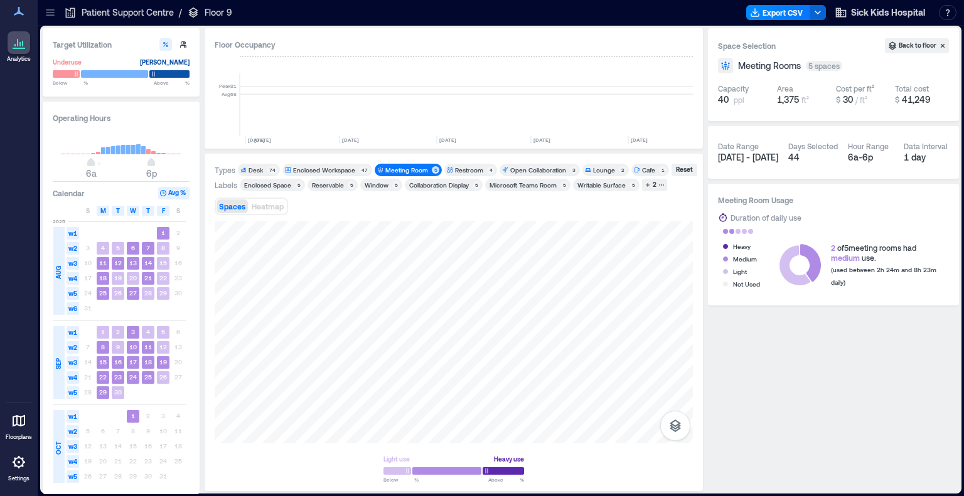
scroll to position [0, 2616]
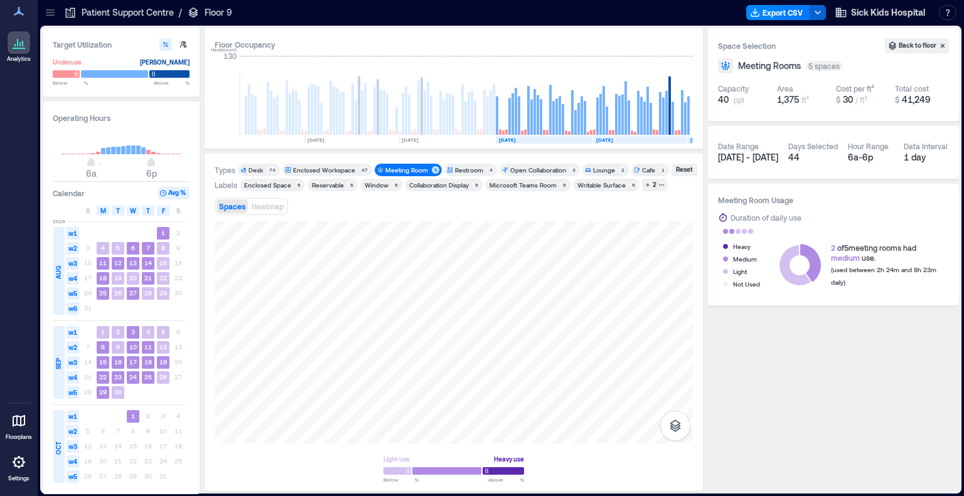
click at [50, 14] on icon at bounding box center [50, 14] width 8 height 1
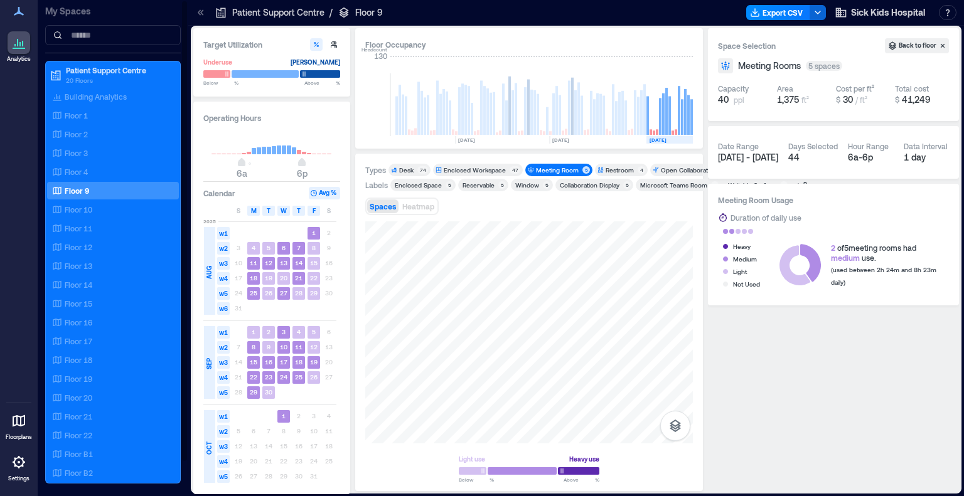
click at [90, 188] on div "Floor 9" at bounding box center [111, 190] width 122 height 13
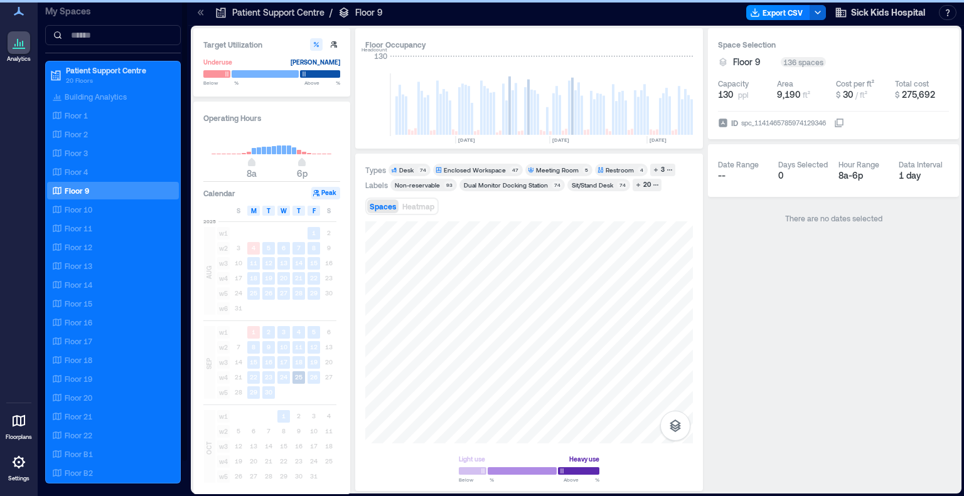
type input "*"
click at [202, 12] on icon at bounding box center [200, 12] width 13 height 13
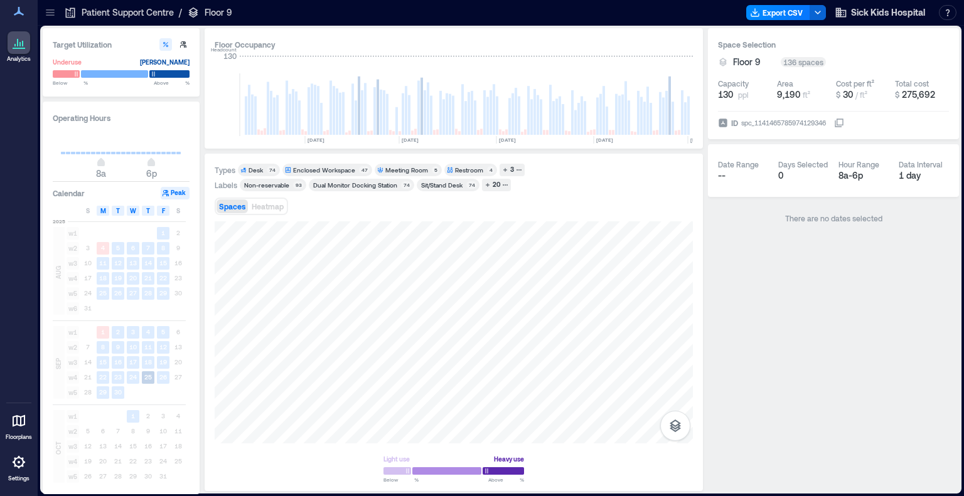
click at [406, 169] on div "Meeting Room" at bounding box center [406, 170] width 43 height 9
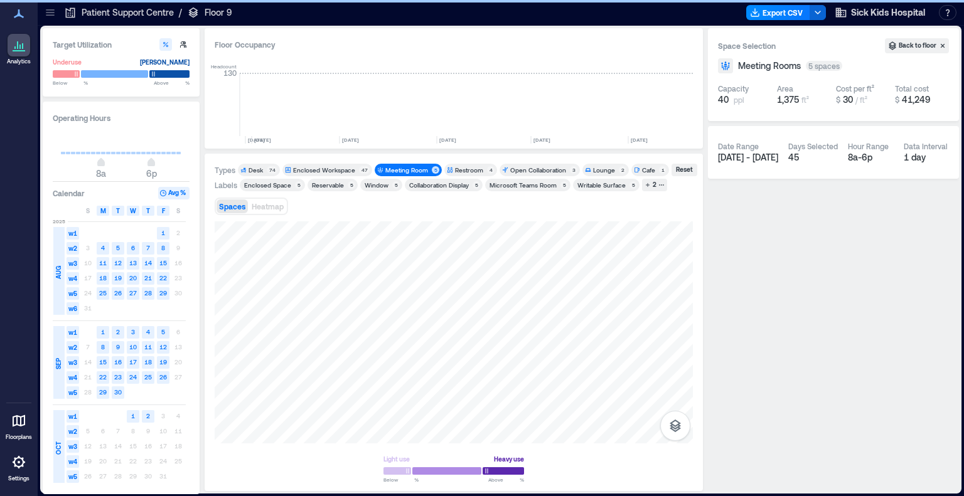
scroll to position [0, 2620]
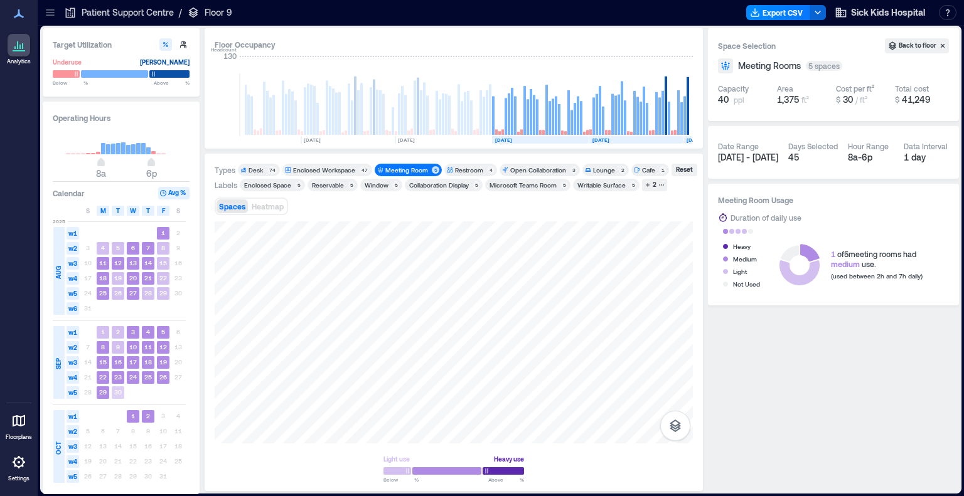
click at [115, 397] on rect at bounding box center [118, 392] width 13 height 13
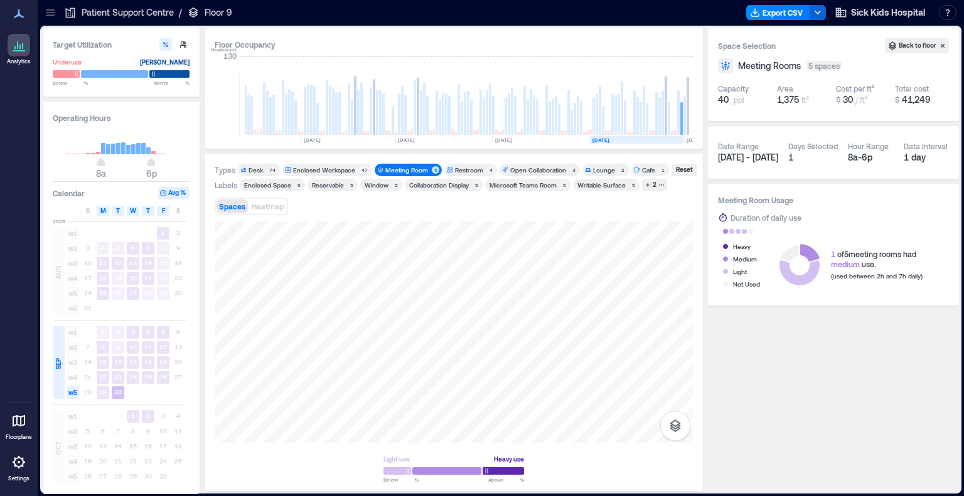
click at [751, 154] on span "Sep 30 - Sep 30" at bounding box center [748, 157] width 60 height 11
click at [778, 154] on span "Sep 30 - Sep 30" at bounding box center [748, 157] width 60 height 11
click at [742, 157] on span "Sep 30 - Sep 30" at bounding box center [748, 157] width 60 height 11
click at [166, 233] on rect at bounding box center [163, 233] width 13 height 13
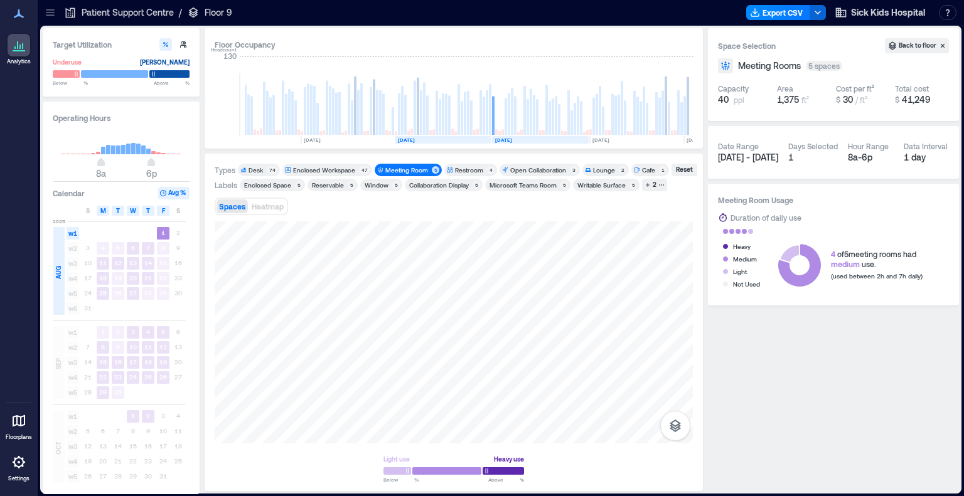
click at [445, 139] on rect at bounding box center [443, 140] width 97 height 8
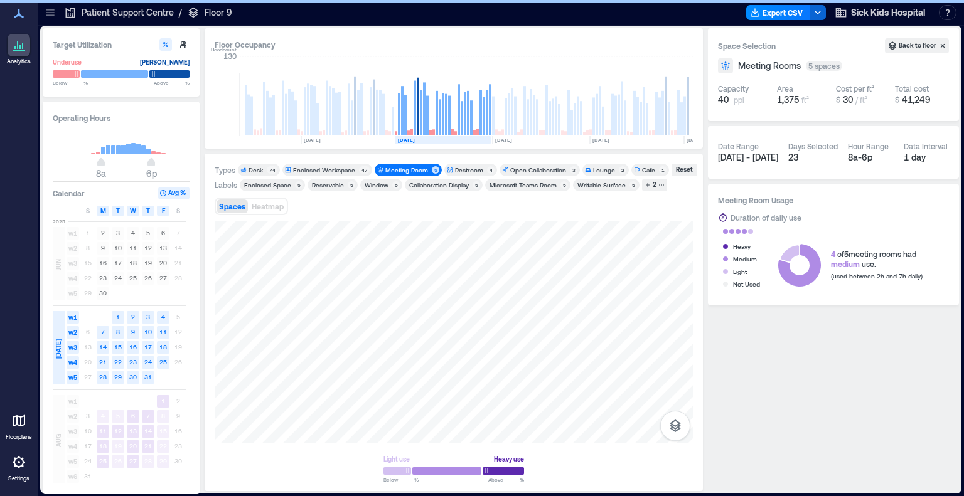
scroll to position [0, 2594]
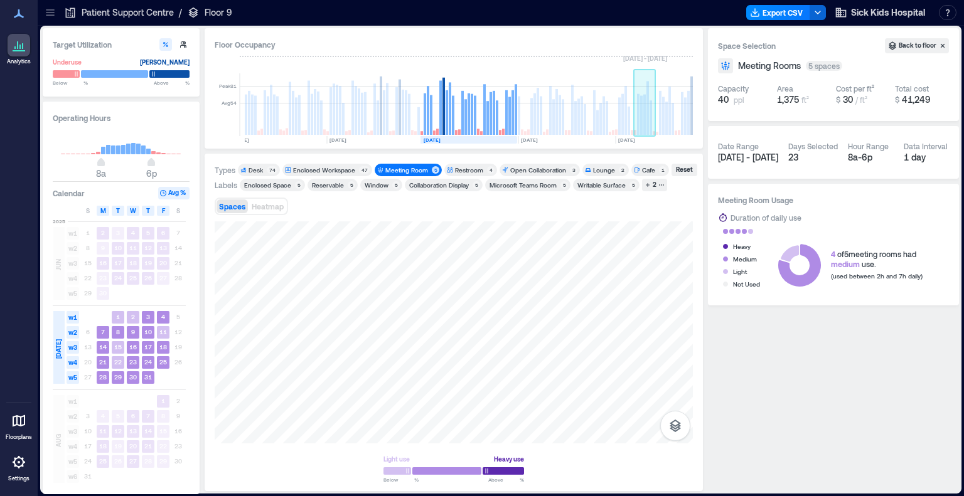
click at [646, 140] on rect at bounding box center [661, 140] width 93 height 8
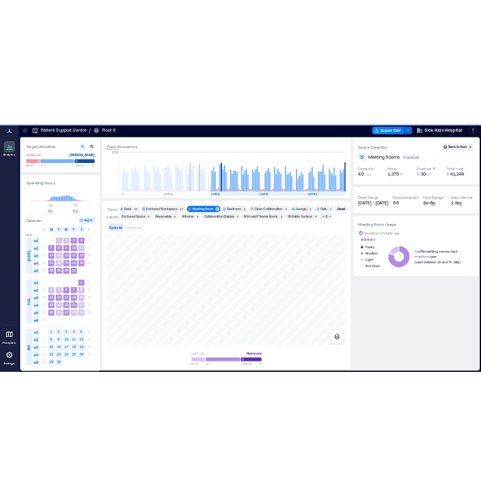
scroll to position [0, 2620]
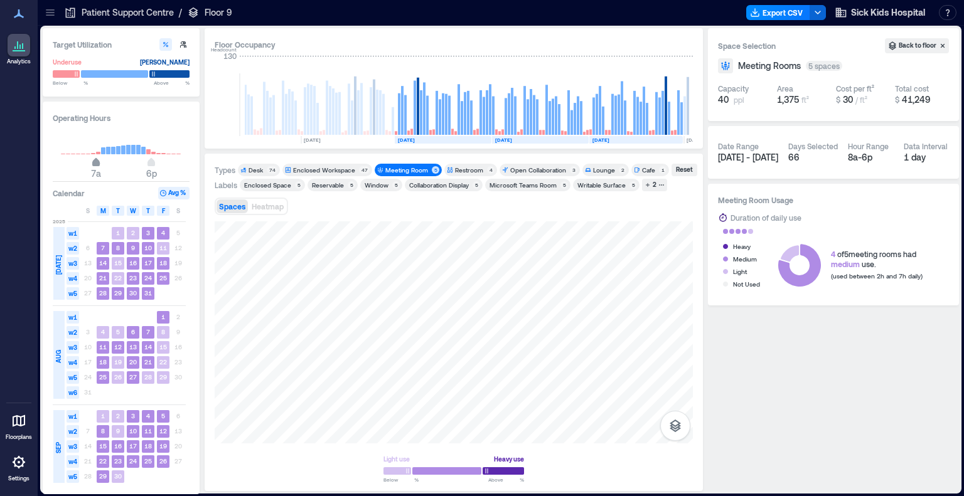
type input "*"
click at [93, 164] on span "6a" at bounding box center [91, 163] width 8 height 5
click at [773, 16] on button "Export CSV" at bounding box center [778, 12] width 64 height 15
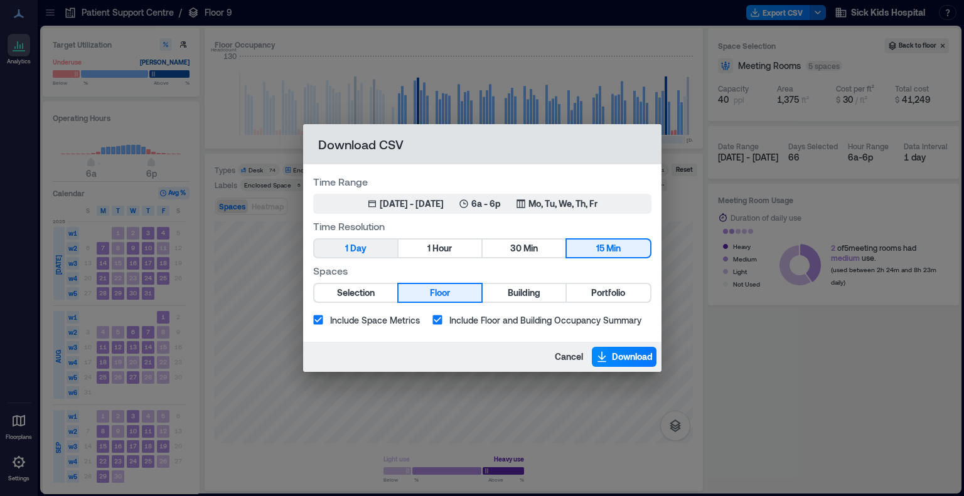
click at [356, 241] on span "Day" at bounding box center [358, 249] width 16 height 16
click at [366, 289] on span "Selection" at bounding box center [356, 293] width 38 height 16
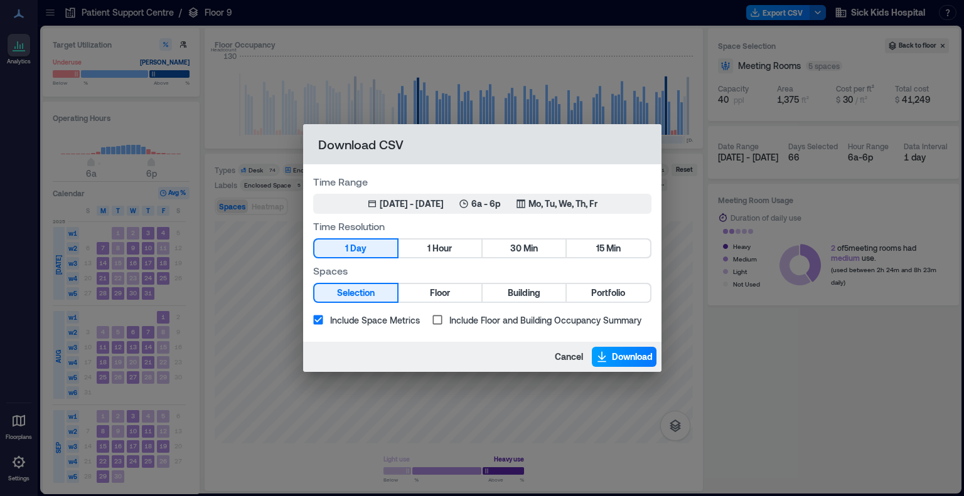
click at [614, 361] on span "Download" at bounding box center [632, 357] width 41 height 13
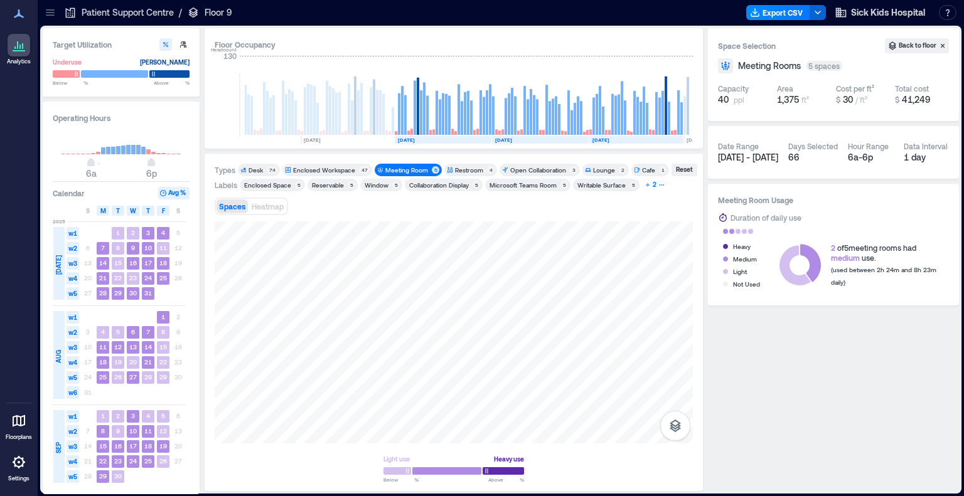
click at [654, 188] on button "2" at bounding box center [654, 185] width 25 height 13
click at [407, 170] on div "Meeting Room" at bounding box center [406, 170] width 43 height 9
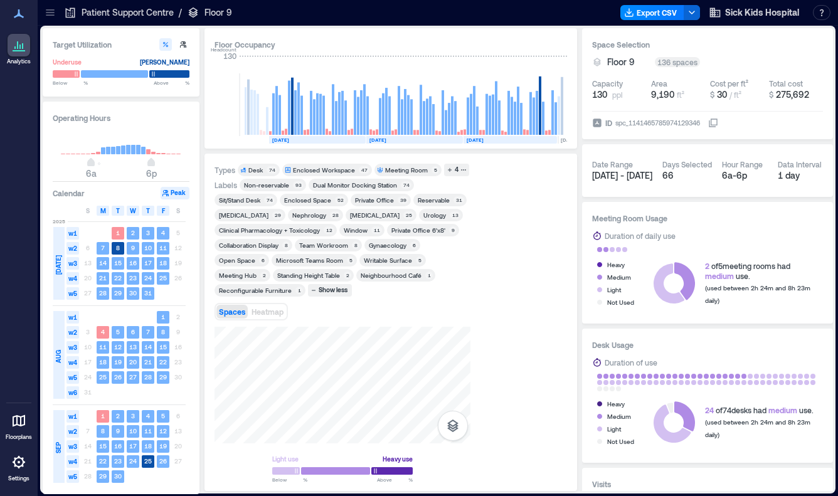
scroll to position [0, 2746]
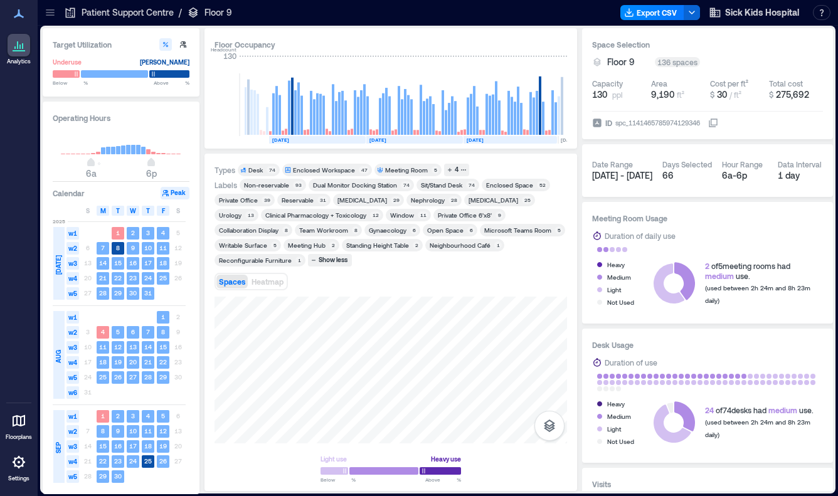
click at [367, 201] on div "Infectious Diseases" at bounding box center [363, 200] width 50 height 9
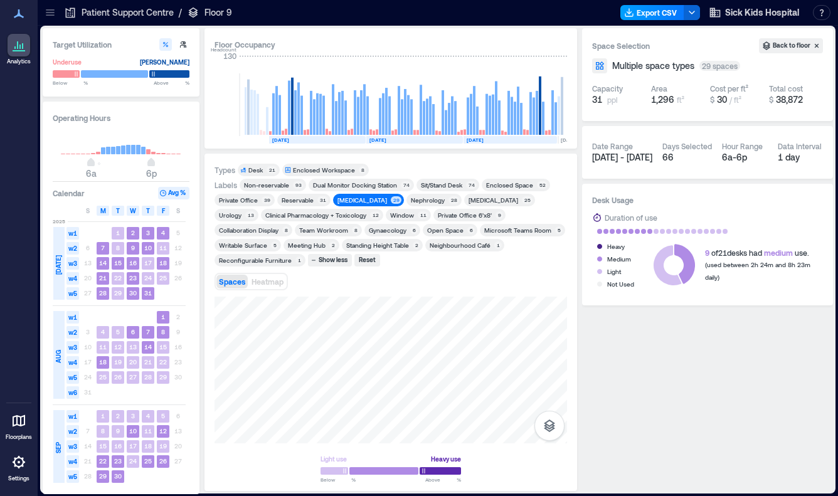
click at [649, 18] on button "Export CSV" at bounding box center [653, 12] width 64 height 15
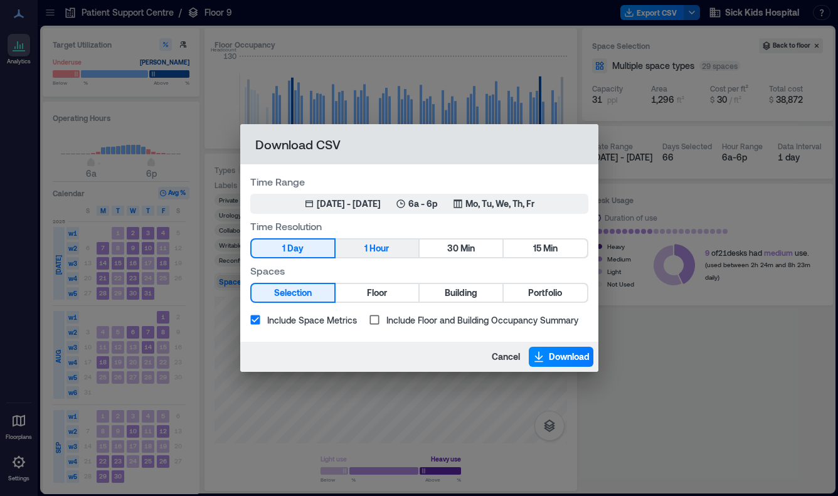
click at [377, 247] on span "Hour" at bounding box center [379, 249] width 19 height 16
click at [562, 360] on span "Download" at bounding box center [569, 357] width 41 height 13
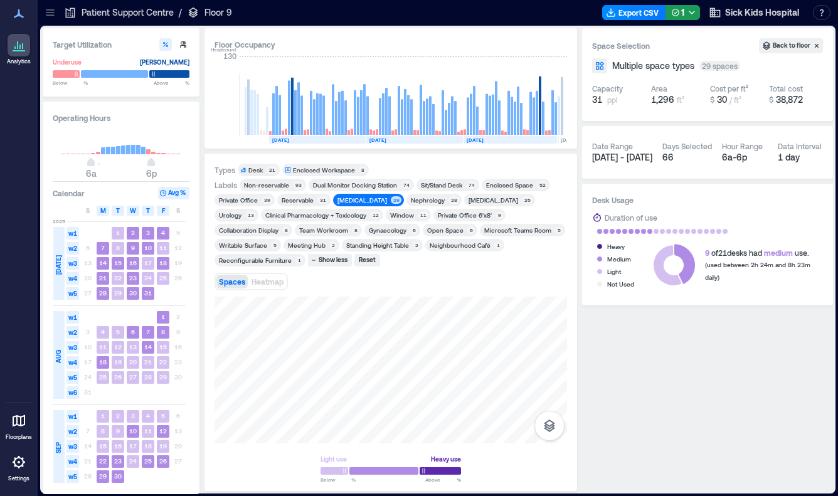
click at [429, 200] on div "Nephrology" at bounding box center [428, 200] width 34 height 9
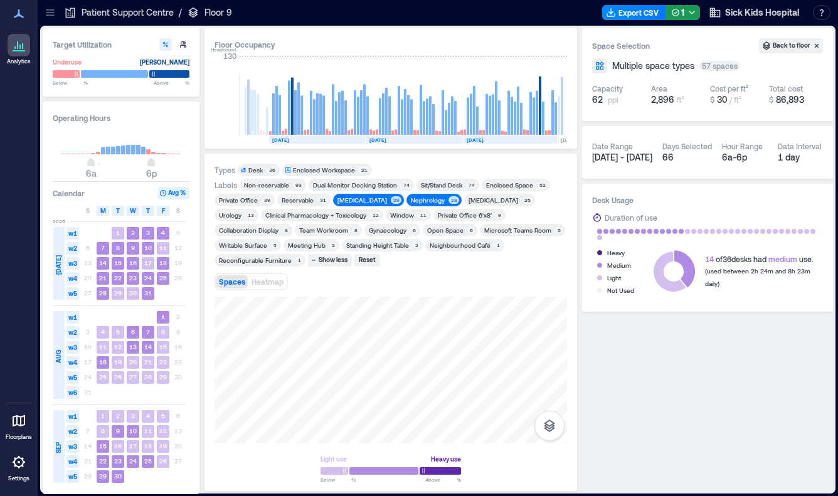
click at [370, 198] on div "Infectious Diseases" at bounding box center [363, 200] width 50 height 9
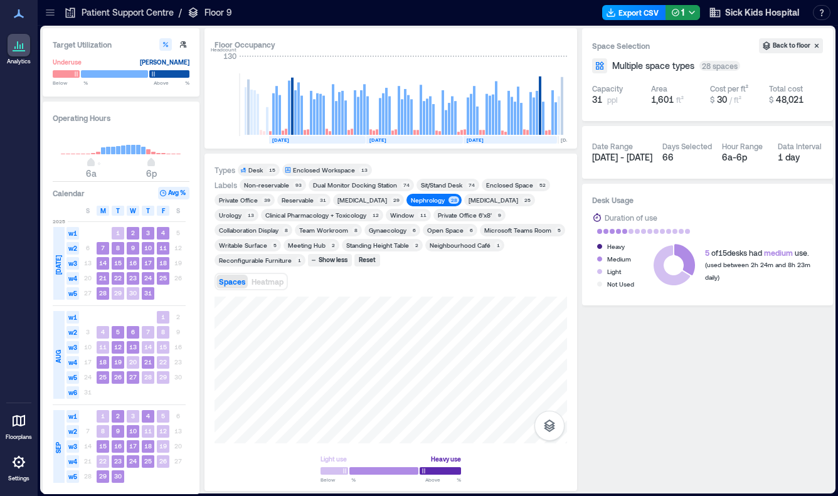
click at [645, 19] on button "Export CSV" at bounding box center [634, 12] width 64 height 15
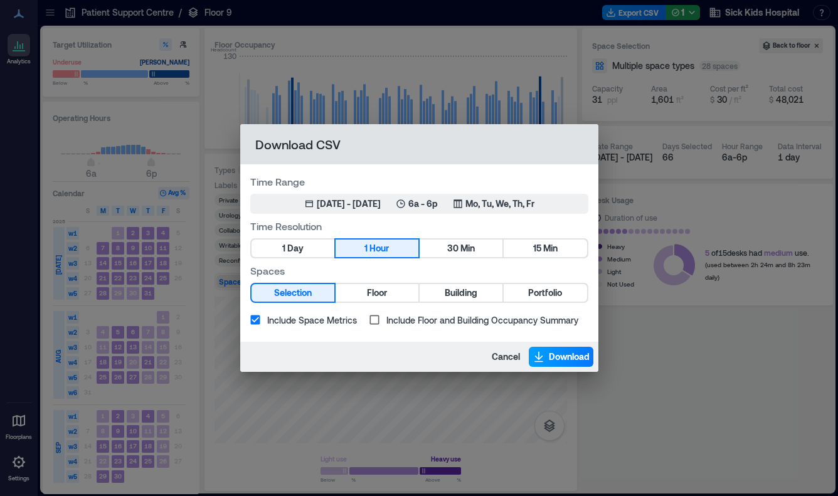
click at [542, 356] on icon "button" at bounding box center [539, 357] width 13 height 13
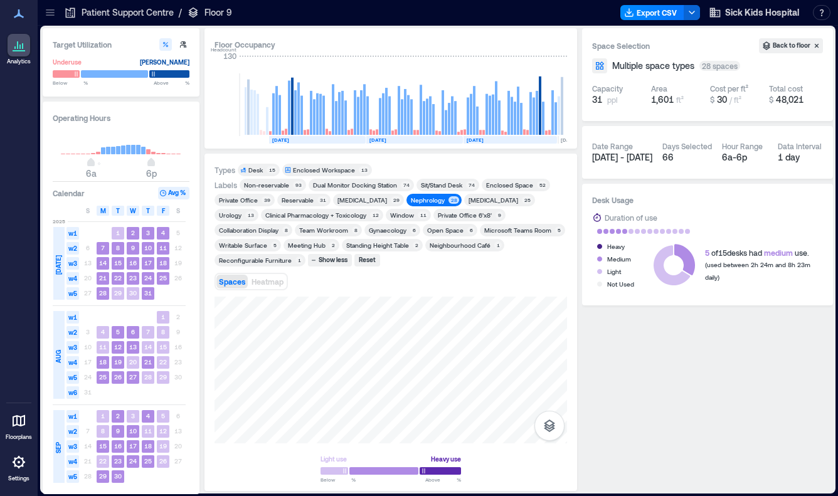
click at [435, 201] on div "Nephrology" at bounding box center [428, 200] width 34 height 9
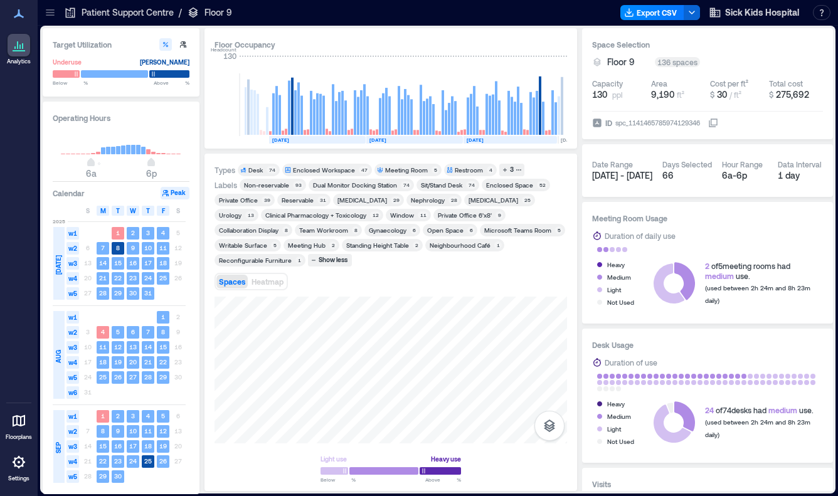
click at [484, 200] on div "General Surgery" at bounding box center [494, 200] width 50 height 9
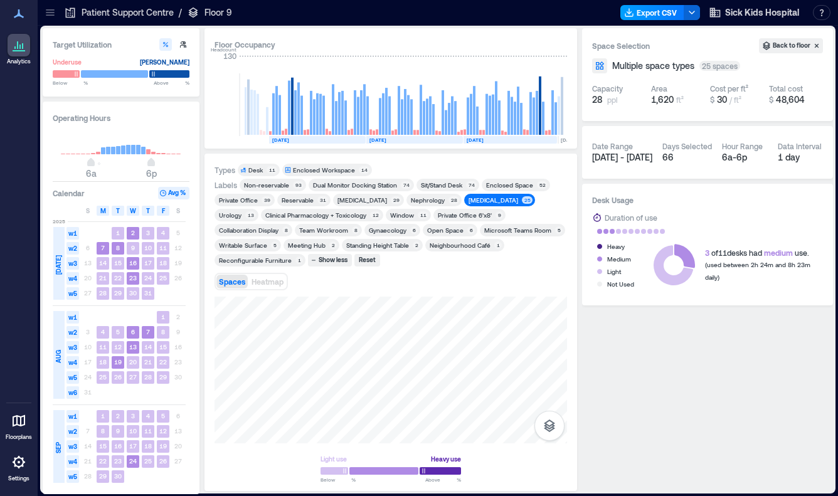
click at [675, 12] on button "Export CSV" at bounding box center [653, 12] width 64 height 15
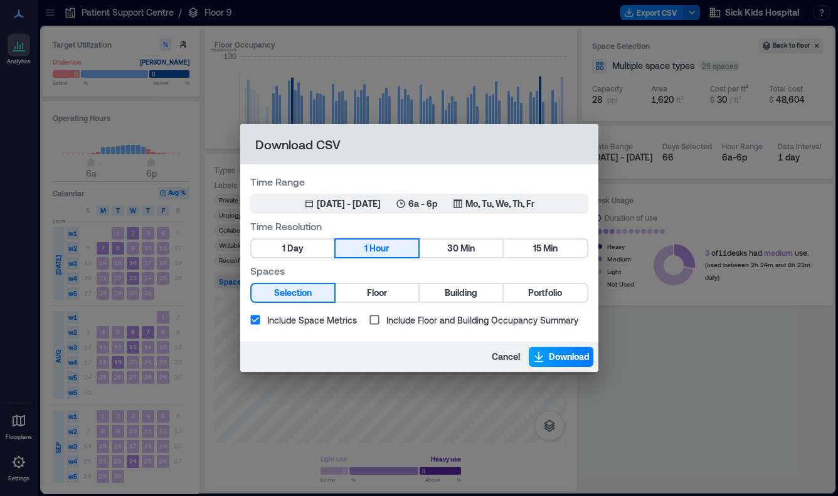
click at [561, 361] on span "Download" at bounding box center [569, 357] width 41 height 13
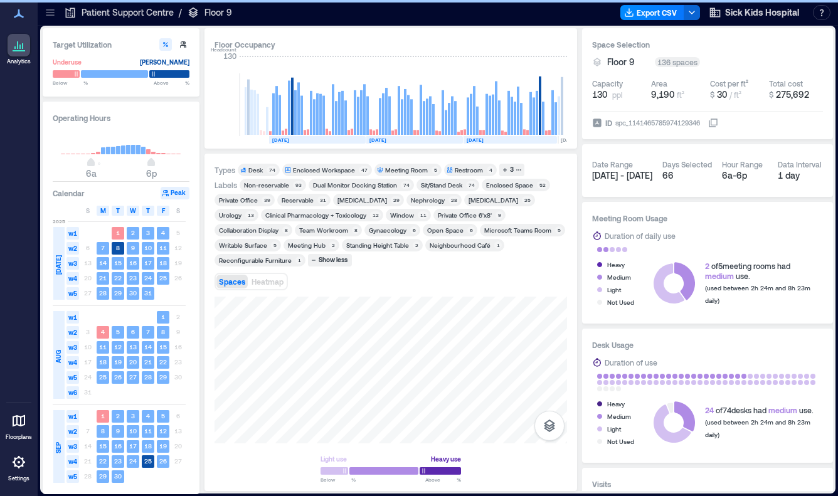
click at [236, 217] on div "Urology" at bounding box center [230, 215] width 23 height 9
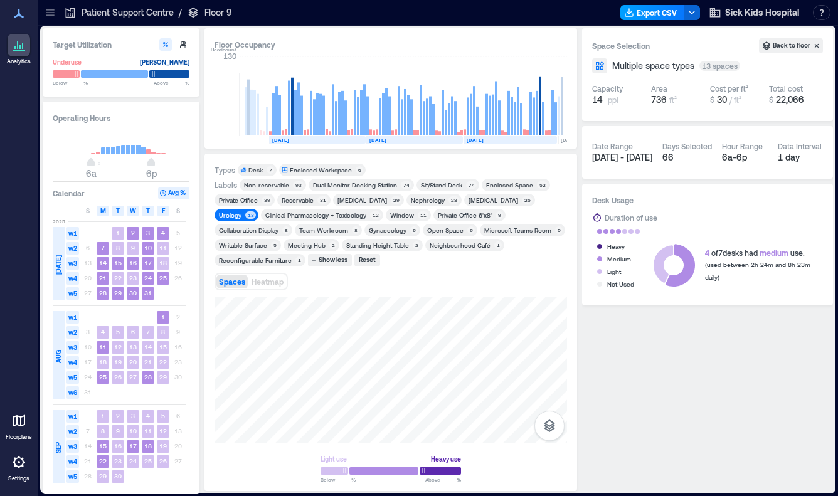
click at [665, 11] on button "Export CSV" at bounding box center [653, 12] width 64 height 15
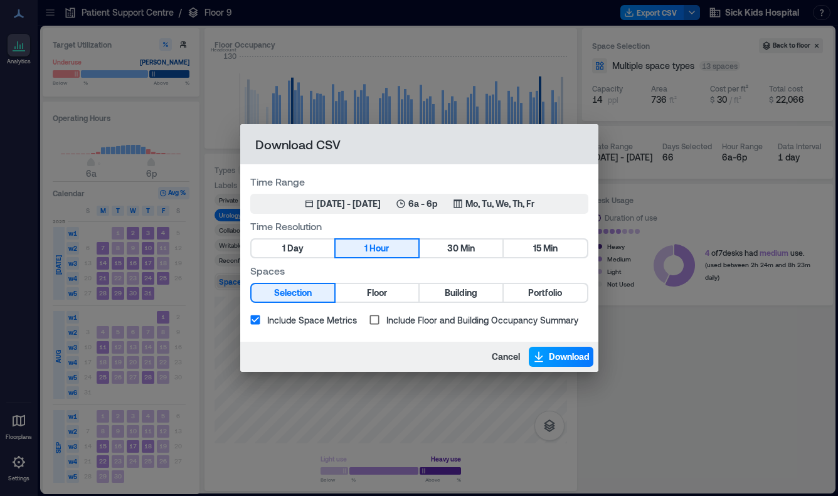
click at [554, 361] on span "Download" at bounding box center [569, 357] width 41 height 13
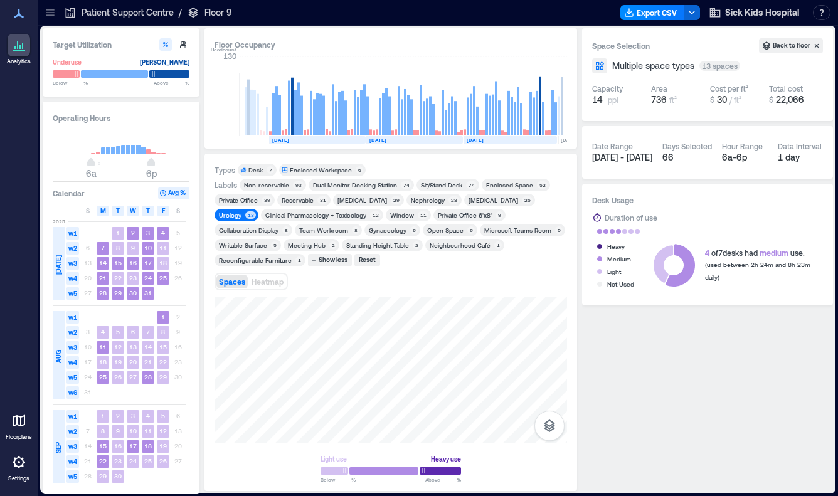
click at [232, 216] on div "Urology" at bounding box center [230, 215] width 23 height 9
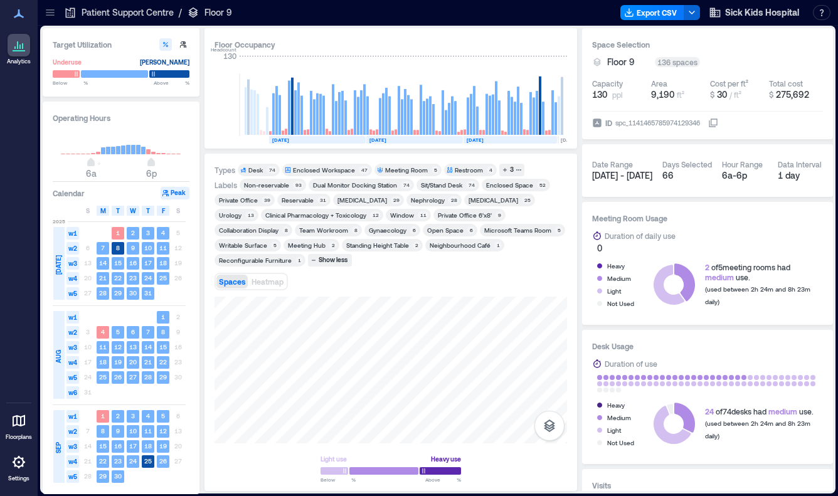
click at [284, 216] on div "Clinical Pharmacology + Toxicology" at bounding box center [315, 215] width 101 height 9
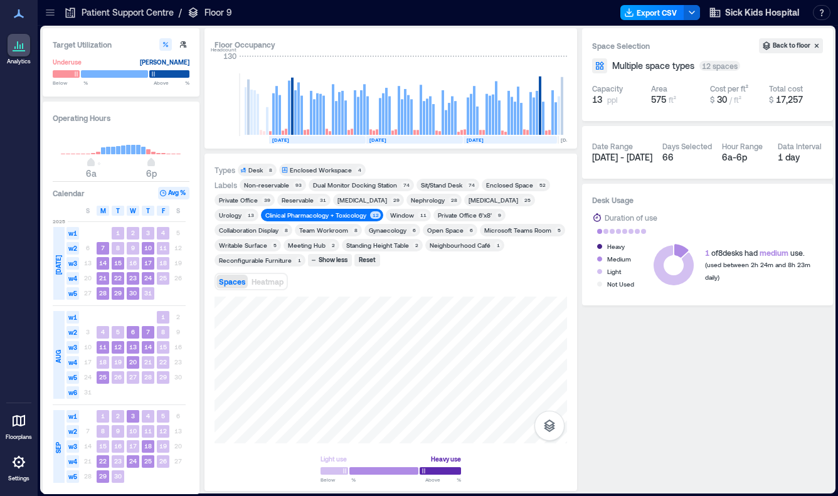
click at [648, 14] on button "Export CSV" at bounding box center [653, 12] width 64 height 15
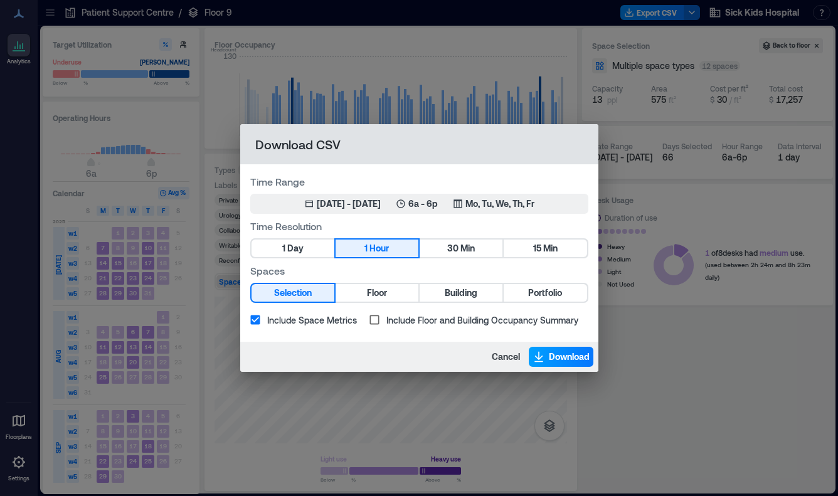
click at [550, 356] on span "Download" at bounding box center [569, 357] width 41 height 13
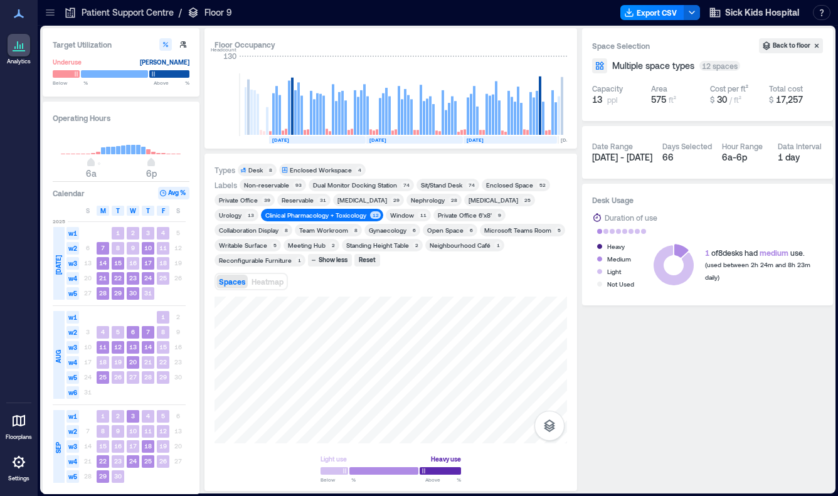
click at [385, 227] on div "Gynaecology" at bounding box center [388, 230] width 38 height 9
click at [344, 216] on div "Clinical Pharmacology + Toxicology" at bounding box center [315, 215] width 101 height 9
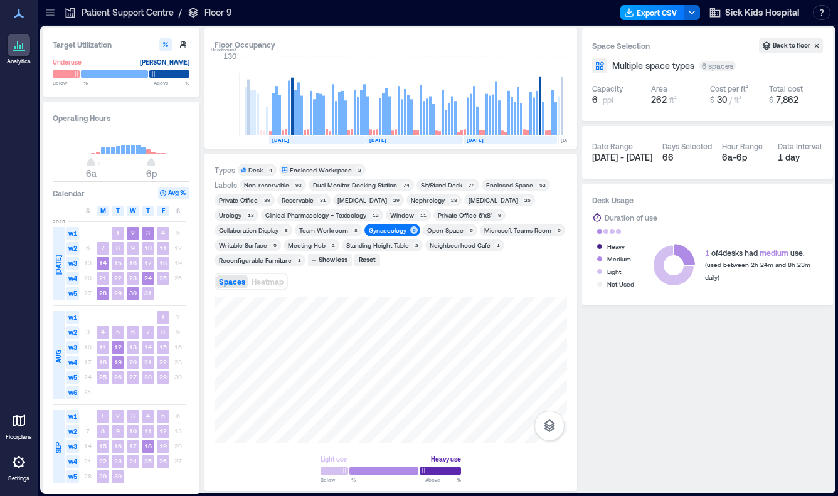
click at [653, 17] on button "Export CSV" at bounding box center [653, 12] width 64 height 15
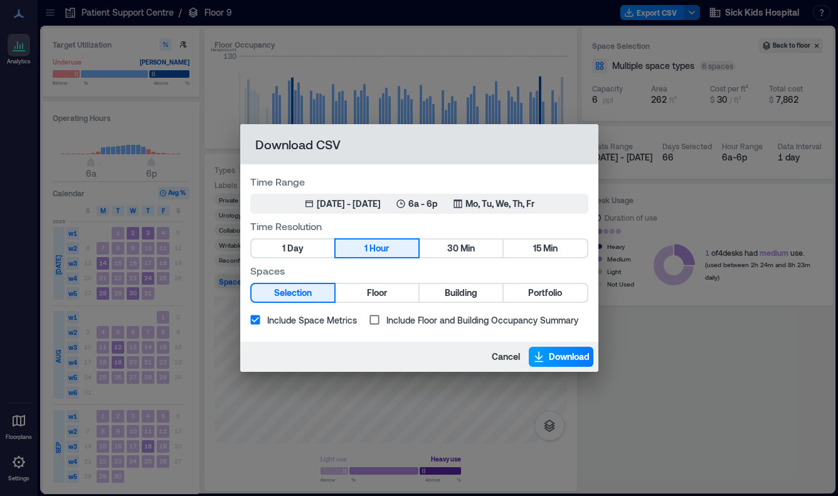
click at [554, 357] on span "Download" at bounding box center [569, 357] width 41 height 13
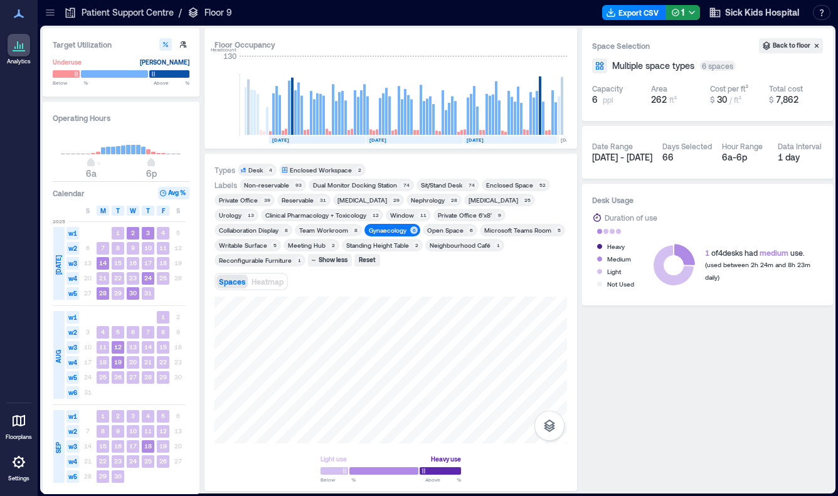
click at [55, 17] on icon at bounding box center [50, 12] width 13 height 13
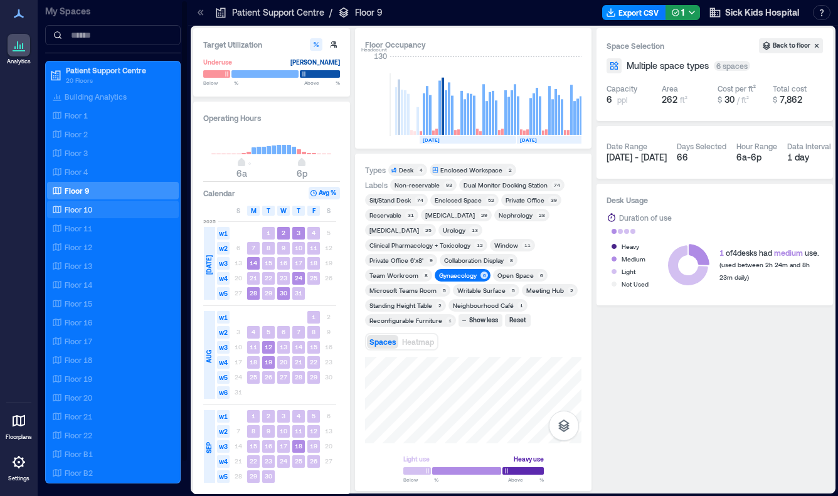
click at [102, 210] on div "Floor 10" at bounding box center [111, 209] width 122 height 13
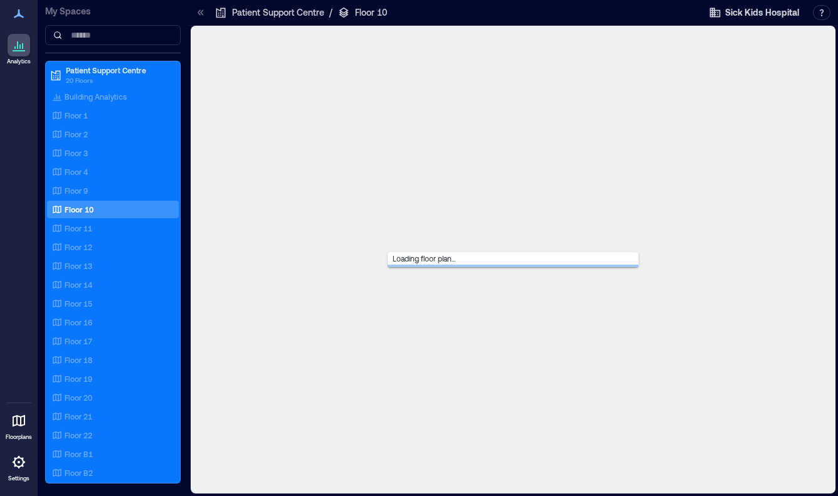
click at [200, 13] on icon at bounding box center [200, 12] width 13 height 13
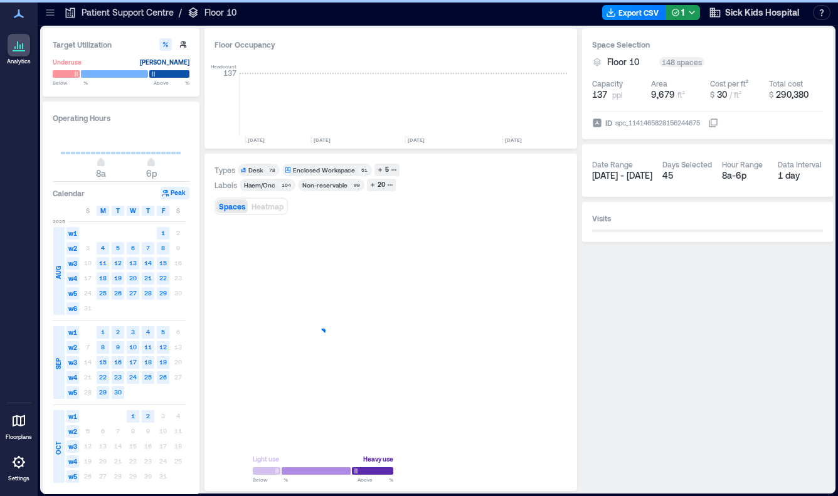
scroll to position [0, 1948]
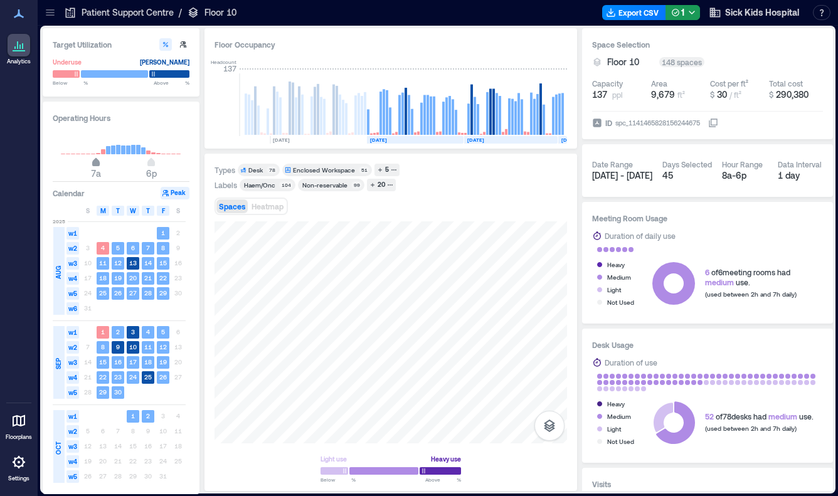
type input "*"
drag, startPoint x: 102, startPoint y: 162, endPoint x: 93, endPoint y: 161, distance: 8.8
click at [93, 161] on span "6a" at bounding box center [91, 163] width 8 height 5
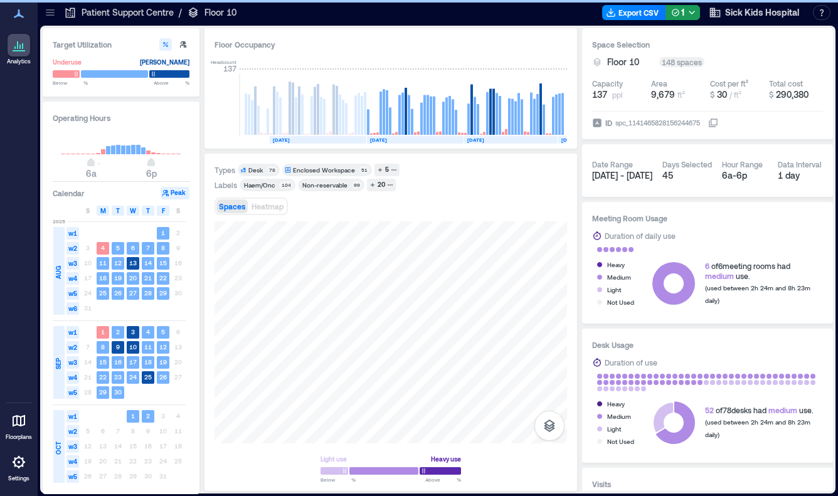
click at [295, 139] on rect at bounding box center [318, 140] width 97 height 8
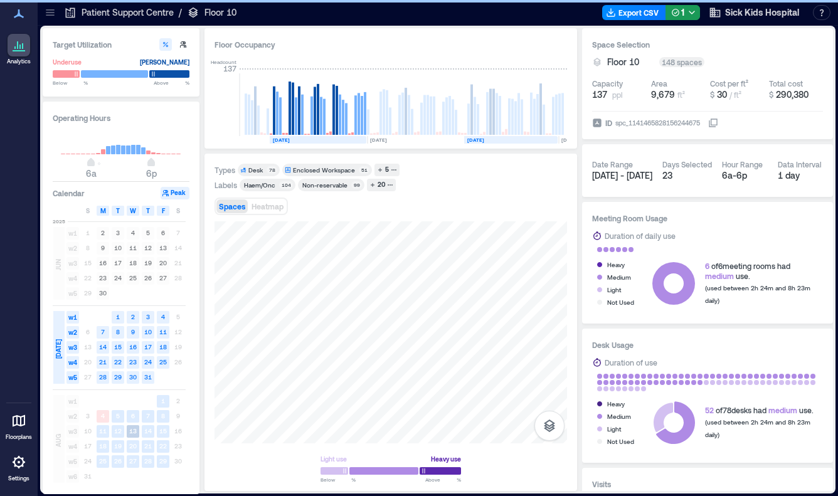
scroll to position [0, 1860]
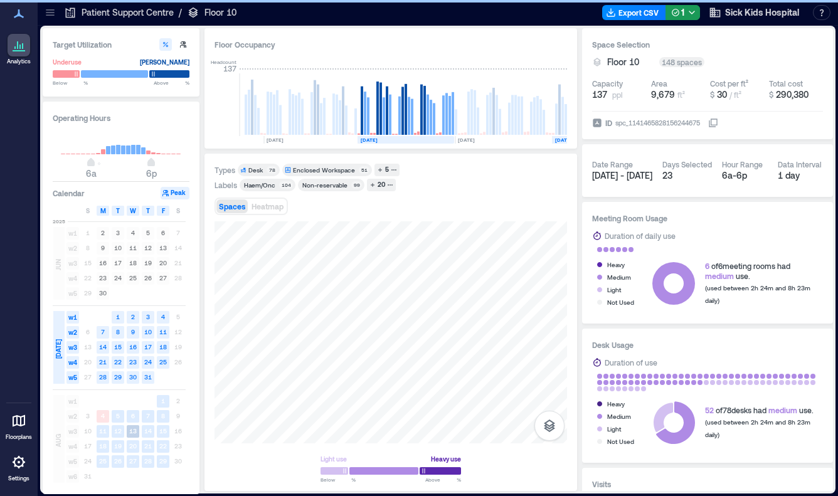
click at [498, 137] on rect at bounding box center [503, 140] width 97 height 8
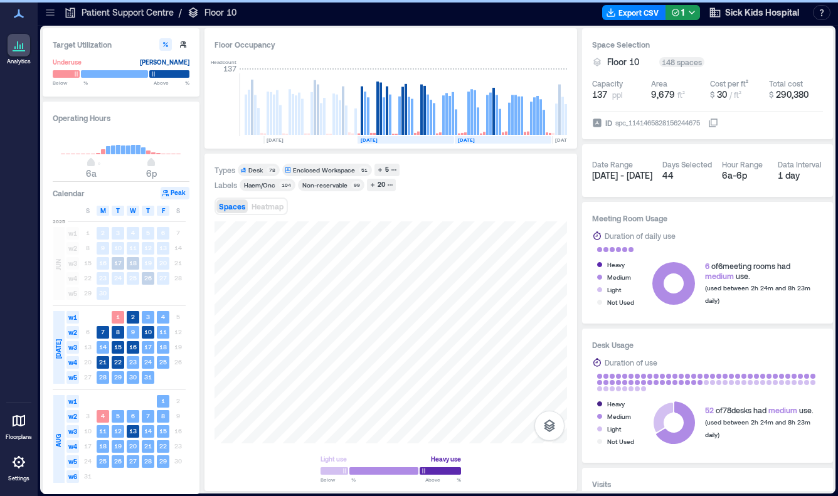
scroll to position [0, 1909]
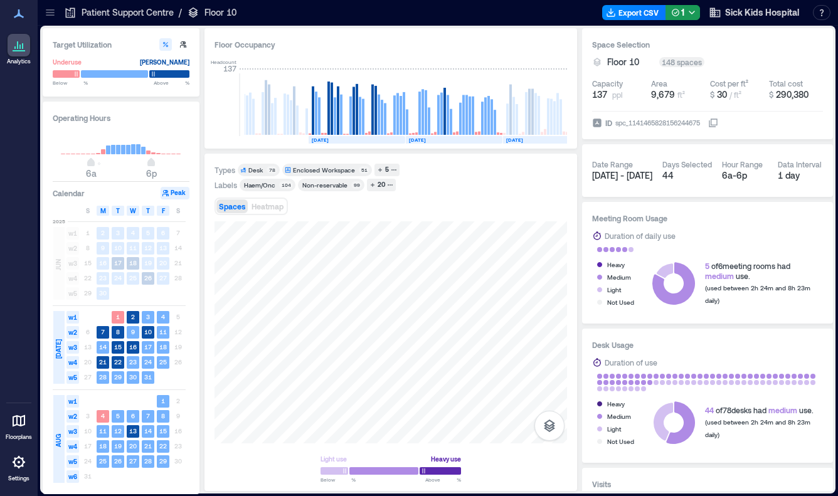
drag, startPoint x: 540, startPoint y: 140, endPoint x: 504, endPoint y: 175, distance: 49.7
click at [540, 140] on rect at bounding box center [549, 140] width 93 height 8
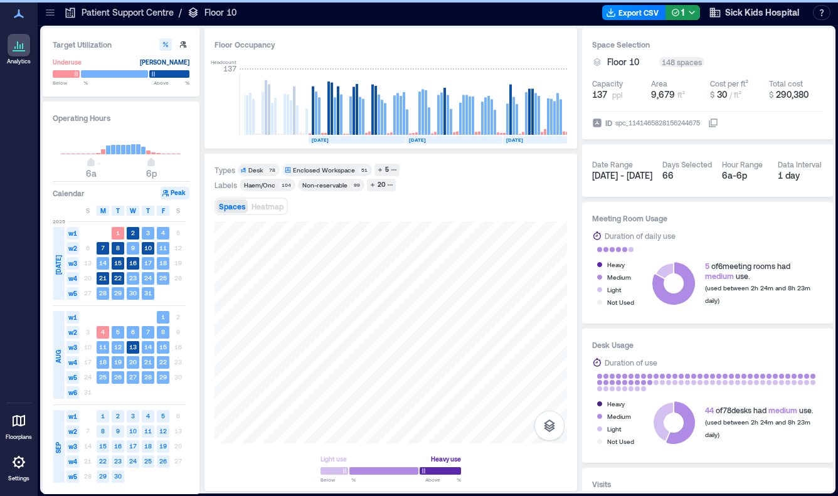
scroll to position [0, 1948]
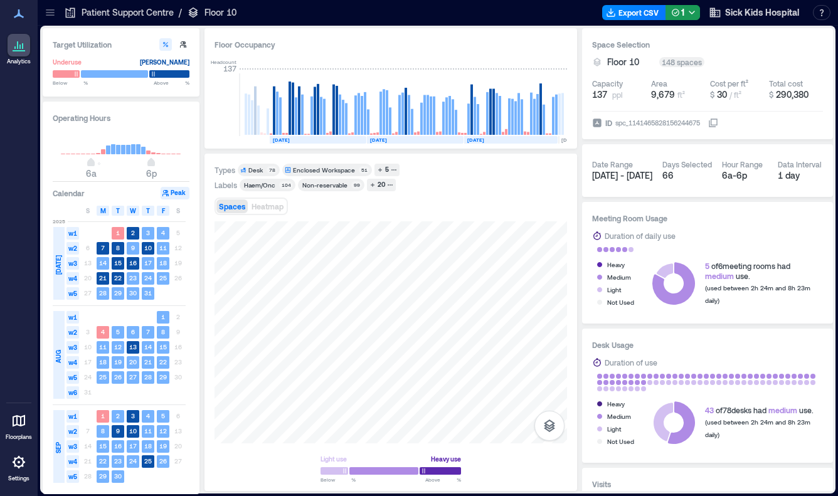
drag, startPoint x: 393, startPoint y: 169, endPoint x: 409, endPoint y: 189, distance: 25.4
click at [394, 170] on icon "button" at bounding box center [394, 170] width 6 height 6
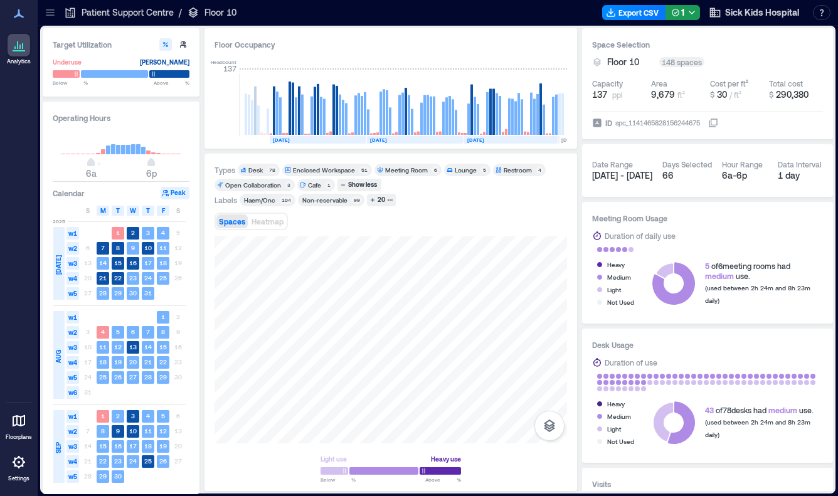
click at [407, 166] on div "Meeting Room" at bounding box center [406, 170] width 43 height 9
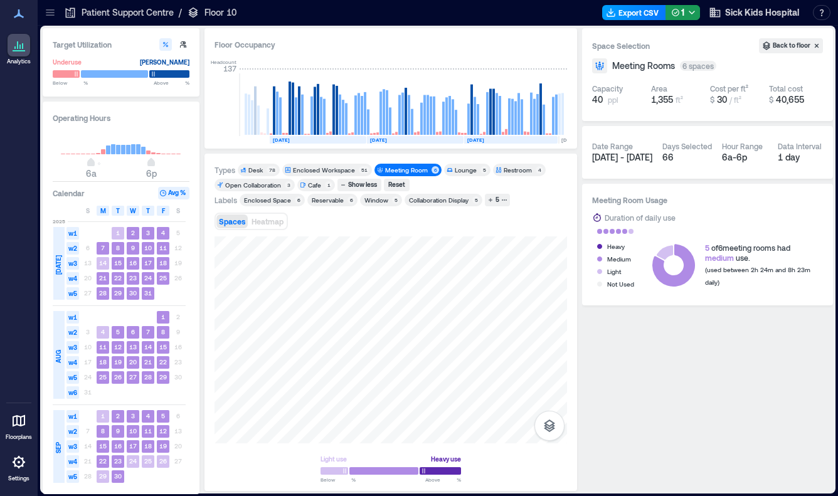
click at [644, 7] on button "Export CSV" at bounding box center [634, 12] width 64 height 15
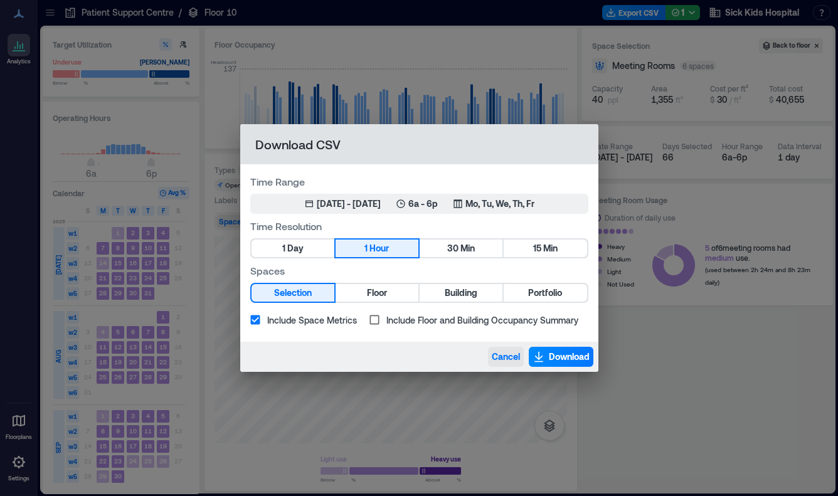
drag, startPoint x: 497, startPoint y: 353, endPoint x: 497, endPoint y: 366, distance: 13.8
click at [497, 353] on span "Cancel" at bounding box center [506, 357] width 28 height 13
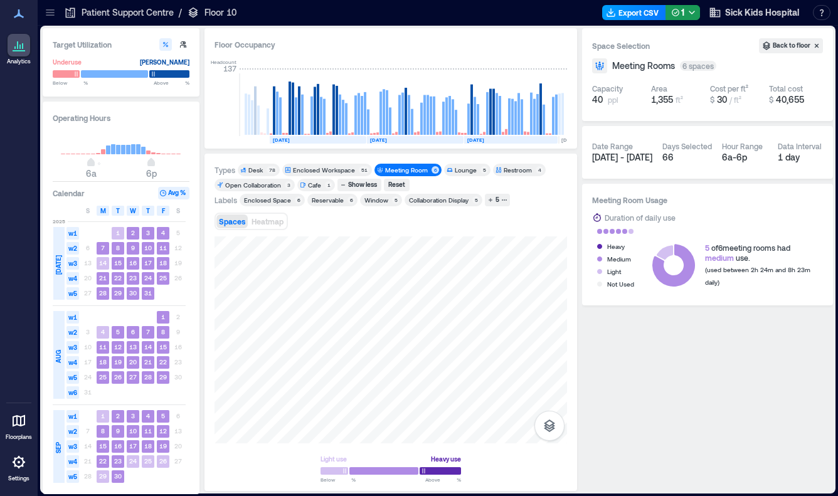
click at [642, 11] on button "Export CSV" at bounding box center [634, 12] width 64 height 15
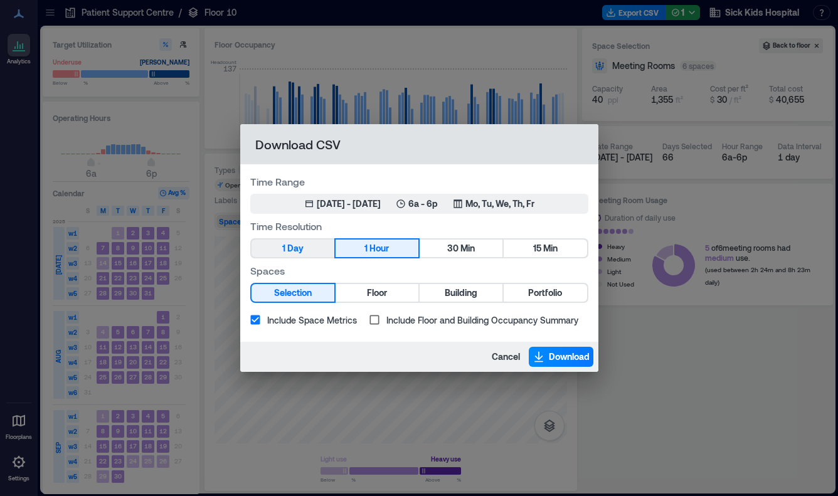
click at [296, 243] on span "Day" at bounding box center [295, 249] width 16 height 16
click at [557, 361] on span "Download" at bounding box center [569, 357] width 41 height 13
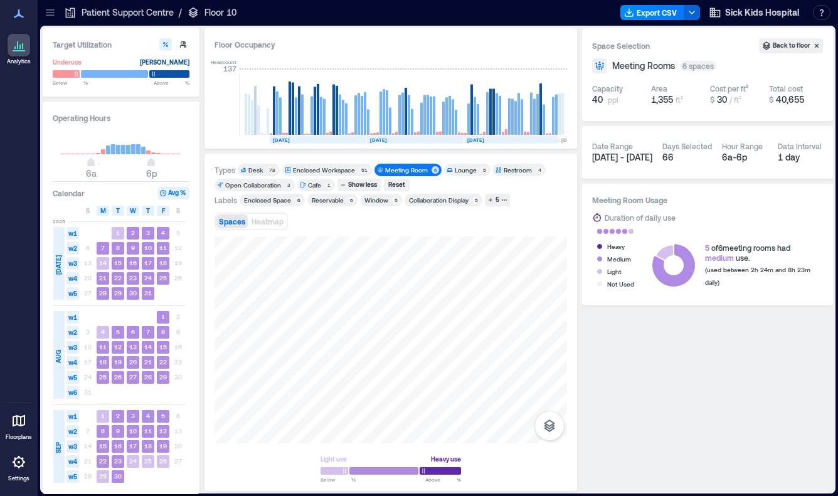
drag, startPoint x: 452, startPoint y: 189, endPoint x: 423, endPoint y: 183, distance: 28.9
click at [452, 189] on div "Types Desk 78 Enclosed Workspace 51 Meeting Room 6 Lounge 5 Restroom 4 Open Col…" at bounding box center [391, 178] width 353 height 28
click at [457, 188] on div "Types Desk 78 Enclosed Workspace 51 Meeting Room 6 Lounge 5 Restroom 4 Open Col…" at bounding box center [391, 178] width 353 height 28
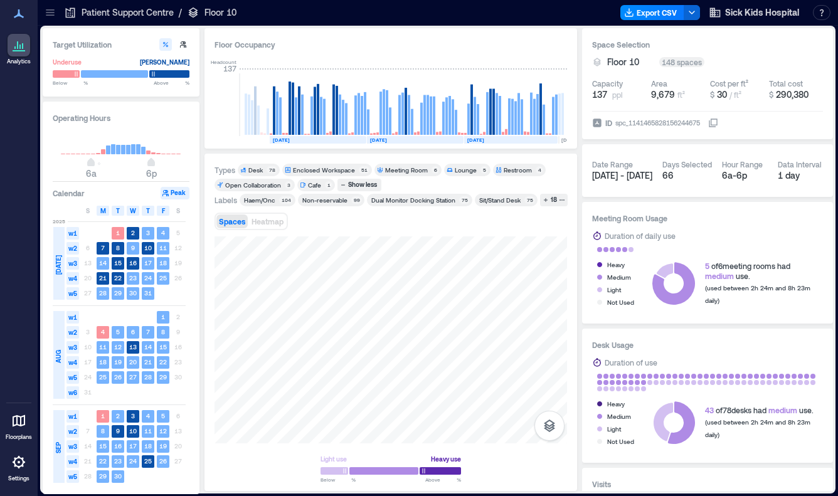
click at [270, 201] on div "Haem/Onc" at bounding box center [259, 200] width 31 height 9
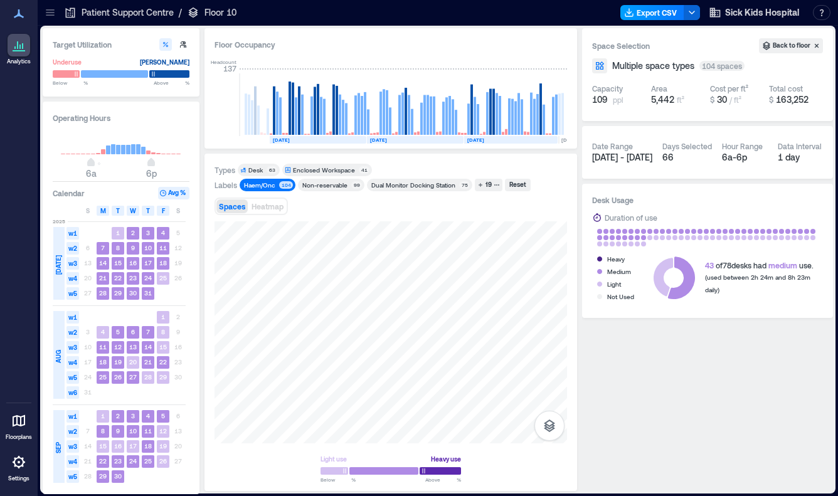
click at [664, 12] on button "Export CSV" at bounding box center [653, 12] width 64 height 15
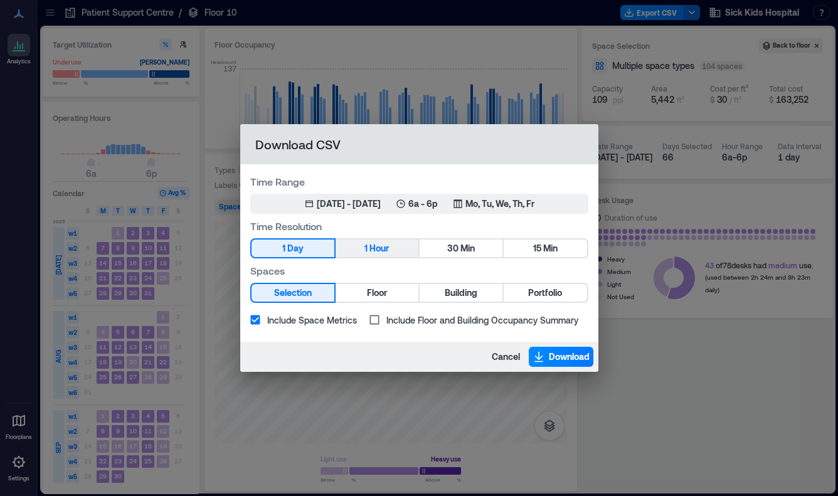
click at [397, 250] on button "1 Hour" at bounding box center [377, 249] width 83 height 18
click at [562, 353] on span "Download" at bounding box center [569, 357] width 41 height 13
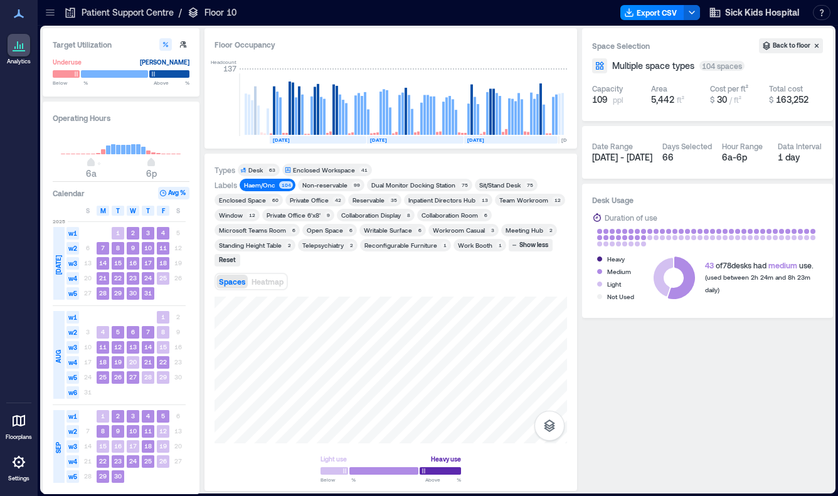
click at [452, 198] on div "Inpatient Directors Hub" at bounding box center [441, 200] width 67 height 9
click at [269, 185] on div "Haem/Onc" at bounding box center [259, 185] width 31 height 9
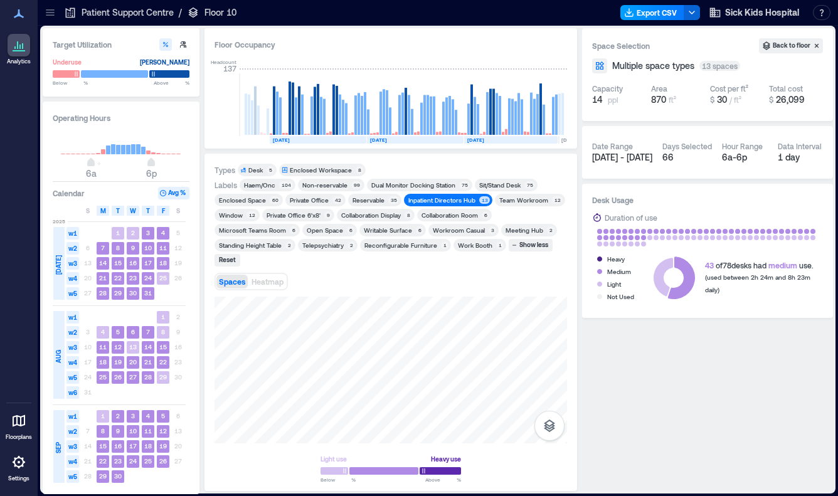
click at [661, 10] on button "Export CSV" at bounding box center [653, 12] width 64 height 15
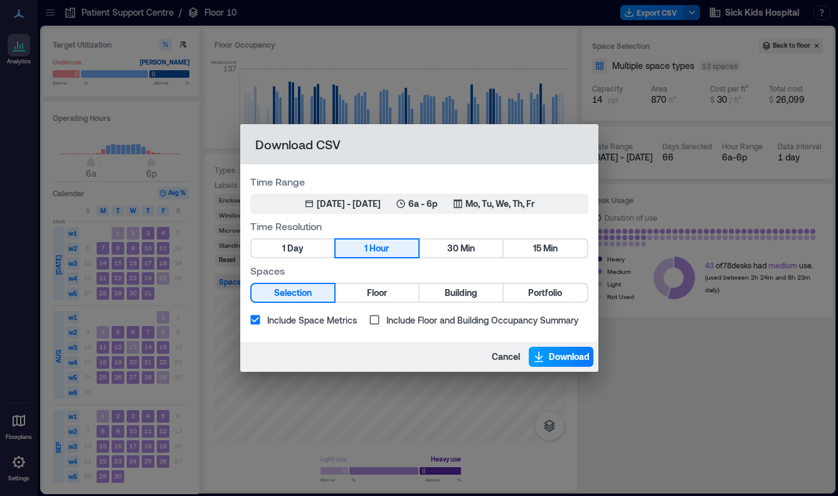
click at [542, 354] on icon "button" at bounding box center [539, 357] width 13 height 13
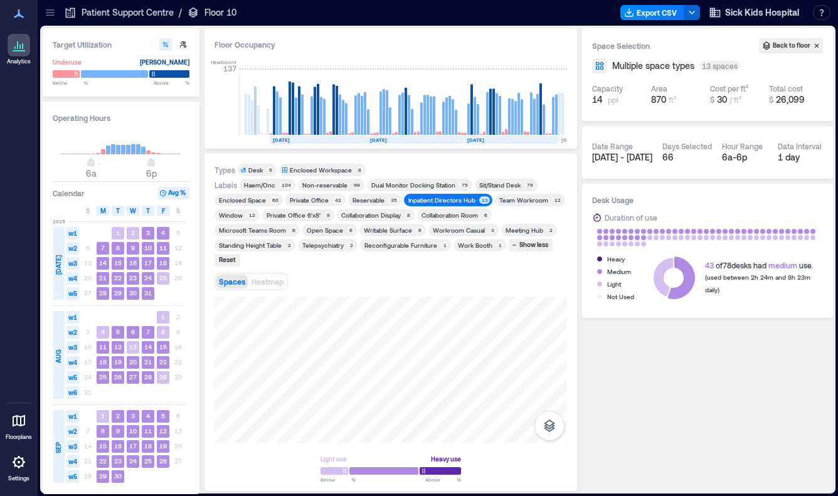
click at [323, 243] on div "Telepsychiatry" at bounding box center [322, 245] width 41 height 9
click at [437, 199] on div "Inpatient Directors Hub" at bounding box center [441, 200] width 67 height 9
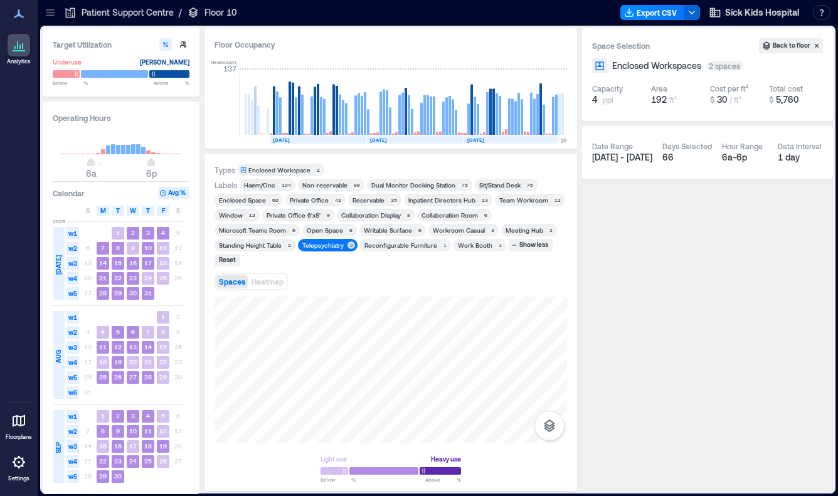
click at [413, 288] on div "Types Enclosed Workspace 2 Labels Haem/Onc 104 Non-reservable 99 Dual Monitor D…" at bounding box center [391, 322] width 353 height 317
click at [663, 10] on button "Export CSV" at bounding box center [653, 12] width 64 height 15
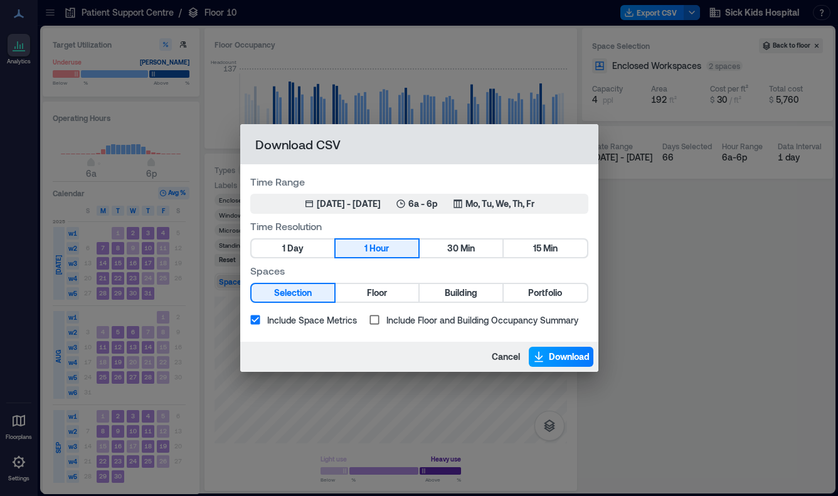
click at [556, 358] on span "Download" at bounding box center [569, 357] width 41 height 13
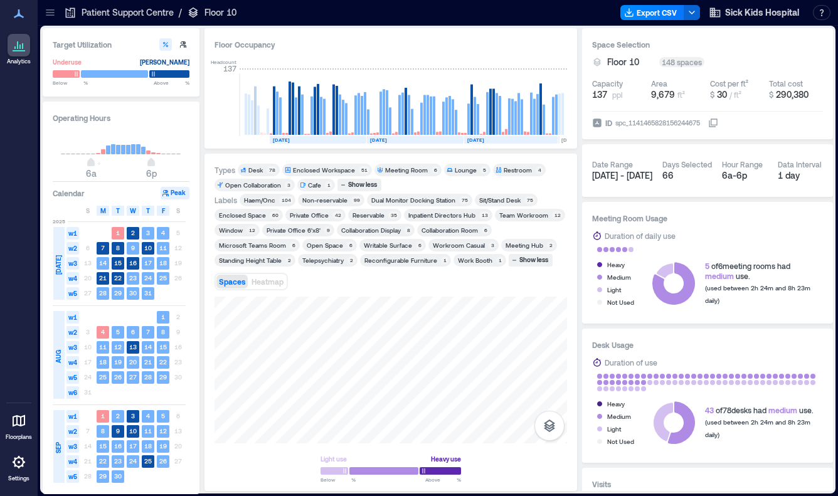
click at [47, 16] on icon at bounding box center [50, 12] width 13 height 13
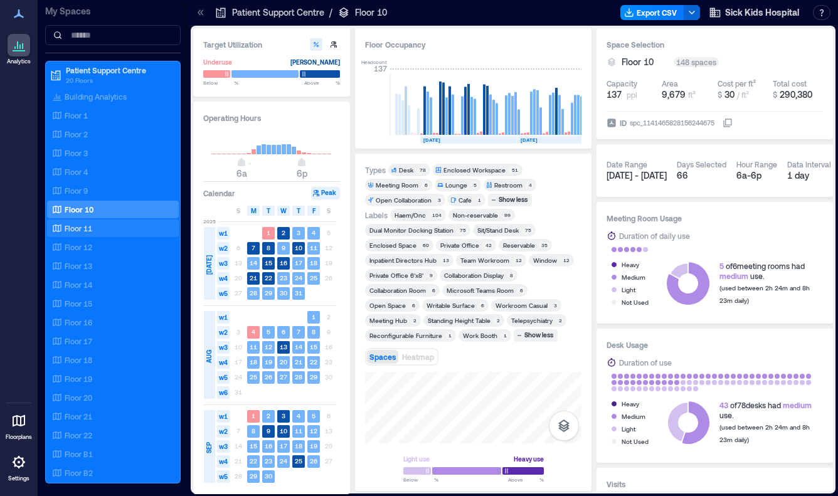
click at [98, 230] on div "Floor 11" at bounding box center [111, 228] width 122 height 13
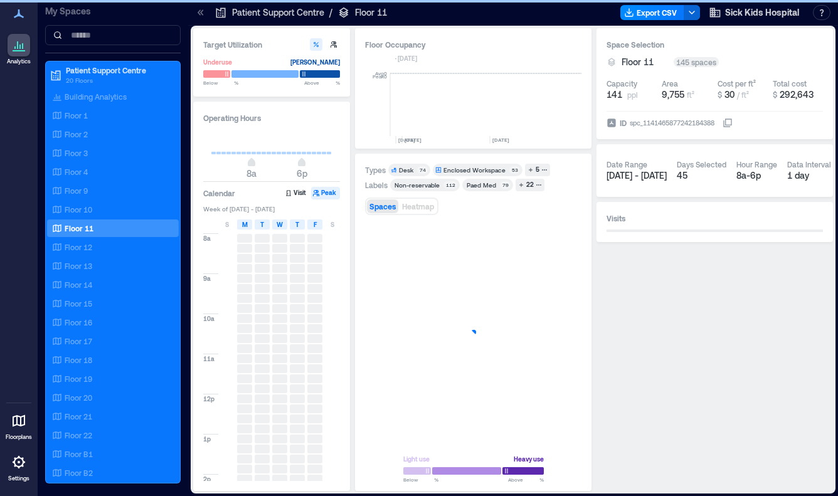
scroll to position [0, 2874]
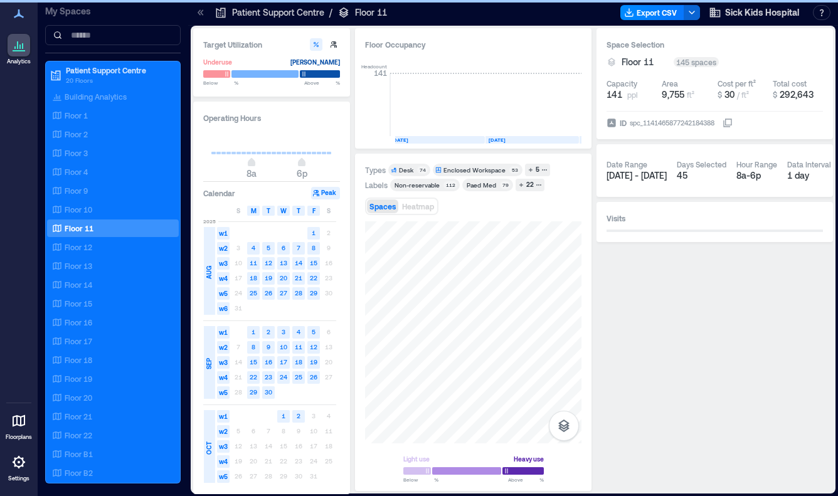
click at [202, 12] on icon at bounding box center [200, 12] width 13 height 13
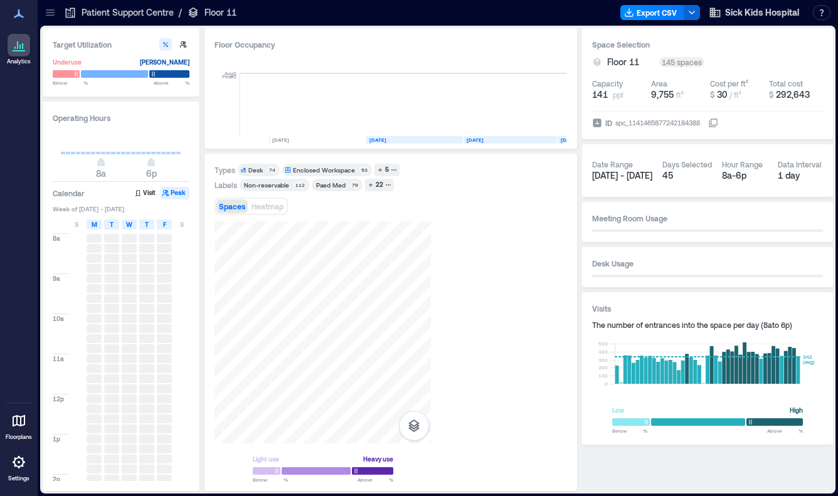
scroll to position [0, 2746]
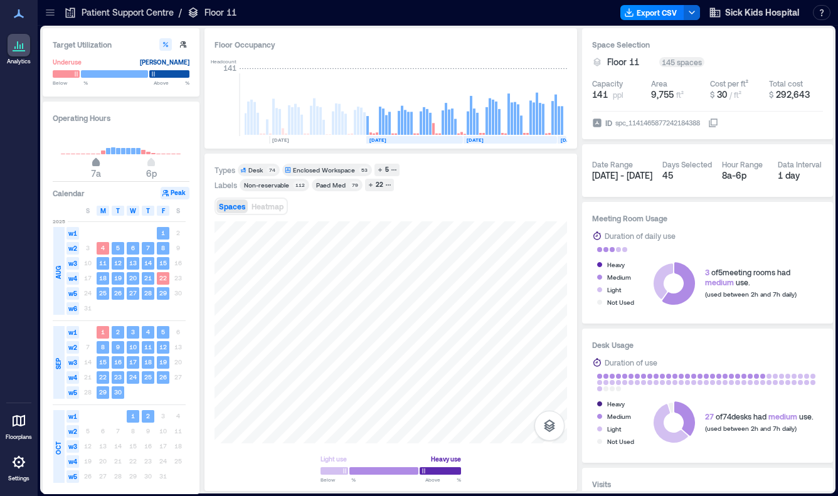
type input "*"
drag, startPoint x: 102, startPoint y: 165, endPoint x: 90, endPoint y: 165, distance: 11.9
click at [90, 165] on span "6a" at bounding box center [91, 163] width 8 height 5
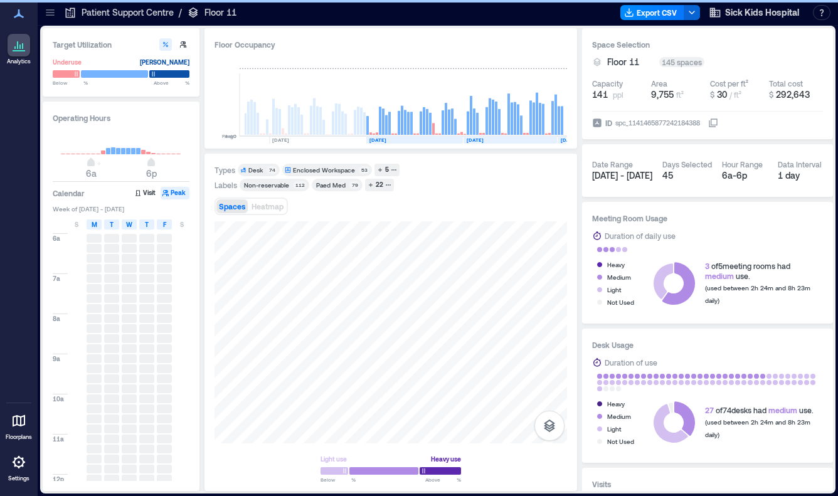
click at [321, 139] on rect at bounding box center [317, 140] width 97 height 8
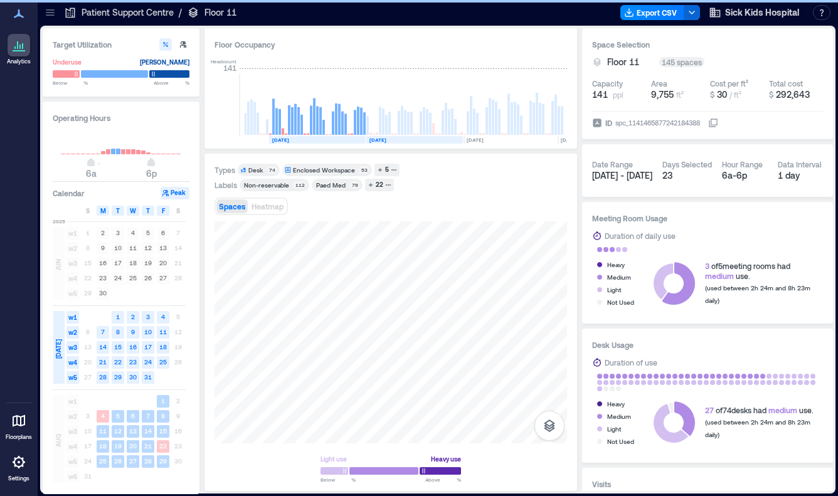
scroll to position [0, 2657]
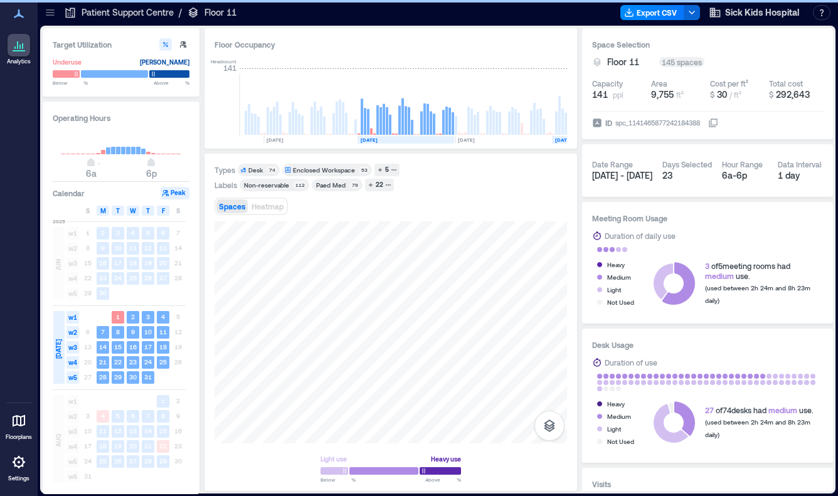
click at [561, 141] on text "[DATE]" at bounding box center [563, 140] width 17 height 6
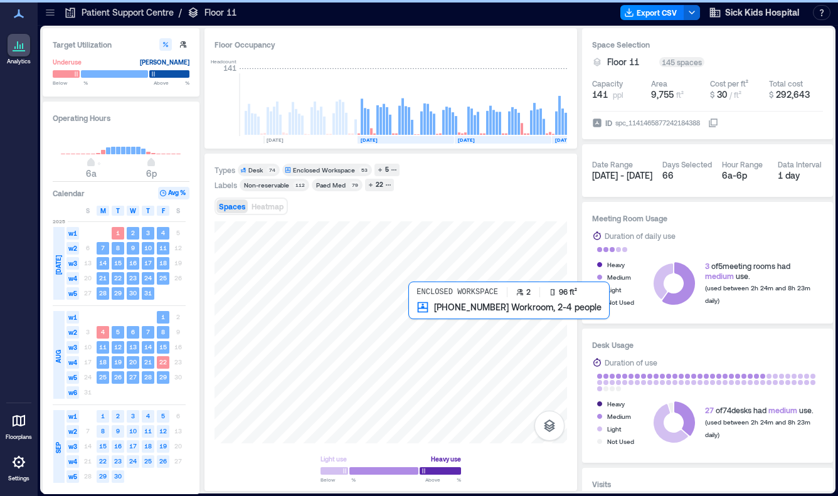
scroll to position [0, 2746]
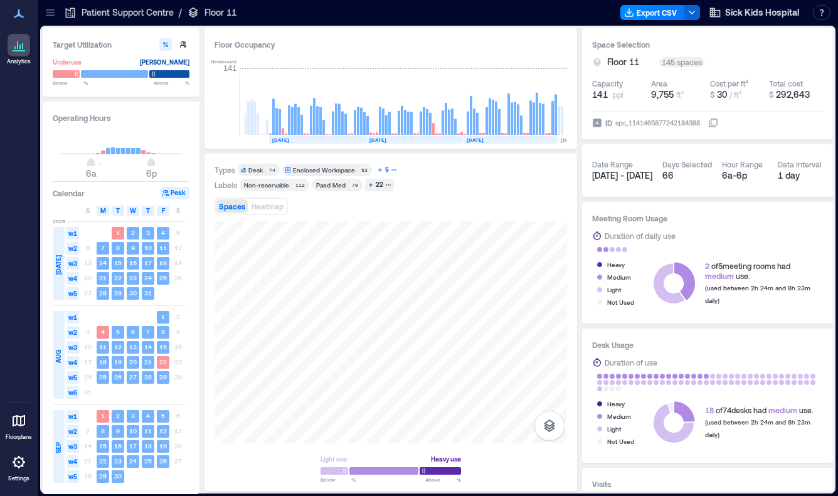
click at [385, 167] on div "5" at bounding box center [387, 169] width 8 height 11
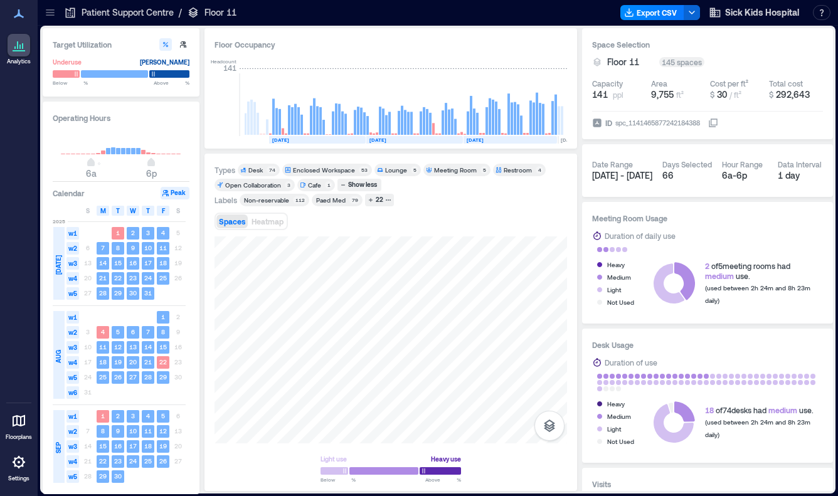
click at [439, 168] on div "Meeting Room" at bounding box center [455, 170] width 43 height 9
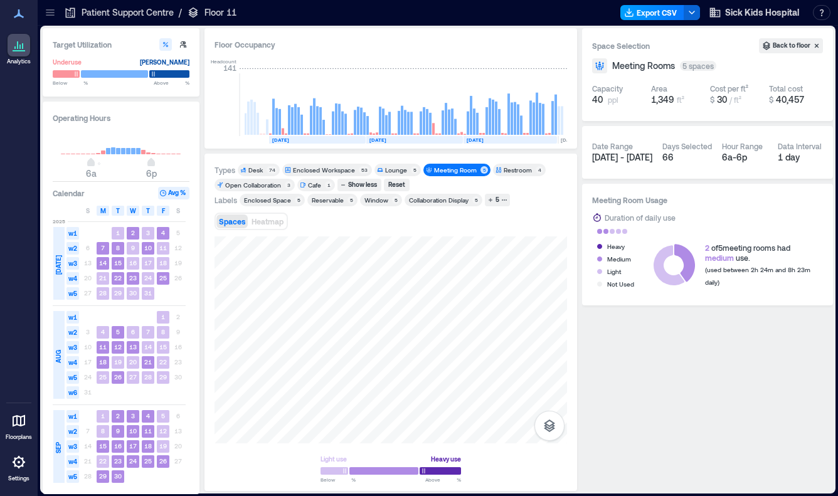
click at [663, 10] on button "Export CSV" at bounding box center [653, 12] width 64 height 15
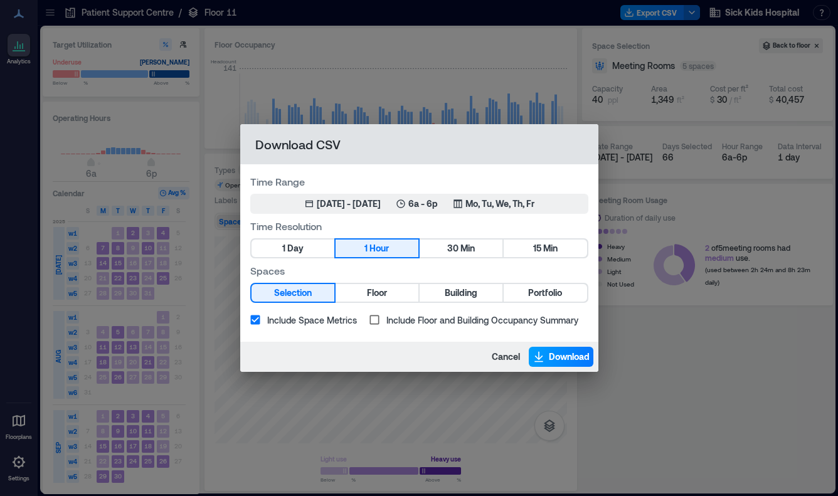
click at [552, 361] on span "Download" at bounding box center [569, 357] width 41 height 13
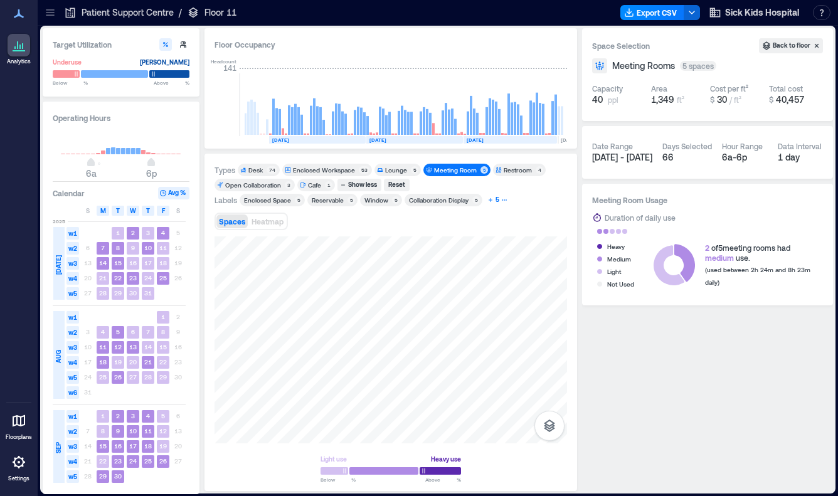
click at [494, 198] on div "5" at bounding box center [498, 199] width 8 height 11
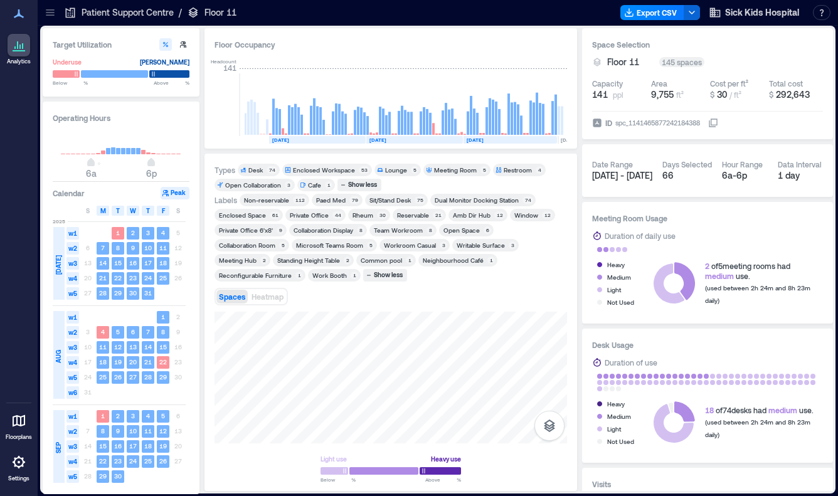
click at [406, 226] on div "Team Workroom" at bounding box center [398, 230] width 49 height 9
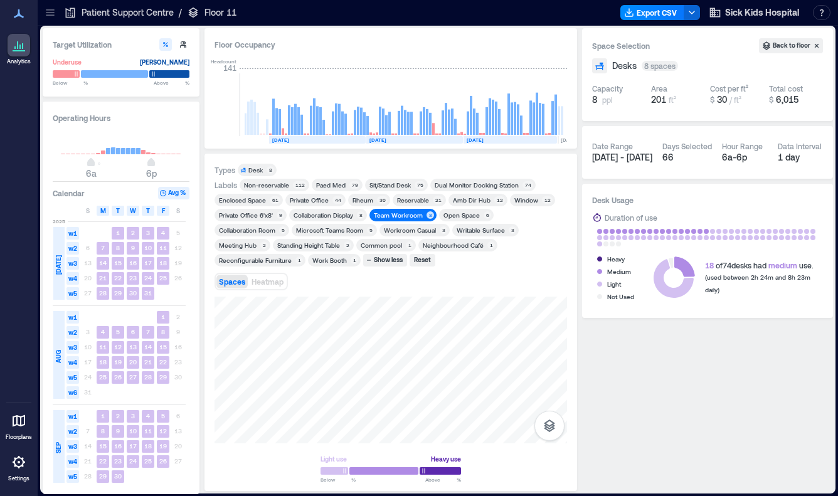
click at [327, 181] on div "Paed Med" at bounding box center [330, 185] width 29 height 9
click at [391, 215] on div "Team Workroom" at bounding box center [398, 215] width 49 height 9
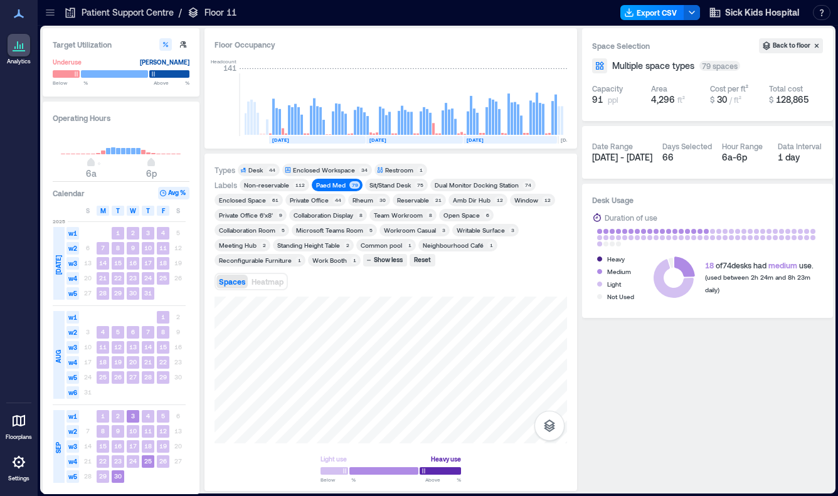
click at [656, 14] on button "Export CSV" at bounding box center [653, 12] width 64 height 15
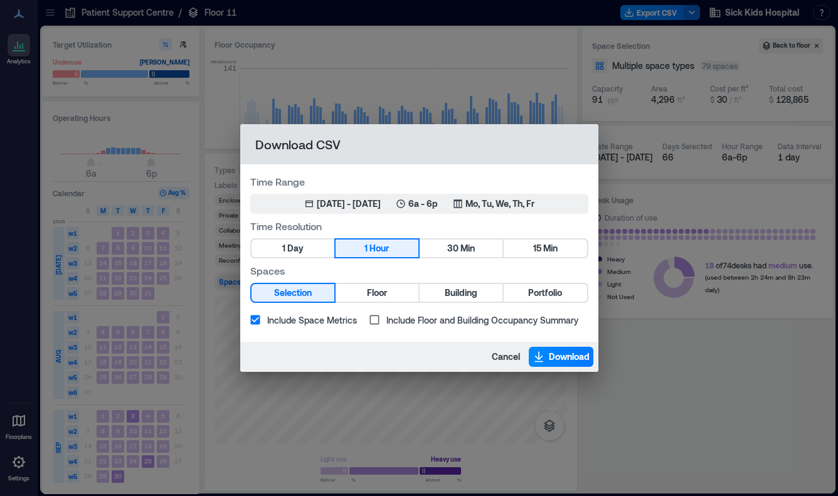
click at [506, 45] on div "Download CSV Time Range Jul 1, 2025 - Sep 30, 2025 6a - 6p Mo, Tu, We, Th, Fr T…" at bounding box center [419, 248] width 838 height 496
click at [498, 361] on span "Cancel" at bounding box center [506, 357] width 28 height 13
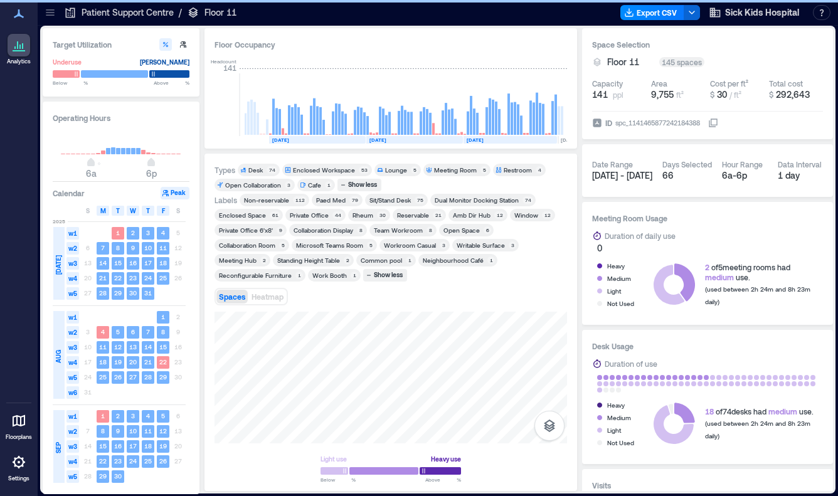
click at [447, 170] on div "Meeting Room" at bounding box center [455, 170] width 43 height 9
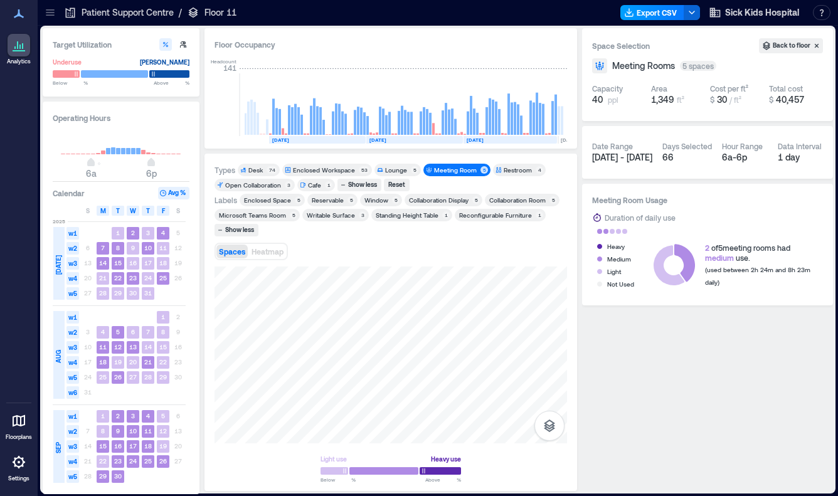
click at [656, 14] on button "Export CSV" at bounding box center [653, 12] width 64 height 15
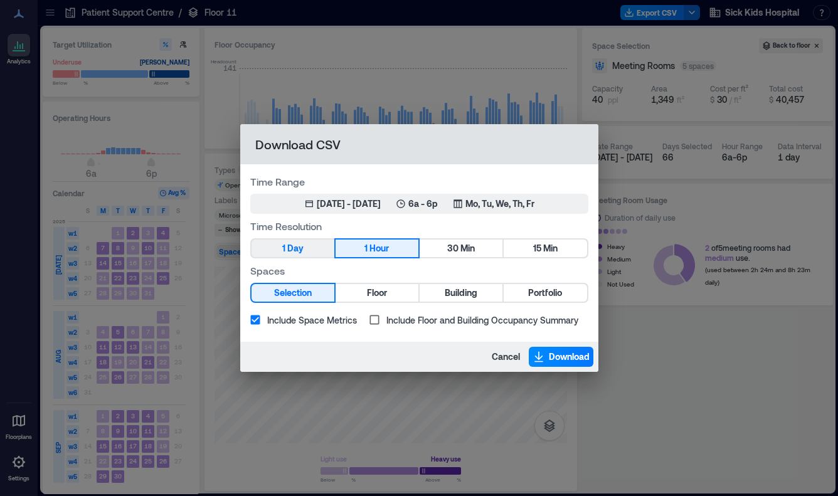
click at [293, 247] on span "Day" at bounding box center [295, 249] width 16 height 16
click at [557, 351] on span "Download" at bounding box center [569, 357] width 41 height 13
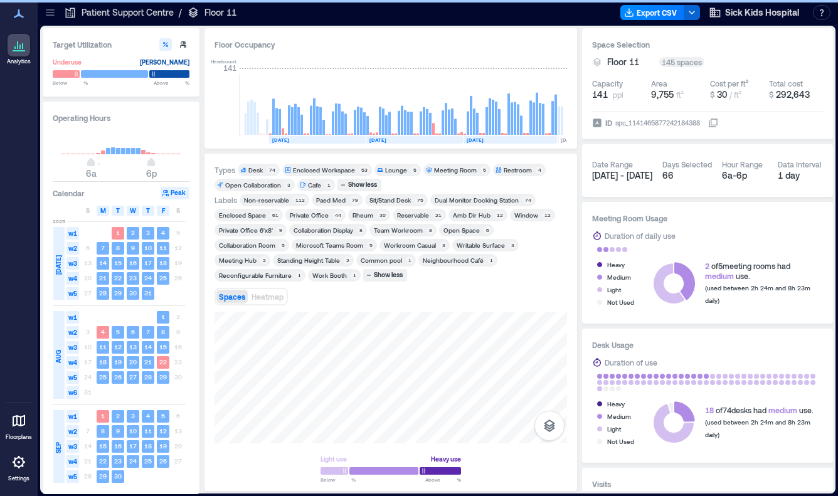
click at [324, 201] on div "Paed Med" at bounding box center [330, 200] width 29 height 9
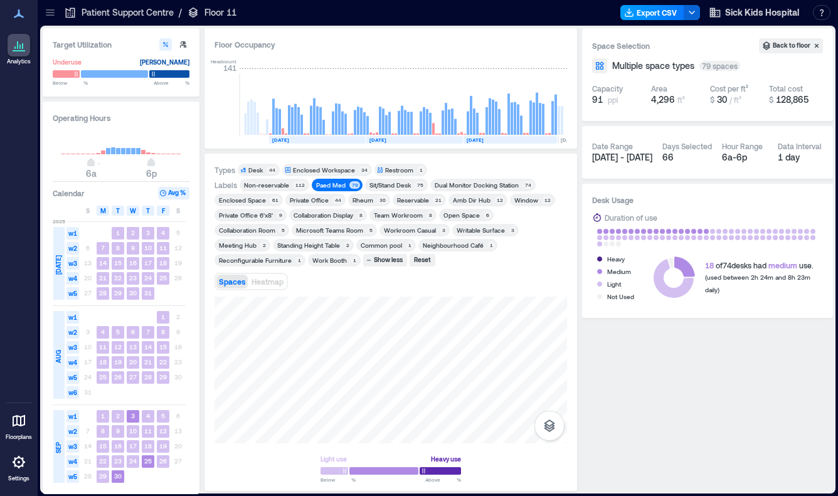
click at [648, 14] on button "Export CSV" at bounding box center [653, 12] width 64 height 15
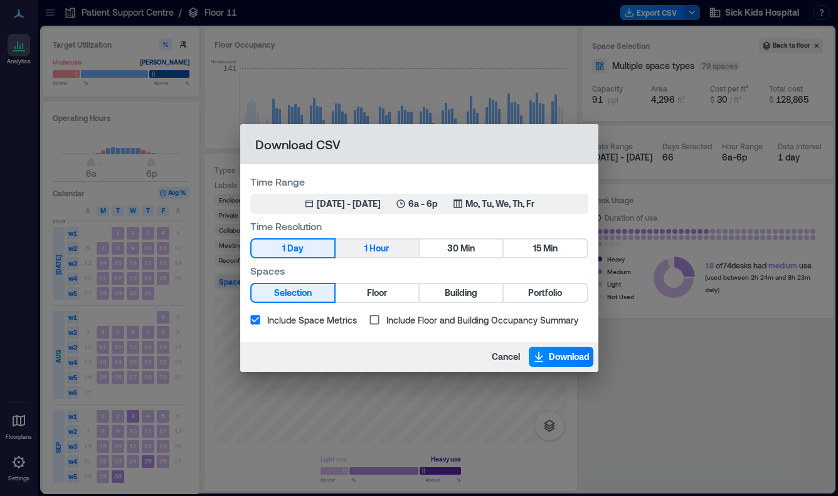
click at [393, 242] on button "1 Hour" at bounding box center [377, 249] width 83 height 18
click at [568, 358] on span "Download" at bounding box center [569, 357] width 41 height 13
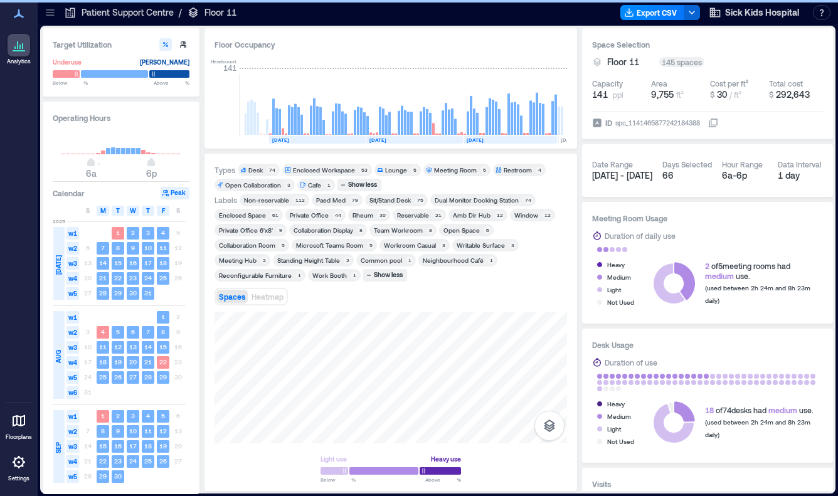
click at [371, 214] on div "Rheum" at bounding box center [363, 215] width 24 height 9
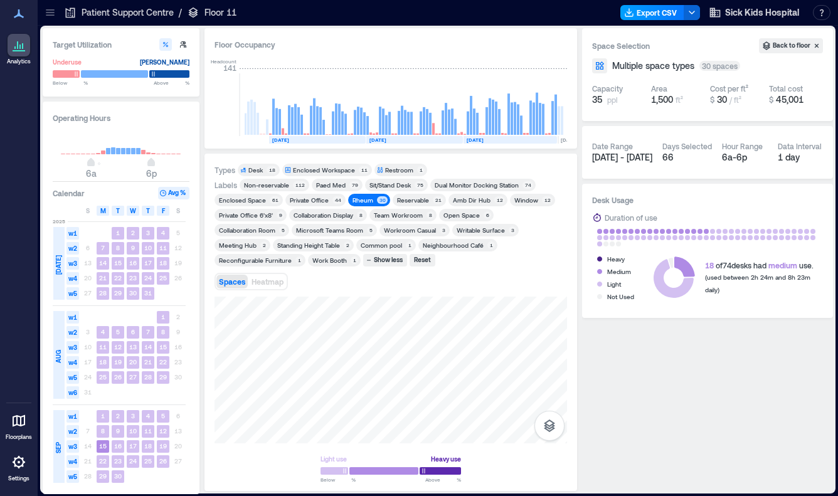
click at [662, 14] on button "Export CSV" at bounding box center [653, 12] width 64 height 15
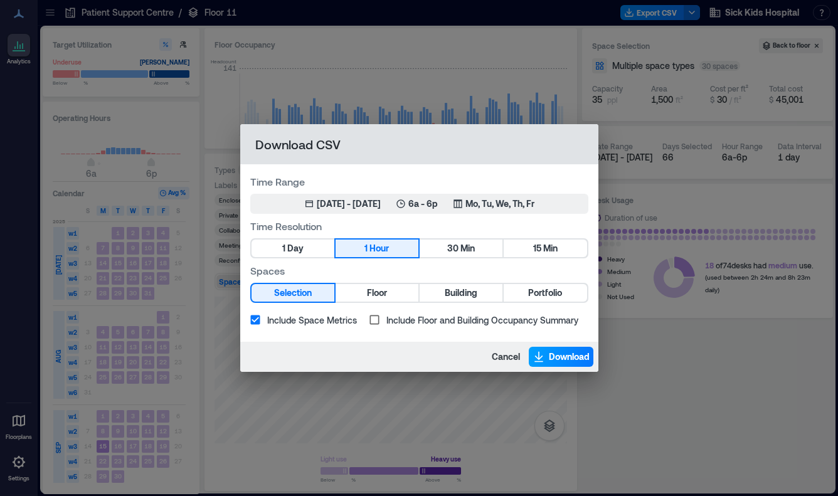
click at [551, 360] on span "Download" at bounding box center [569, 357] width 41 height 13
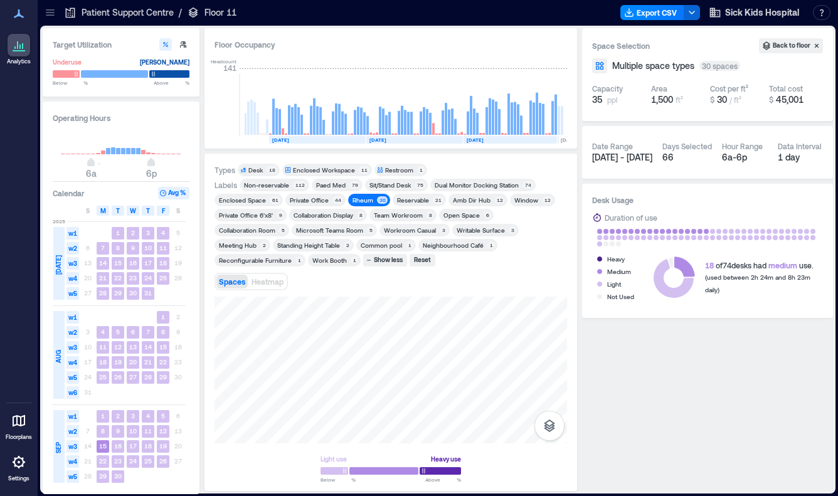
click at [477, 203] on div "Amb Dir Hub" at bounding box center [472, 200] width 38 height 9
click at [353, 201] on div "Rheum" at bounding box center [363, 200] width 21 height 9
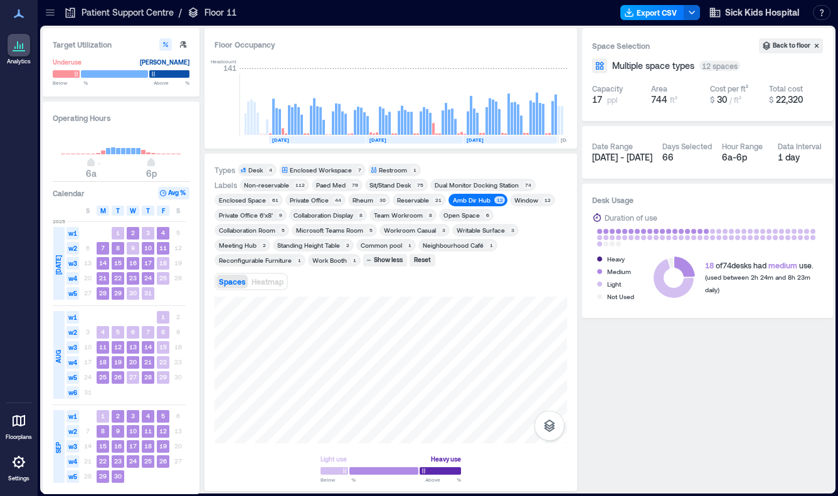
click at [660, 11] on button "Export CSV" at bounding box center [653, 12] width 64 height 15
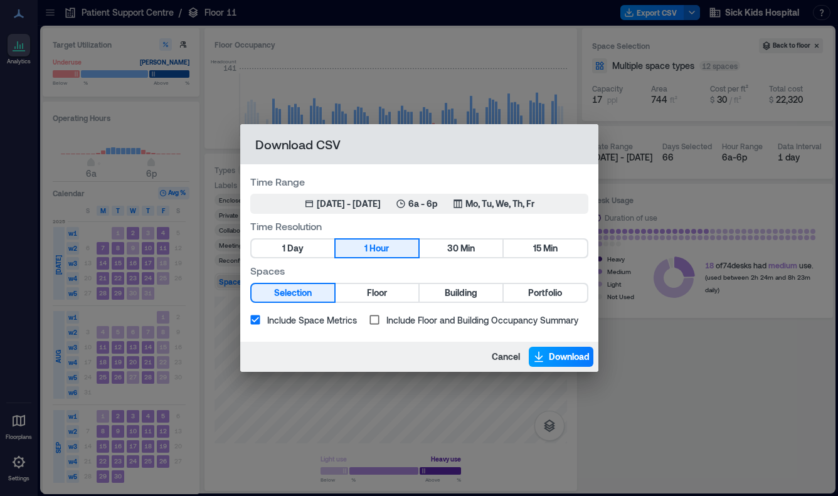
click at [557, 352] on span "Download" at bounding box center [569, 357] width 41 height 13
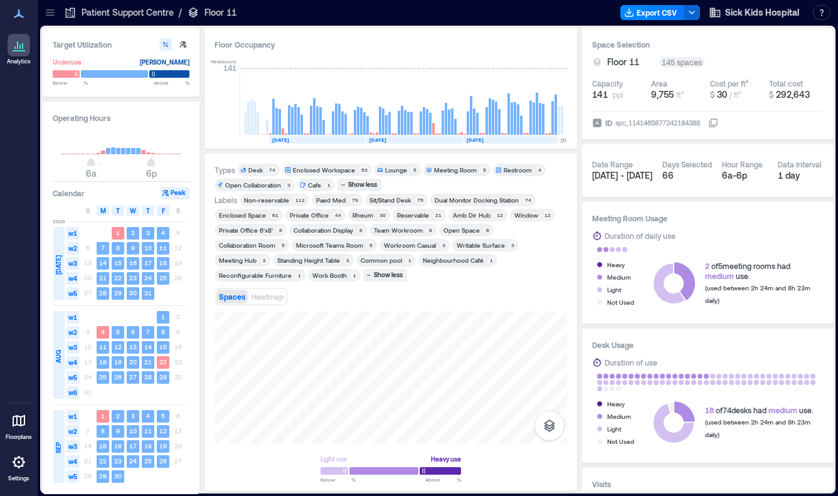
click at [50, 13] on icon at bounding box center [50, 12] width 13 height 13
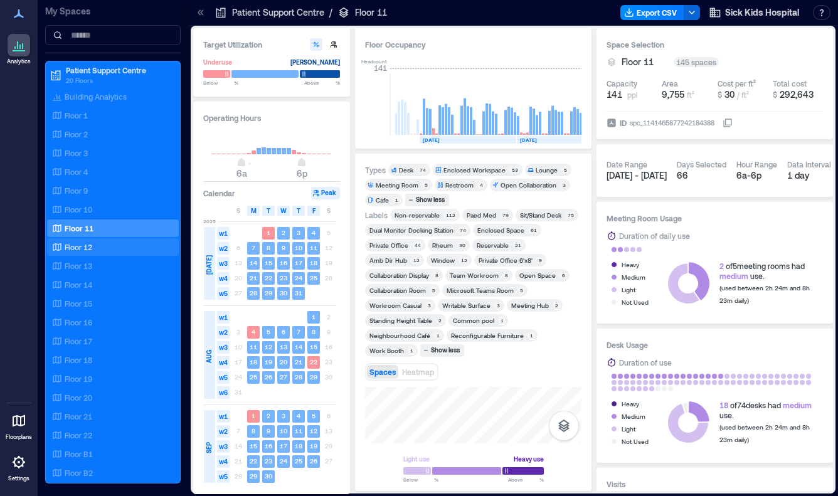
click at [90, 242] on p "Floor 12" at bounding box center [79, 247] width 28 height 10
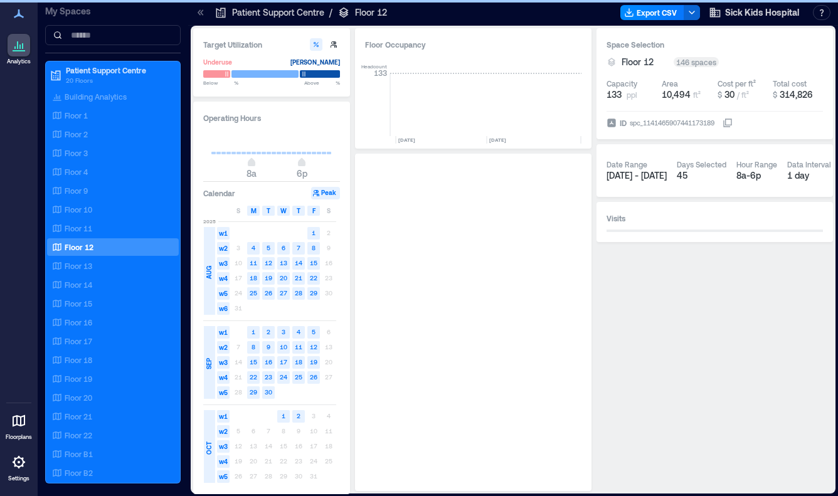
click at [198, 14] on icon at bounding box center [200, 12] width 13 height 13
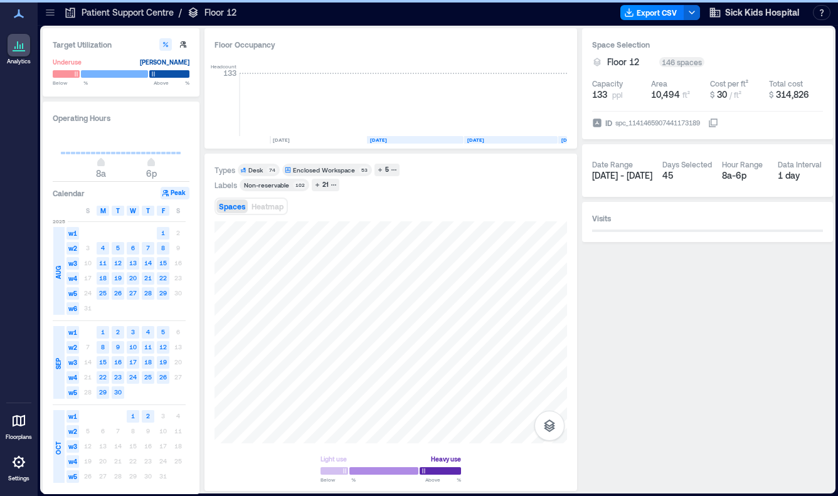
scroll to position [0, 1973]
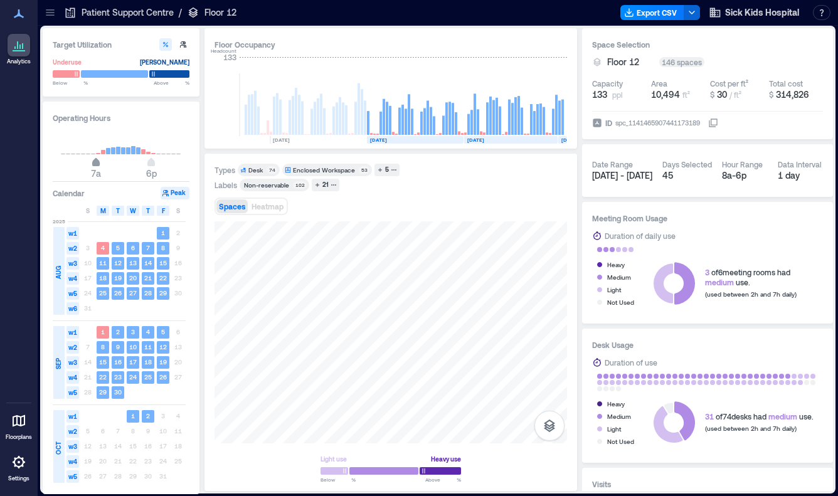
type input "*"
drag, startPoint x: 103, startPoint y: 163, endPoint x: 91, endPoint y: 162, distance: 11.9
click at [91, 162] on span "6a" at bounding box center [91, 163] width 8 height 5
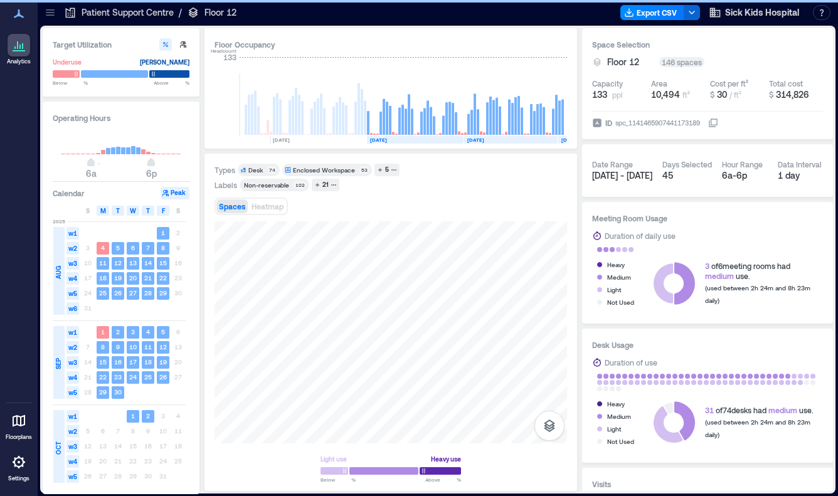
click at [327, 137] on rect at bounding box center [318, 140] width 97 height 8
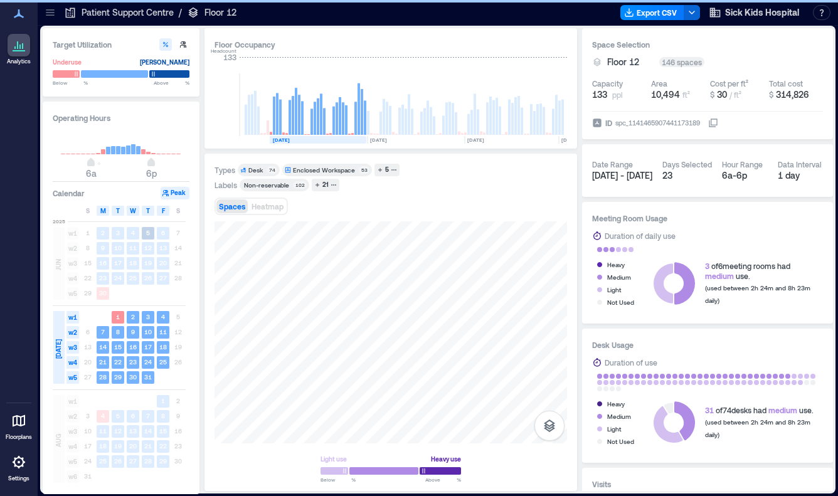
scroll to position [0, 1885]
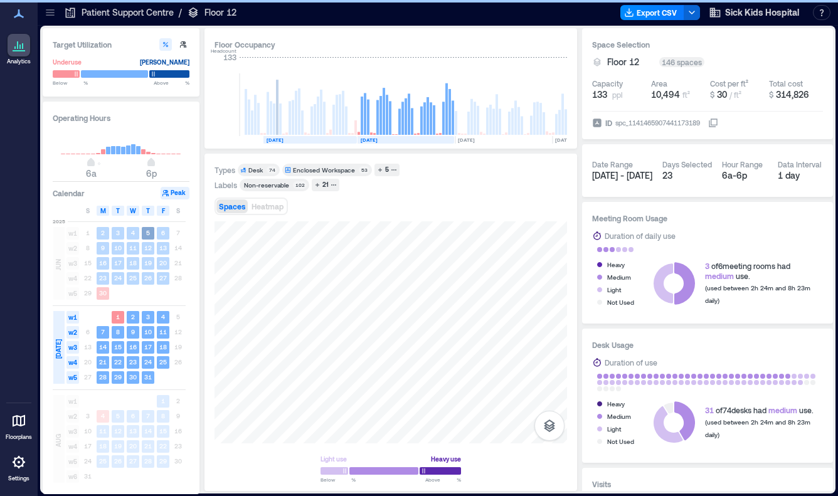
click at [338, 142] on rect at bounding box center [310, 140] width 93 height 8
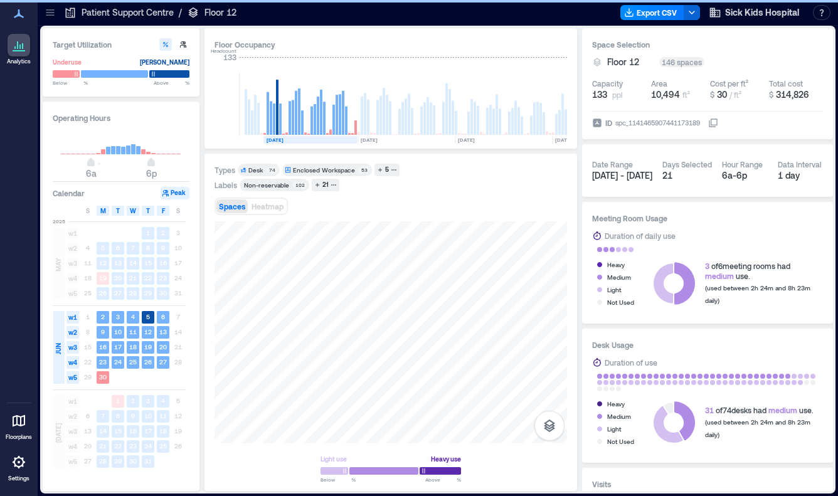
scroll to position [0, 1789]
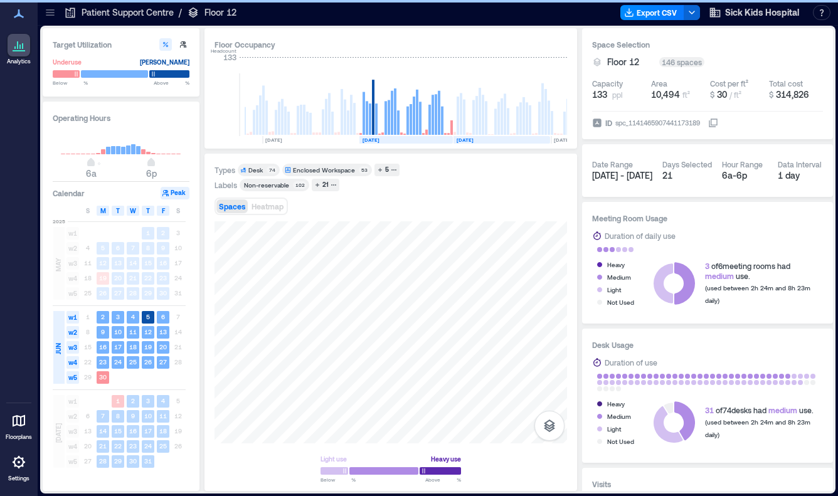
click at [484, 137] on rect at bounding box center [502, 140] width 97 height 8
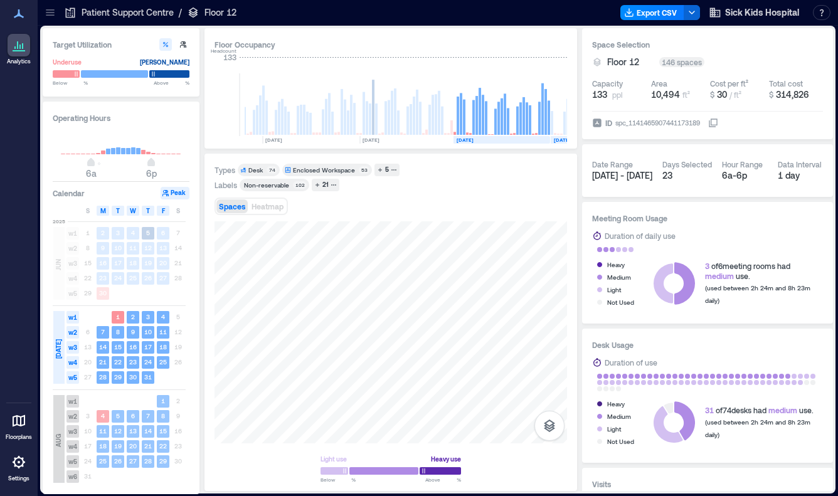
click at [651, 140] on text "[DATE]" at bounding box center [659, 140] width 17 height 6
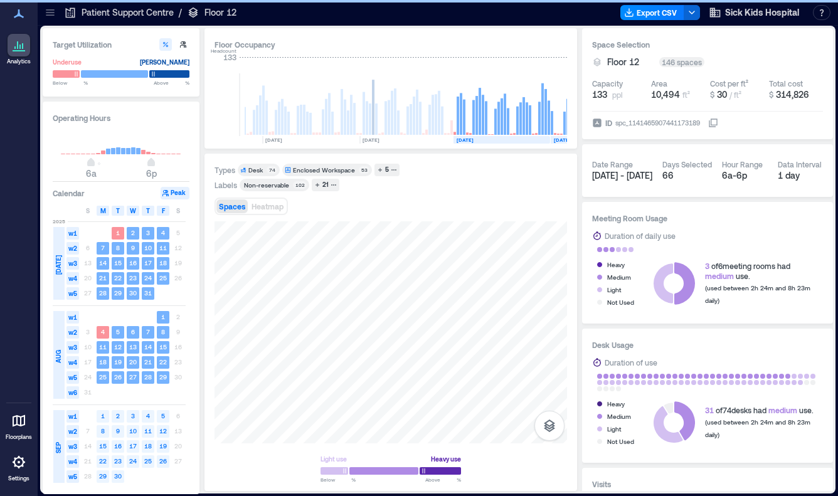
scroll to position [0, 1973]
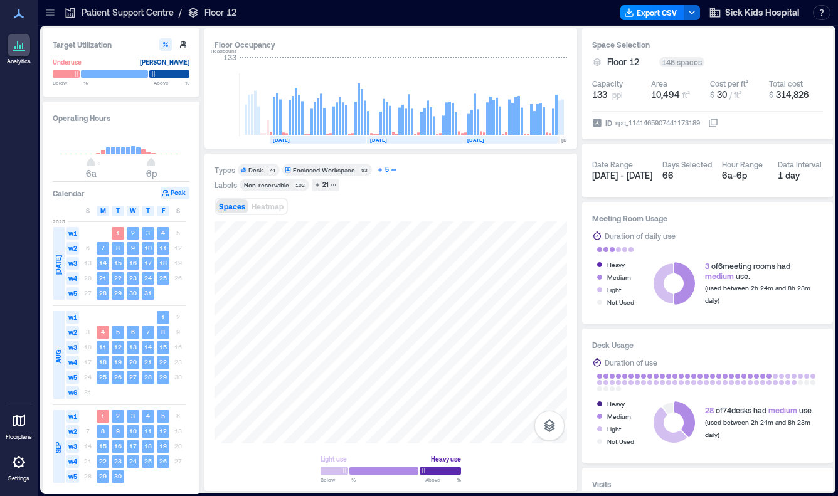
click at [391, 167] on icon "button" at bounding box center [394, 170] width 6 height 6
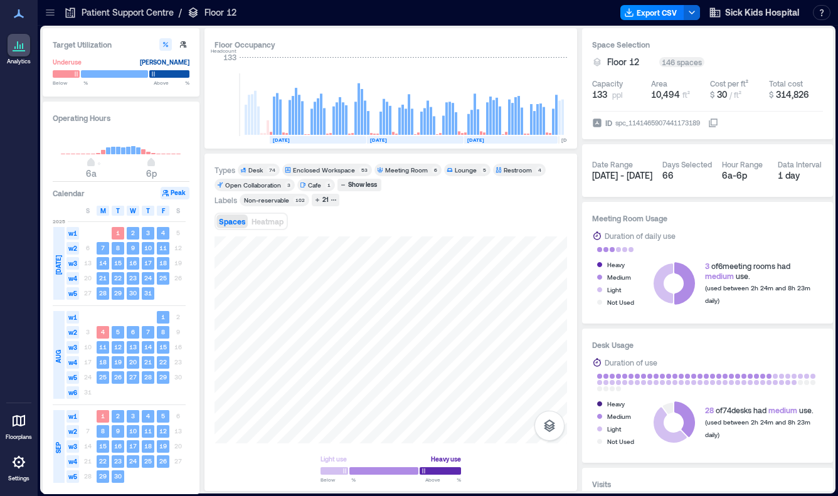
click at [418, 171] on div "Meeting Room" at bounding box center [406, 170] width 43 height 9
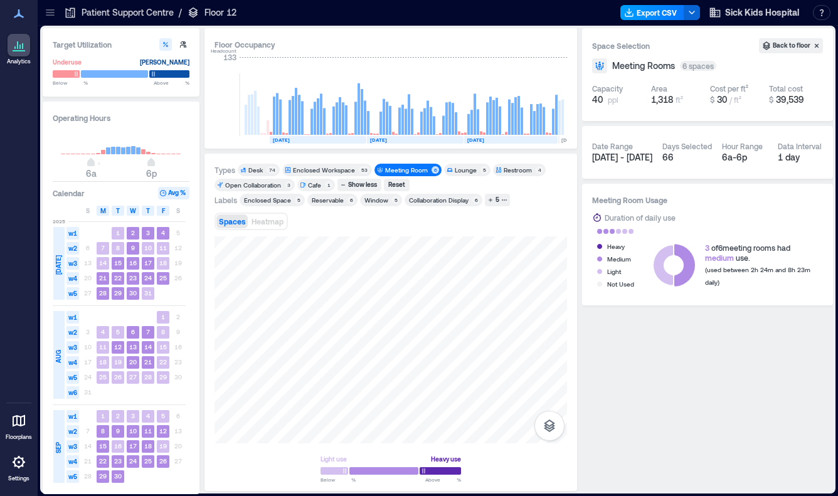
click at [665, 18] on button "Export CSV" at bounding box center [653, 12] width 64 height 15
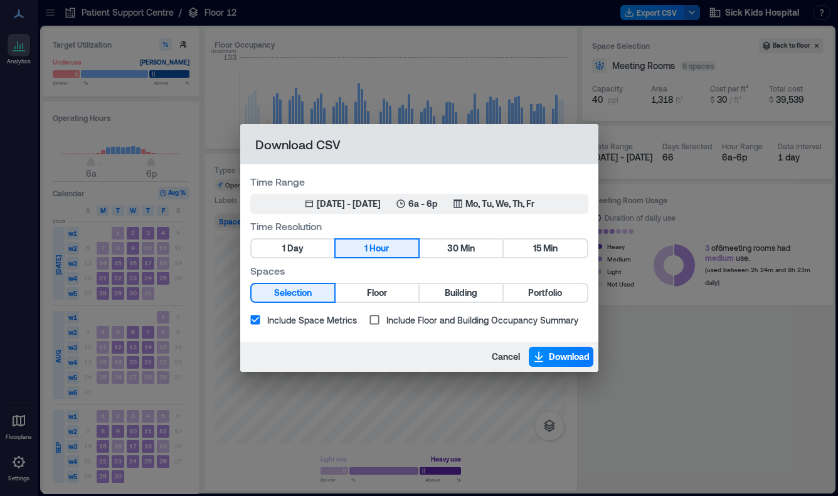
drag, startPoint x: 313, startPoint y: 248, endPoint x: 500, endPoint y: 340, distance: 208.2
click at [312, 248] on button "1 Day" at bounding box center [293, 249] width 83 height 18
click at [561, 357] on span "Download" at bounding box center [569, 357] width 41 height 13
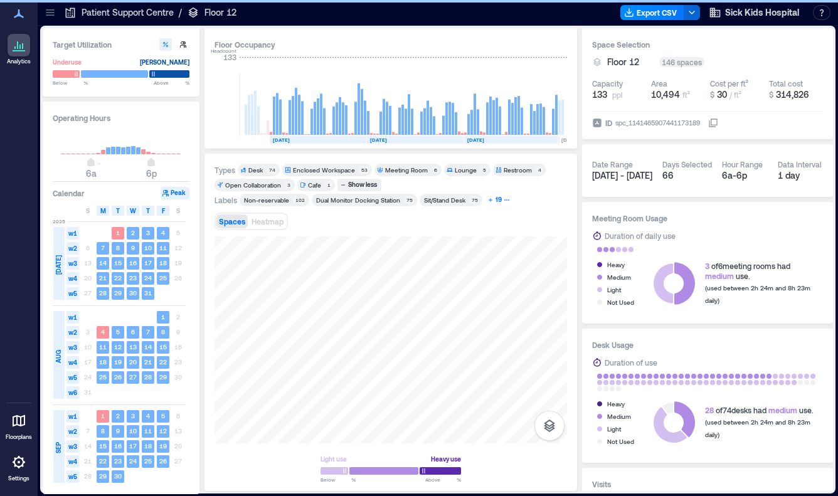
click at [499, 202] on div "19" at bounding box center [499, 199] width 10 height 11
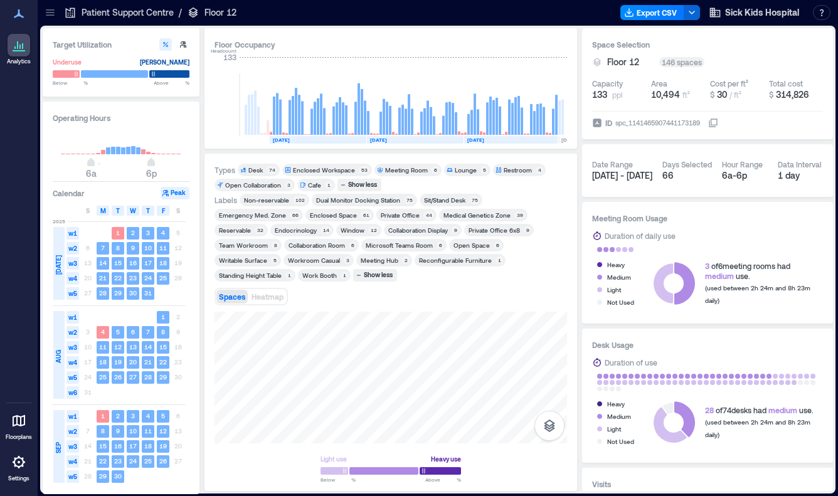
click at [255, 215] on div "Emergency Med. Zone" at bounding box center [252, 215] width 67 height 9
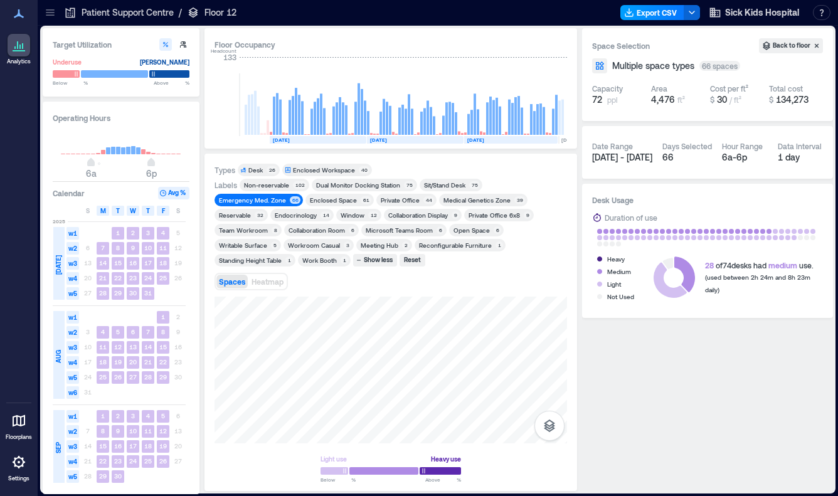
click at [649, 9] on button "Export CSV" at bounding box center [653, 12] width 64 height 15
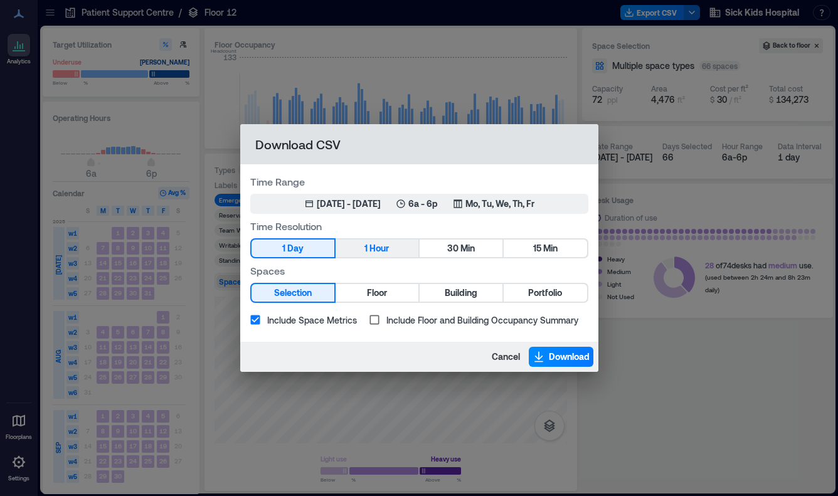
click at [382, 247] on span "Hour" at bounding box center [379, 249] width 19 height 16
click at [558, 356] on span "Download" at bounding box center [569, 357] width 41 height 13
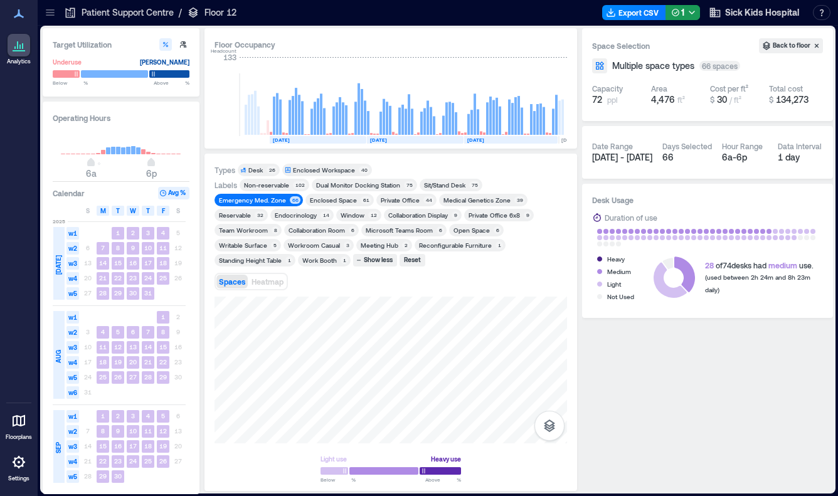
click at [461, 201] on div "Medical Genetics Zone" at bounding box center [477, 200] width 67 height 9
click at [269, 201] on div "Emergency Med. Zone" at bounding box center [252, 200] width 67 height 9
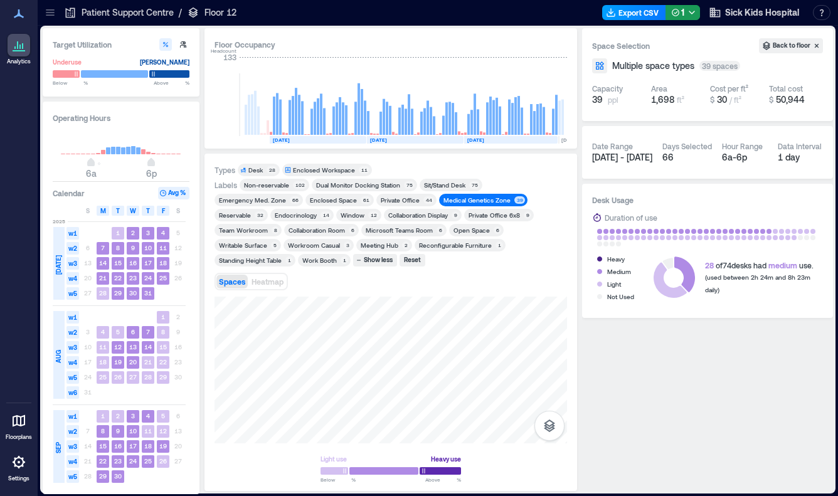
click at [641, 13] on button "Export CSV" at bounding box center [634, 12] width 64 height 15
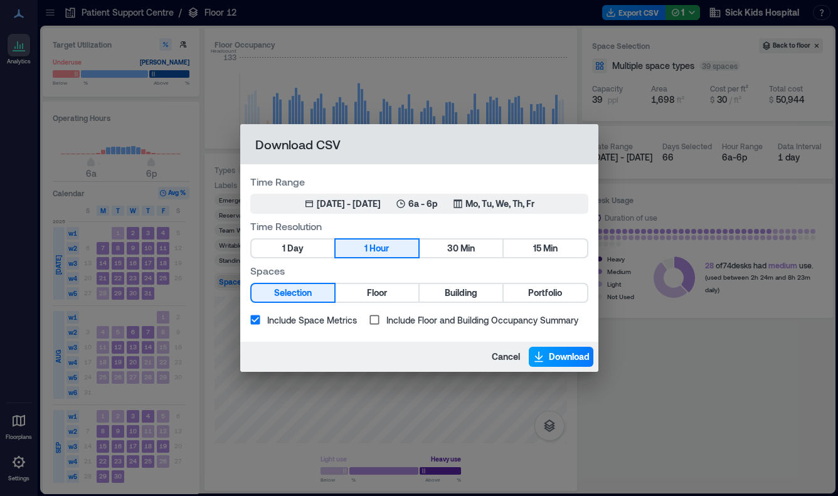
click at [549, 355] on span "Download" at bounding box center [569, 357] width 41 height 13
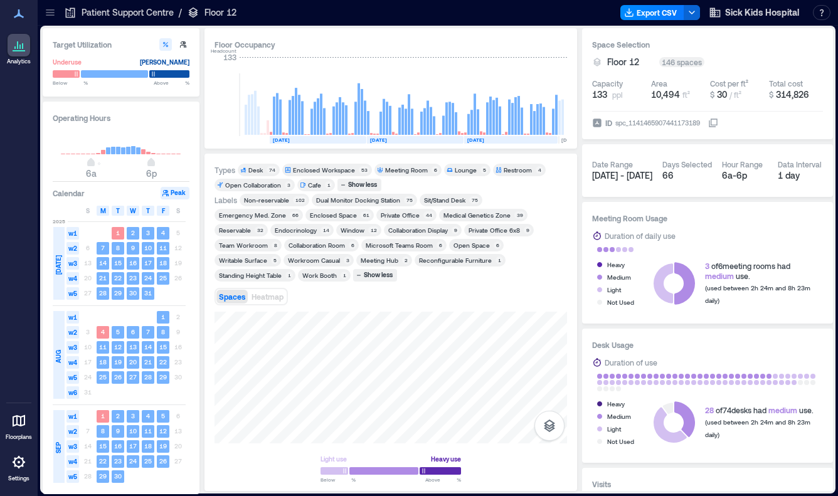
click at [281, 230] on div "Endocrinology" at bounding box center [296, 230] width 42 height 9
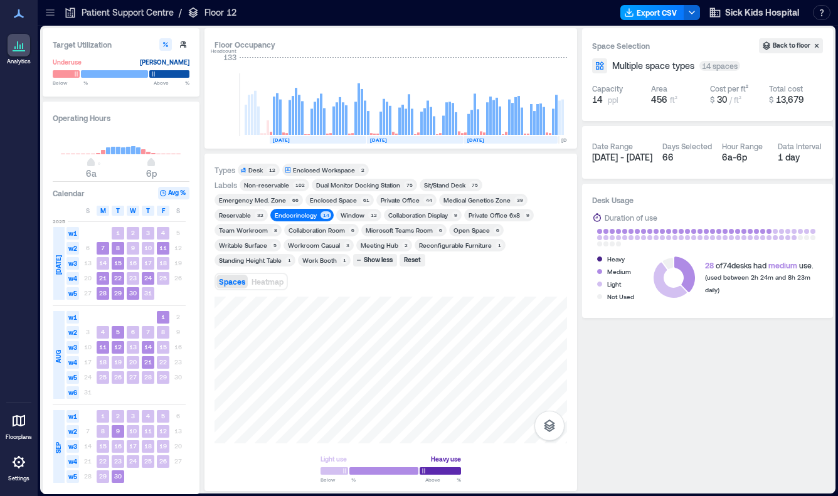
click at [646, 18] on button "Export CSV" at bounding box center [653, 12] width 64 height 15
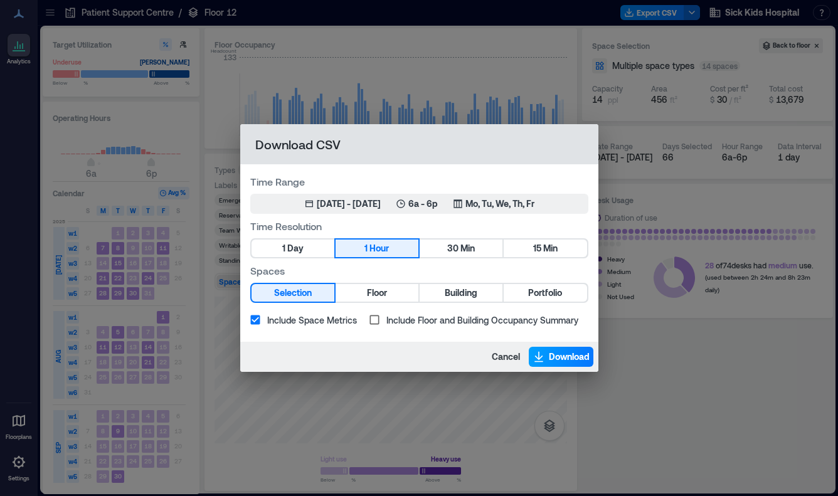
click at [567, 360] on span "Download" at bounding box center [569, 357] width 41 height 13
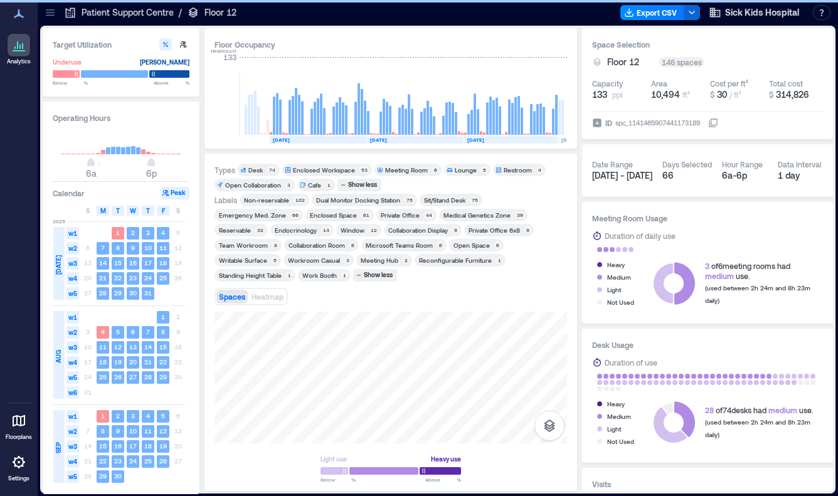
click at [53, 15] on icon at bounding box center [50, 14] width 8 height 1
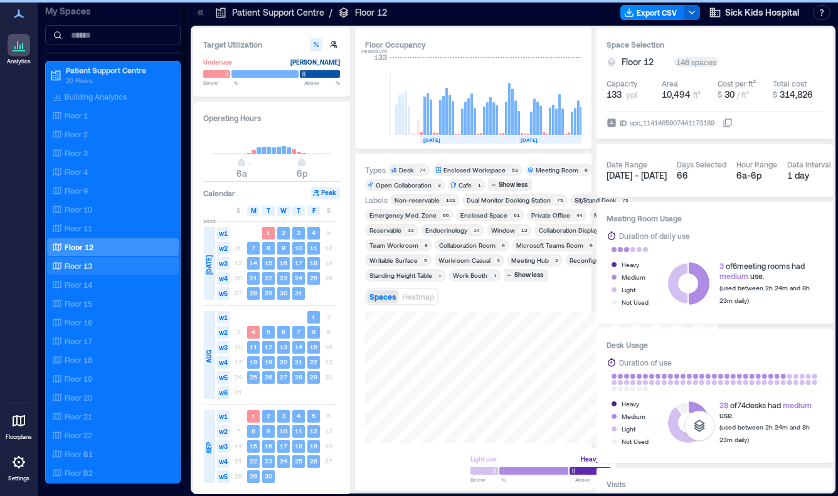
click at [90, 261] on p "Floor 13" at bounding box center [79, 266] width 28 height 10
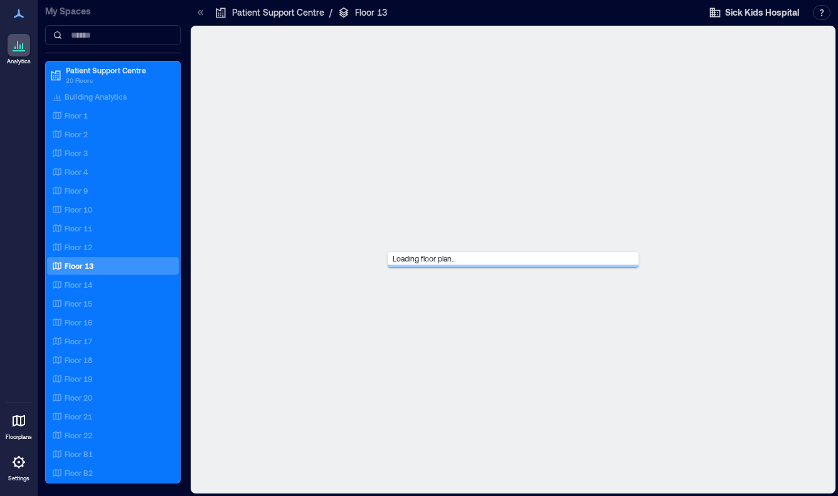
click at [199, 10] on icon at bounding box center [200, 12] width 13 height 13
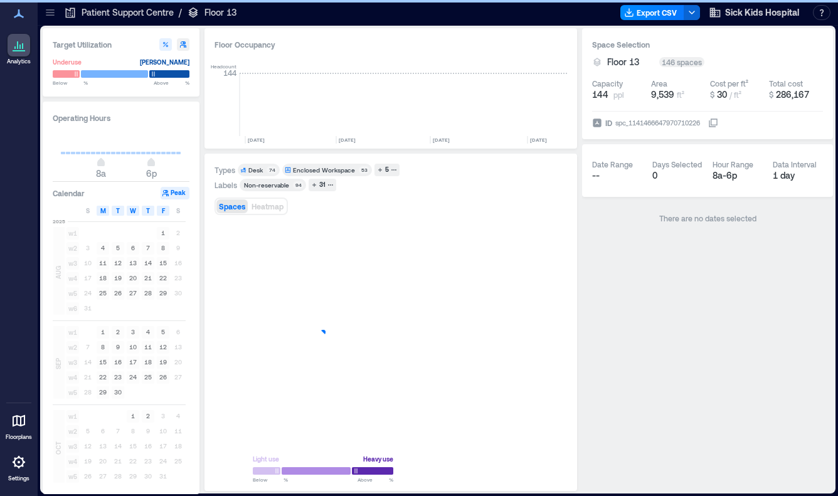
scroll to position [0, 1973]
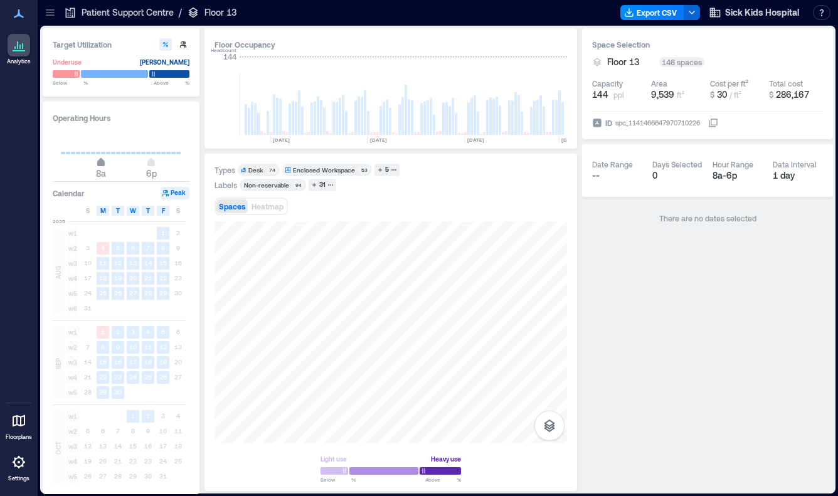
type input "*"
drag, startPoint x: 102, startPoint y: 164, endPoint x: 90, endPoint y: 162, distance: 12.1
click at [90, 162] on span "6a" at bounding box center [91, 163] width 8 height 5
click at [386, 172] on div "5" at bounding box center [387, 169] width 8 height 11
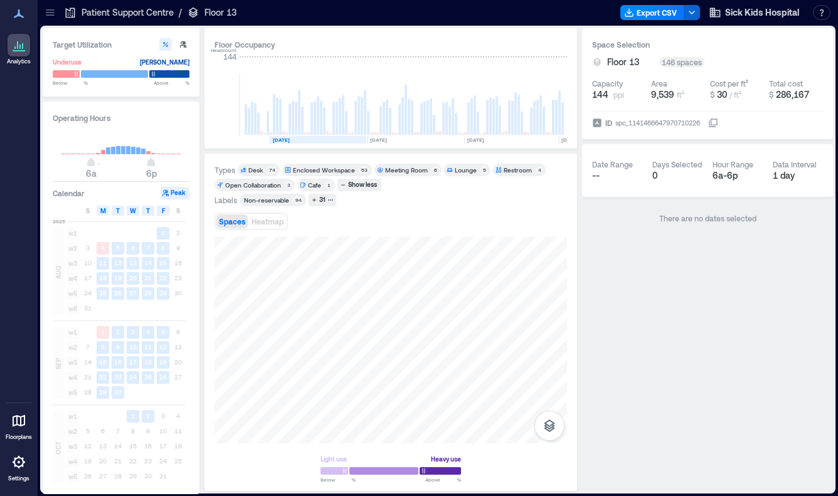
click at [314, 141] on rect at bounding box center [318, 140] width 97 height 8
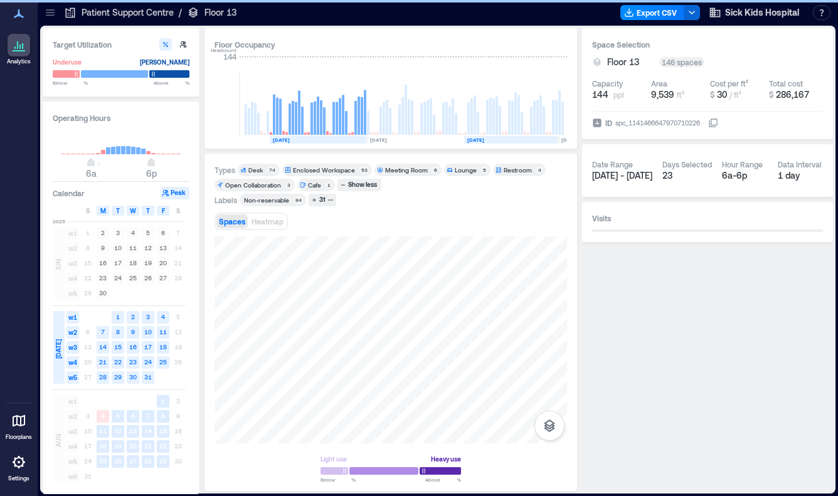
scroll to position [0, 1885]
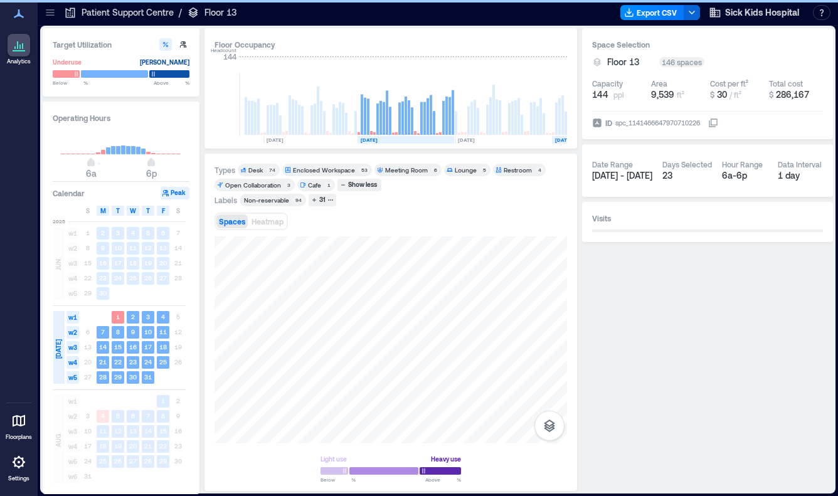
click at [562, 139] on text "[DATE]" at bounding box center [563, 140] width 17 height 6
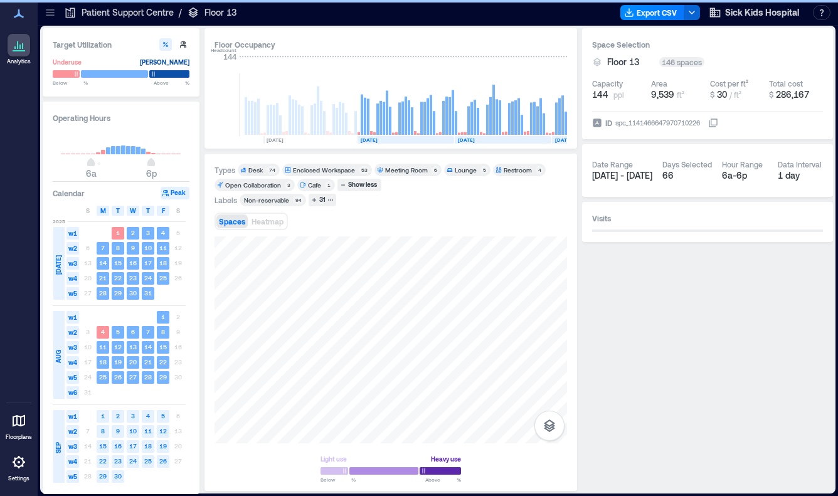
scroll to position [0, 1973]
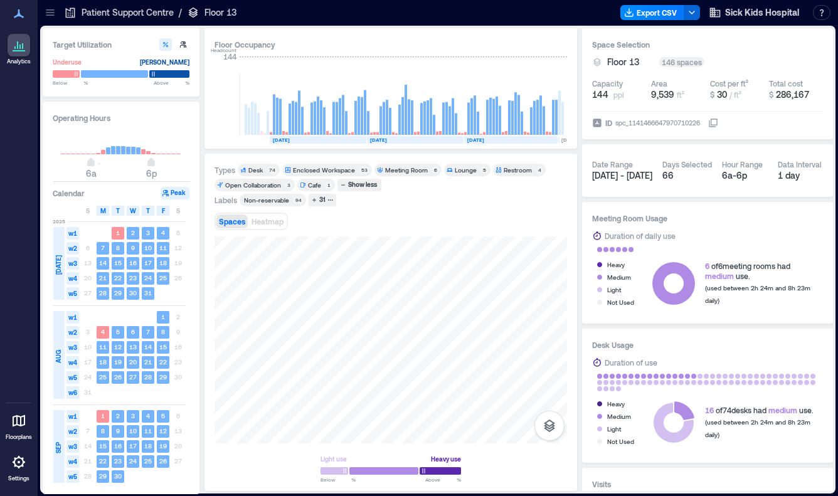
click at [421, 169] on div "Meeting Room" at bounding box center [406, 170] width 43 height 9
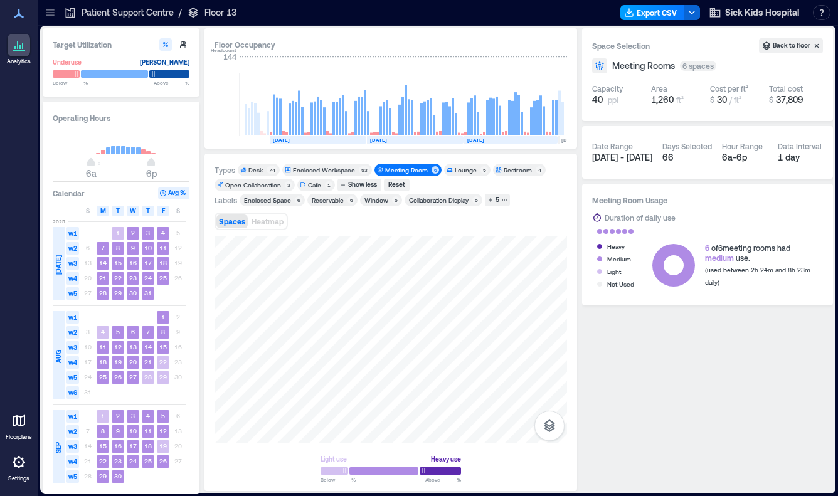
click at [659, 15] on button "Export CSV" at bounding box center [653, 12] width 64 height 15
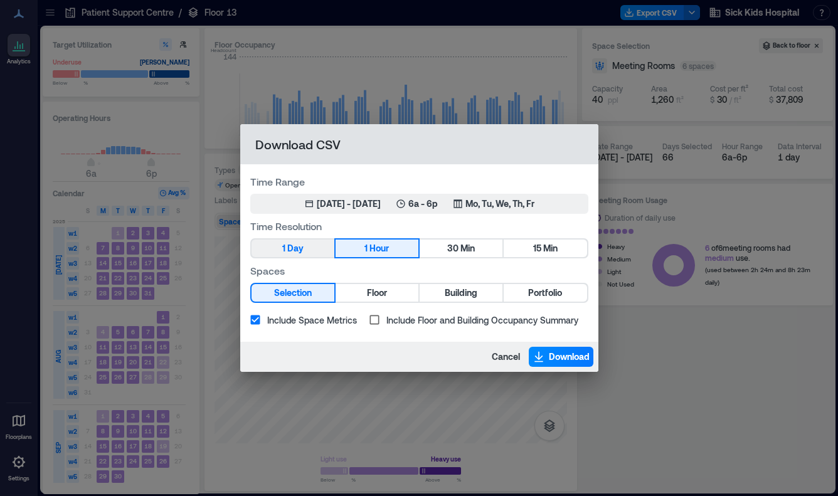
click at [304, 241] on button "1 Day" at bounding box center [293, 249] width 83 height 18
click at [563, 354] on span "Download" at bounding box center [569, 357] width 41 height 13
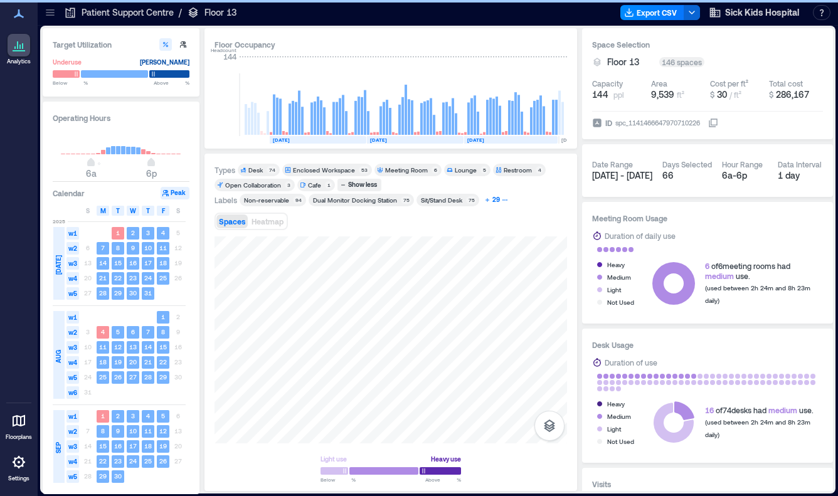
click at [502, 196] on button "29" at bounding box center [496, 200] width 29 height 13
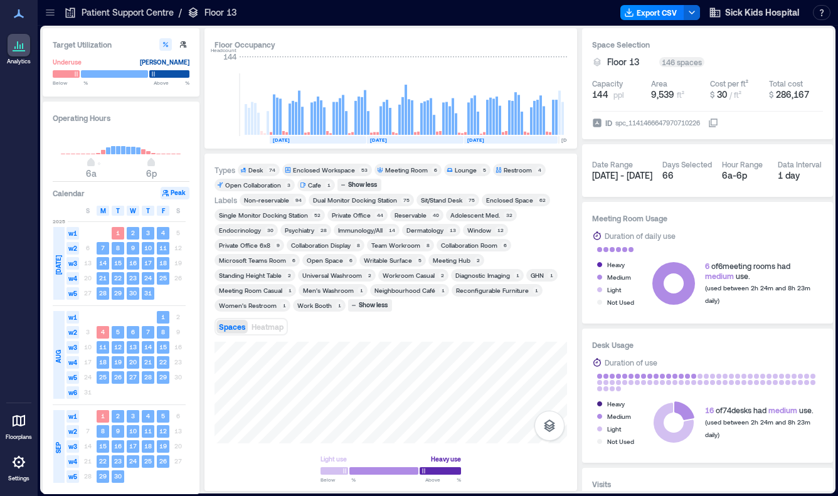
click at [476, 215] on div "Adolescent Med." at bounding box center [475, 215] width 50 height 9
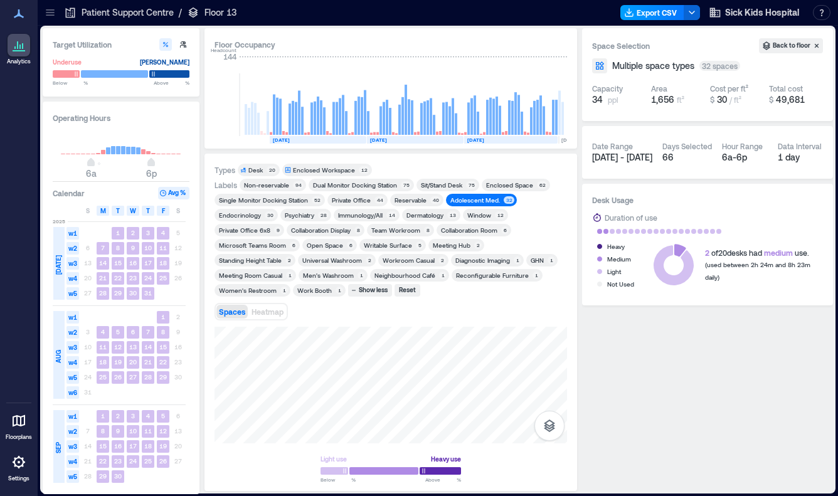
click at [670, 19] on button "Export CSV" at bounding box center [653, 12] width 64 height 15
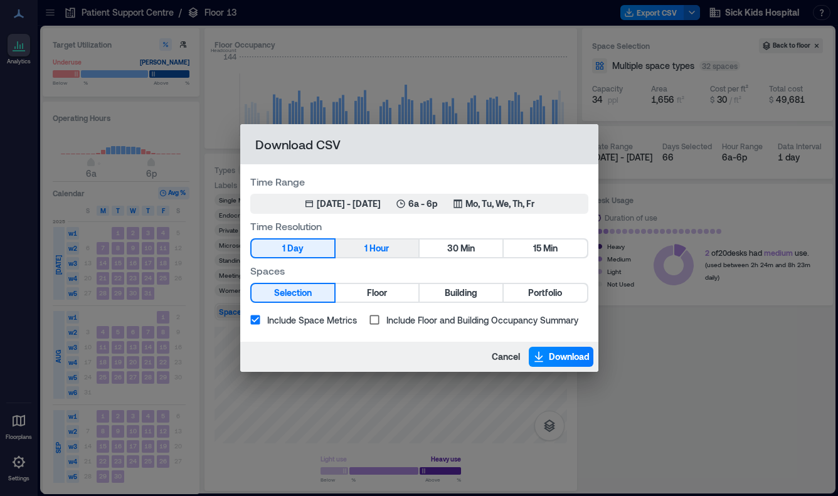
click at [371, 250] on span "Hour" at bounding box center [379, 249] width 19 height 16
click at [555, 358] on span "Download" at bounding box center [569, 357] width 41 height 13
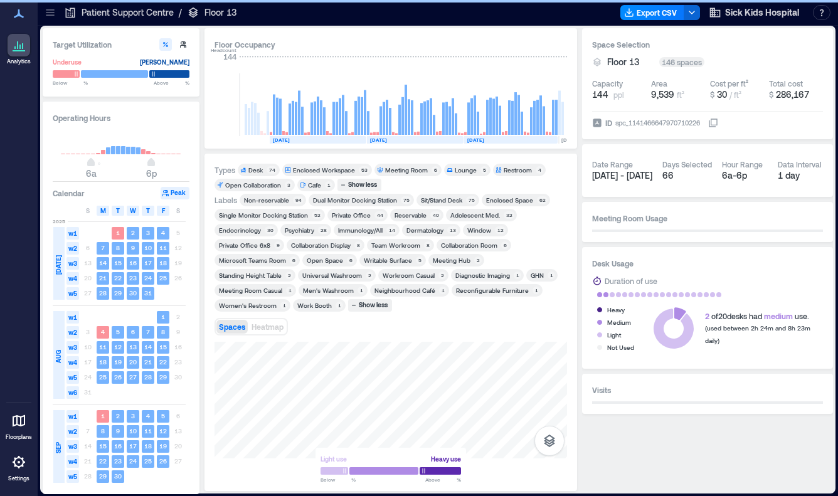
click at [233, 214] on div "Single Monitor Docking Station" at bounding box center [263, 215] width 89 height 9
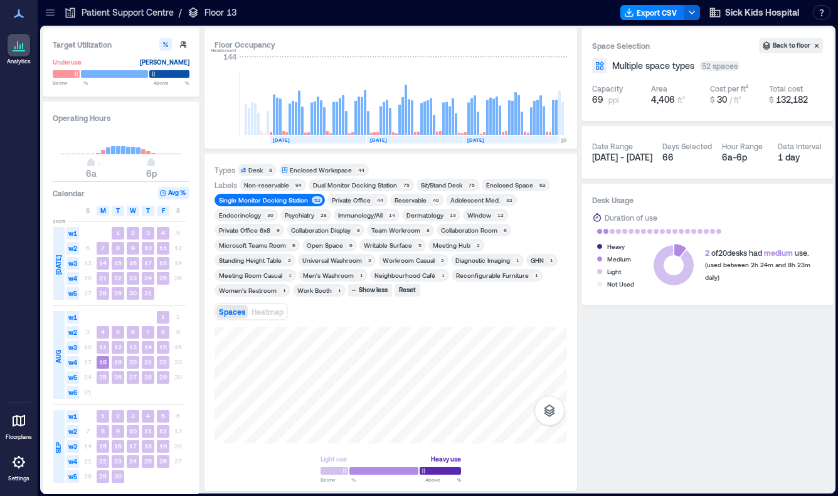
click at [249, 200] on div "Single Monitor Docking Station" at bounding box center [263, 200] width 89 height 9
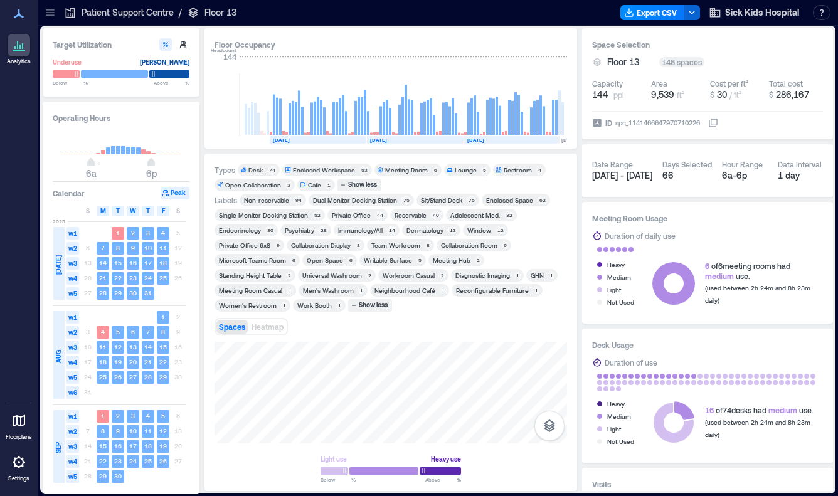
click at [248, 233] on div "Endocrinology" at bounding box center [240, 230] width 42 height 9
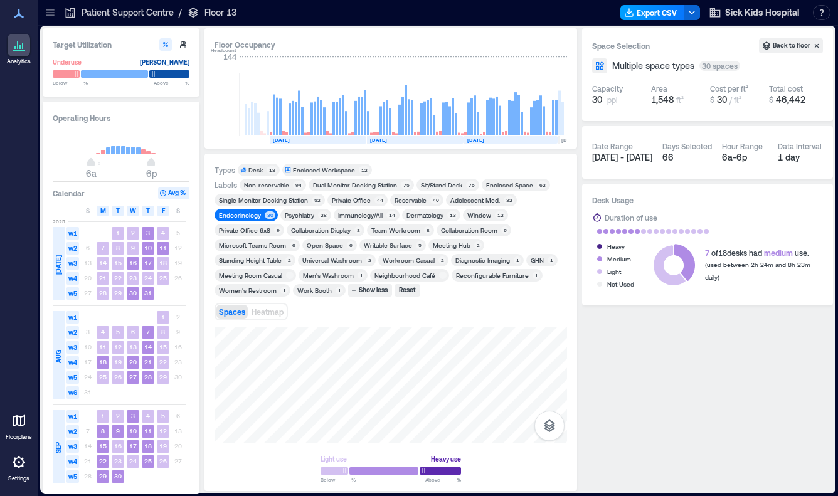
click at [661, 14] on button "Export CSV" at bounding box center [653, 12] width 64 height 15
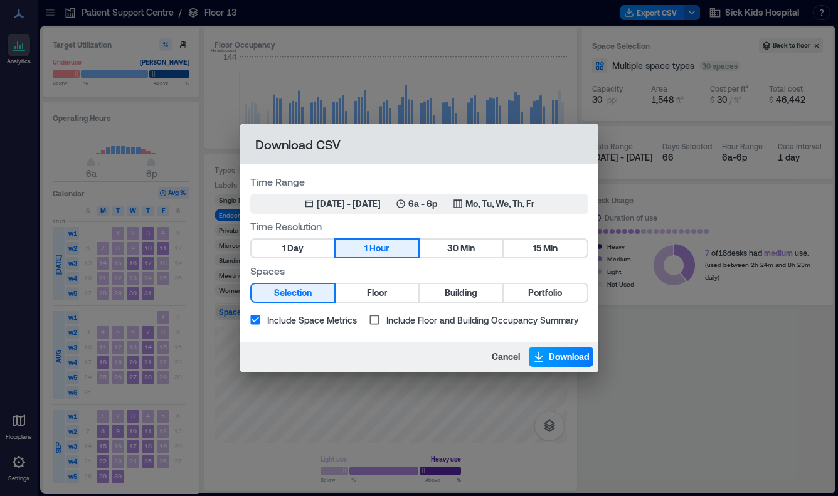
click at [555, 352] on span "Download" at bounding box center [569, 357] width 41 height 13
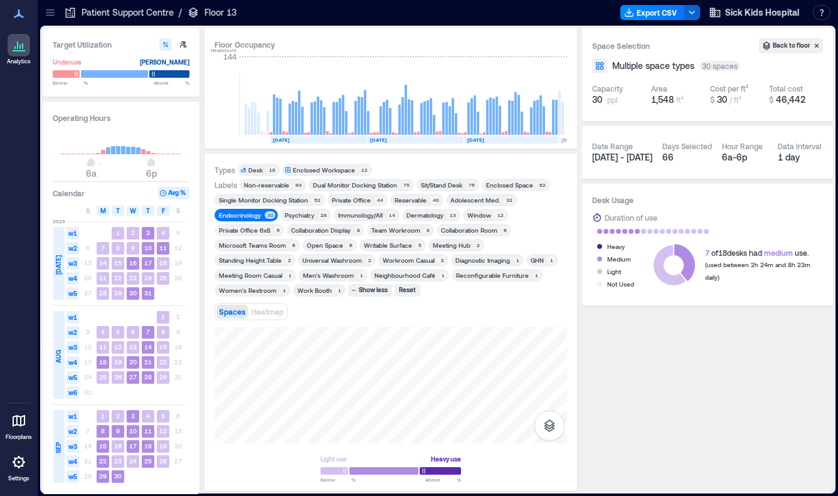
click at [299, 213] on div "Psychiatry" at bounding box center [299, 215] width 29 height 9
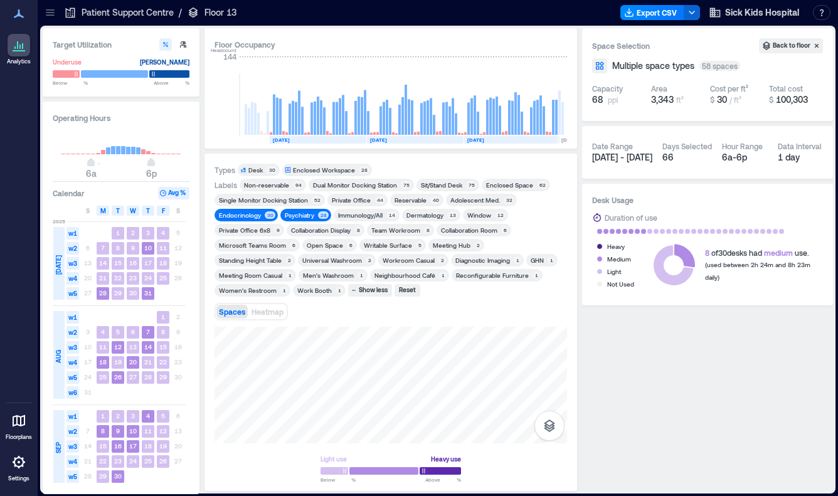
click at [243, 213] on div "Endocrinology" at bounding box center [240, 215] width 42 height 9
click at [658, 21] on div "Export CSV Sick Kids Hospital Resources API Documentation Help Center Contact T…" at bounding box center [728, 13] width 215 height 20
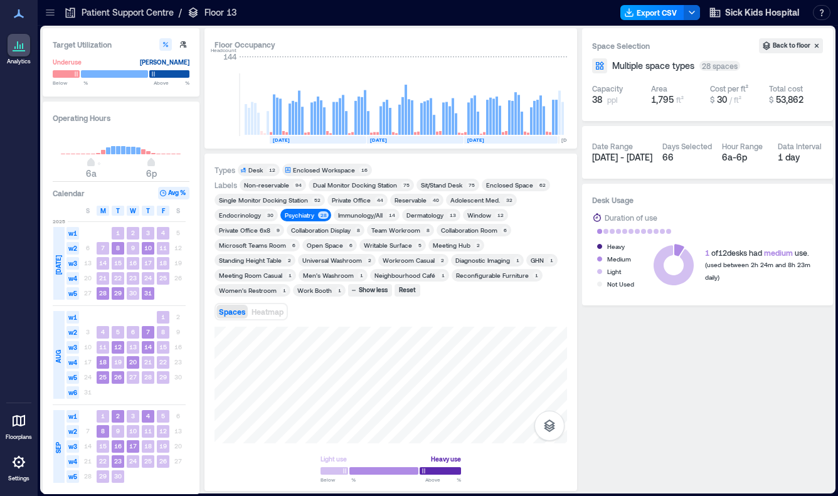
click at [659, 11] on button "Export CSV" at bounding box center [653, 12] width 64 height 15
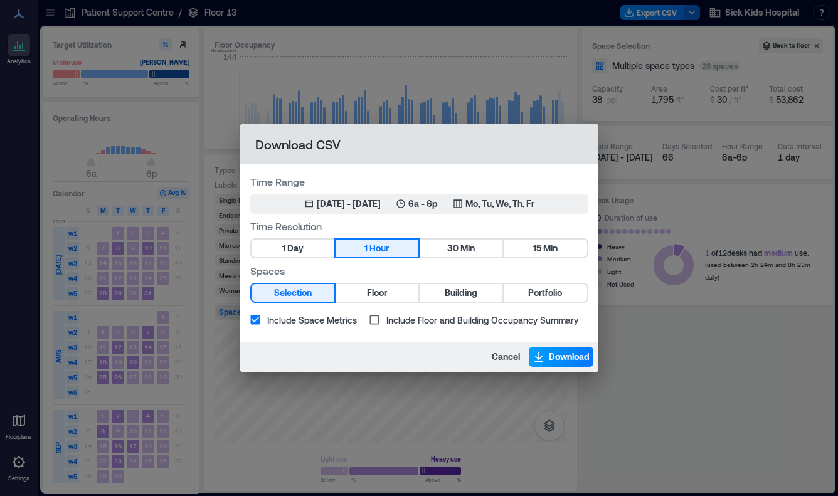
click at [562, 358] on span "Download" at bounding box center [569, 357] width 41 height 13
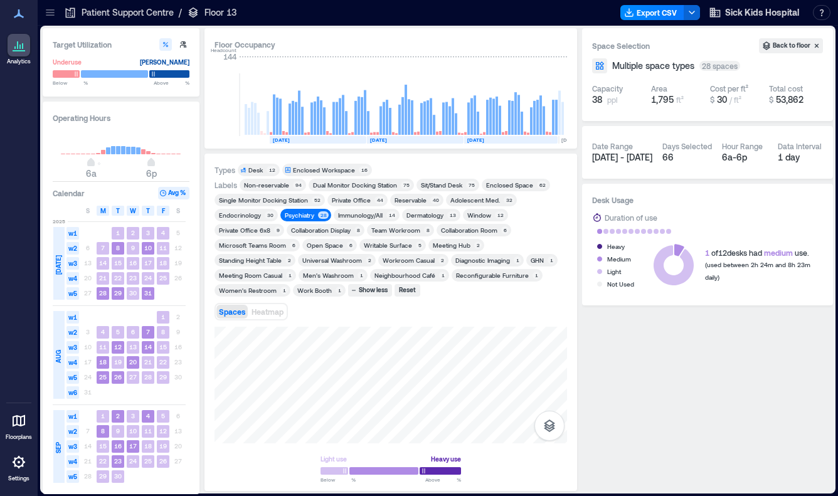
click at [373, 215] on div "Immunology/All" at bounding box center [360, 215] width 45 height 9
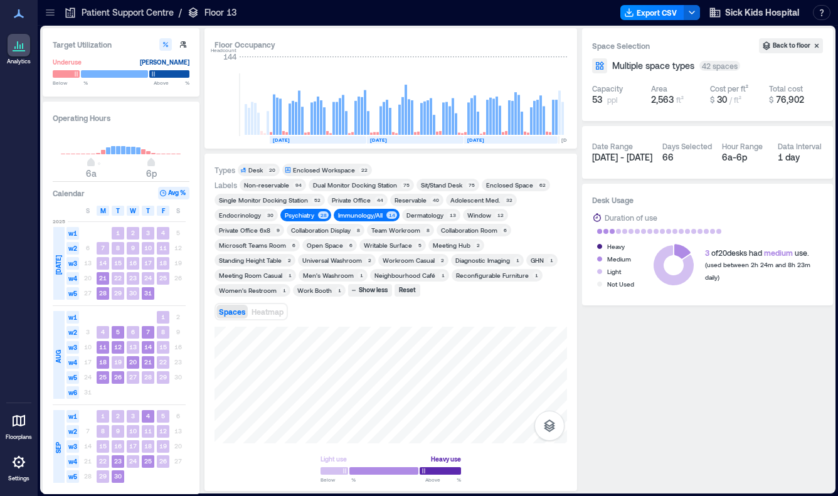
click at [307, 215] on div "Psychiatry" at bounding box center [299, 215] width 29 height 9
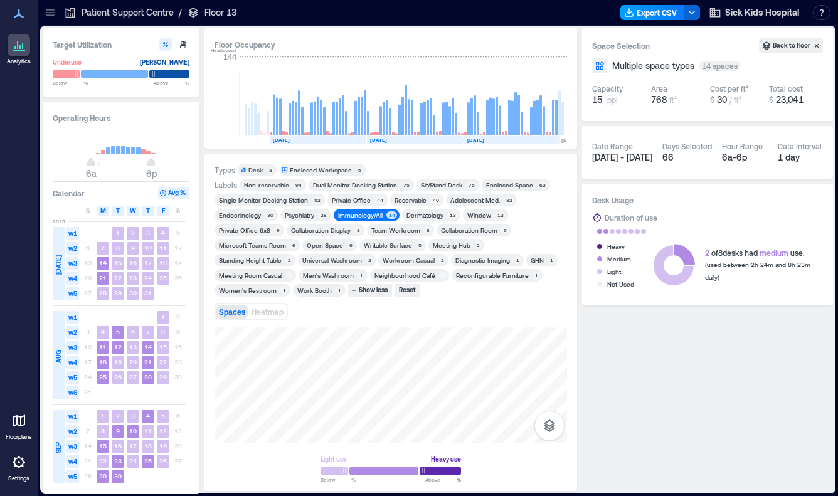
click at [644, 13] on button "Export CSV" at bounding box center [653, 12] width 64 height 15
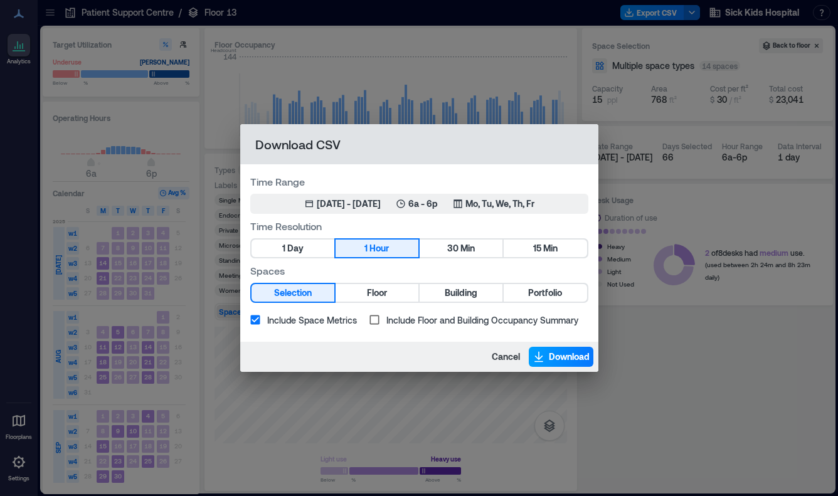
click at [557, 358] on span "Download" at bounding box center [569, 357] width 41 height 13
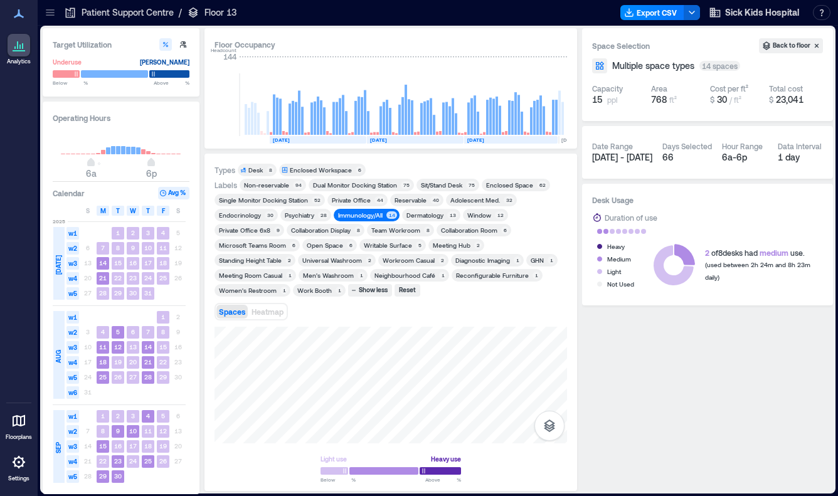
click at [444, 220] on div "Dermatology 13" at bounding box center [431, 215] width 58 height 13
click at [418, 217] on div "Dermatology" at bounding box center [425, 215] width 37 height 9
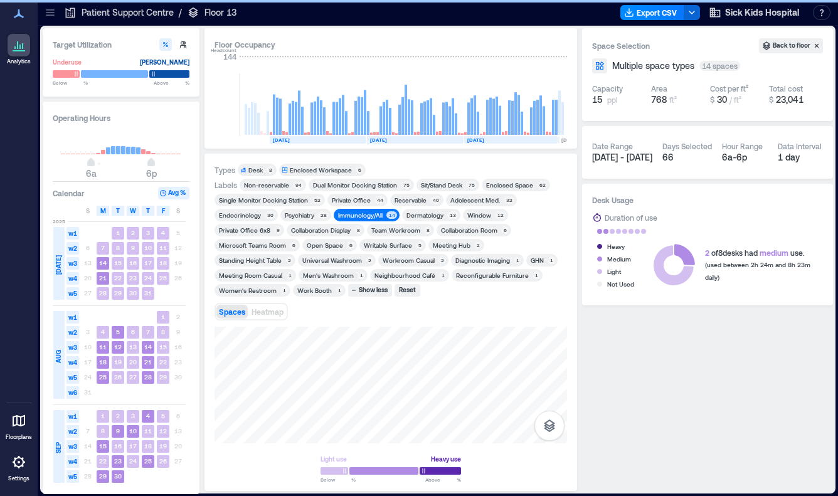
click at [369, 216] on div "Immunology/All" at bounding box center [360, 215] width 45 height 9
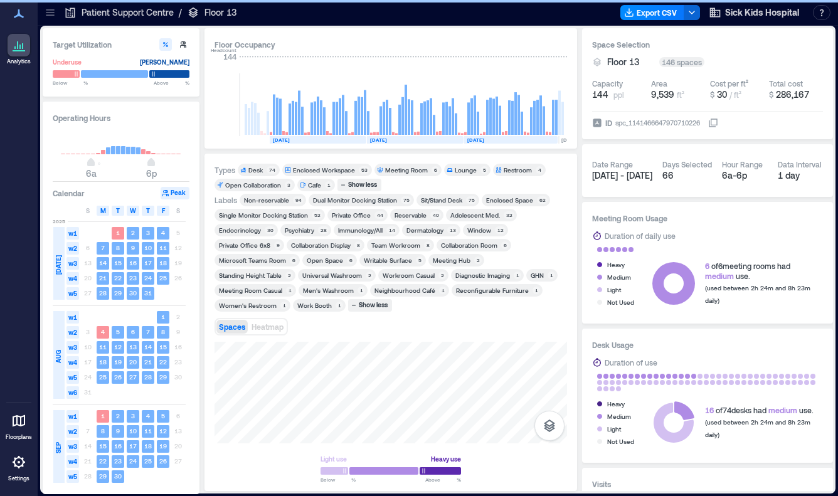
click at [425, 232] on div "Dermatology" at bounding box center [425, 230] width 37 height 9
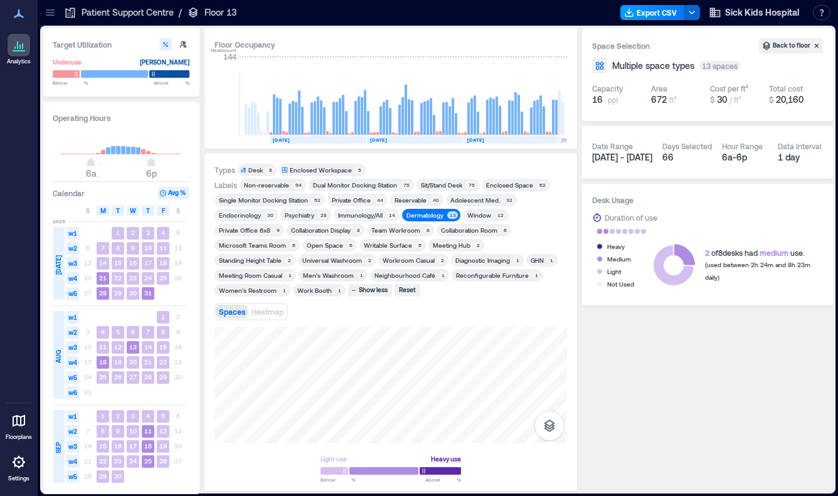
click at [664, 15] on button "Export CSV" at bounding box center [653, 12] width 64 height 15
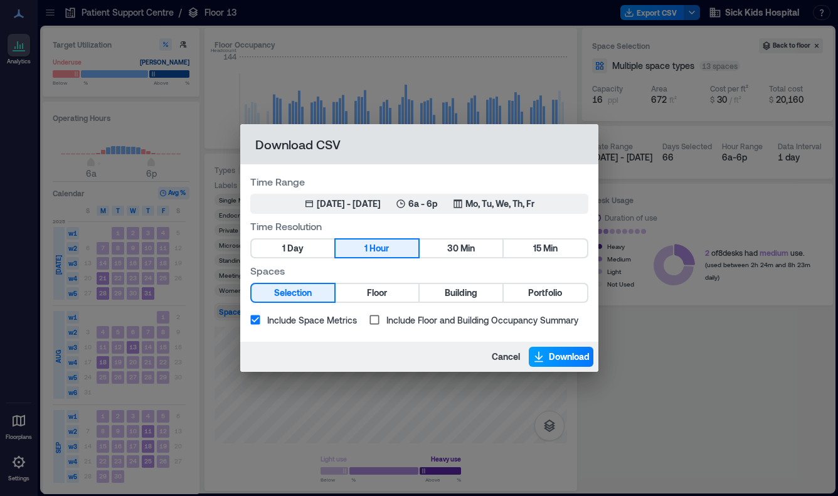
click at [555, 356] on span "Download" at bounding box center [569, 357] width 41 height 13
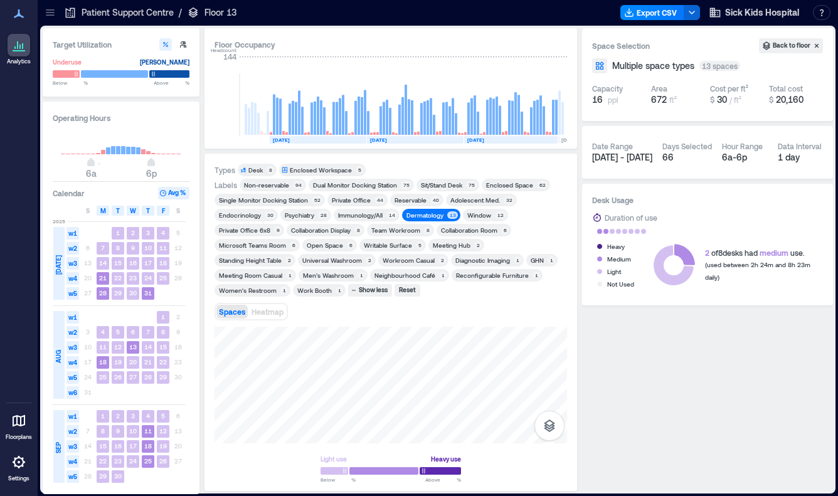
click at [429, 216] on div "Dermatology" at bounding box center [425, 215] width 37 height 9
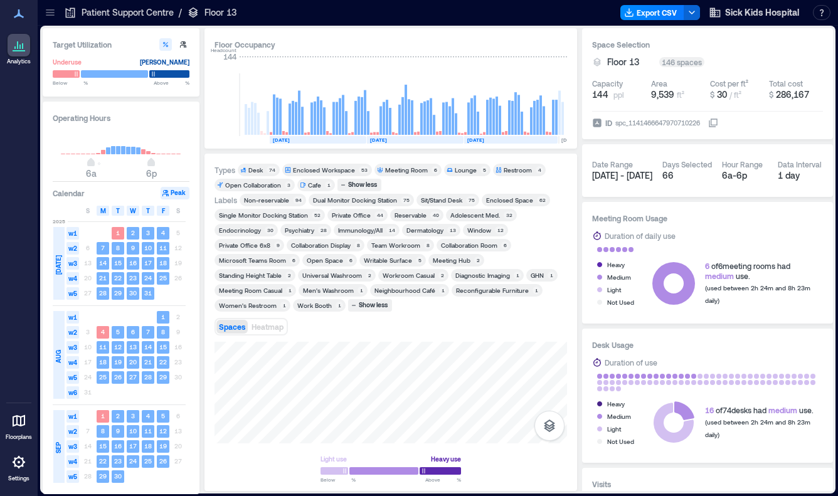
click at [455, 279] on div "Diagnostic Imaging" at bounding box center [482, 275] width 55 height 9
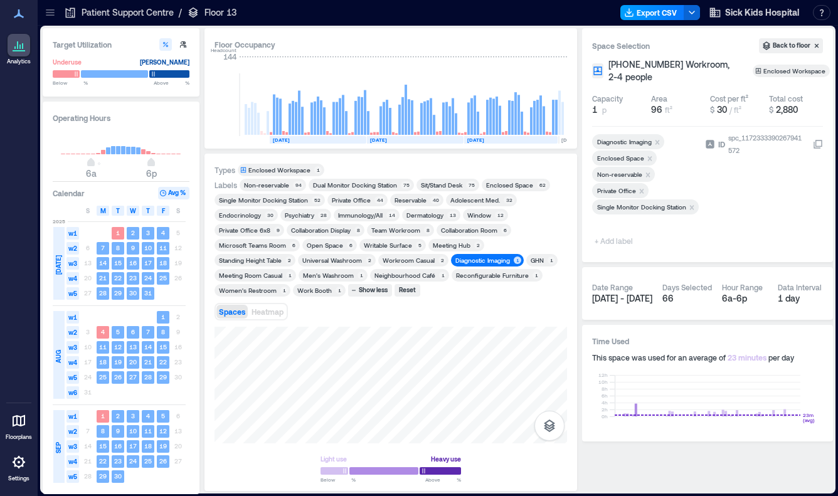
click at [672, 18] on button "Export CSV" at bounding box center [653, 12] width 64 height 15
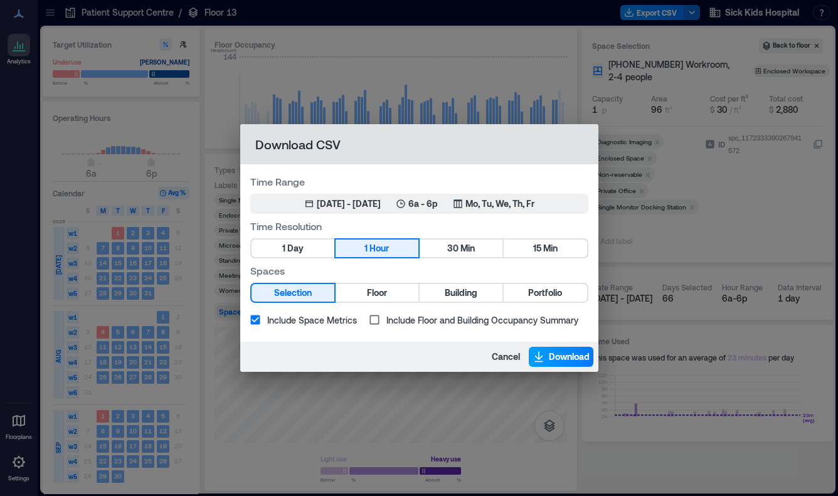
click at [550, 358] on span "Download" at bounding box center [569, 357] width 41 height 13
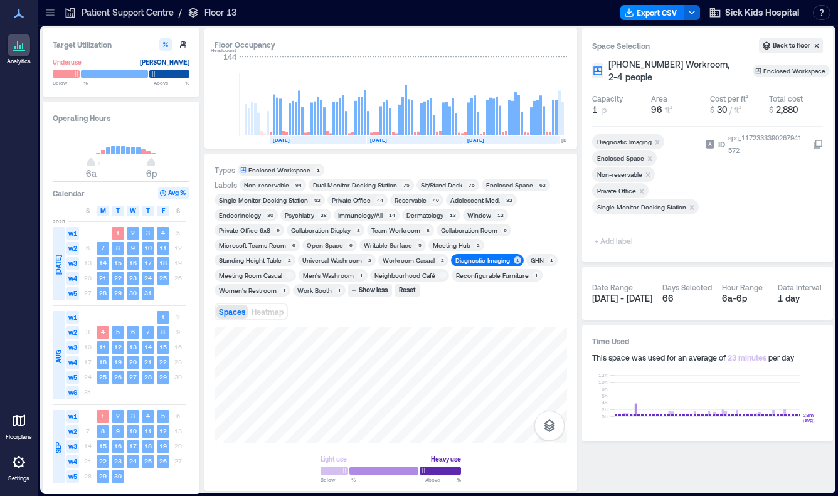
click at [455, 258] on div "Diagnostic Imaging" at bounding box center [482, 260] width 55 height 9
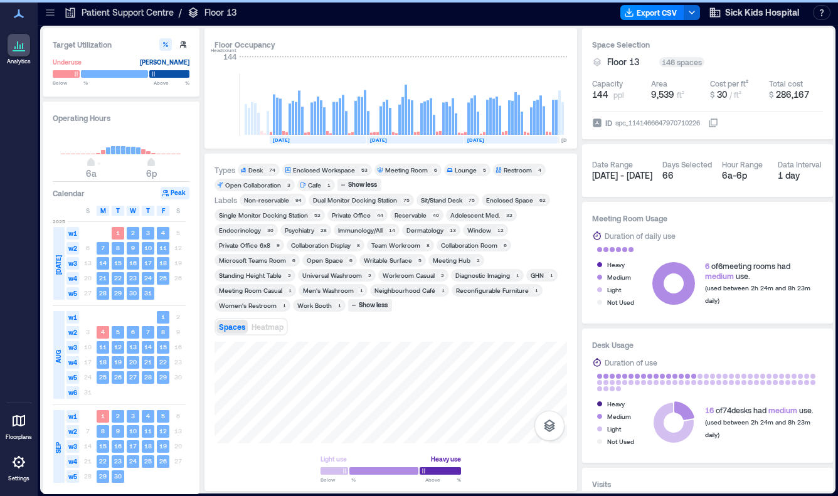
click at [531, 277] on div "GHN" at bounding box center [537, 275] width 13 height 9
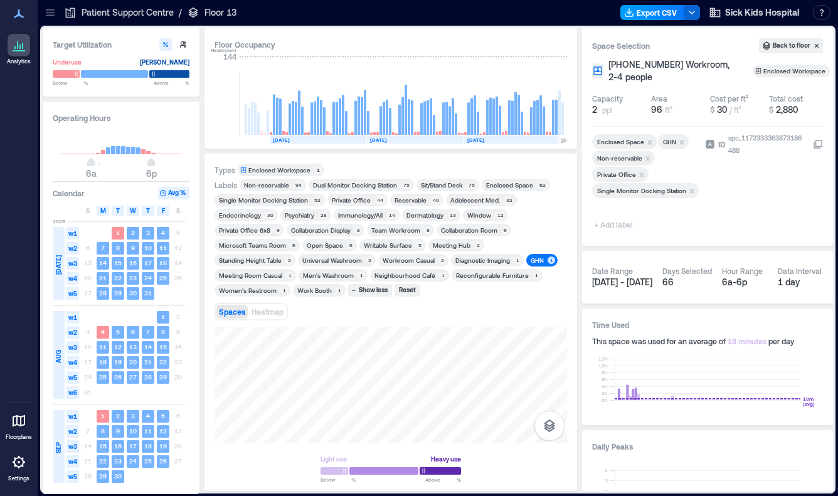
click at [661, 9] on button "Export CSV" at bounding box center [653, 12] width 64 height 15
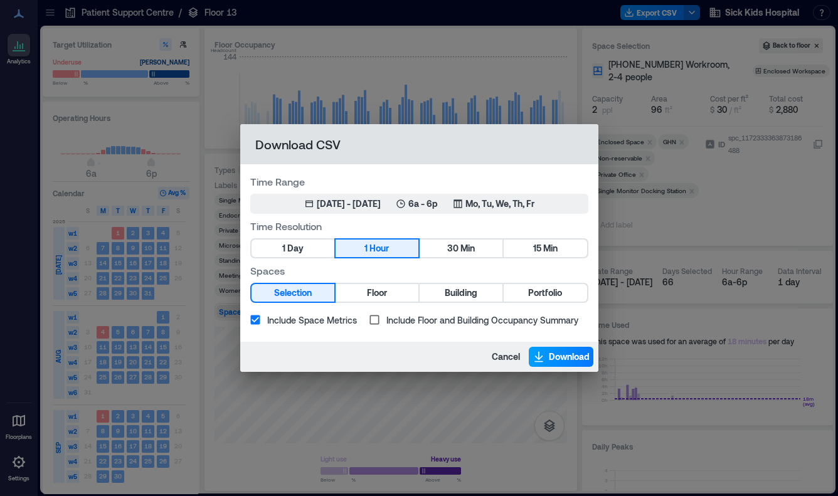
click at [562, 351] on span "Download" at bounding box center [569, 357] width 41 height 13
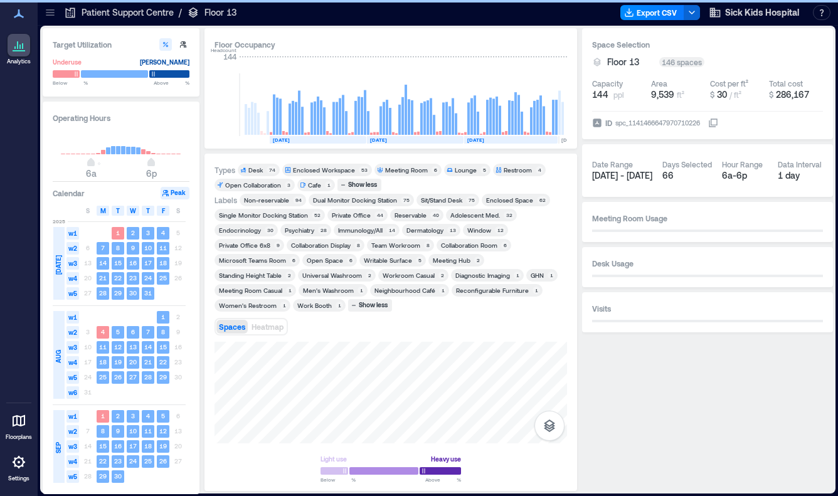
click at [47, 14] on icon at bounding box center [50, 12] width 13 height 13
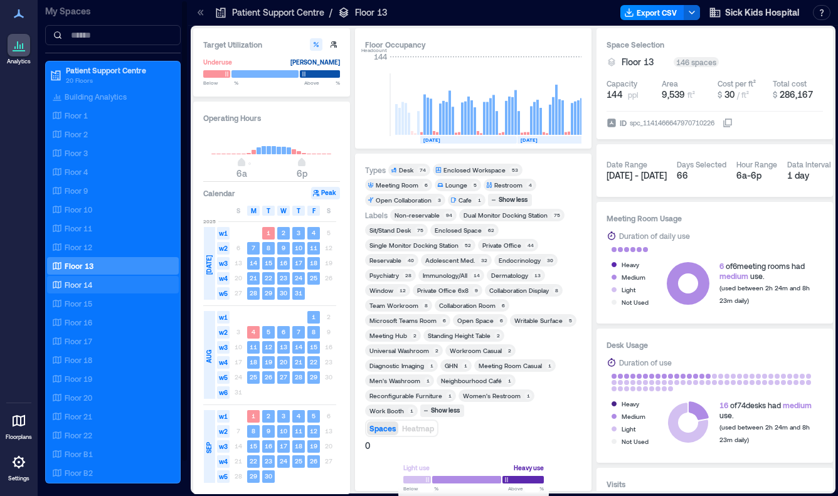
click at [73, 289] on p "Floor 14" at bounding box center [79, 285] width 28 height 10
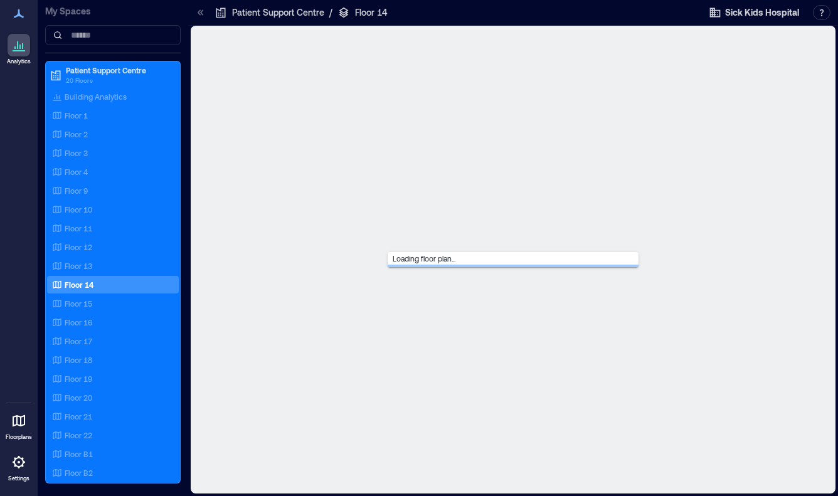
click at [205, 12] on icon at bounding box center [200, 12] width 13 height 13
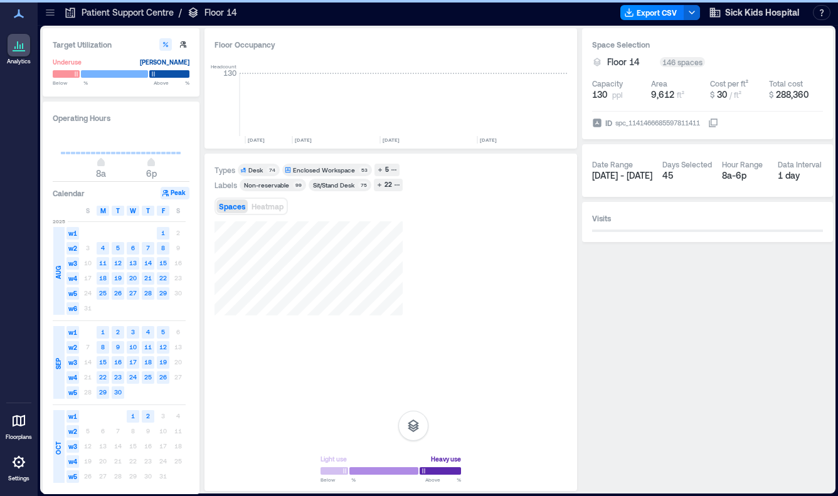
scroll to position [0, 2786]
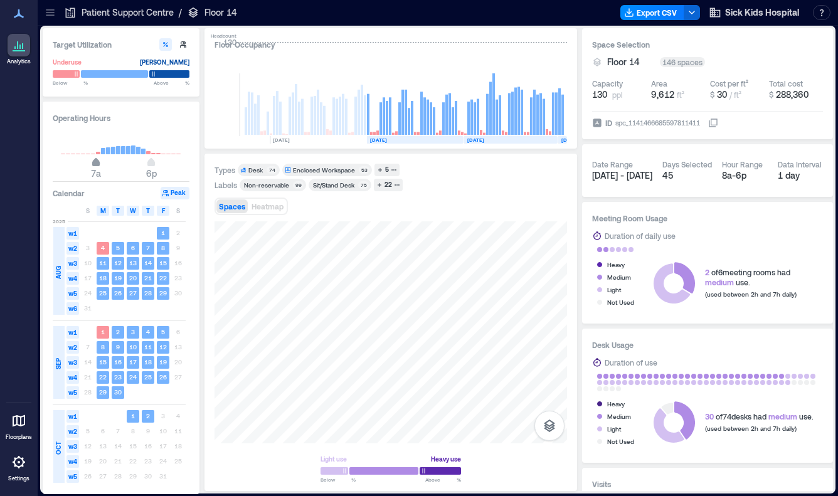
type input "*"
drag, startPoint x: 100, startPoint y: 162, endPoint x: 93, endPoint y: 162, distance: 7.6
click at [93, 162] on span "6a" at bounding box center [91, 163] width 8 height 5
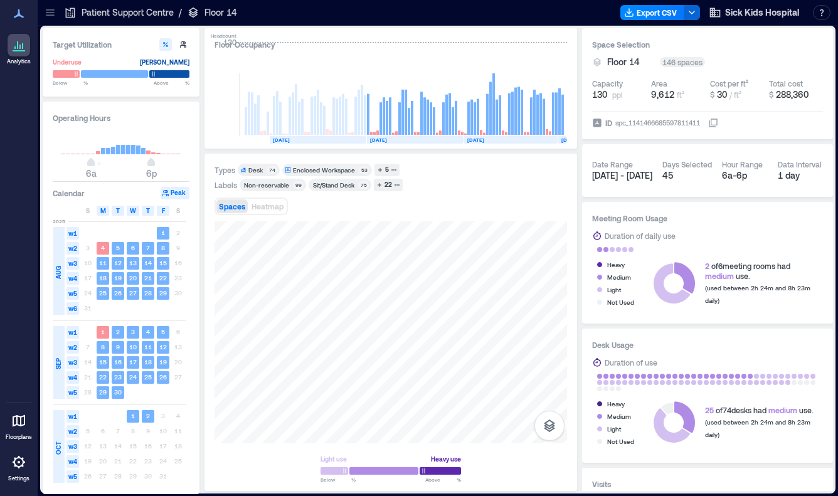
click at [307, 139] on rect at bounding box center [318, 140] width 97 height 8
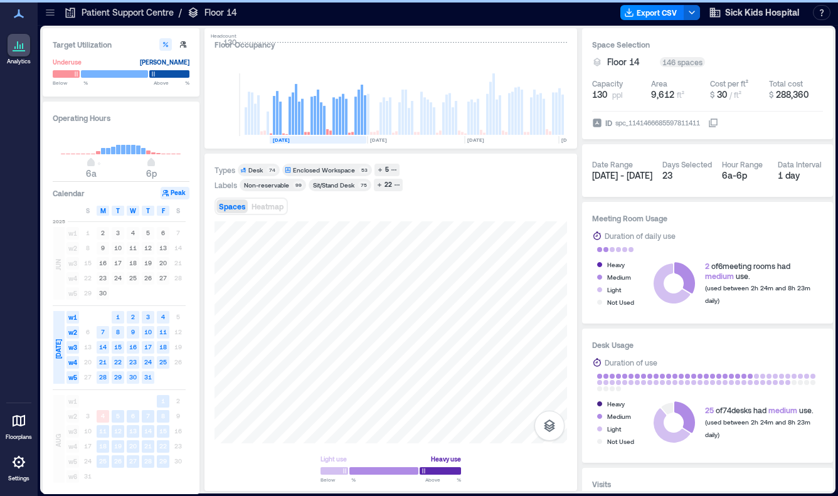
scroll to position [0, 2698]
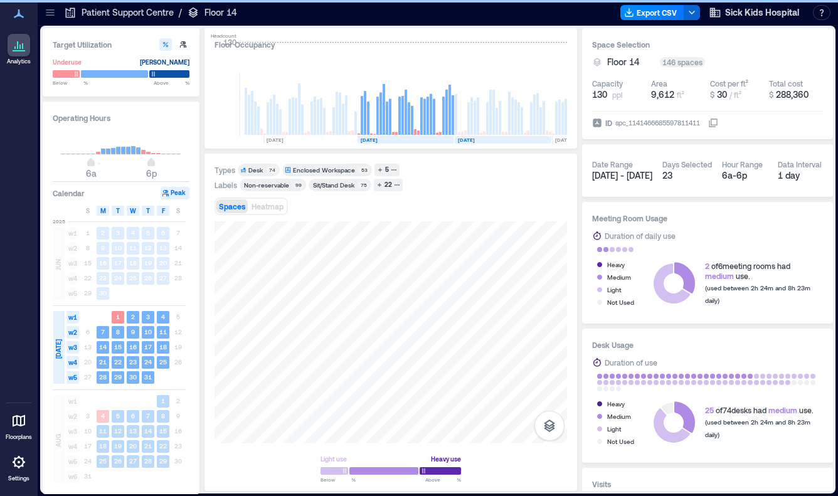
click at [558, 141] on text "[DATE]" at bounding box center [563, 140] width 17 height 6
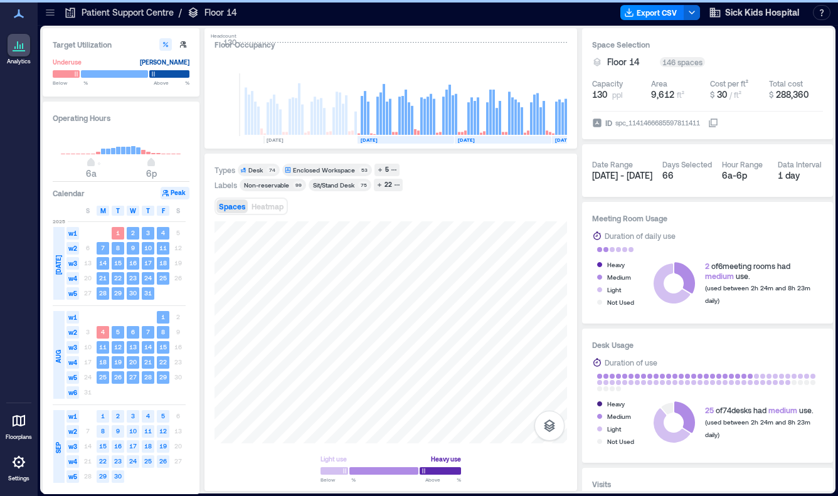
scroll to position [0, 2786]
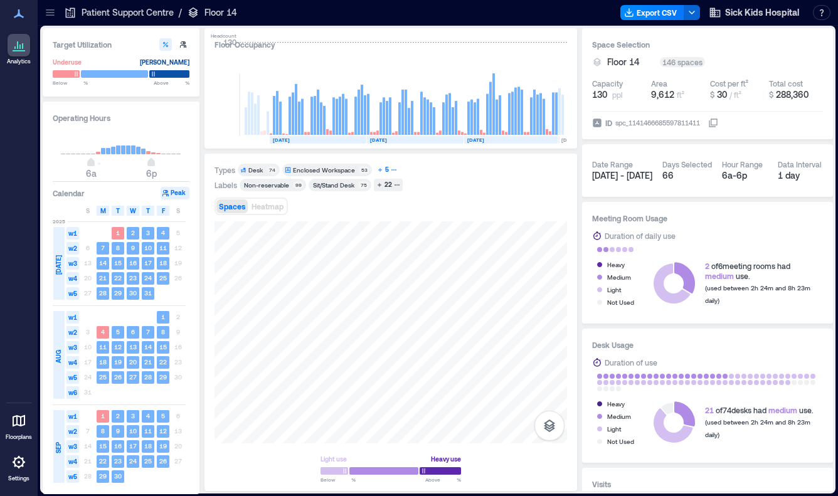
click at [386, 170] on div "5" at bounding box center [387, 169] width 8 height 11
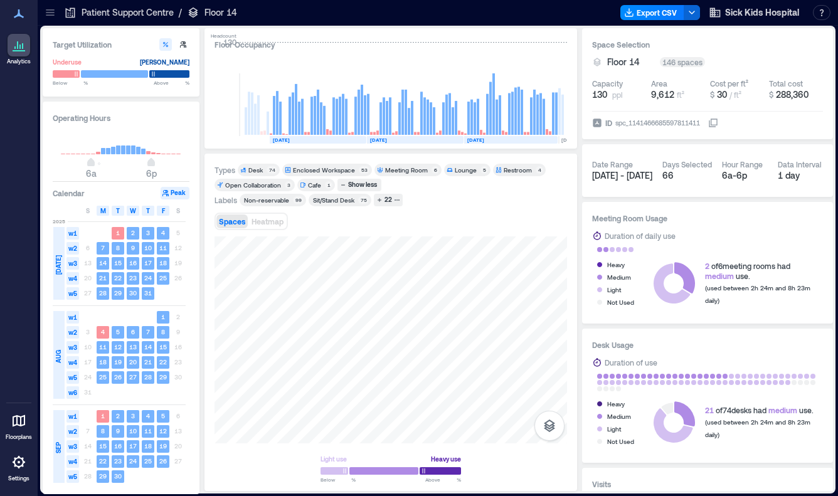
click at [422, 171] on div "Meeting Room" at bounding box center [406, 170] width 43 height 9
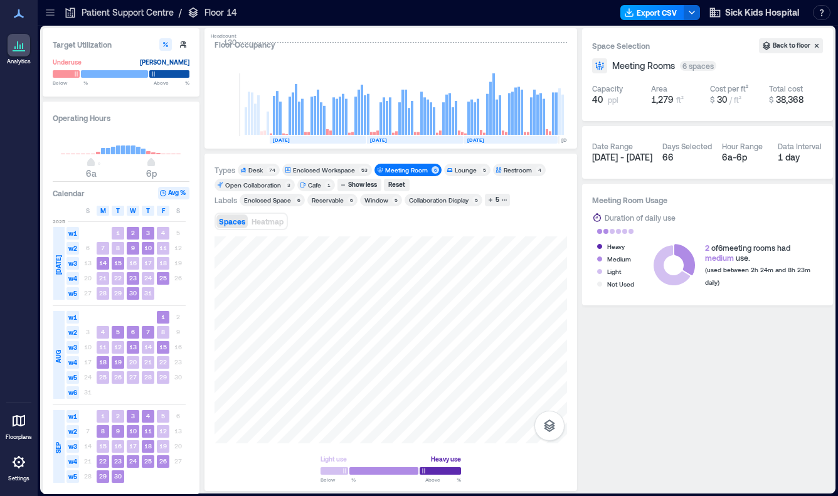
click at [650, 14] on button "Export CSV" at bounding box center [653, 12] width 64 height 15
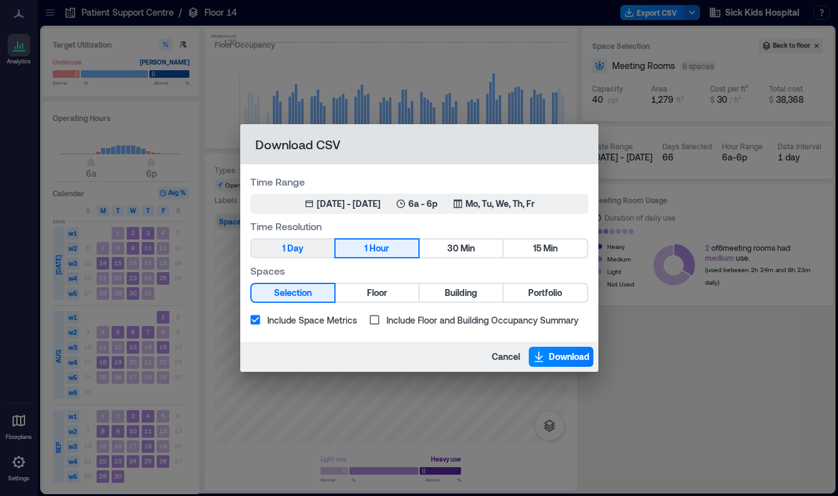
click at [306, 245] on button "1 Day" at bounding box center [293, 249] width 83 height 18
click at [555, 358] on span "Download" at bounding box center [569, 357] width 41 height 13
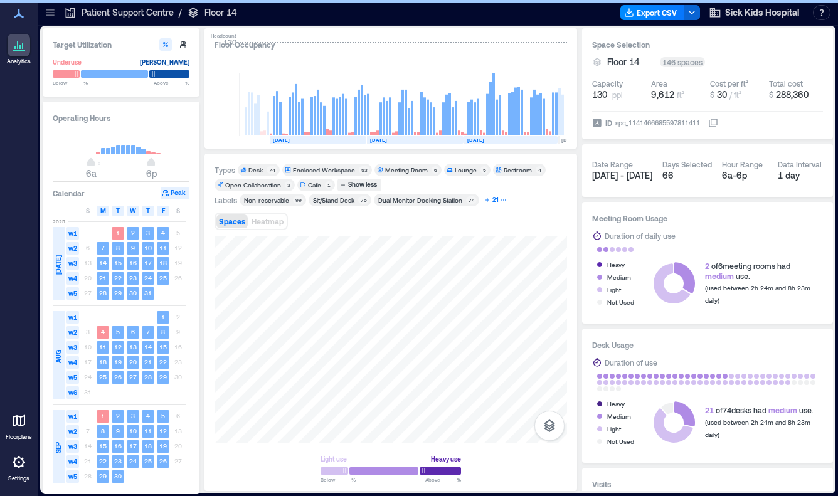
click at [493, 202] on div "21" at bounding box center [496, 199] width 10 height 11
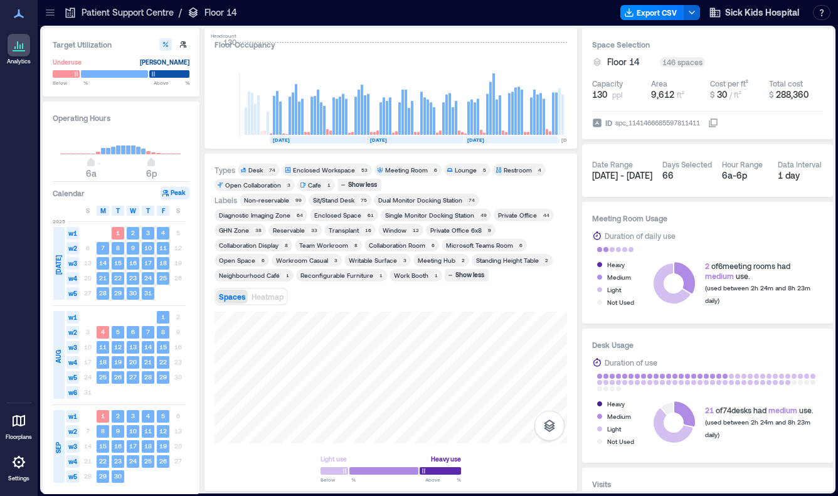
click at [243, 215] on div "Diagnostic Imaging Zone" at bounding box center [255, 215] width 72 height 9
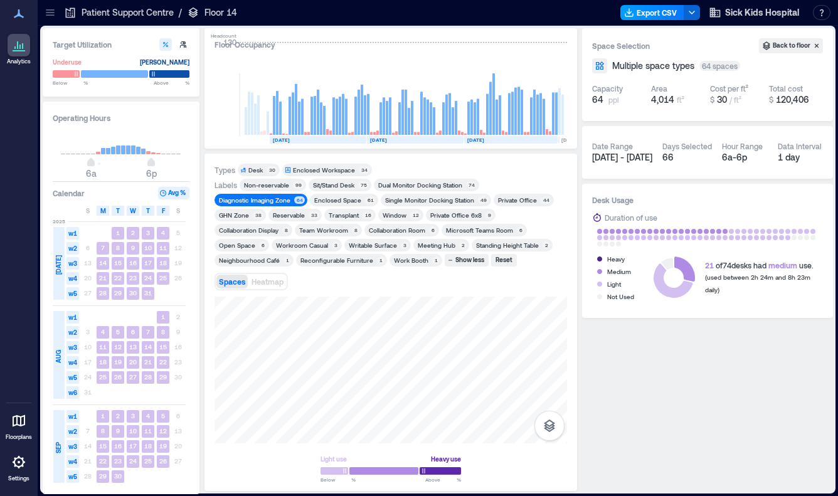
click at [663, 12] on button "Export CSV" at bounding box center [653, 12] width 64 height 15
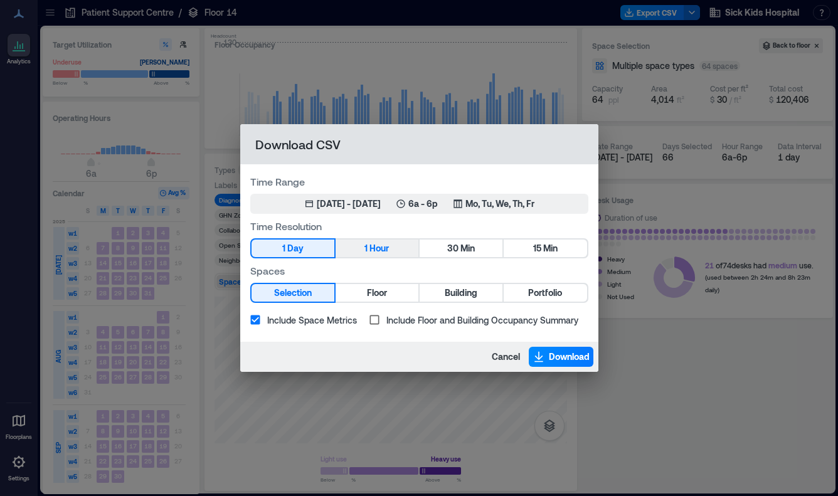
click at [376, 243] on span "Hour" at bounding box center [379, 249] width 19 height 16
click at [564, 357] on span "Download" at bounding box center [569, 357] width 41 height 13
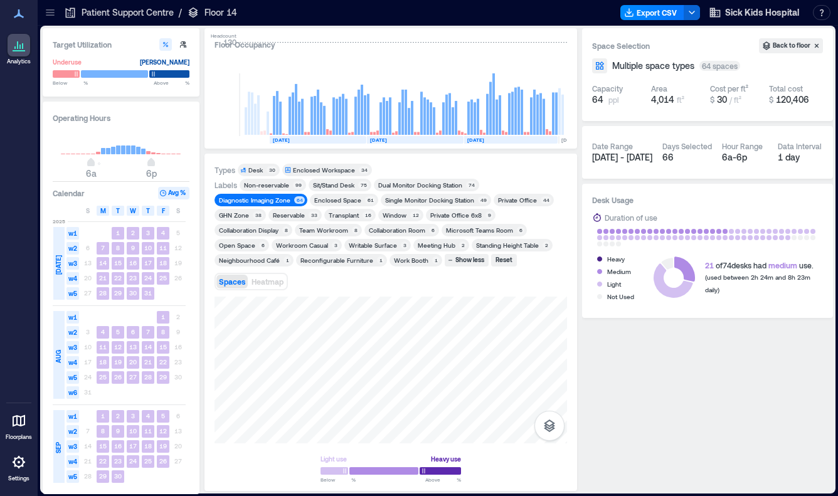
click at [251, 197] on div "Diagnostic Imaging Zone" at bounding box center [255, 200] width 72 height 9
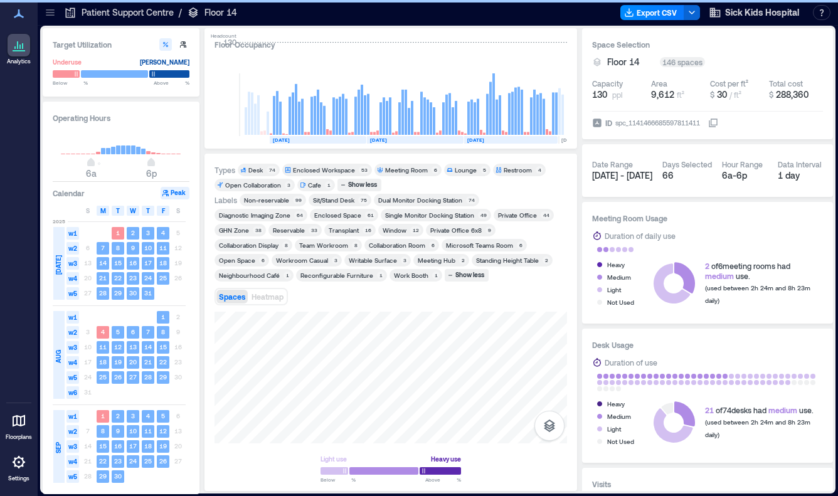
click at [247, 233] on div "GHN Zone" at bounding box center [234, 230] width 30 height 9
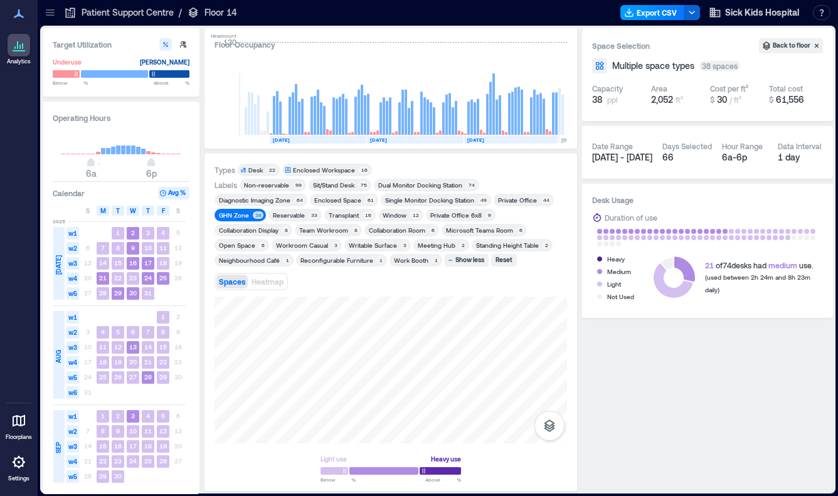
click at [645, 17] on button "Export CSV" at bounding box center [653, 12] width 64 height 15
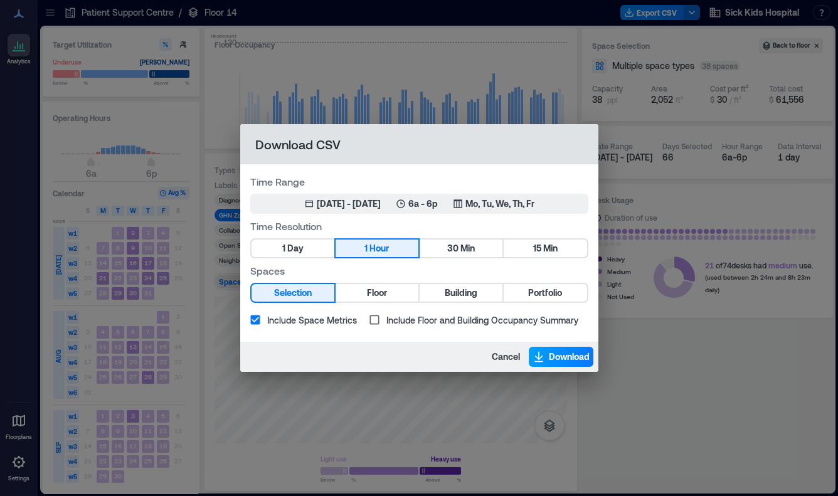
click at [541, 351] on icon "button" at bounding box center [539, 357] width 13 height 13
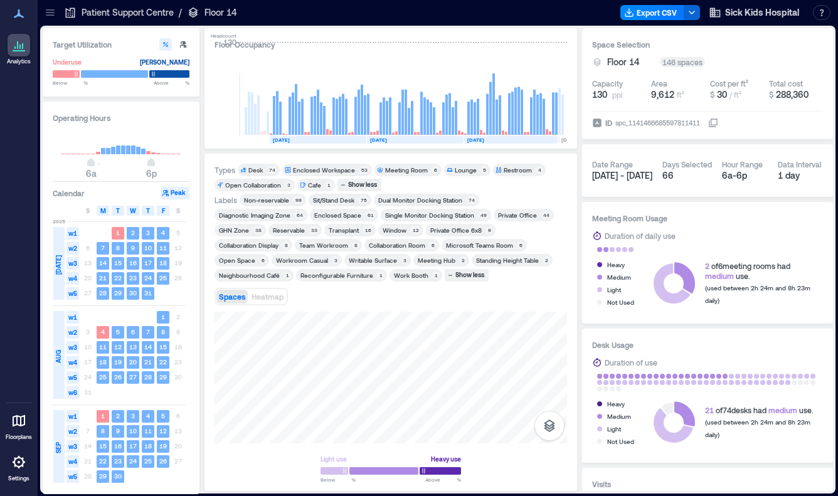
click at [355, 226] on div "Transplant" at bounding box center [344, 230] width 30 height 9
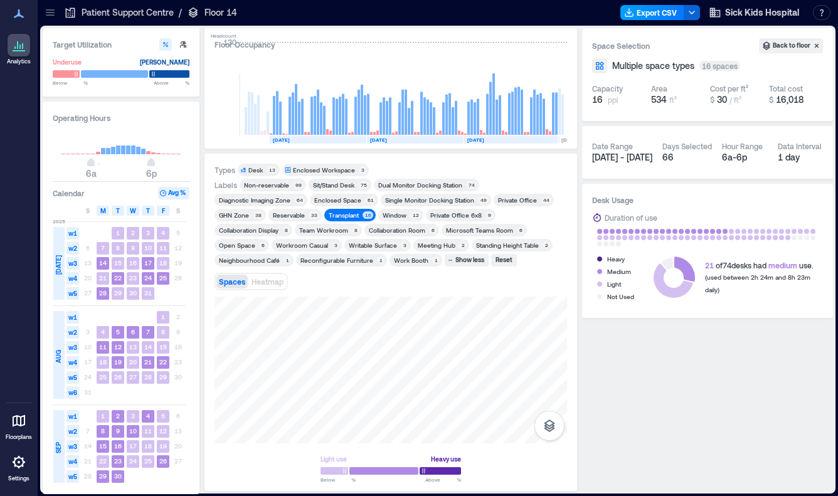
click at [658, 16] on button "Export CSV" at bounding box center [653, 12] width 64 height 15
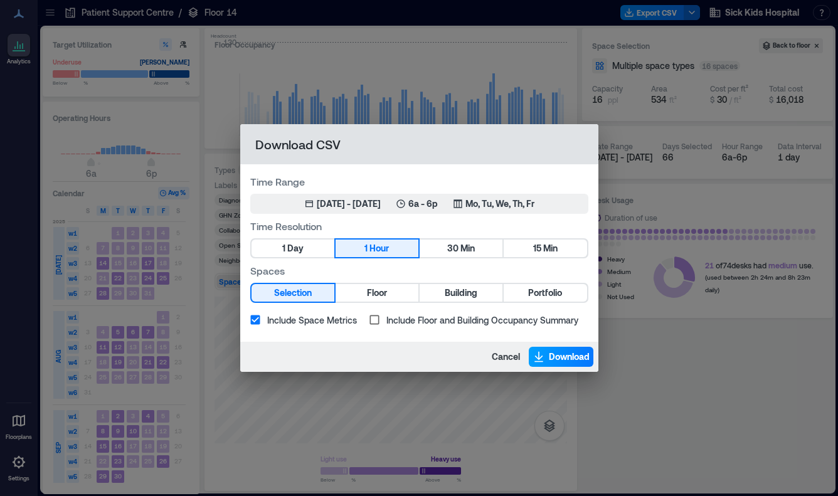
click at [552, 356] on span "Download" at bounding box center [569, 357] width 41 height 13
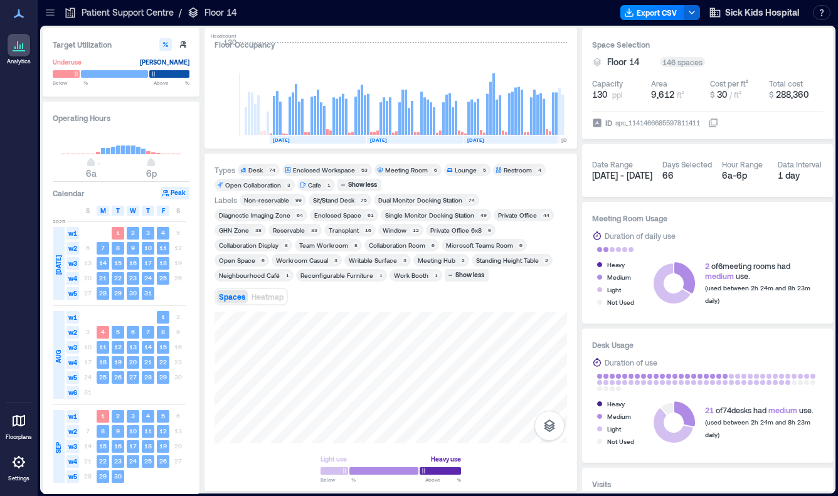
click at [45, 12] on icon at bounding box center [50, 12] width 13 height 13
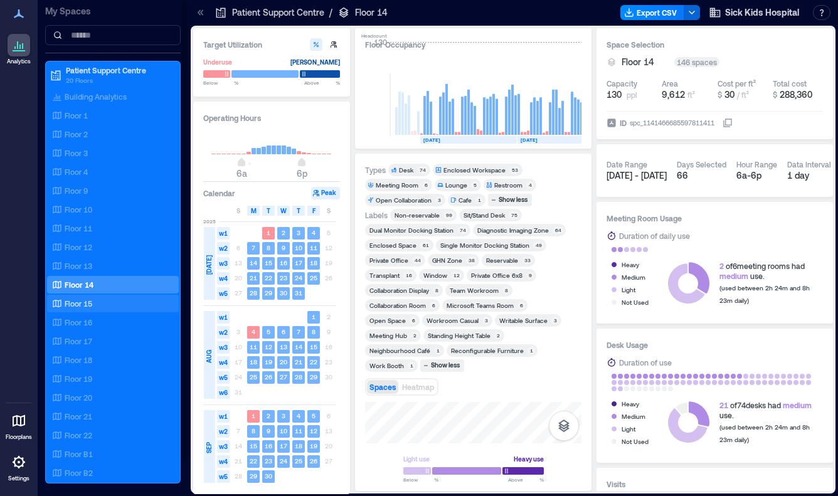
click at [79, 300] on p "Floor 15" at bounding box center [79, 304] width 28 height 10
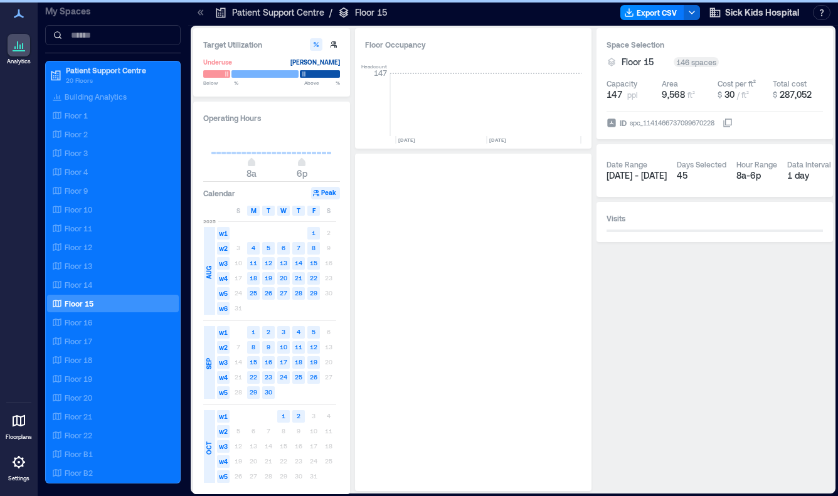
click at [200, 17] on icon at bounding box center [200, 12] width 13 height 13
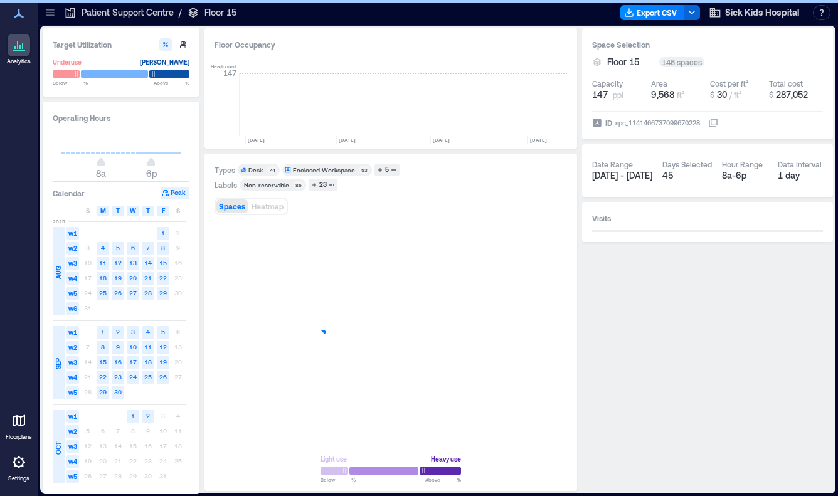
scroll to position [0, 1973]
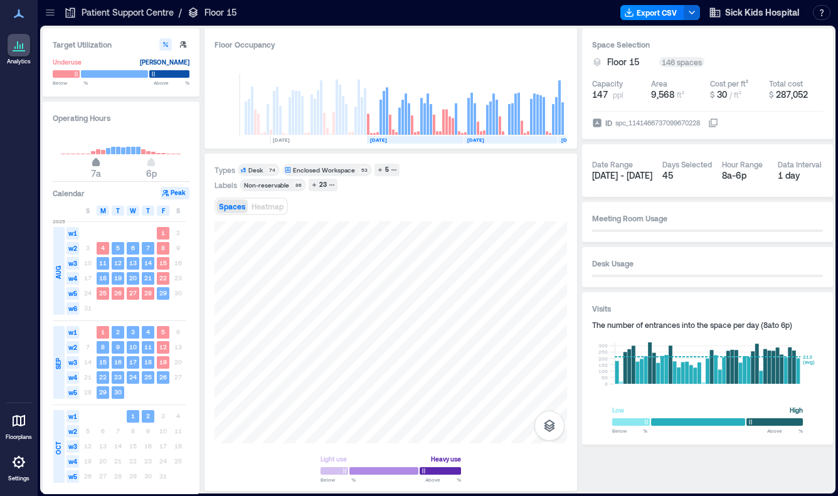
type input "*"
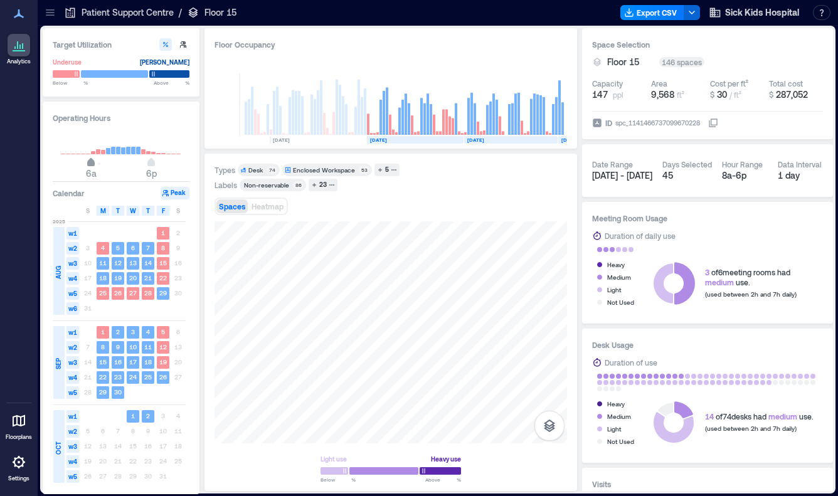
click at [93, 163] on span "6a" at bounding box center [91, 163] width 8 height 5
click at [380, 168] on icon "button" at bounding box center [380, 170] width 6 height 6
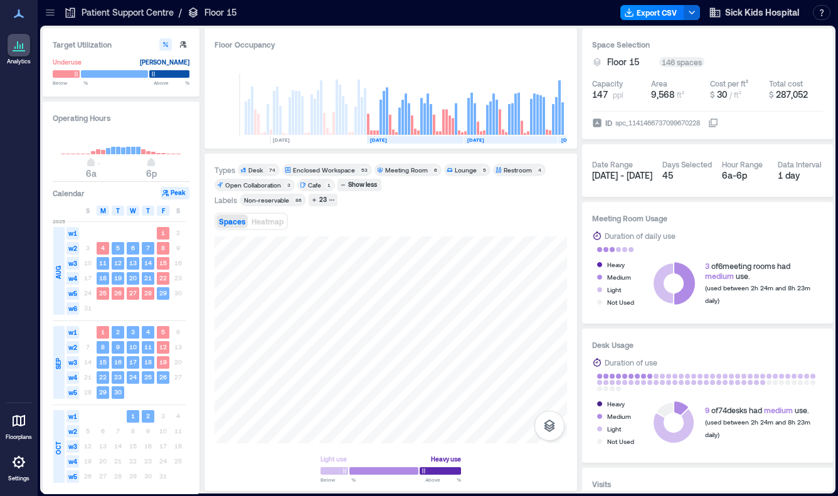
click at [408, 166] on div "Meeting Room" at bounding box center [406, 170] width 43 height 9
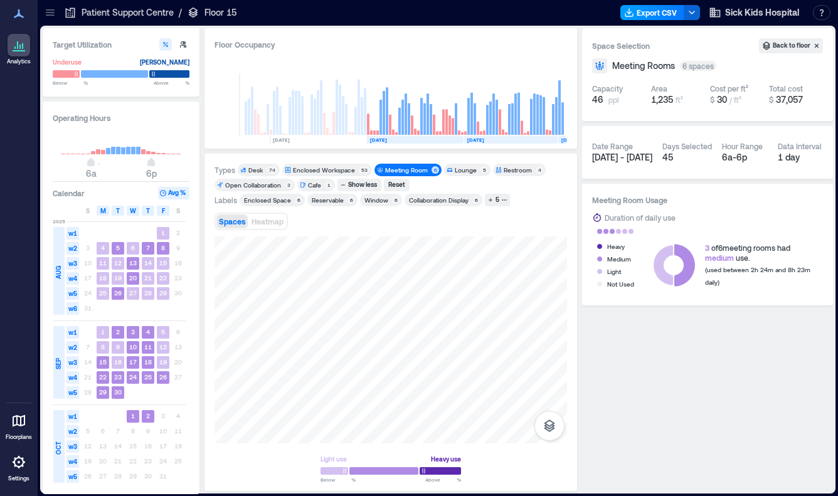
click at [674, 9] on button "Export CSV" at bounding box center [653, 12] width 64 height 15
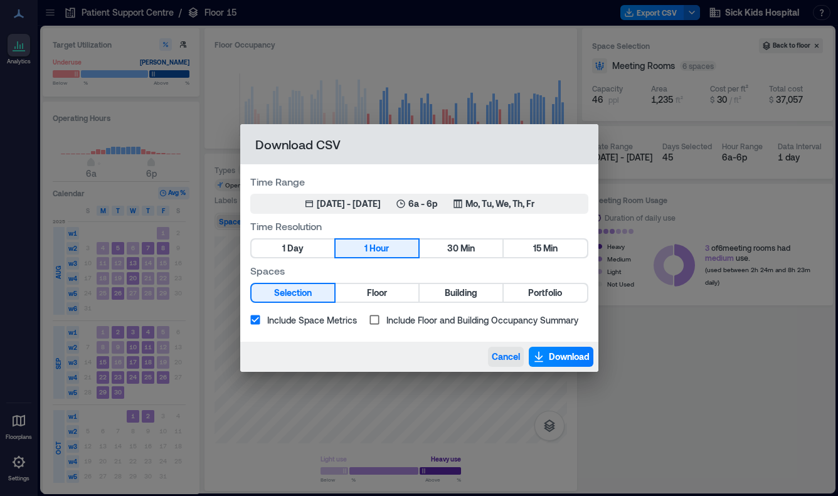
click at [515, 361] on span "Cancel" at bounding box center [506, 357] width 28 height 13
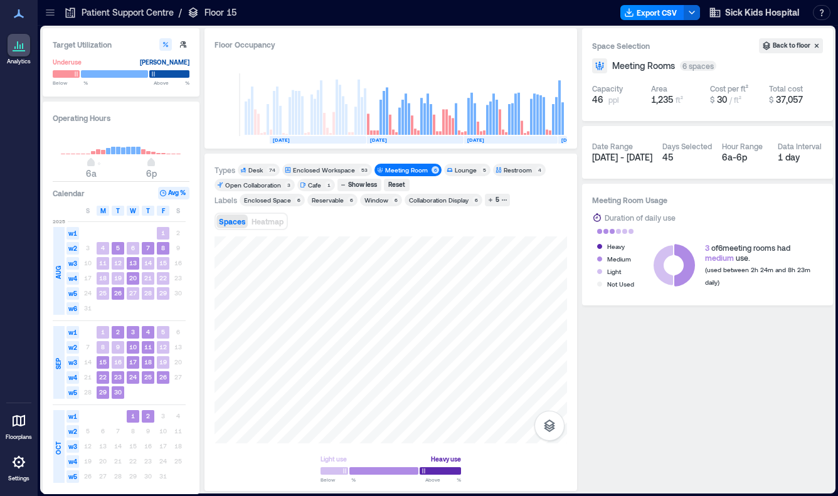
click at [318, 139] on rect at bounding box center [318, 140] width 97 height 8
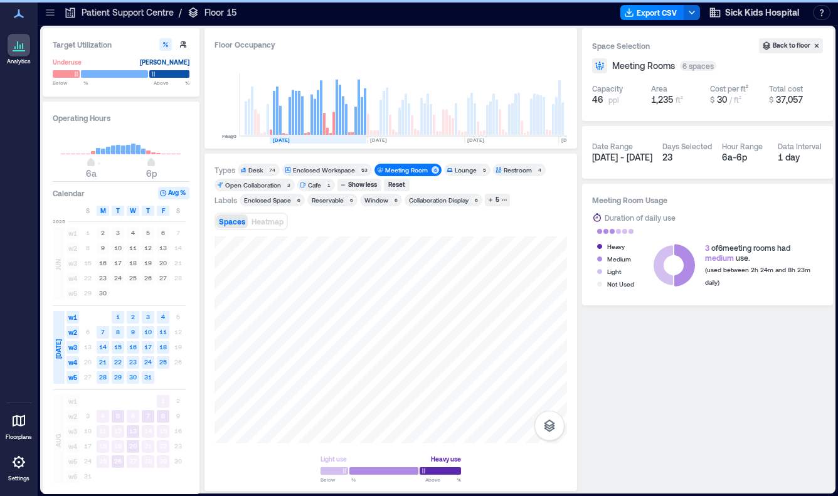
scroll to position [0, 1885]
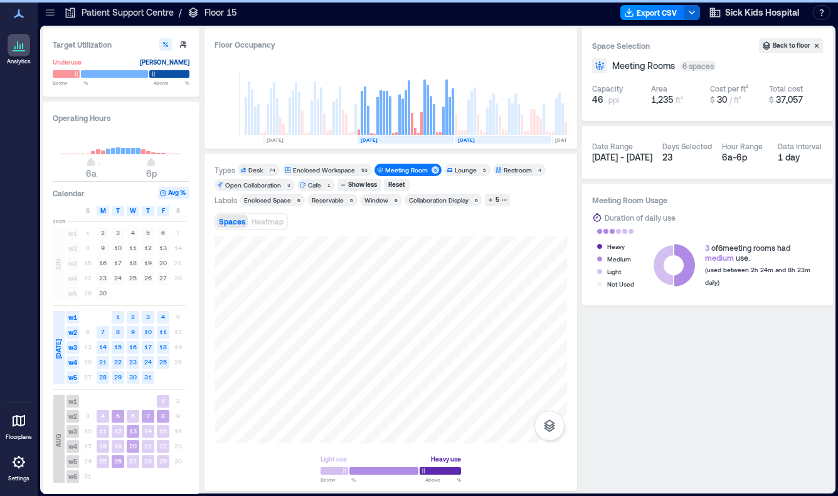
click at [562, 140] on text "[DATE]" at bounding box center [563, 140] width 17 height 6
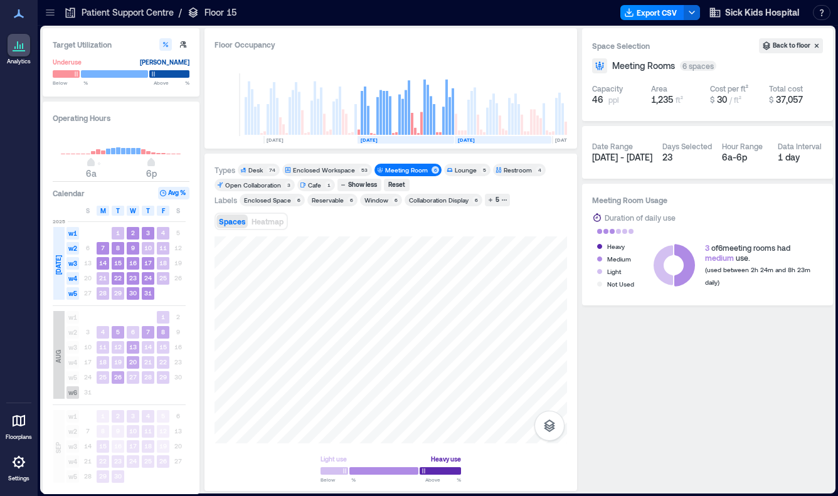
click at [558, 138] on text "[DATE]" at bounding box center [563, 140] width 17 height 6
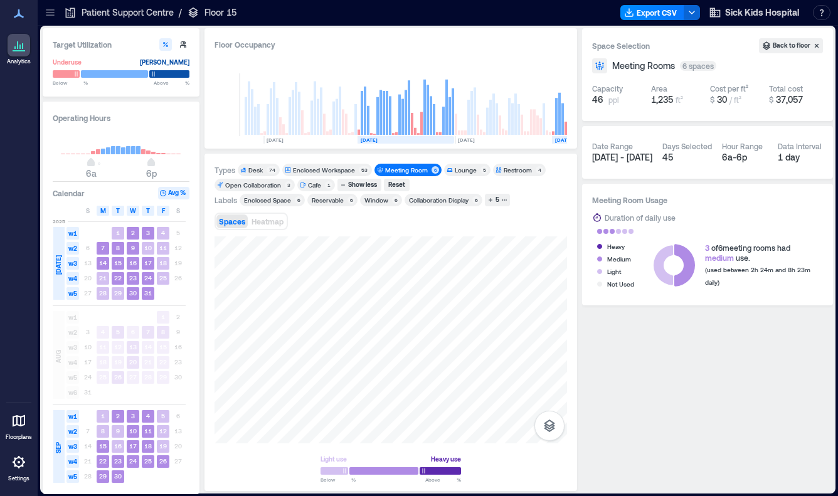
scroll to position [0, 1932]
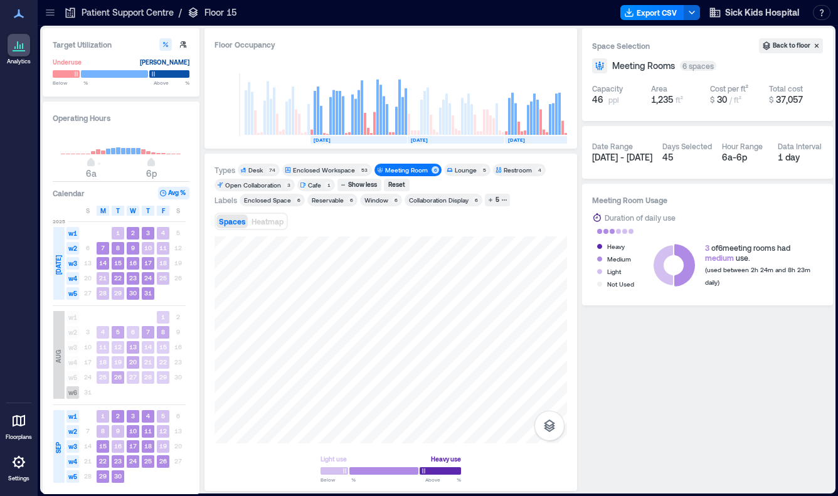
click at [455, 140] on rect at bounding box center [456, 140] width 97 height 8
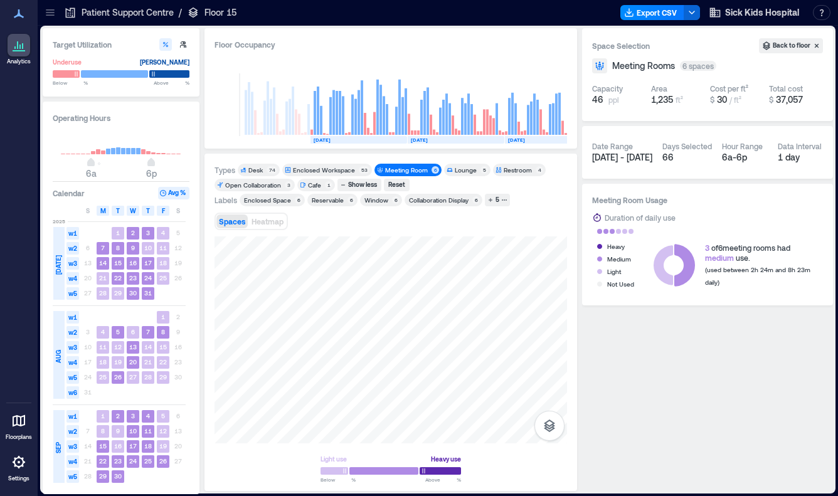
scroll to position [0, 1973]
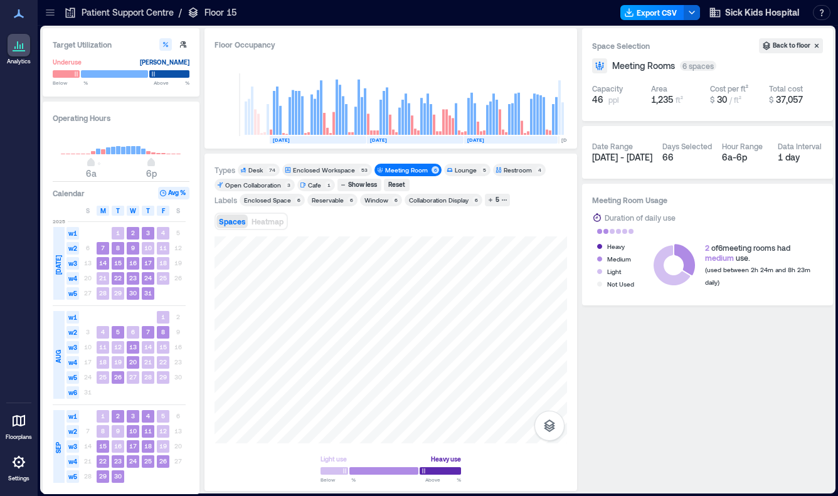
click at [666, 9] on button "Export CSV" at bounding box center [653, 12] width 64 height 15
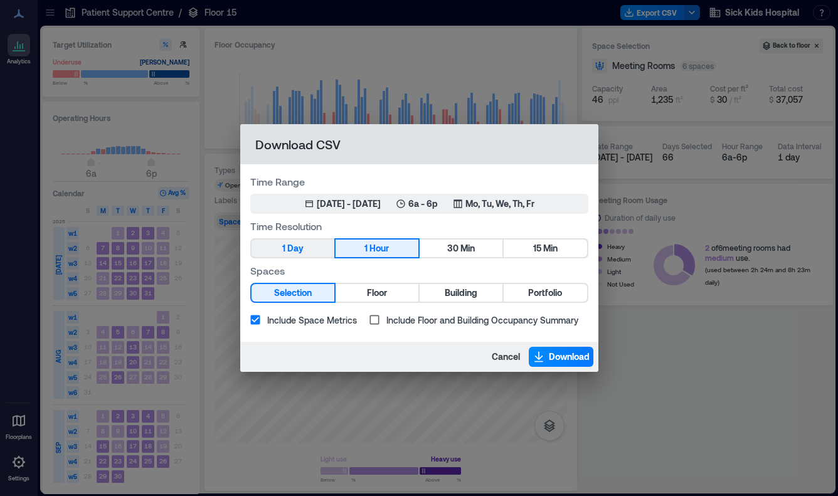
click at [295, 245] on span "Day" at bounding box center [295, 249] width 16 height 16
click at [566, 353] on span "Download" at bounding box center [569, 357] width 41 height 13
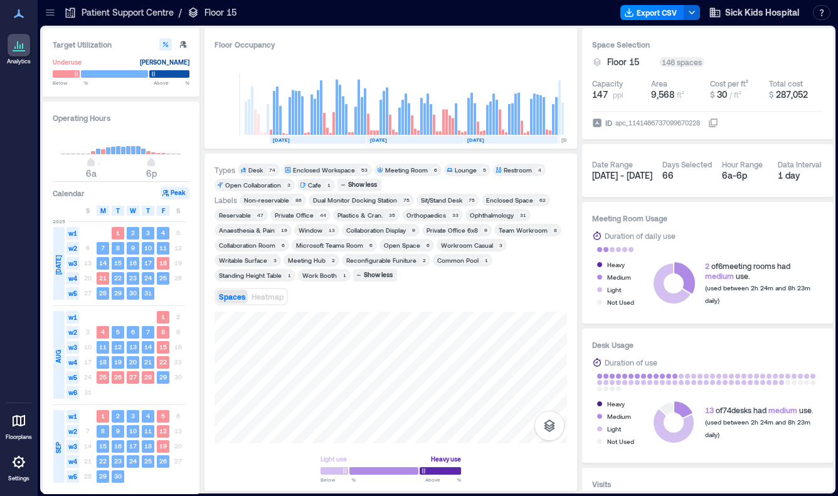
click at [354, 216] on div "Plastics & Cran." at bounding box center [360, 215] width 45 height 9
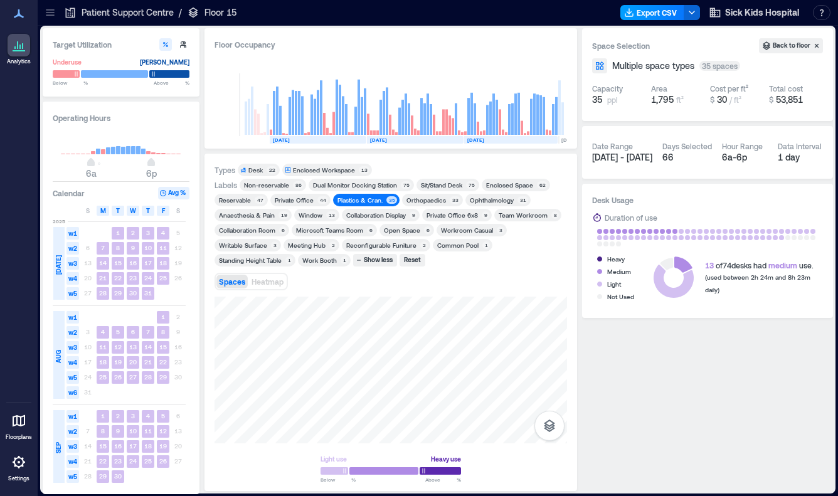
click at [641, 15] on button "Export CSV" at bounding box center [653, 12] width 64 height 15
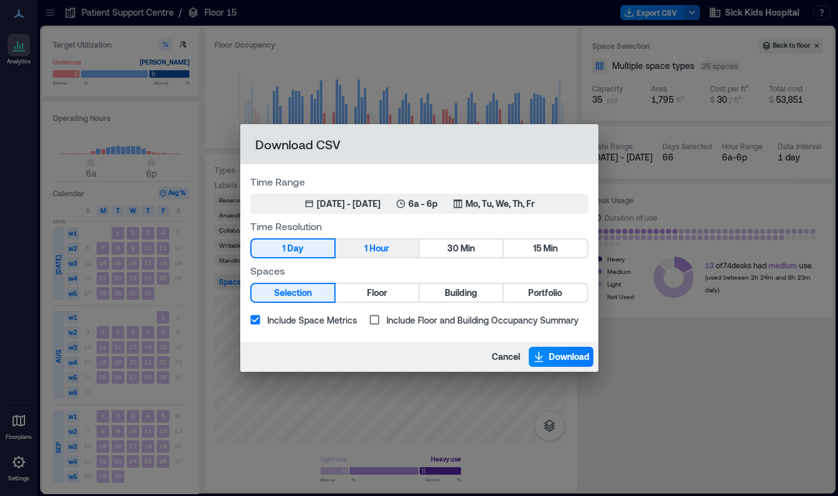
click at [372, 248] on span "Hour" at bounding box center [379, 249] width 19 height 16
click at [560, 348] on button "Download" at bounding box center [561, 357] width 65 height 20
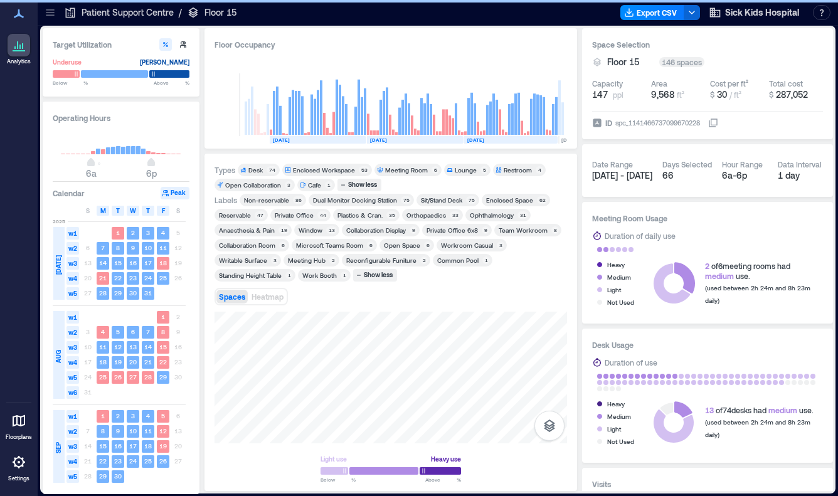
click at [412, 215] on div "Orthopaedics" at bounding box center [427, 215] width 40 height 9
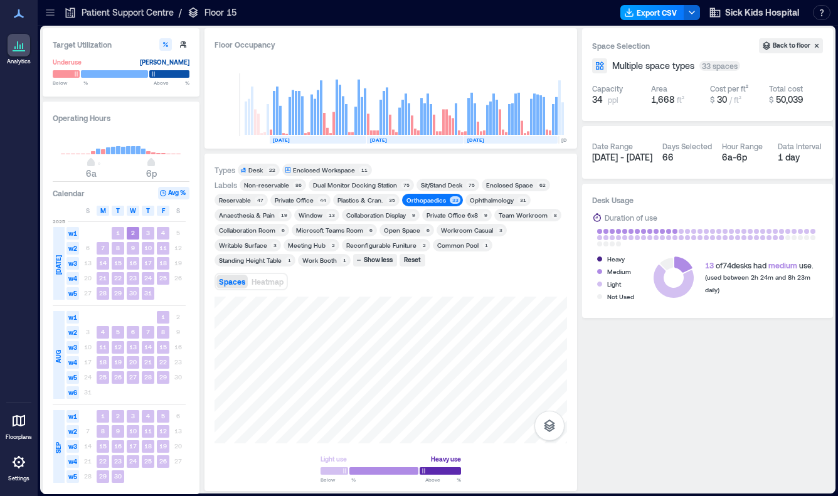
click at [663, 12] on button "Export CSV" at bounding box center [653, 12] width 64 height 15
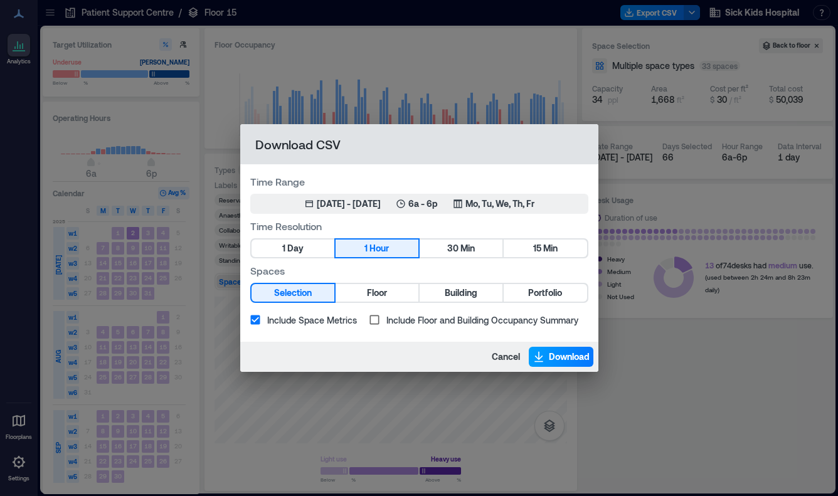
click at [583, 361] on span "Download" at bounding box center [569, 357] width 41 height 13
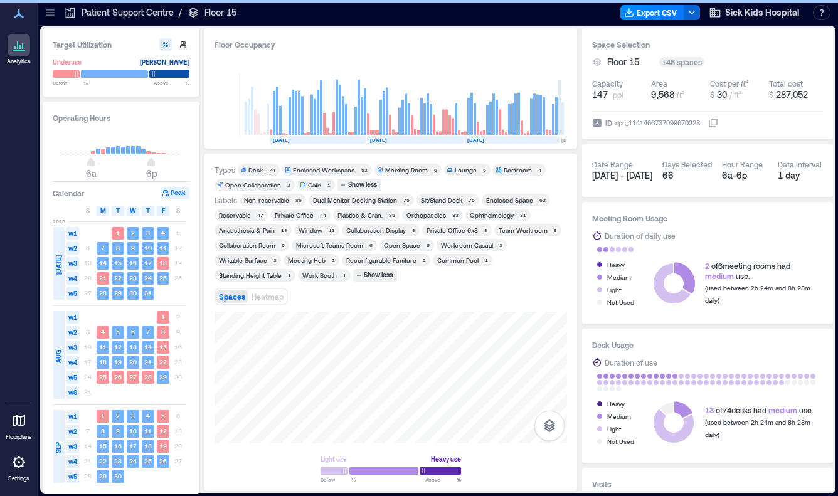
click at [477, 213] on div "Ophthalmology" at bounding box center [492, 215] width 44 height 9
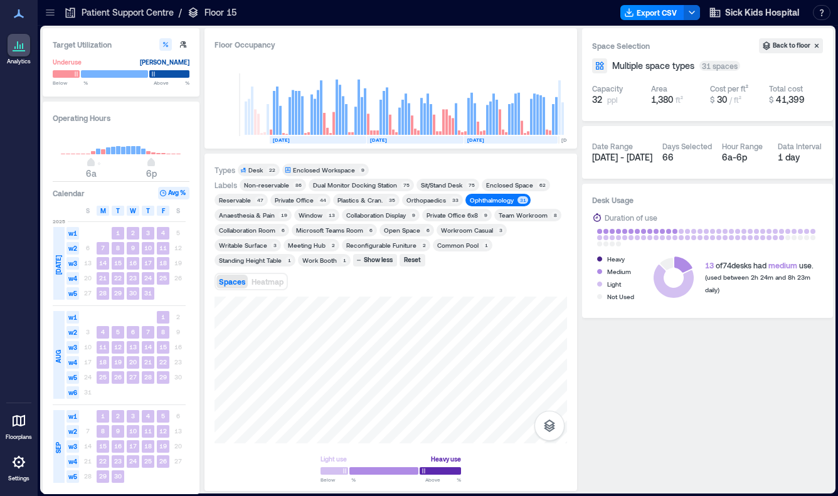
click at [653, 3] on div "Export CSV Sick Kids Hospital Resources API Documentation Help Center Contact T…" at bounding box center [728, 13] width 215 height 20
click at [653, 11] on button "Export CSV" at bounding box center [653, 12] width 64 height 15
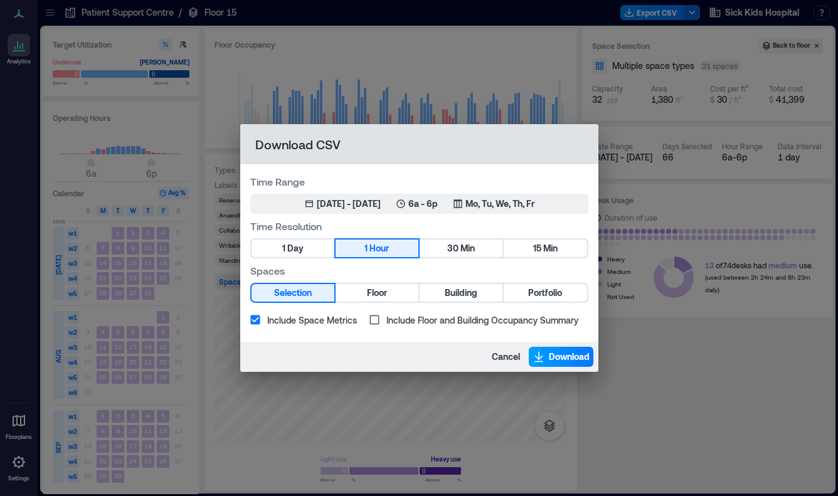
click at [578, 356] on span "Download" at bounding box center [569, 357] width 41 height 13
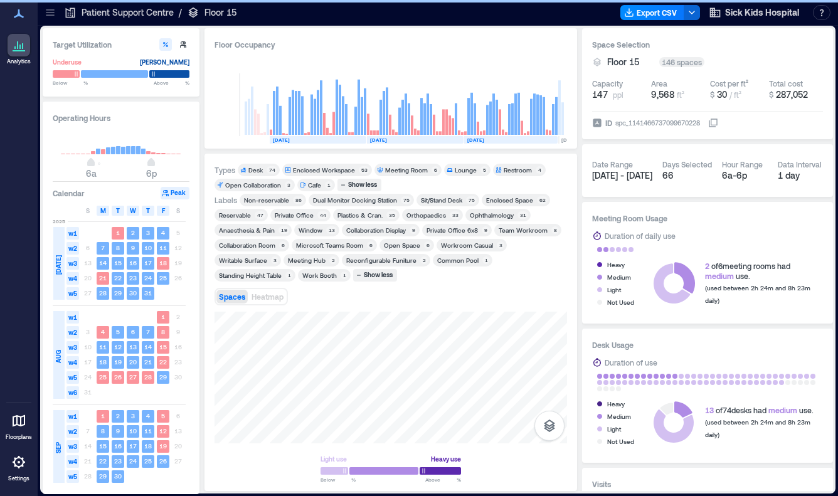
click at [245, 230] on div "Anaesthesia & Pain" at bounding box center [247, 230] width 56 height 9
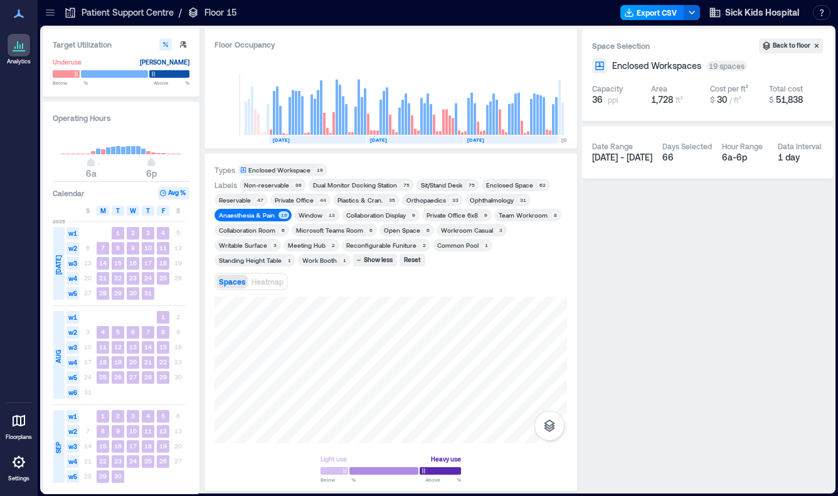
click at [653, 13] on button "Export CSV" at bounding box center [653, 12] width 64 height 15
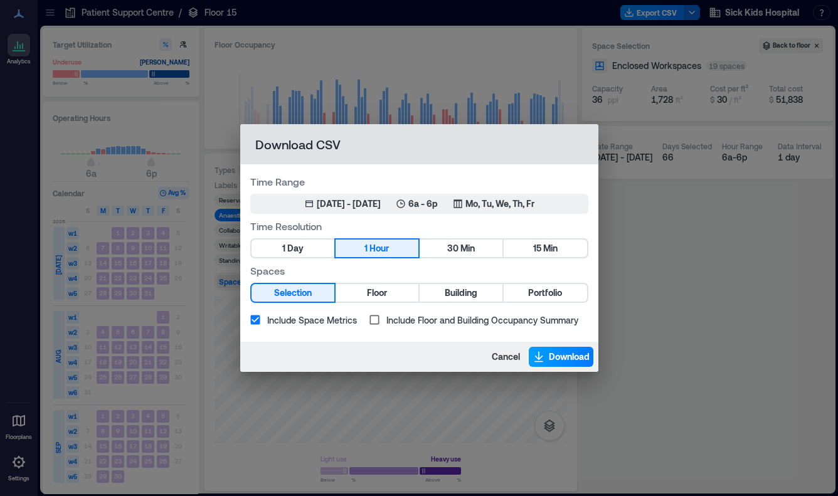
click at [543, 363] on icon "button" at bounding box center [539, 357] width 13 height 13
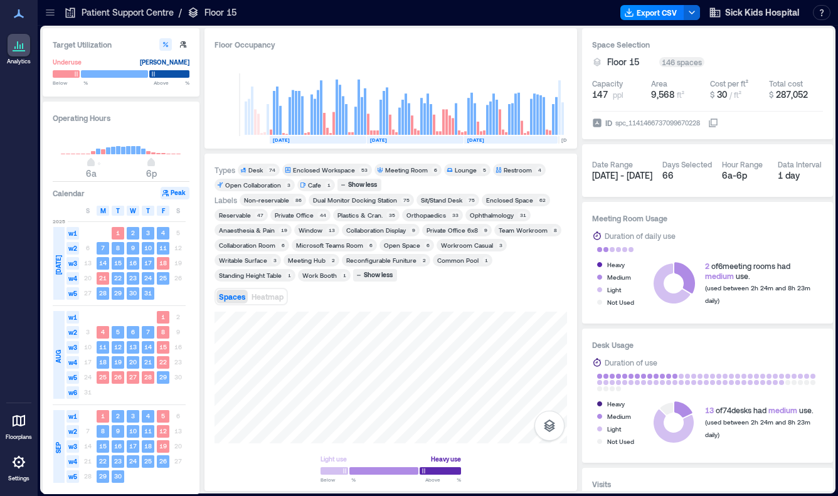
click at [50, 23] on div "Patient Support Centre / Floor 15 Export CSV Sick Kids Hospital Resources API D…" at bounding box center [438, 13] width 801 height 26
click at [48, 13] on icon at bounding box center [50, 12] width 13 height 13
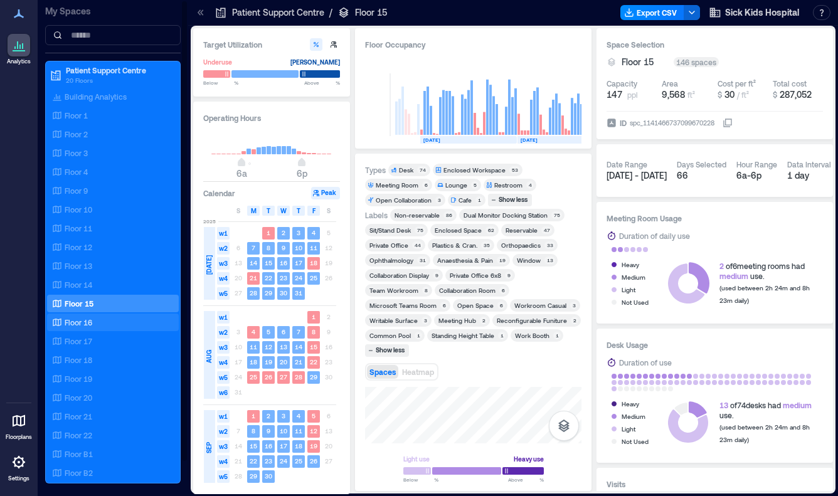
click at [110, 321] on div "Floor 16" at bounding box center [111, 322] width 122 height 13
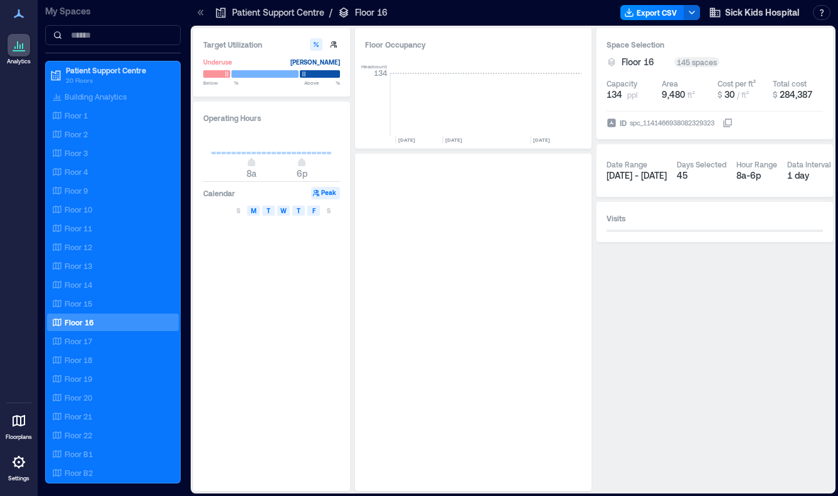
click at [196, 11] on icon at bounding box center [200, 12] width 13 height 13
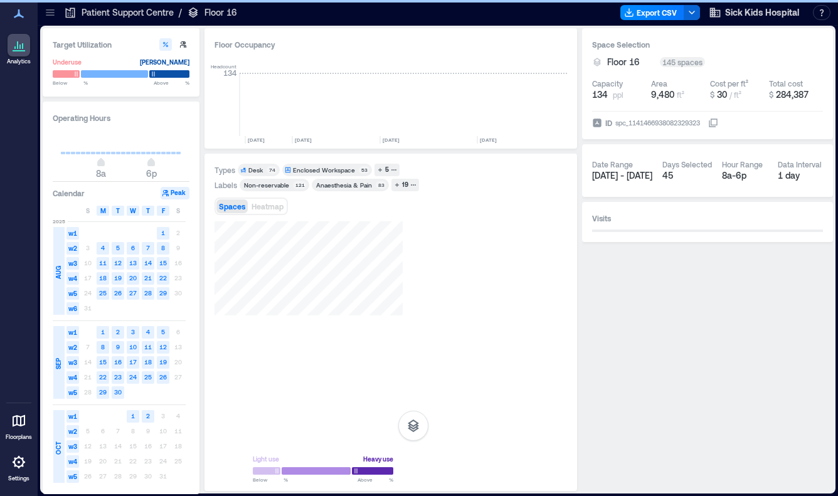
scroll to position [0, 2786]
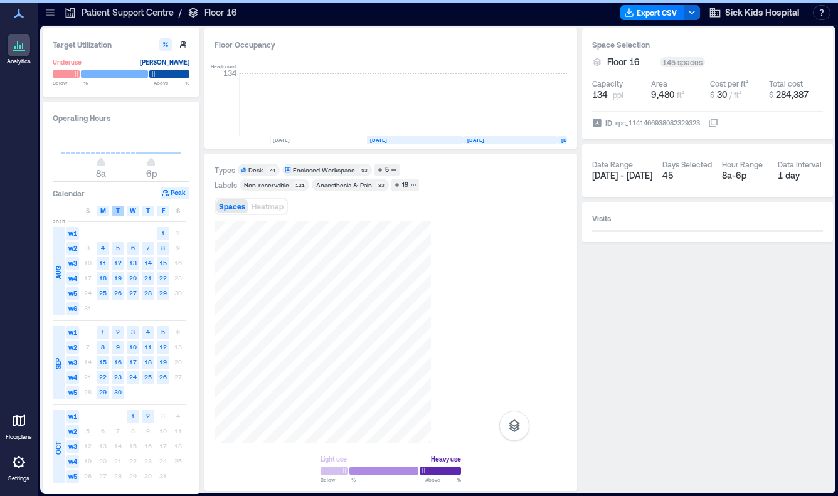
click at [92, 165] on span "8a 6p" at bounding box center [121, 163] width 120 height 19
type input "*"
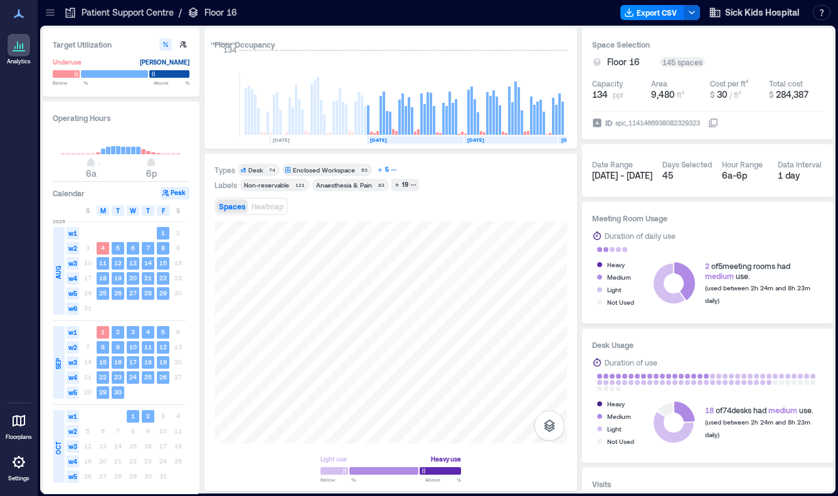
click at [384, 168] on div "5" at bounding box center [387, 169] width 8 height 11
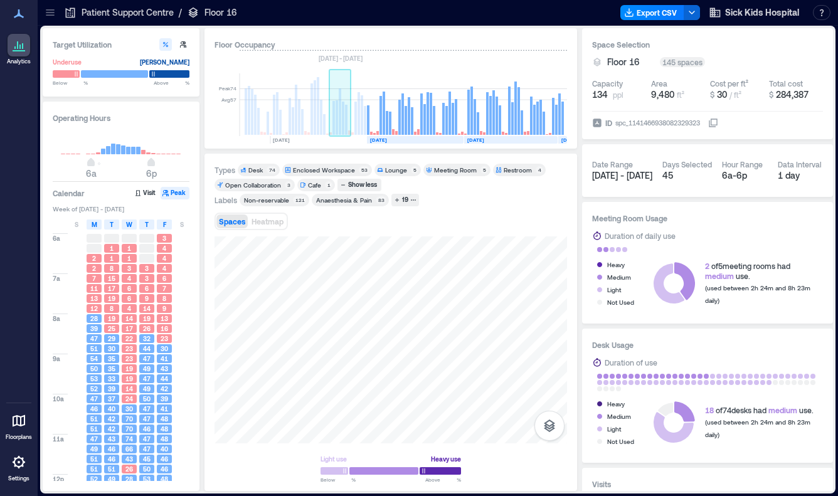
click at [334, 136] on rect at bounding box center [340, 104] width 22 height 63
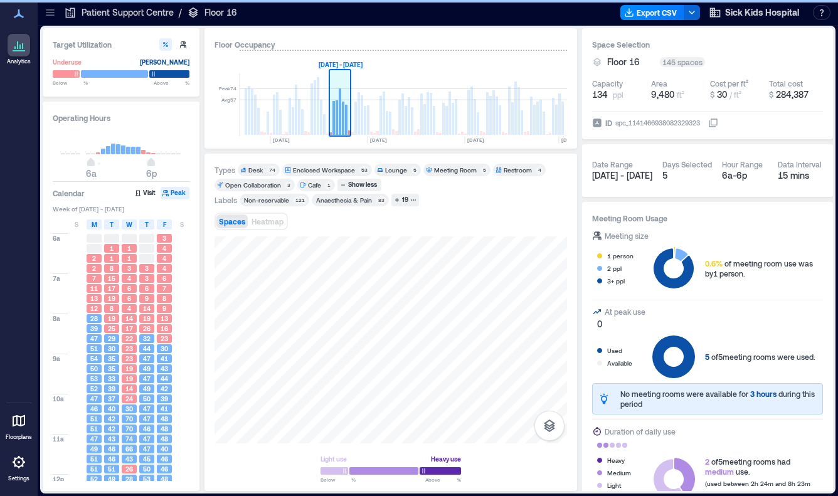
click at [269, 142] on rect at bounding box center [222, 140] width 93 height 8
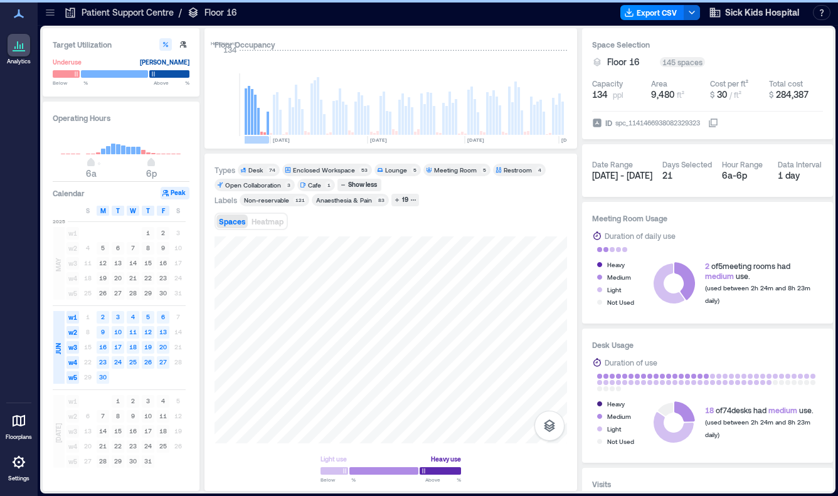
click at [366, 137] on rect at bounding box center [318, 140] width 97 height 8
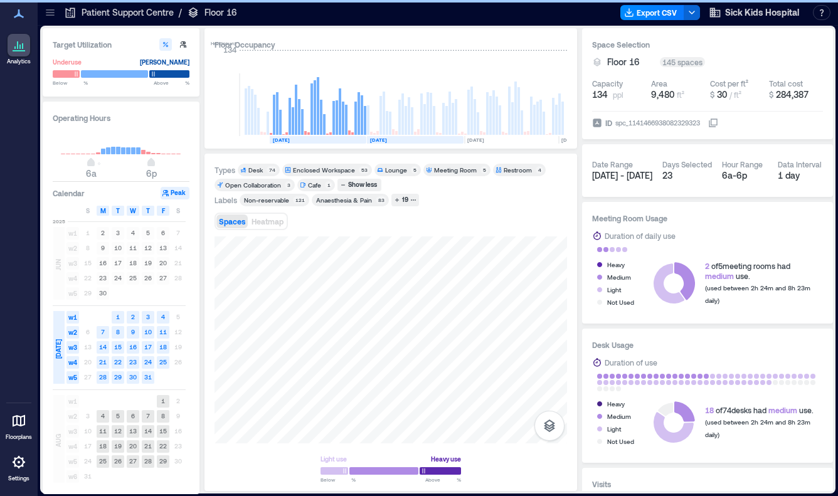
scroll to position [0, 2698]
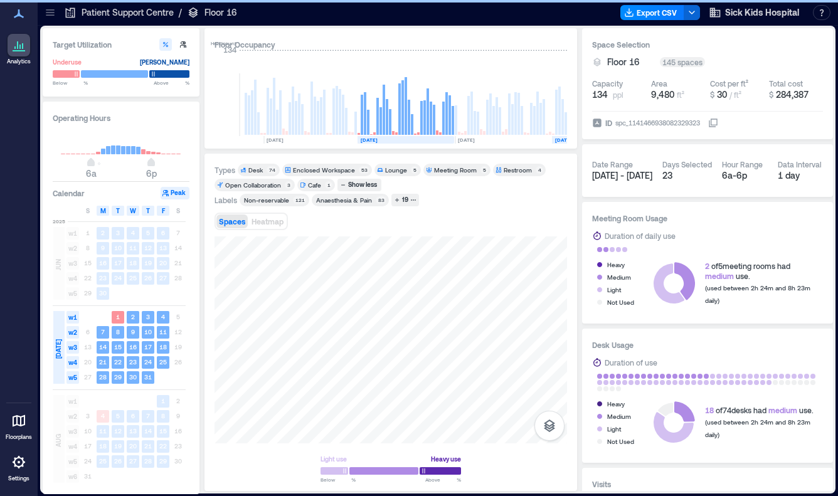
click at [557, 137] on text "[DATE]" at bounding box center [563, 140] width 17 height 6
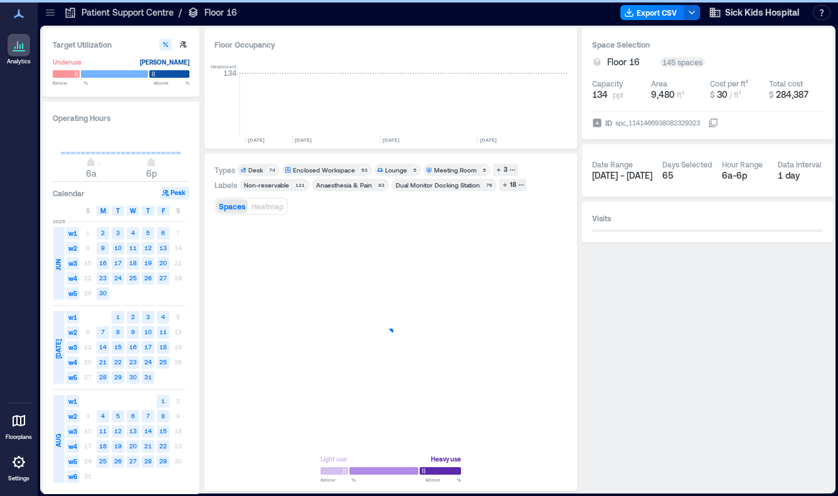
scroll to position [0, 2700]
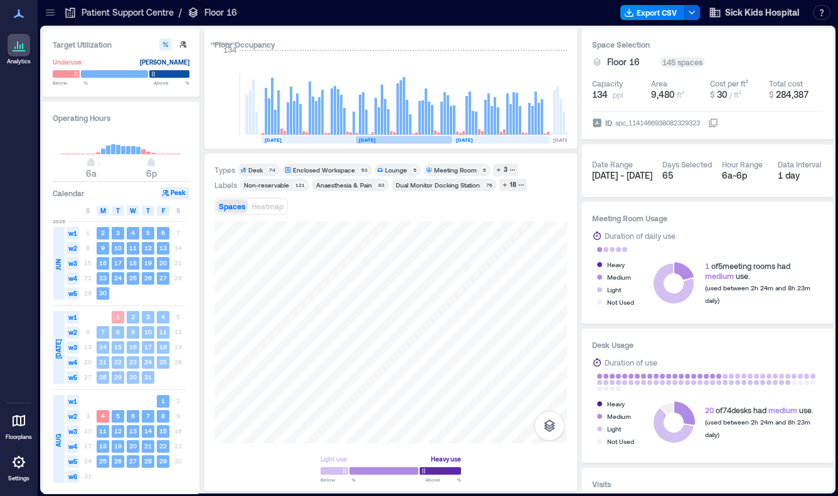
click at [394, 142] on rect at bounding box center [404, 140] width 97 height 8
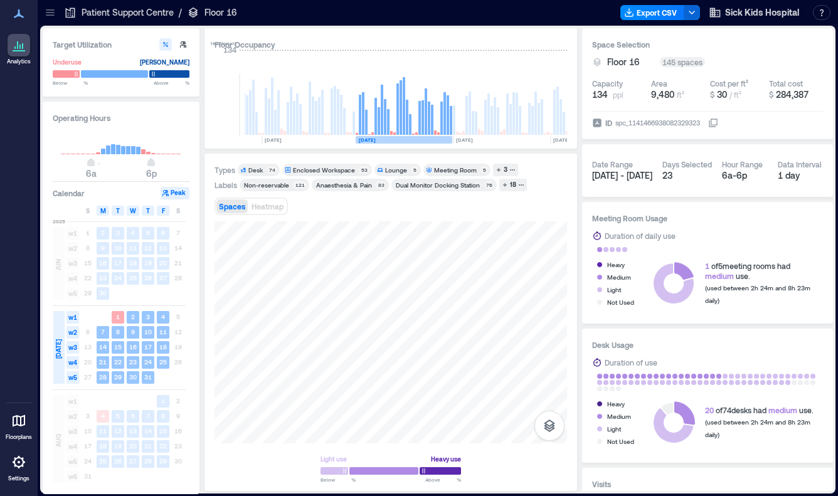
scroll to position [0, 2698]
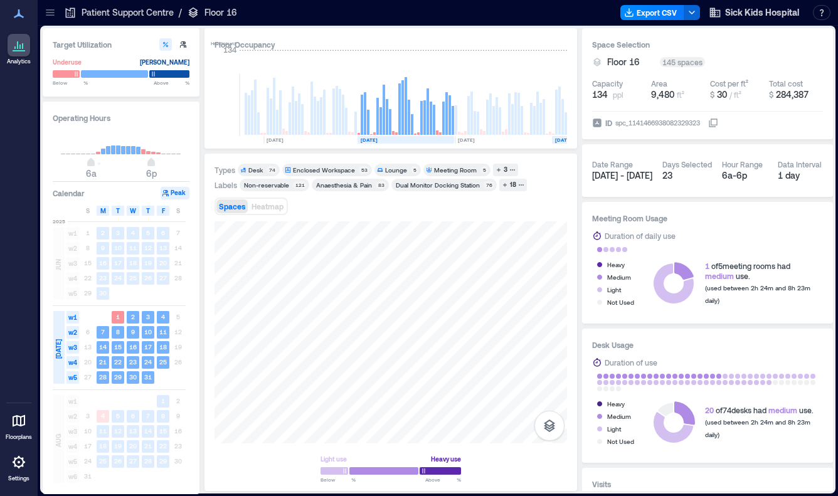
click at [563, 140] on text "[DATE]" at bounding box center [563, 140] width 17 height 6
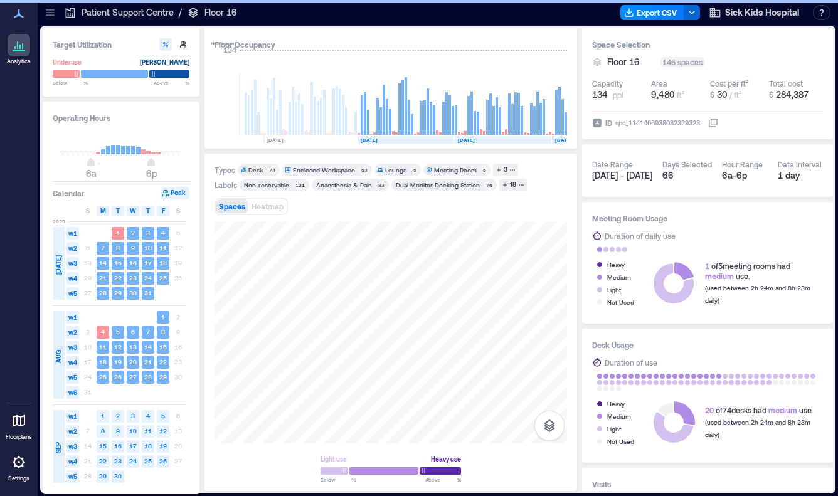
scroll to position [0, 2786]
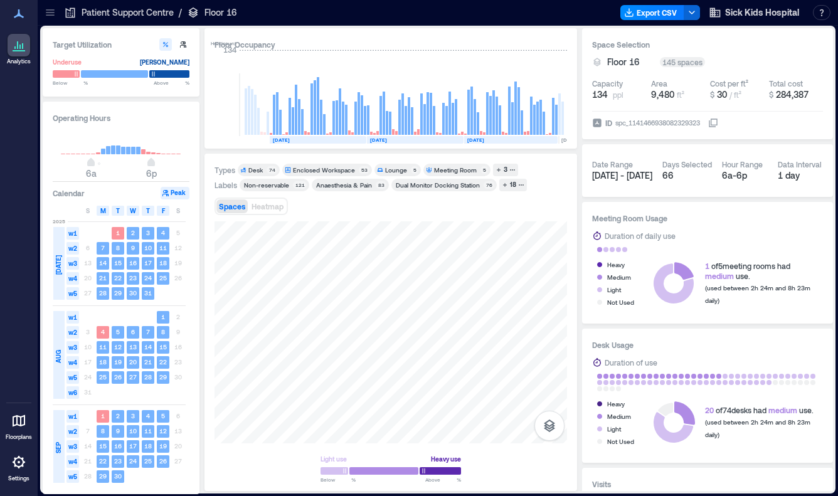
click at [456, 173] on div "Meeting Room" at bounding box center [455, 170] width 43 height 9
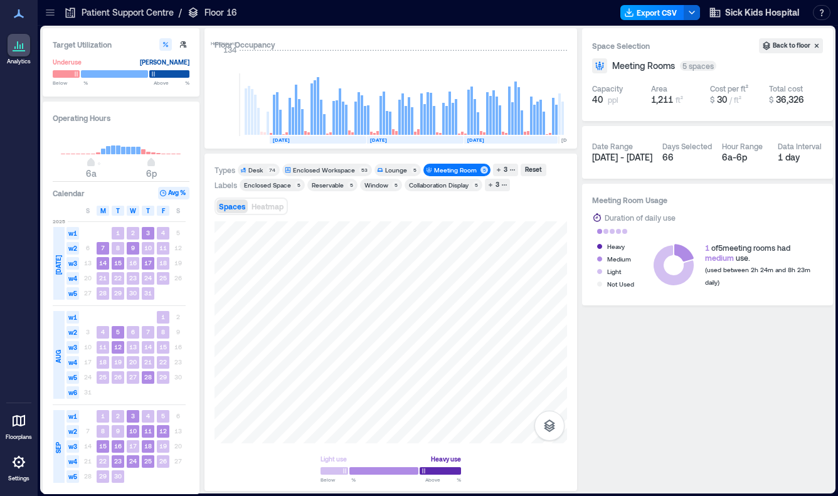
click at [645, 13] on button "Export CSV" at bounding box center [653, 12] width 64 height 15
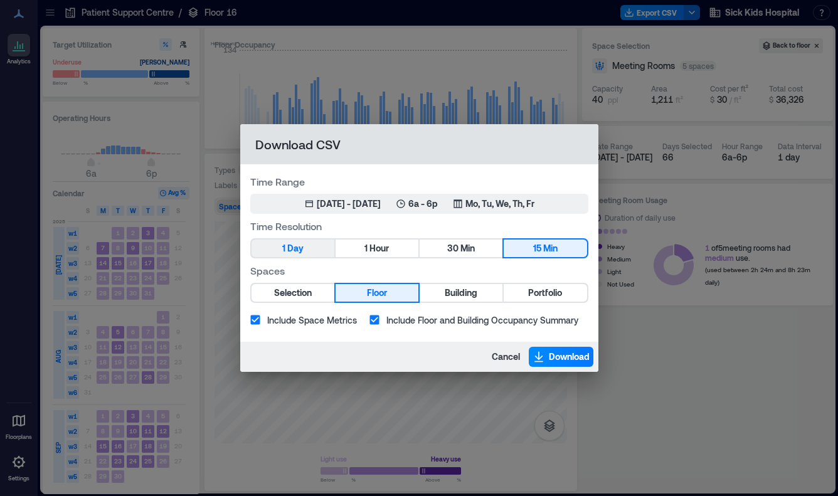
click at [311, 246] on button "1 Day" at bounding box center [293, 249] width 83 height 18
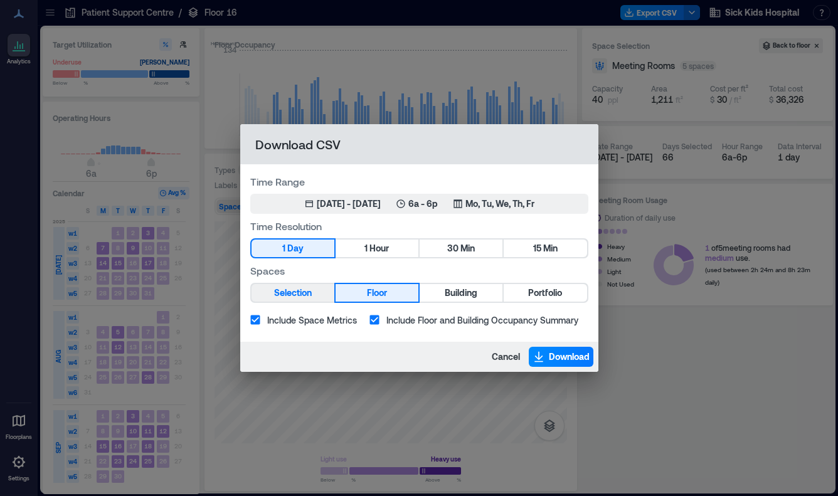
click at [312, 296] on span "Selection" at bounding box center [293, 293] width 38 height 16
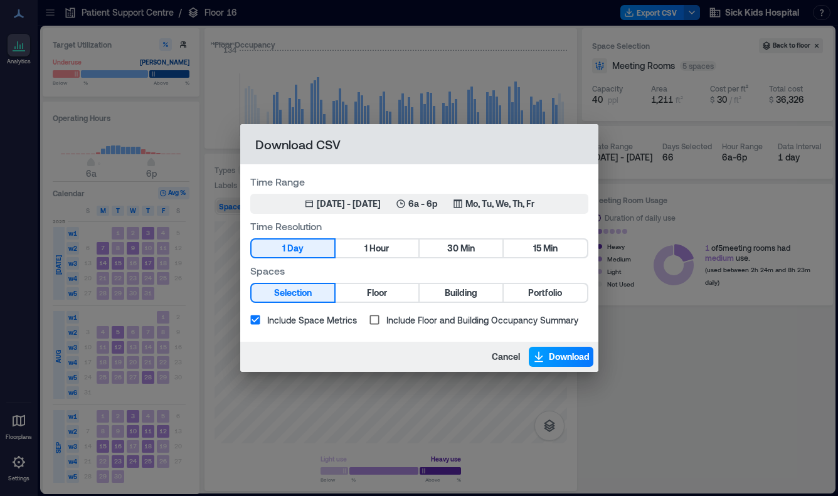
click at [564, 361] on span "Download" at bounding box center [569, 357] width 41 height 13
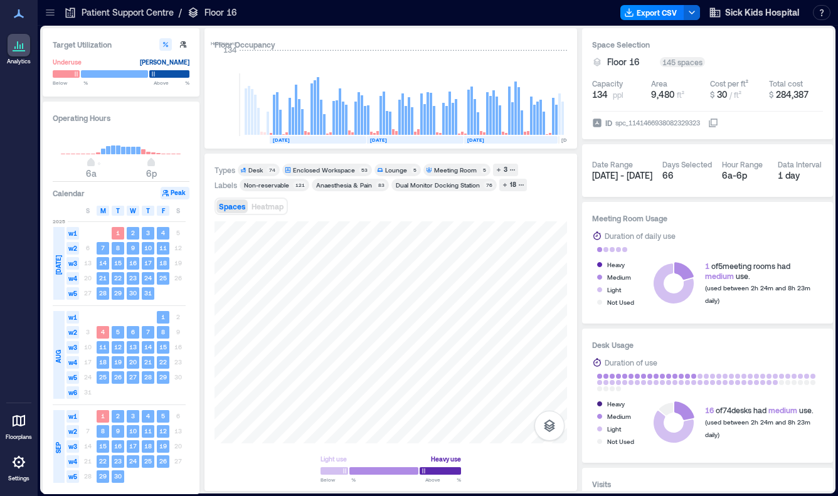
click at [340, 183] on div "Anaesthesia & Pain" at bounding box center [344, 185] width 56 height 9
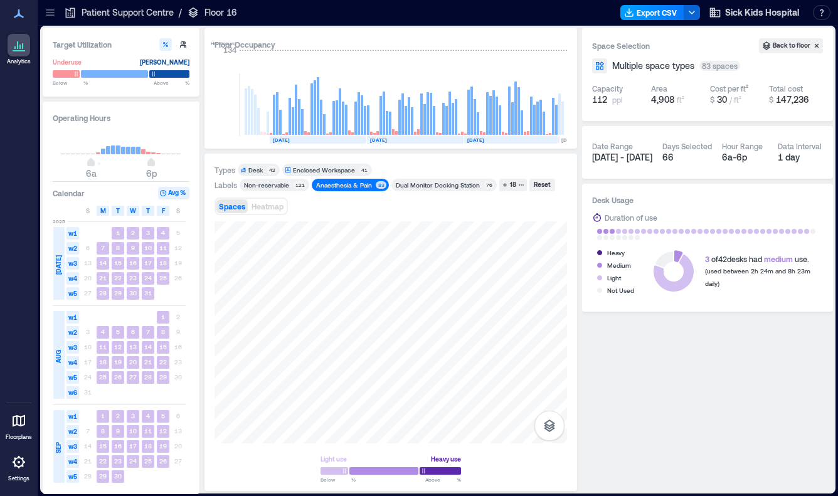
click at [646, 13] on button "Export CSV" at bounding box center [653, 12] width 64 height 15
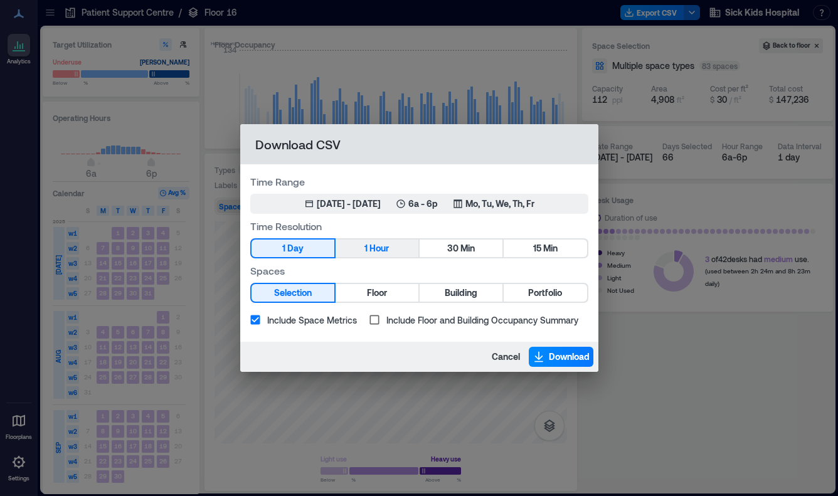
click at [381, 245] on span "Hour" at bounding box center [379, 249] width 19 height 16
click at [562, 352] on span "Download" at bounding box center [569, 357] width 41 height 13
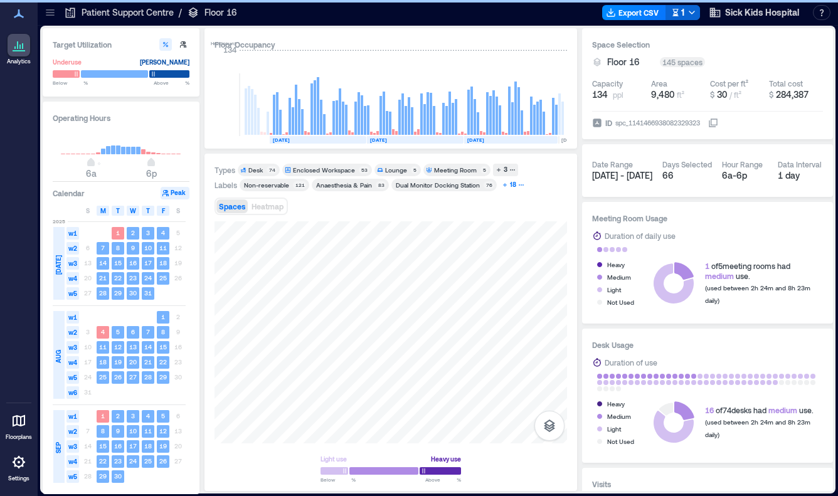
click at [508, 181] on div "18" at bounding box center [513, 184] width 10 height 11
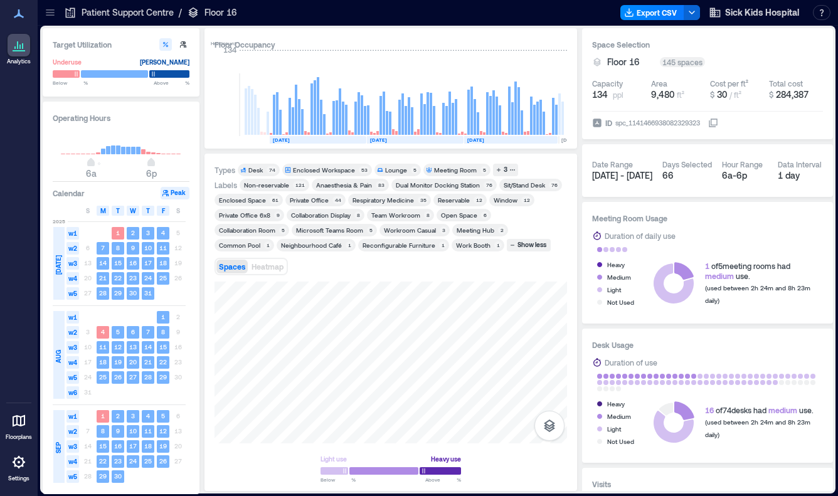
click at [376, 199] on div "Respiratory Medicine" at bounding box center [383, 200] width 61 height 9
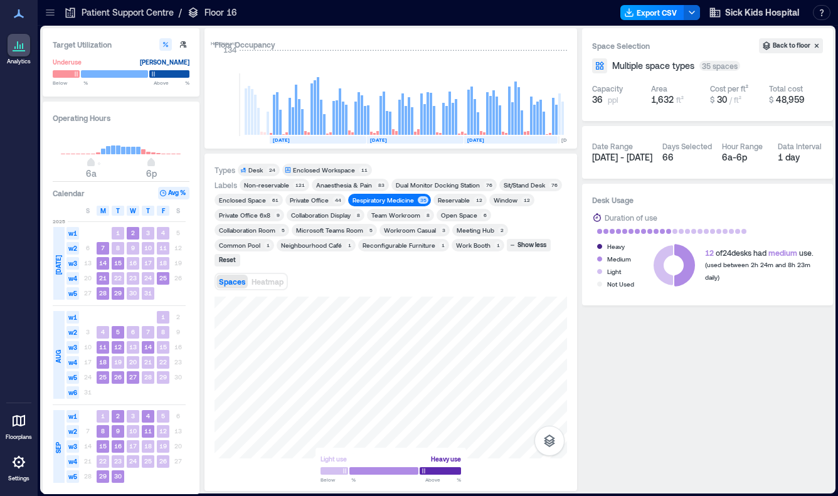
click at [650, 18] on button "Export CSV" at bounding box center [653, 12] width 64 height 15
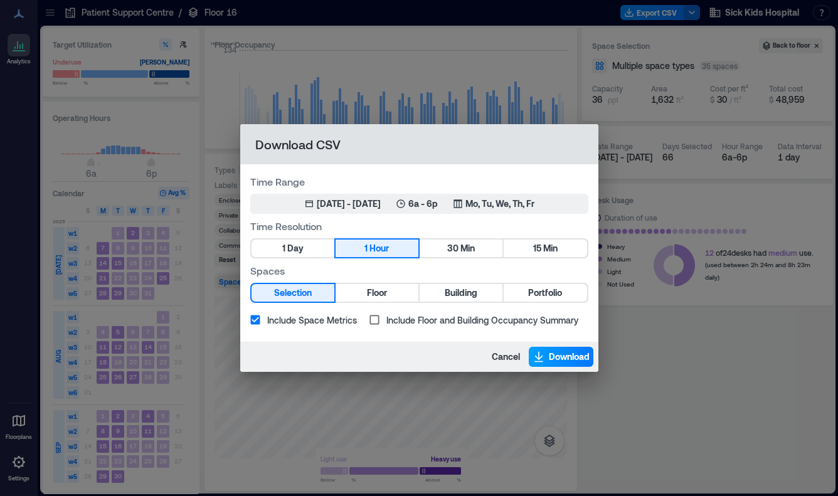
click at [546, 357] on button "Download" at bounding box center [561, 357] width 65 height 20
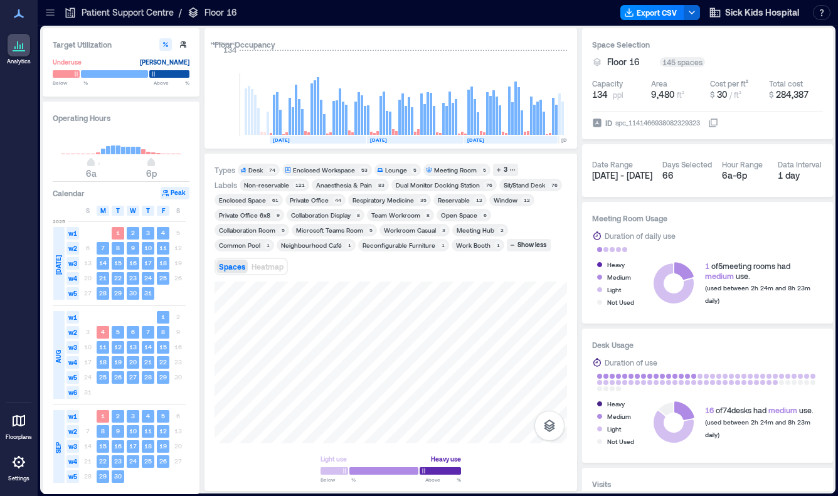
click at [49, 18] on icon at bounding box center [50, 12] width 13 height 13
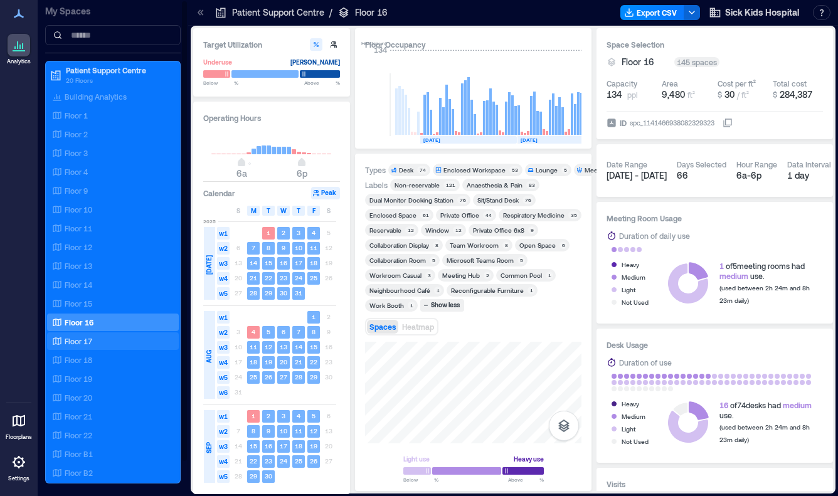
click at [78, 338] on p "Floor 17" at bounding box center [79, 341] width 28 height 10
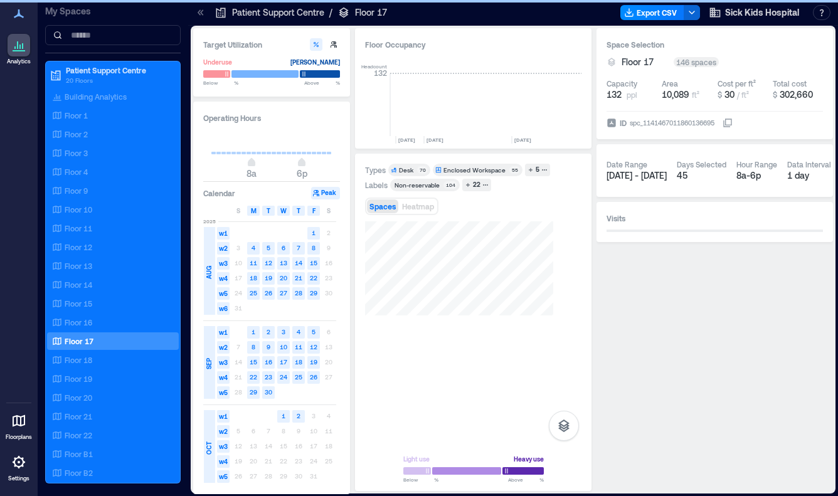
scroll to position [0, 2896]
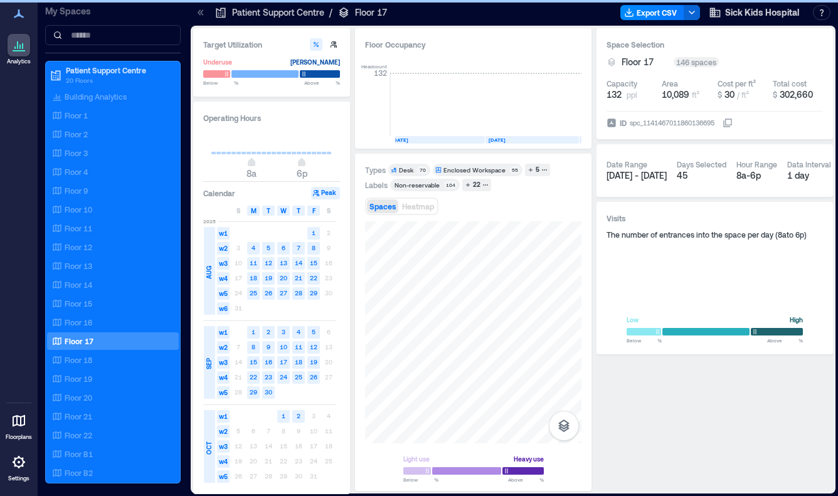
click at [201, 11] on icon at bounding box center [201, 12] width 3 height 6
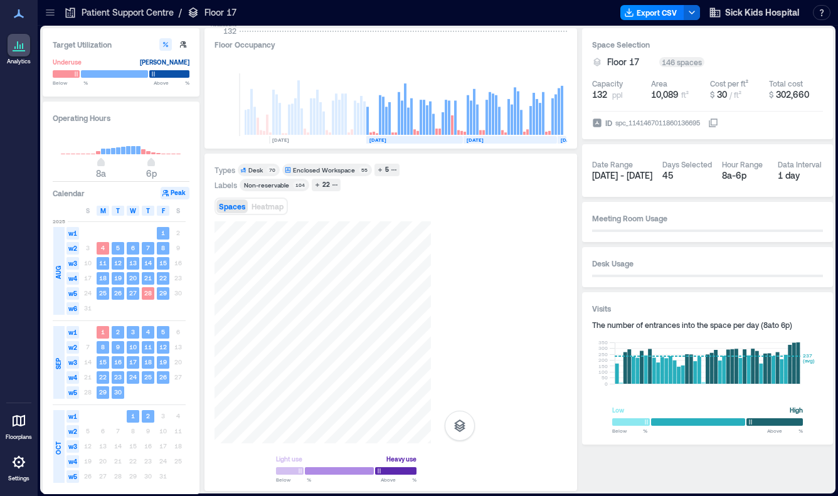
scroll to position [0, 2767]
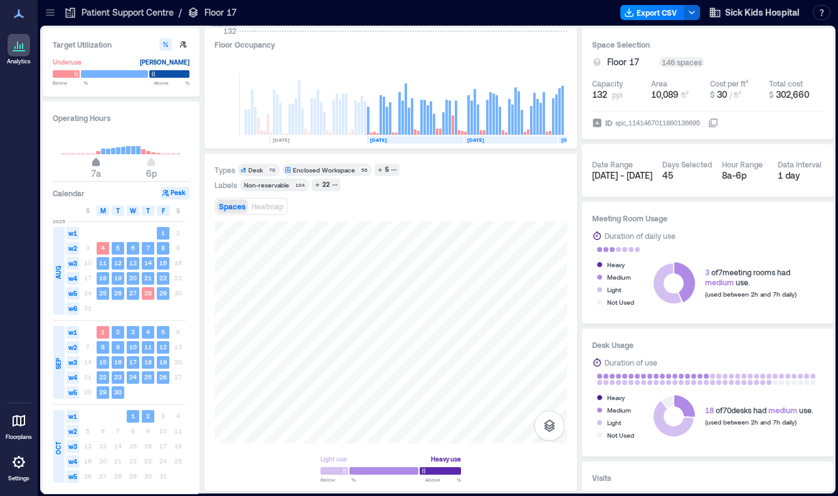
type input "*"
drag, startPoint x: 101, startPoint y: 164, endPoint x: 93, endPoint y: 164, distance: 8.2
click at [93, 164] on span "6a" at bounding box center [91, 163] width 8 height 5
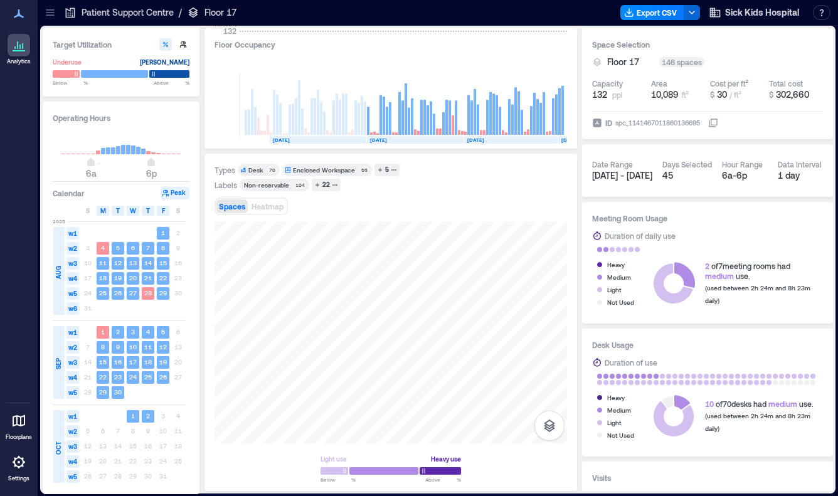
click at [324, 140] on rect at bounding box center [318, 140] width 97 height 8
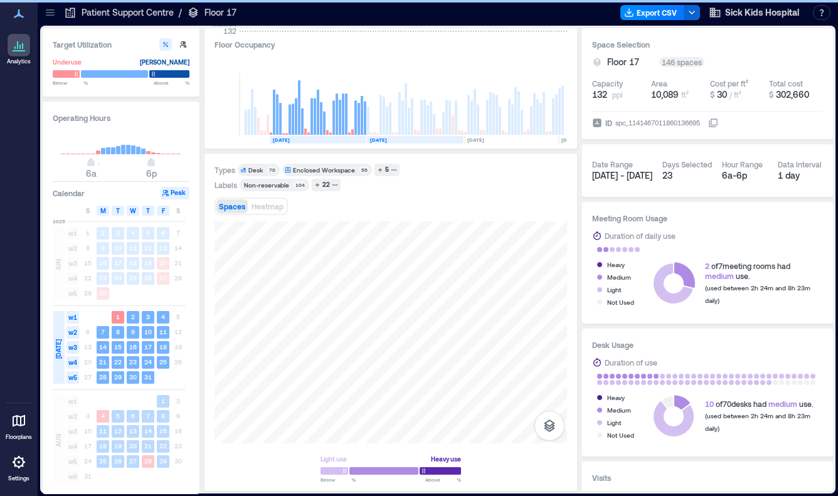
scroll to position [0, 2679]
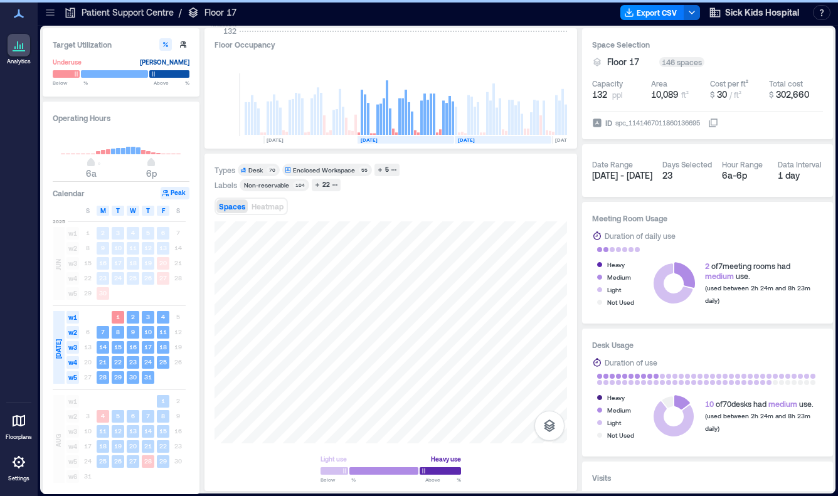
click at [516, 139] on rect at bounding box center [503, 140] width 97 height 8
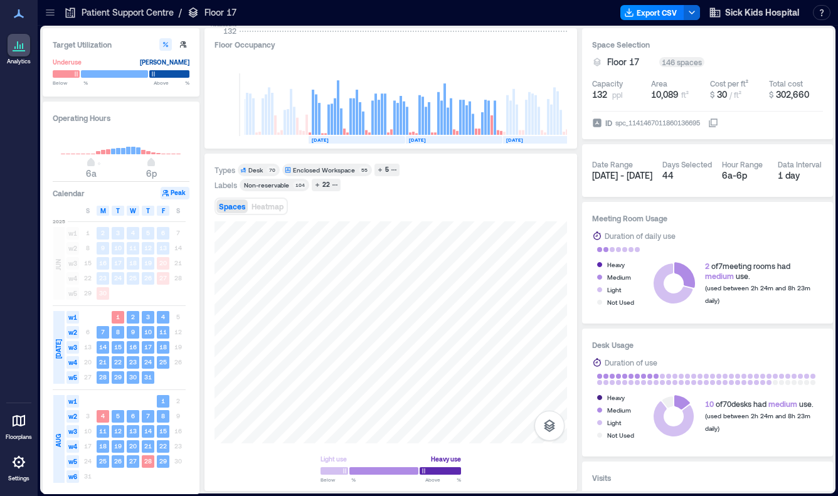
click at [511, 137] on text "[DATE]" at bounding box center [514, 140] width 17 height 6
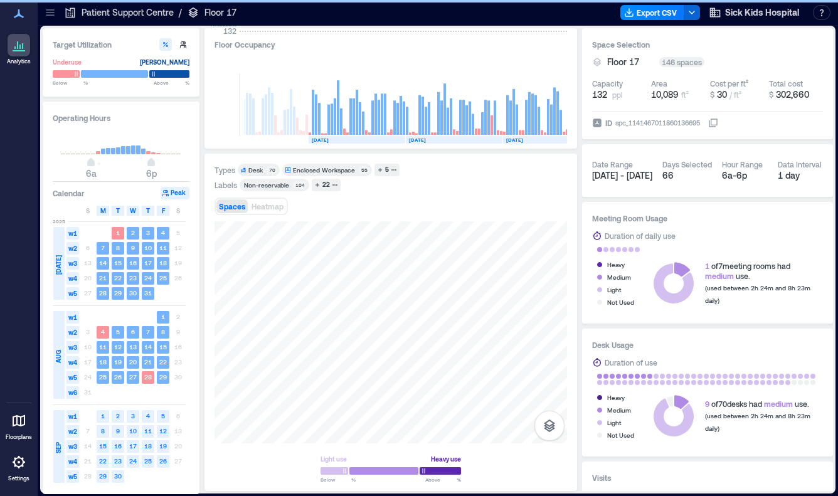
scroll to position [0, 2767]
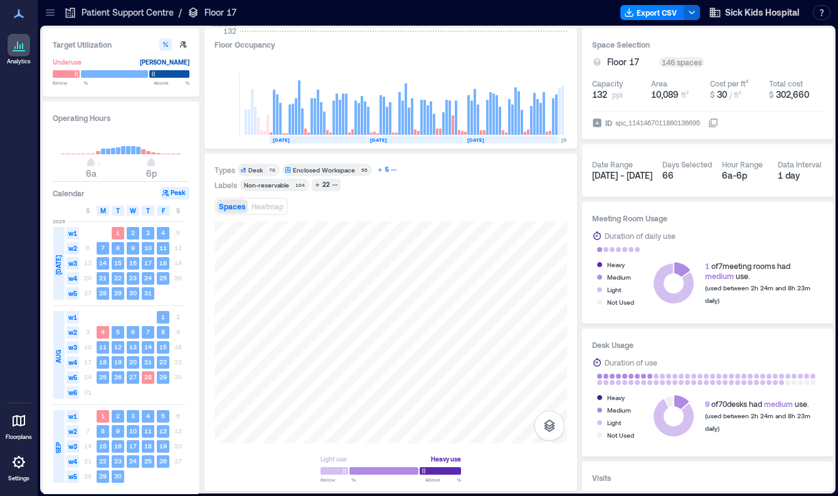
click at [396, 170] on button "5" at bounding box center [387, 170] width 25 height 13
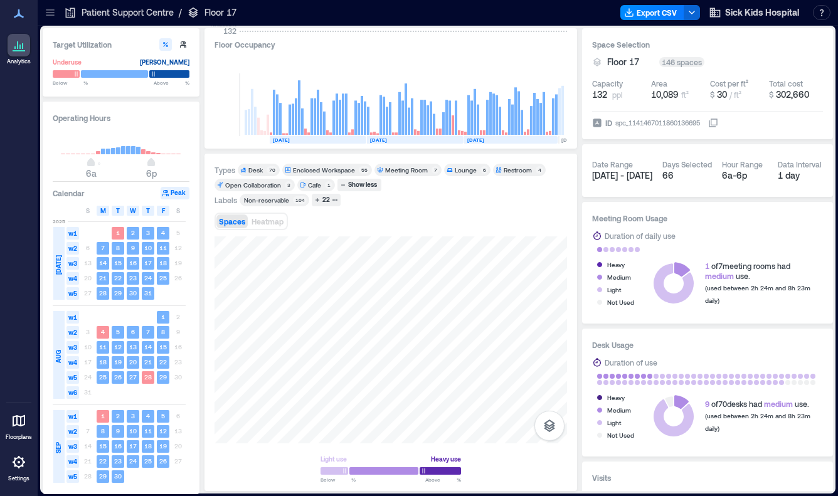
click at [397, 169] on div "Meeting Room" at bounding box center [406, 170] width 43 height 9
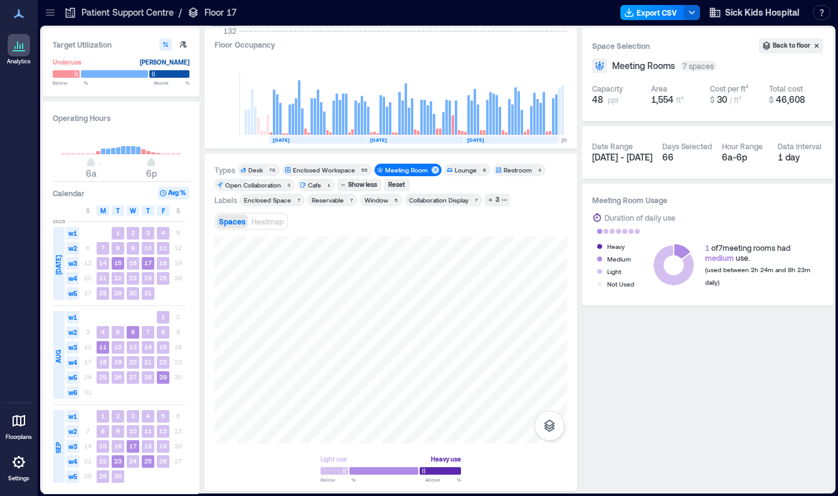
click at [653, 9] on button "Export CSV" at bounding box center [653, 12] width 64 height 15
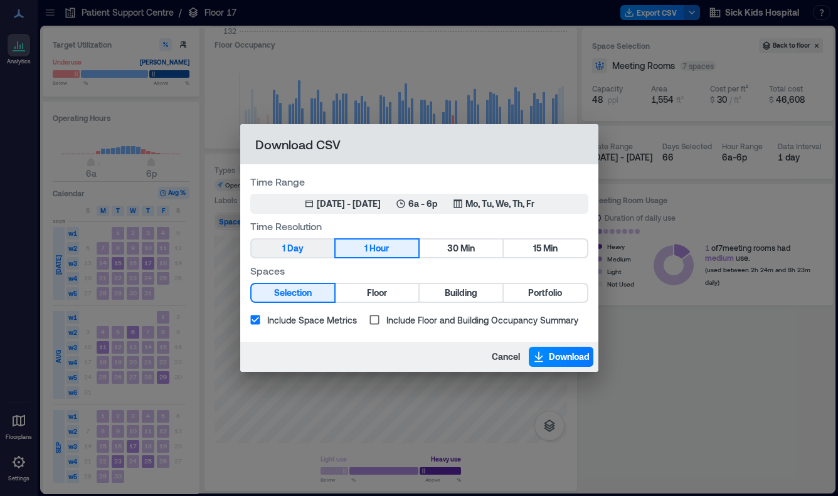
click at [311, 250] on button "1 Day" at bounding box center [293, 249] width 83 height 18
click at [570, 353] on span "Download" at bounding box center [569, 357] width 41 height 13
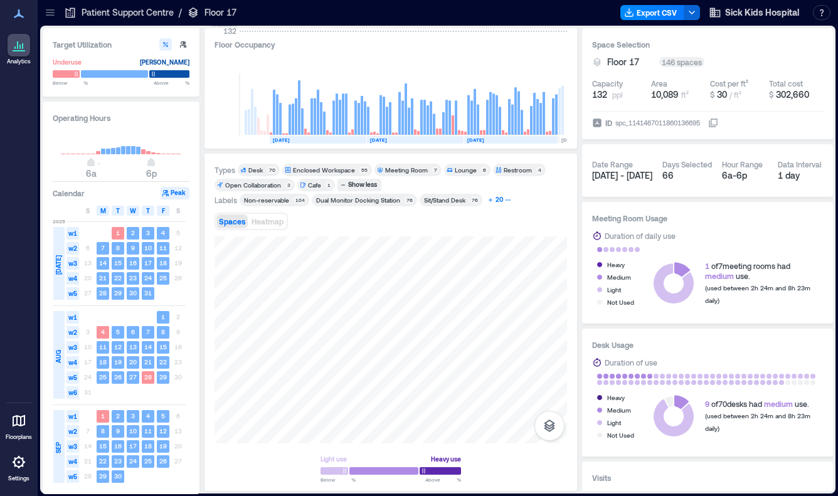
click at [497, 198] on div "20" at bounding box center [499, 199] width 11 height 11
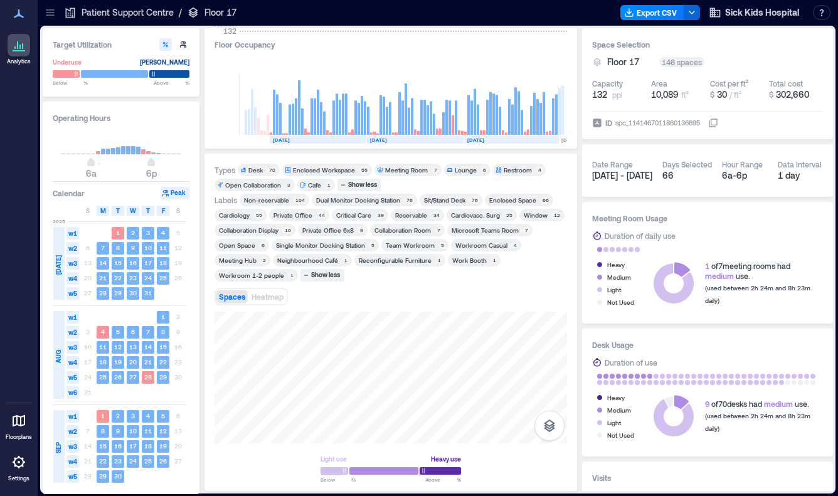
click at [236, 213] on div "Cardiology" at bounding box center [234, 215] width 31 height 9
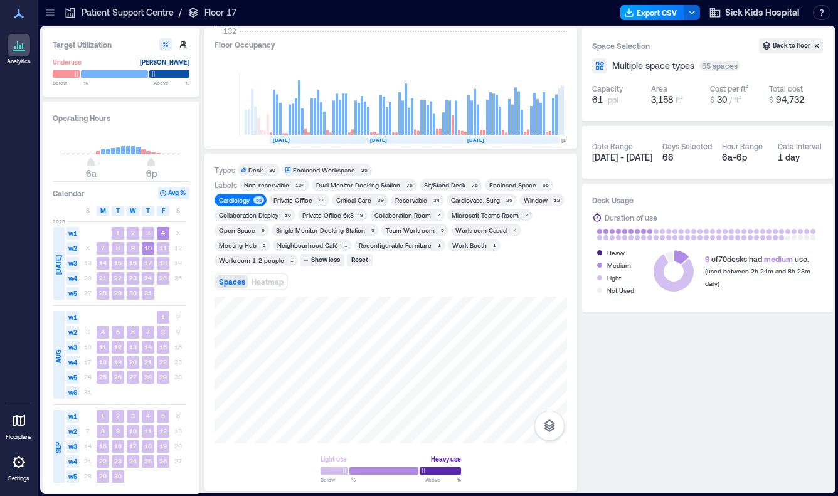
click at [656, 14] on button "Export CSV" at bounding box center [653, 12] width 64 height 15
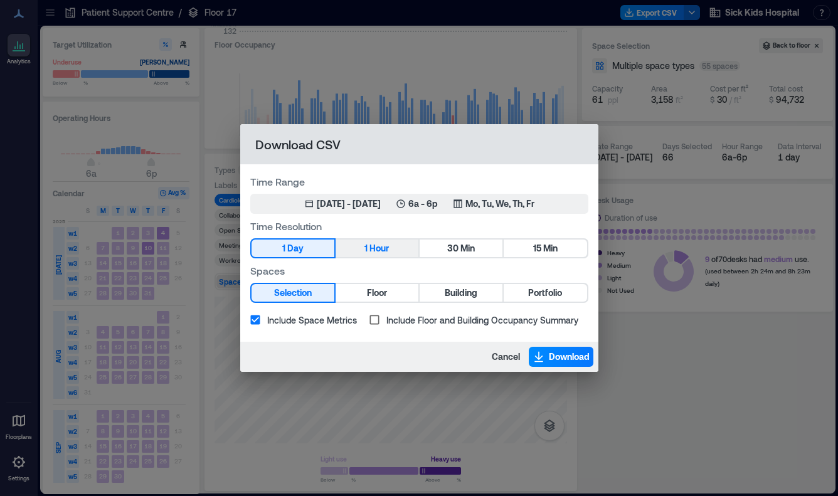
click at [369, 243] on button "1 Hour" at bounding box center [377, 249] width 83 height 18
click at [556, 356] on span "Download" at bounding box center [569, 357] width 41 height 13
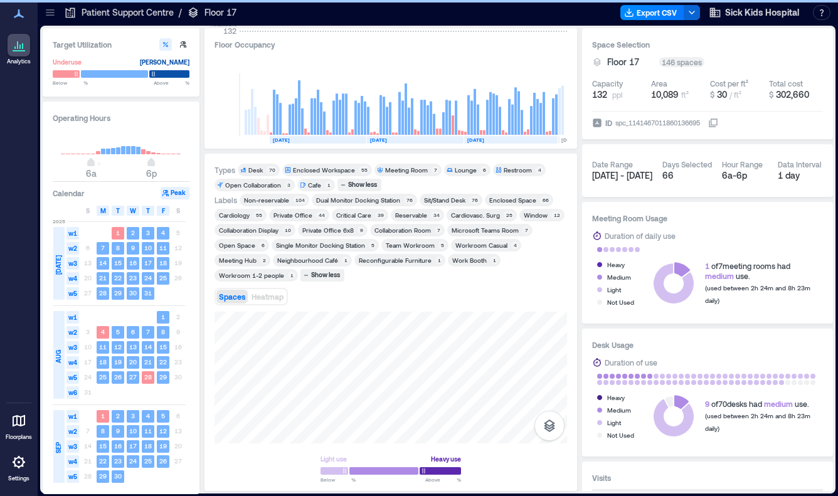
click at [464, 213] on div "Cardiovasc. Surg" at bounding box center [475, 215] width 49 height 9
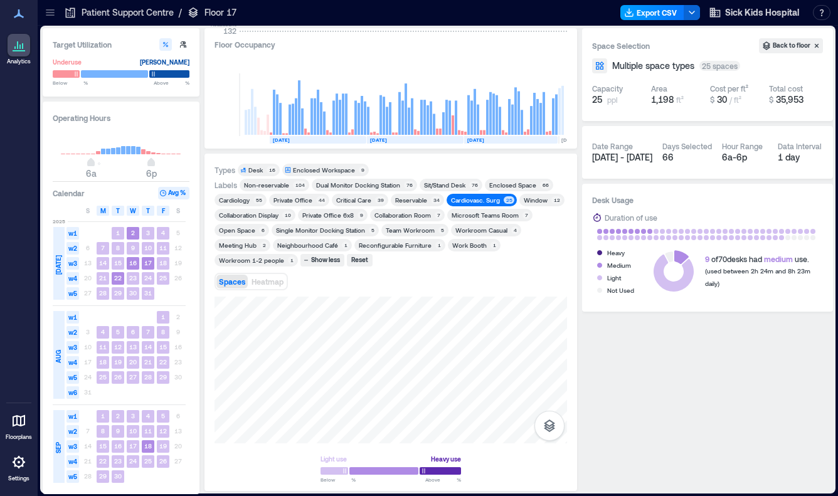
click at [654, 17] on button "Export CSV" at bounding box center [653, 12] width 64 height 15
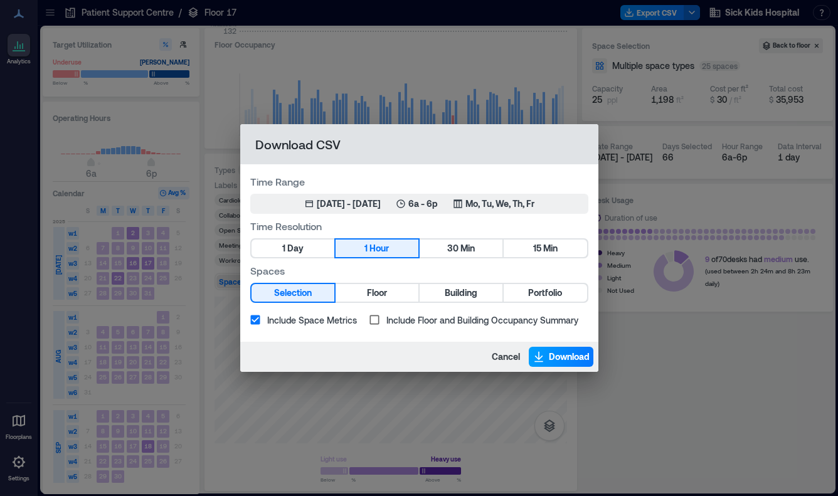
click at [542, 354] on icon "button" at bounding box center [539, 357] width 13 height 13
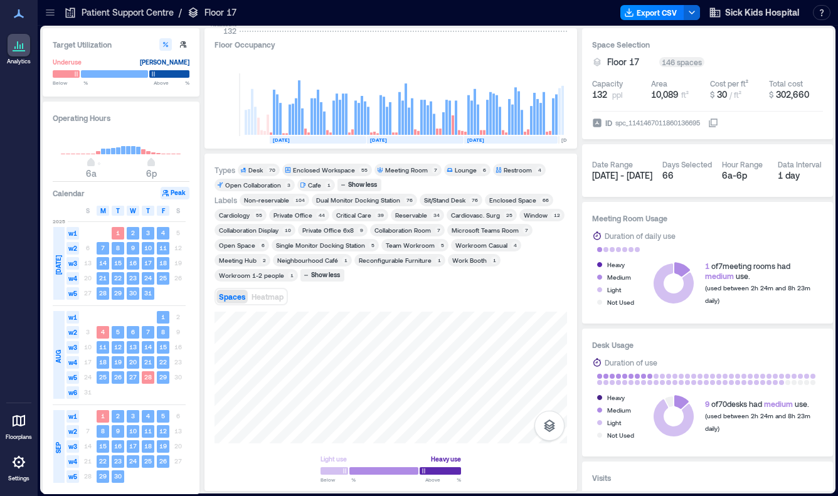
click at [346, 211] on div "Critical Care" at bounding box center [353, 215] width 35 height 9
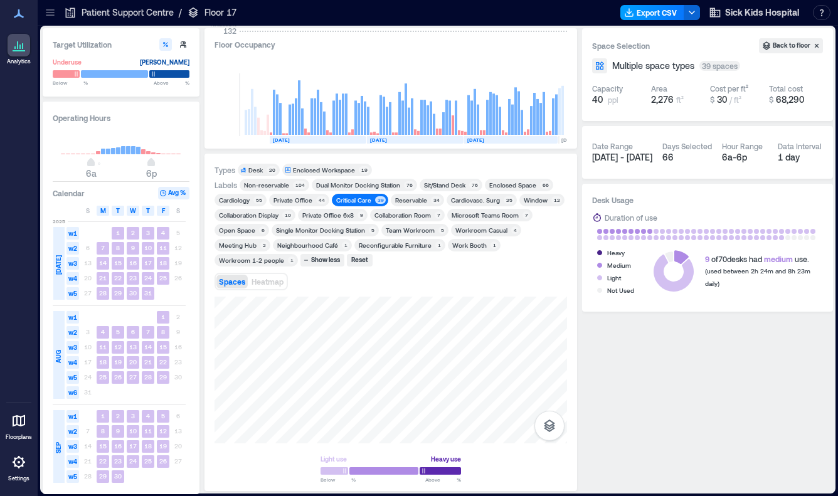
click at [659, 7] on button "Export CSV" at bounding box center [653, 12] width 64 height 15
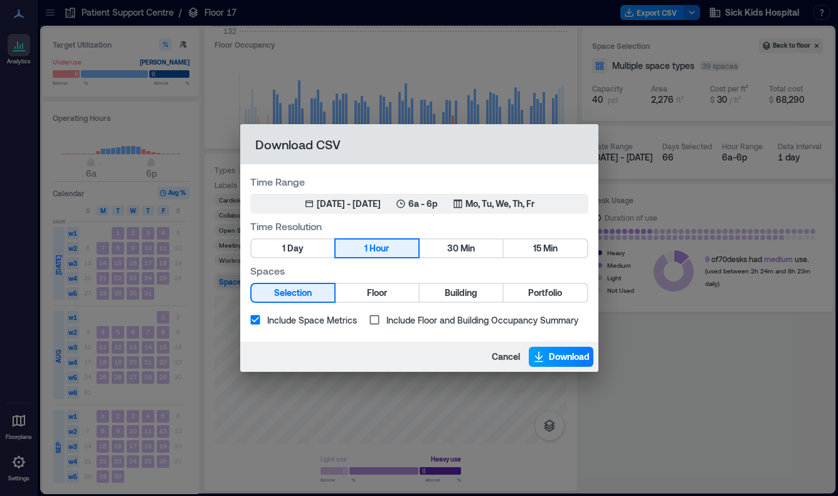
click at [549, 355] on span "Download" at bounding box center [569, 357] width 41 height 13
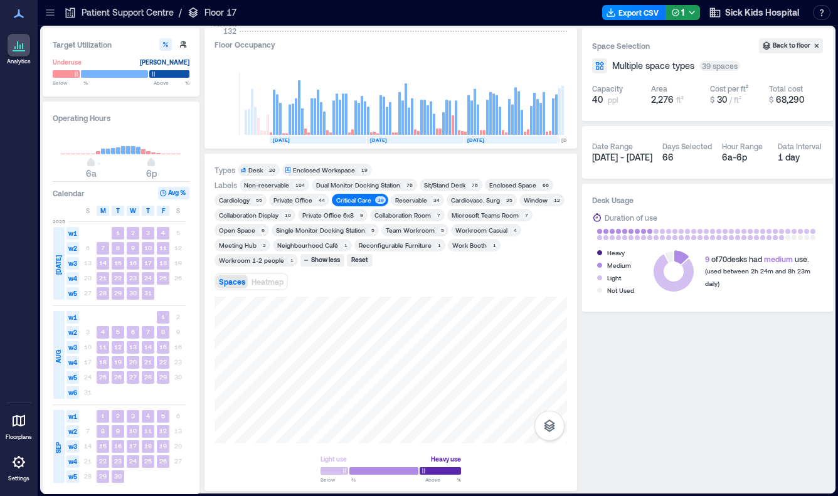
drag, startPoint x: 48, startPoint y: 16, endPoint x: 57, endPoint y: 58, distance: 42.9
click at [48, 16] on icon at bounding box center [50, 12] width 13 height 13
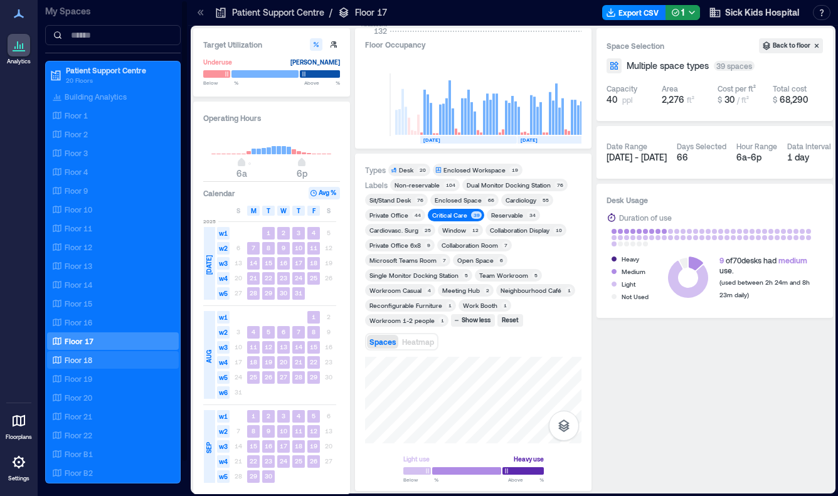
click at [97, 359] on div "Floor 18" at bounding box center [111, 360] width 122 height 13
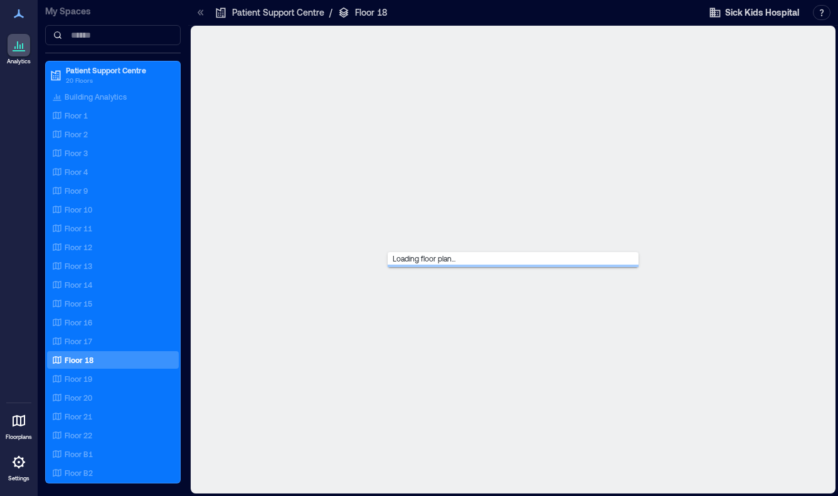
click at [204, 12] on icon at bounding box center [200, 12] width 13 height 13
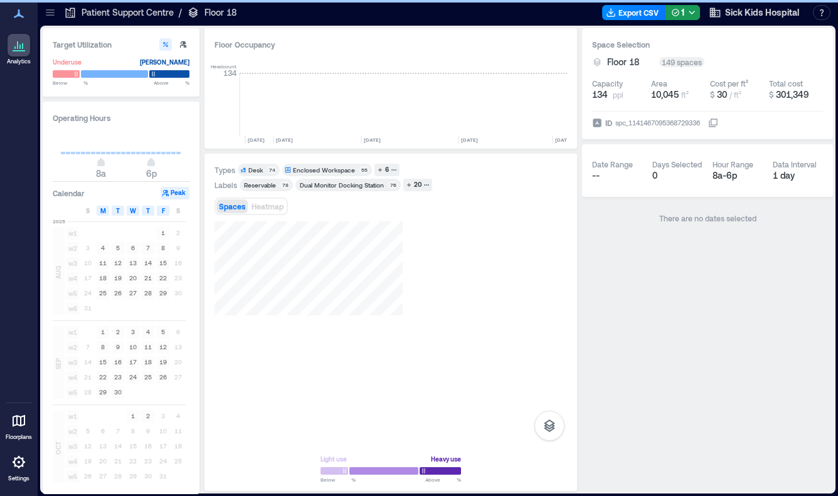
scroll to position [0, 2767]
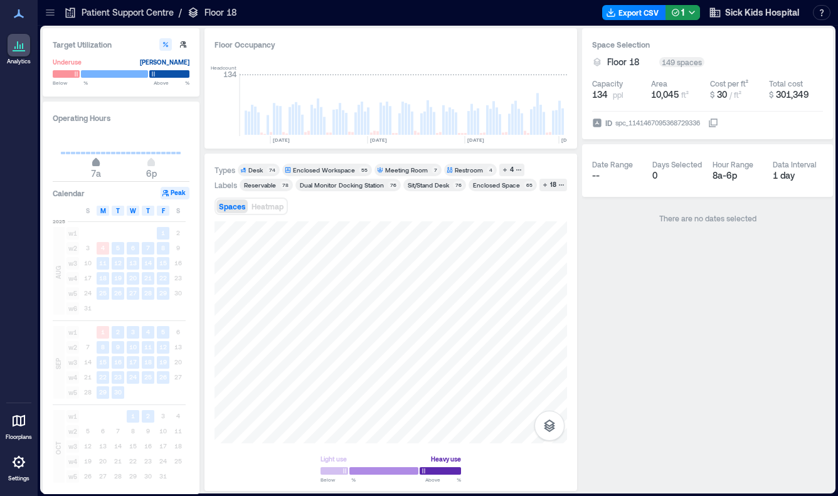
type input "*"
drag, startPoint x: 100, startPoint y: 164, endPoint x: 93, endPoint y: 163, distance: 7.6
click at [93, 163] on span "6a" at bounding box center [91, 163] width 8 height 5
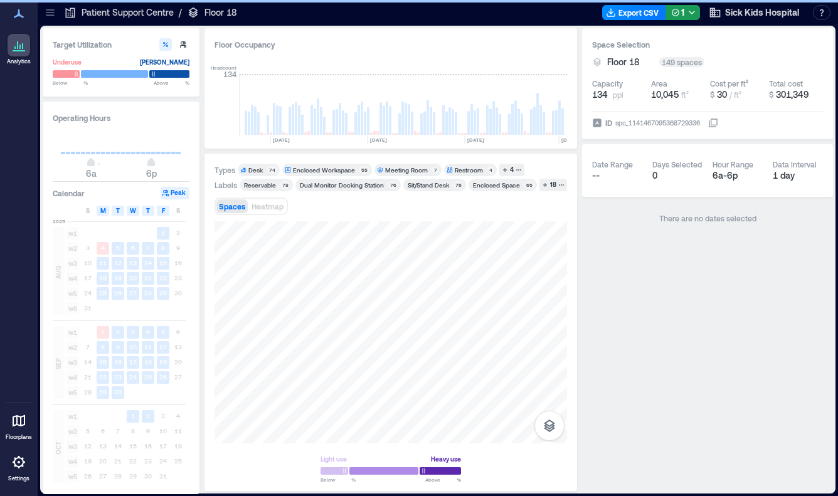
click at [406, 166] on div "Meeting Room" at bounding box center [406, 170] width 43 height 9
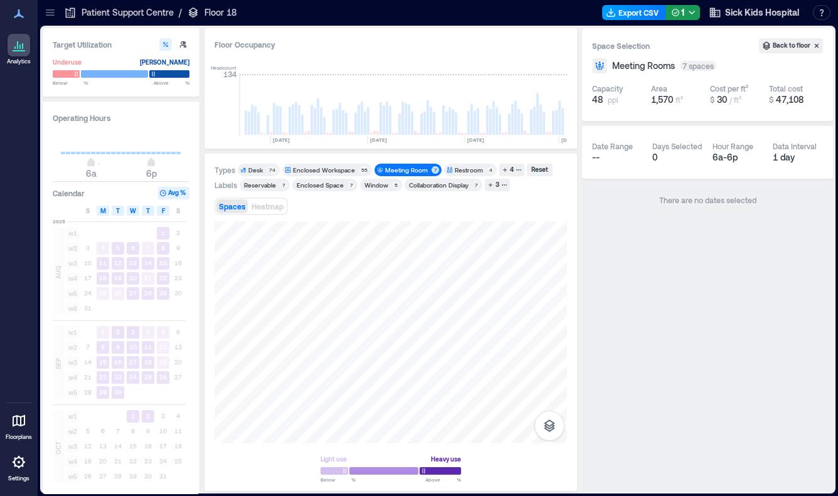
click at [622, 13] on button "Export CSV" at bounding box center [634, 12] width 64 height 15
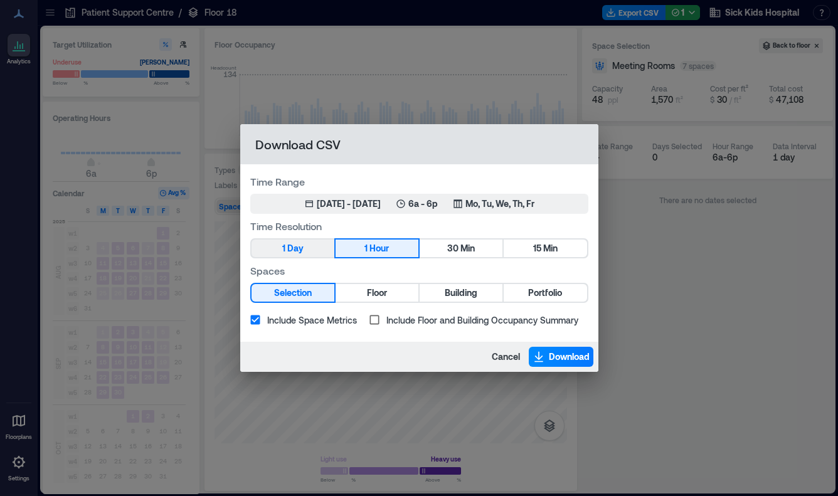
click at [306, 245] on button "1 Day" at bounding box center [293, 249] width 83 height 18
click at [514, 355] on span "Cancel" at bounding box center [506, 357] width 28 height 13
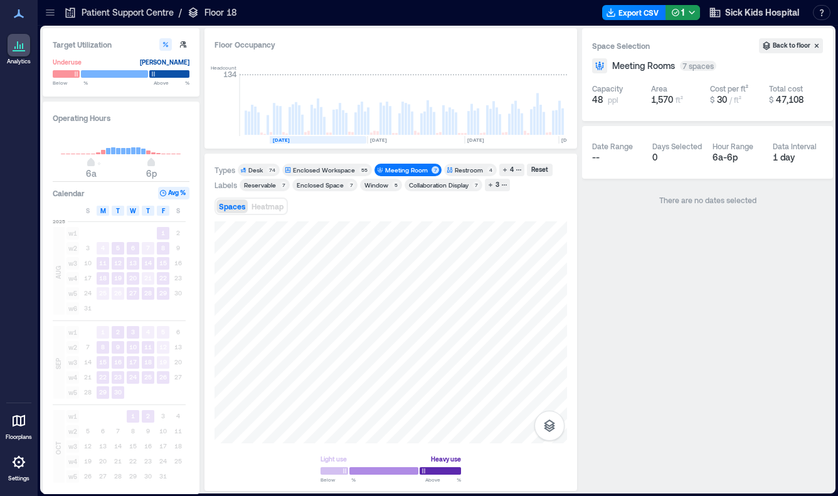
click at [314, 139] on rect at bounding box center [318, 140] width 97 height 8
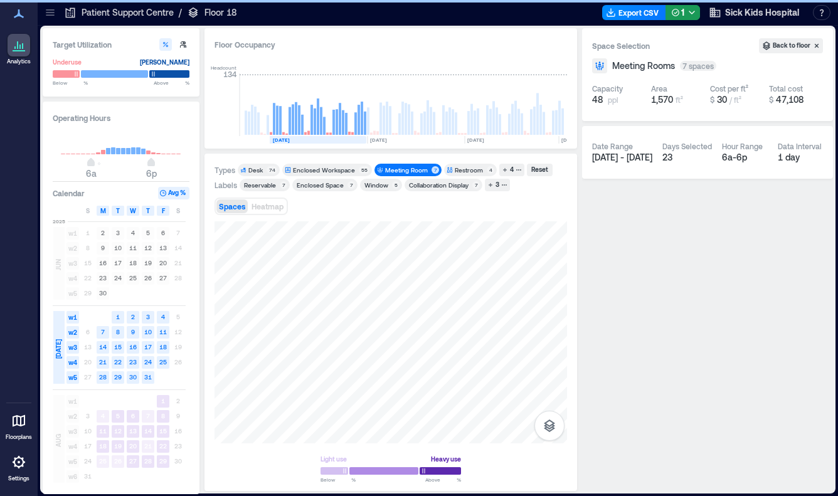
scroll to position [0, 2679]
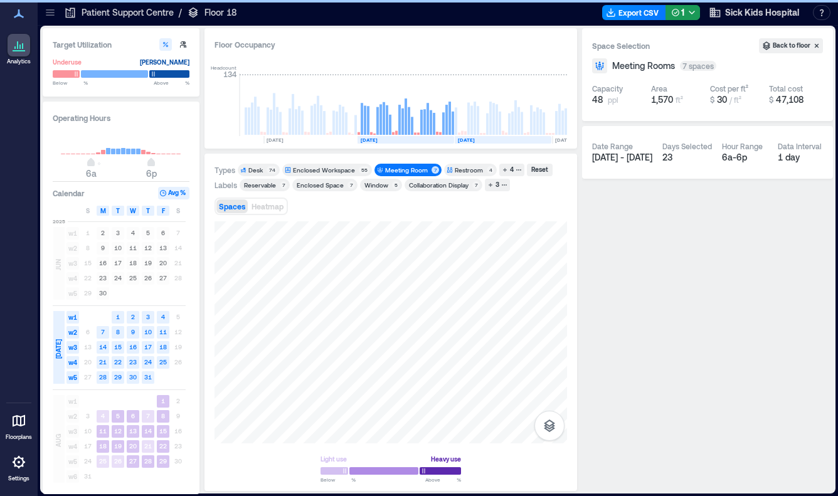
click at [565, 142] on text "[DATE]" at bounding box center [563, 140] width 17 height 6
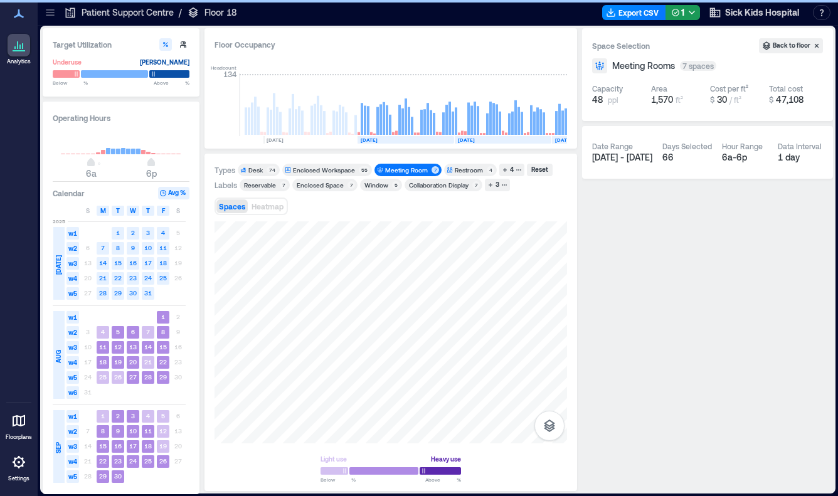
scroll to position [0, 2767]
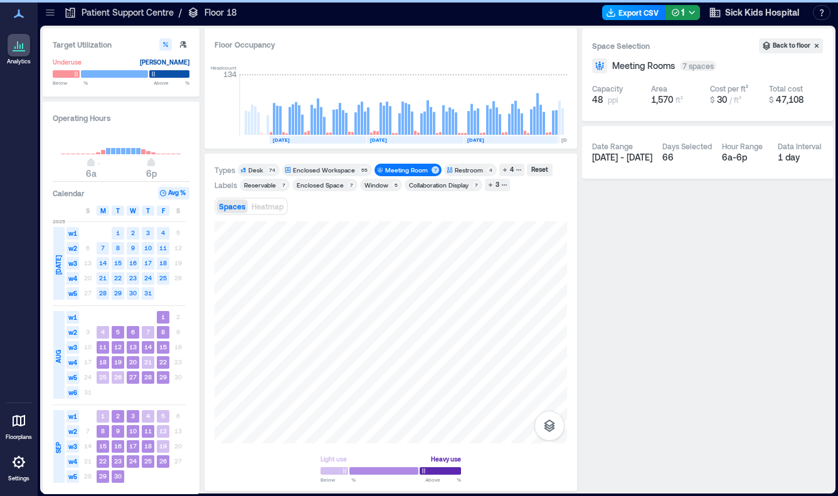
click at [641, 17] on button "Export CSV" at bounding box center [634, 12] width 64 height 15
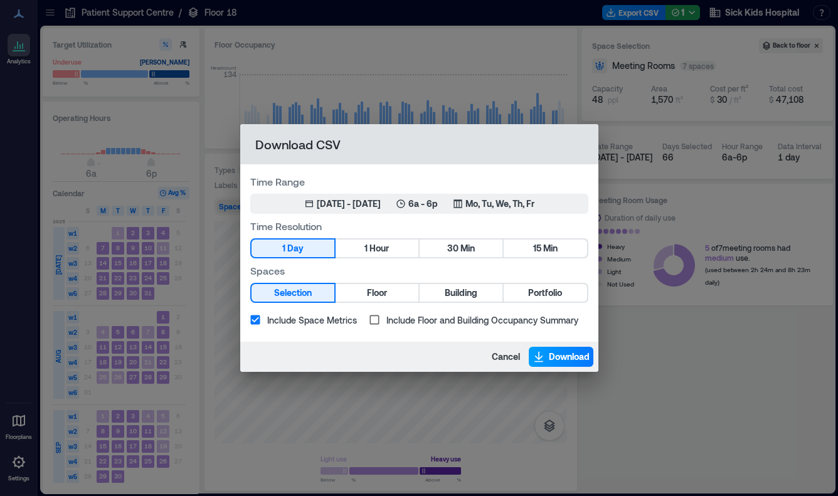
click at [546, 356] on button "Download" at bounding box center [561, 357] width 65 height 20
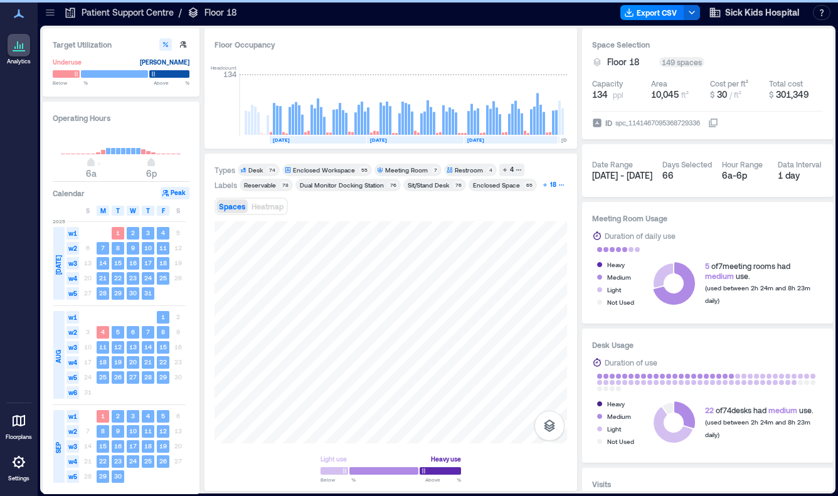
click at [558, 184] on icon "button" at bounding box center [561, 185] width 6 height 6
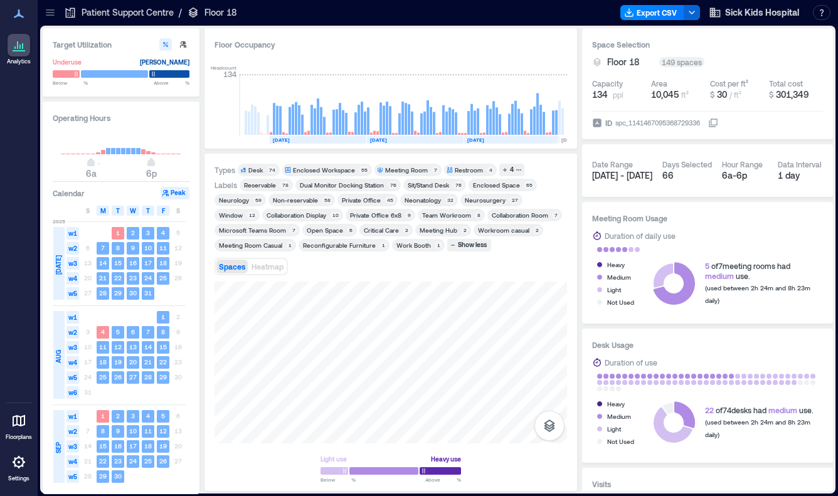
click at [225, 200] on div "Neurology" at bounding box center [234, 200] width 30 height 9
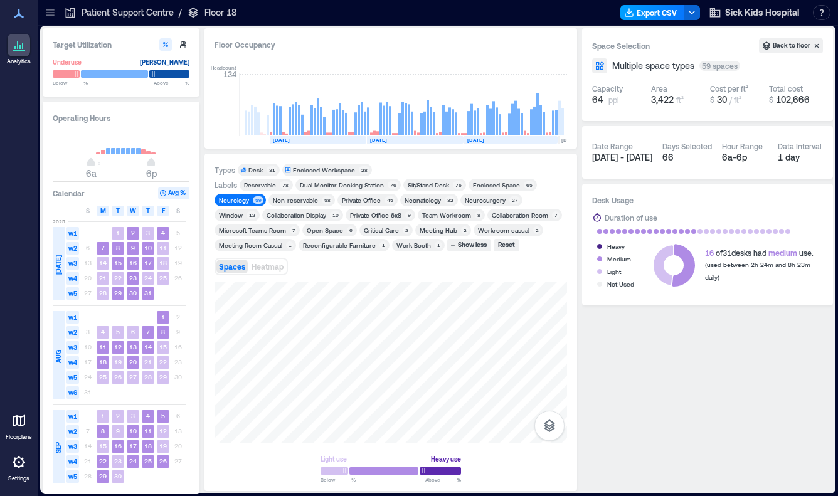
click at [655, 13] on button "Export CSV" at bounding box center [653, 12] width 64 height 15
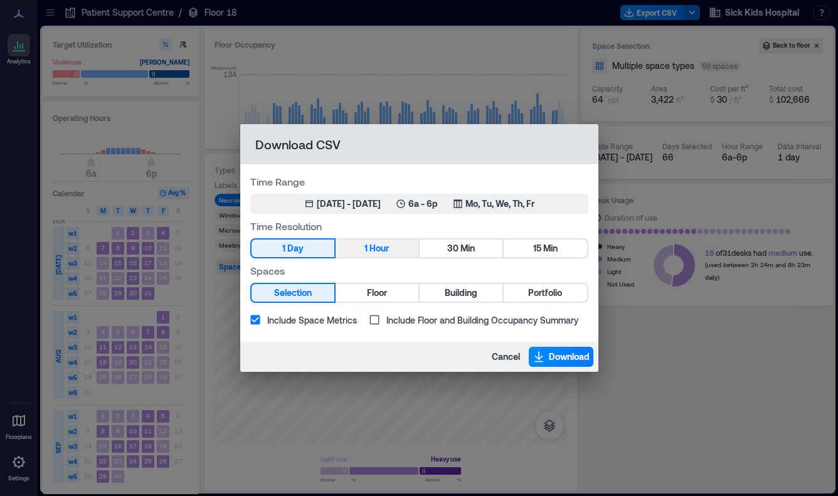
click at [360, 255] on button "1 Hour" at bounding box center [377, 249] width 83 height 18
click at [538, 354] on icon "button" at bounding box center [539, 357] width 13 height 13
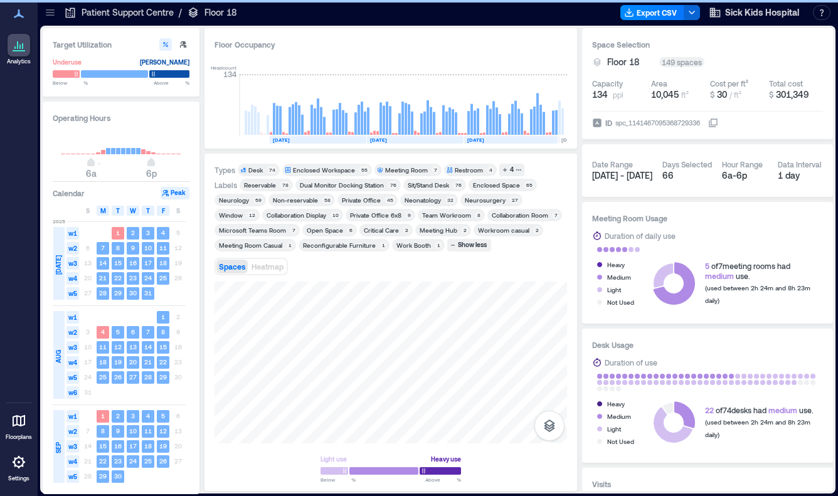
click at [423, 202] on div "Neonatology" at bounding box center [423, 200] width 36 height 9
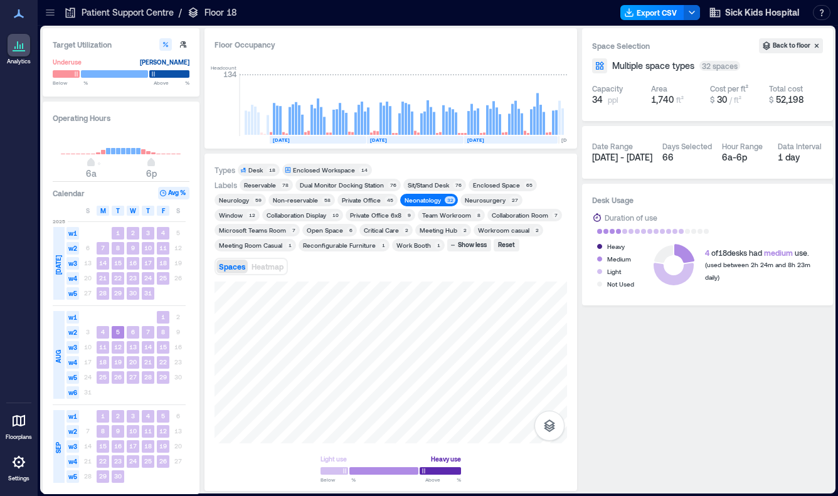
click at [656, 14] on button "Export CSV" at bounding box center [653, 12] width 64 height 15
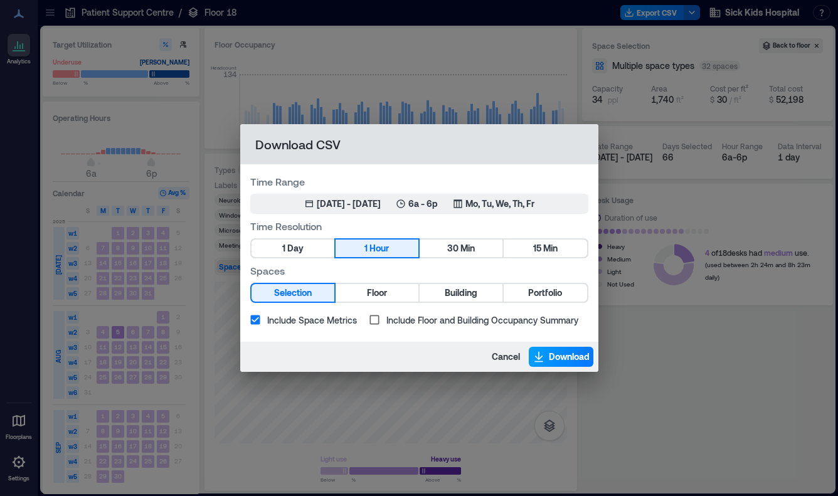
click at [553, 361] on span "Download" at bounding box center [569, 357] width 41 height 13
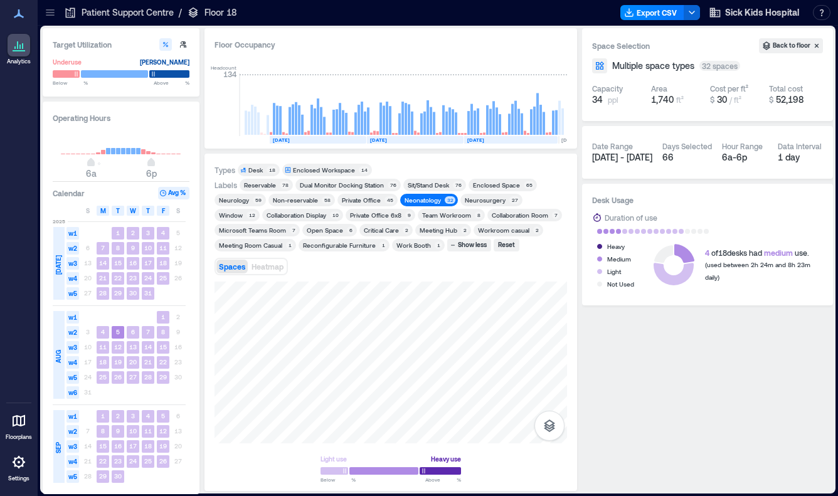
click at [469, 197] on div "Neurosurgery" at bounding box center [485, 200] width 41 height 9
click at [440, 203] on span "Neonatology 32" at bounding box center [429, 200] width 53 height 9
click at [649, 10] on button "Export CSV" at bounding box center [653, 12] width 64 height 15
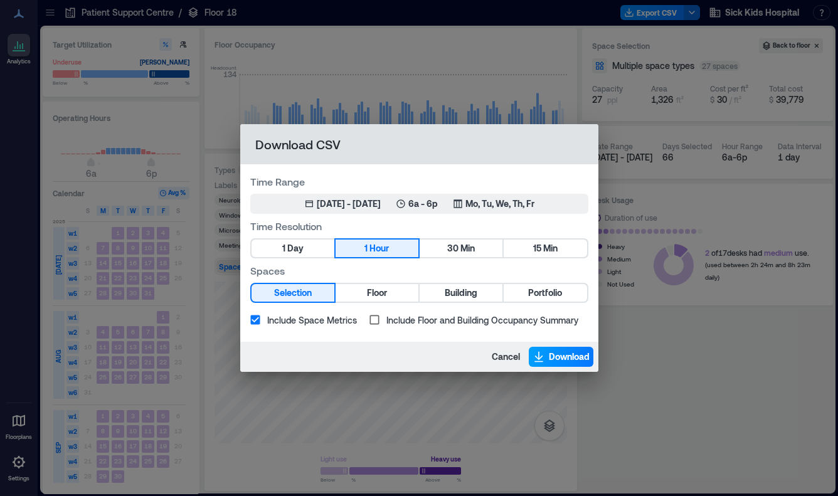
click at [562, 351] on span "Download" at bounding box center [569, 357] width 41 height 13
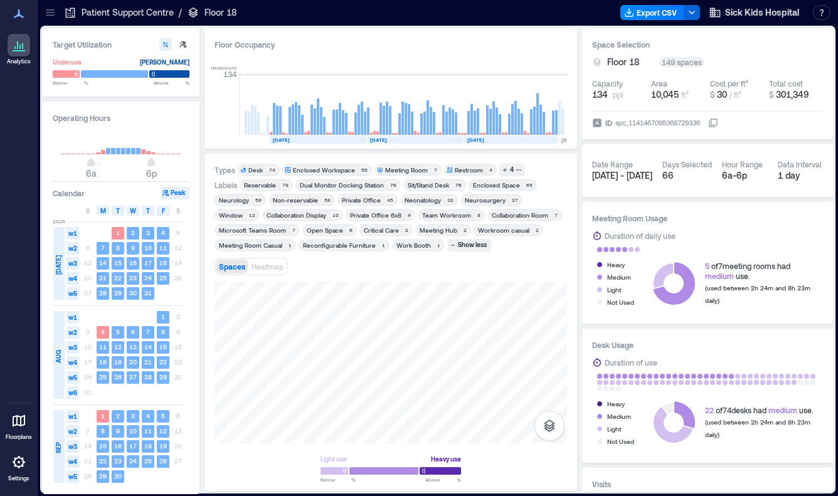
click at [372, 230] on div "Critical Care" at bounding box center [381, 230] width 35 height 9
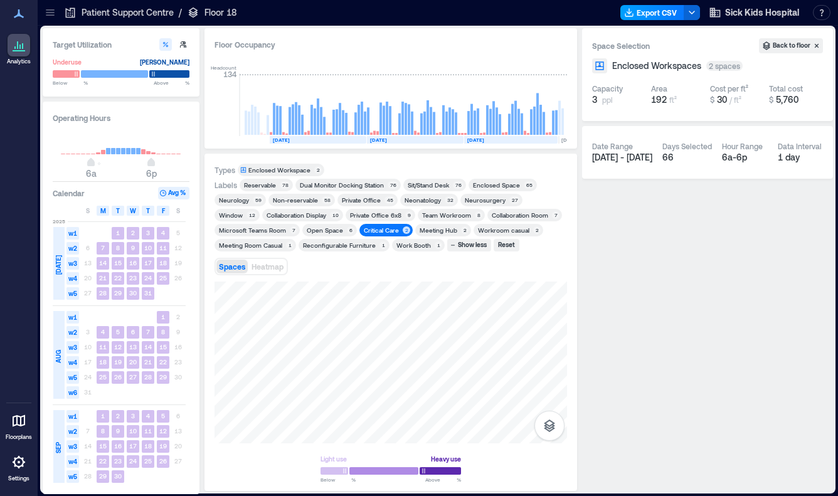
click at [664, 14] on button "Export CSV" at bounding box center [653, 12] width 64 height 15
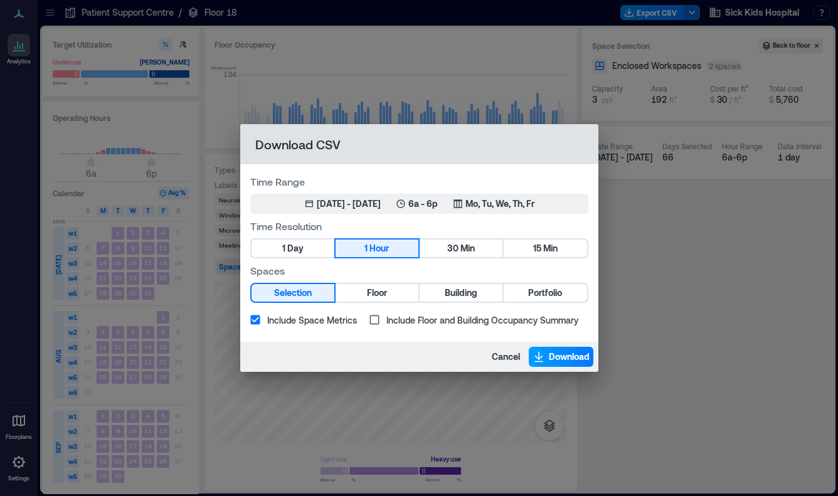
click at [558, 359] on span "Download" at bounding box center [569, 357] width 41 height 13
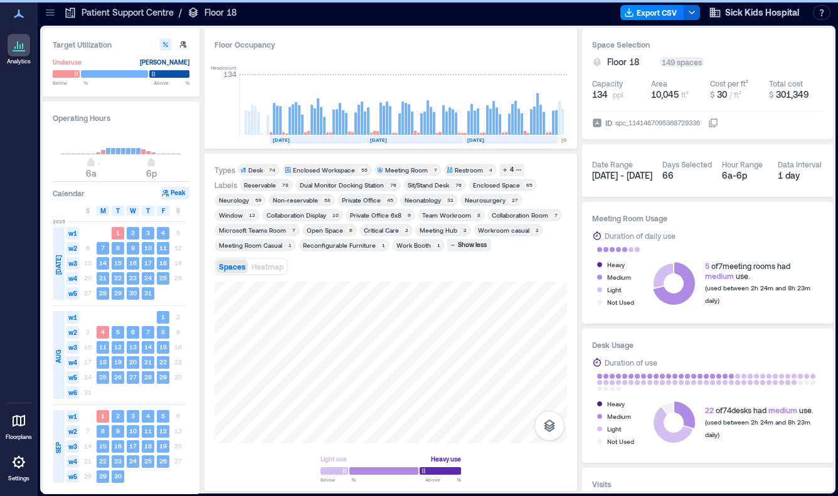
click at [46, 15] on icon at bounding box center [50, 14] width 8 height 1
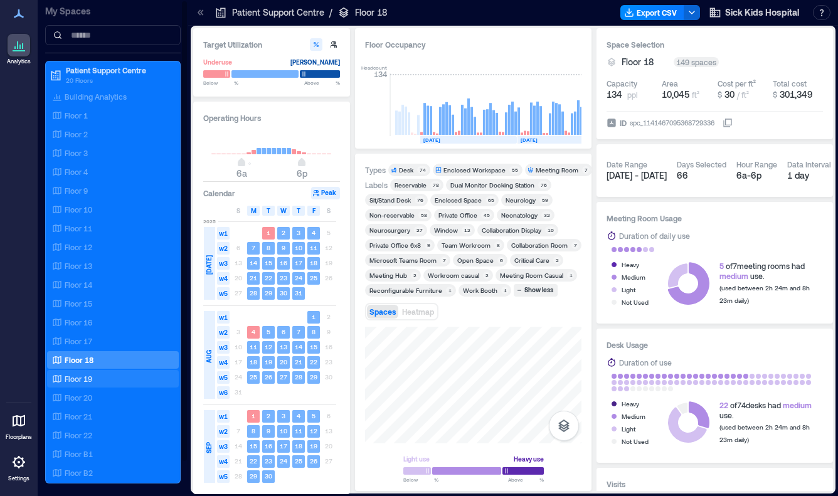
click at [112, 376] on div "Floor 19" at bounding box center [111, 379] width 122 height 13
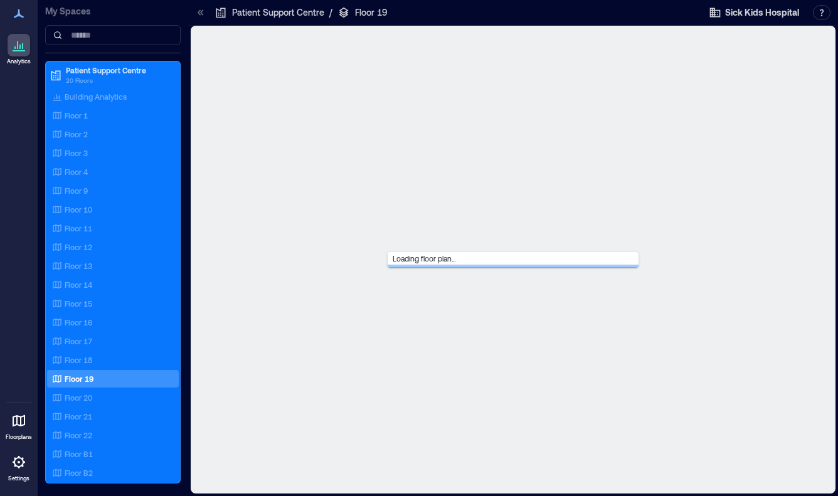
click at [198, 16] on icon at bounding box center [200, 12] width 13 height 13
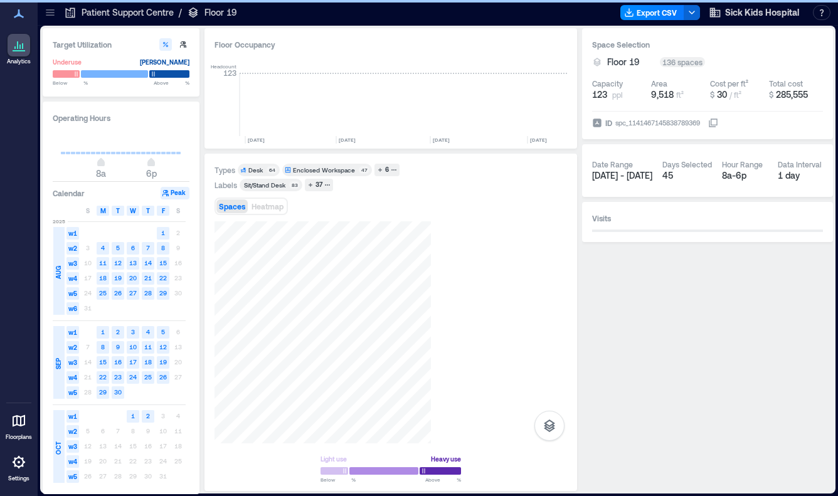
scroll to position [0, 1973]
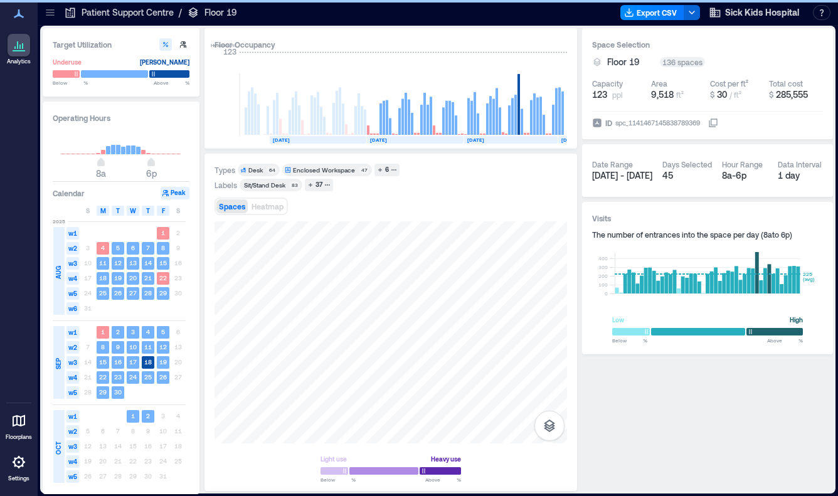
click at [319, 138] on rect at bounding box center [318, 140] width 97 height 8
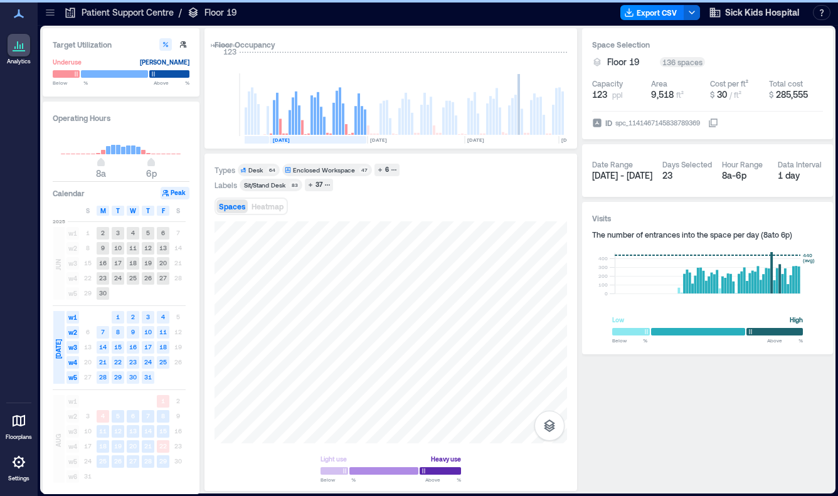
scroll to position [0, 1885]
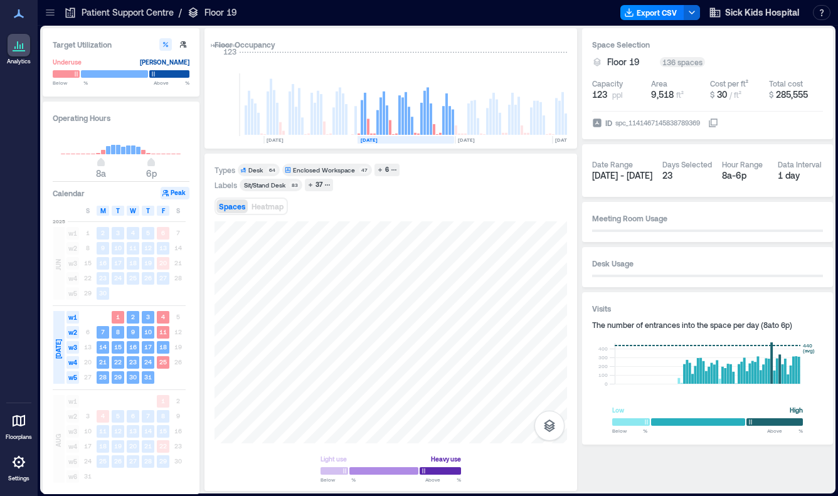
click at [563, 139] on text "[DATE]" at bounding box center [563, 140] width 17 height 6
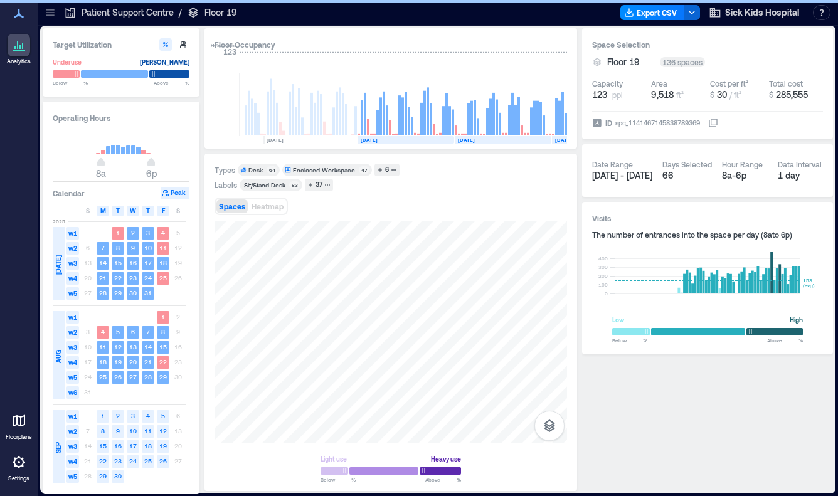
scroll to position [0, 1973]
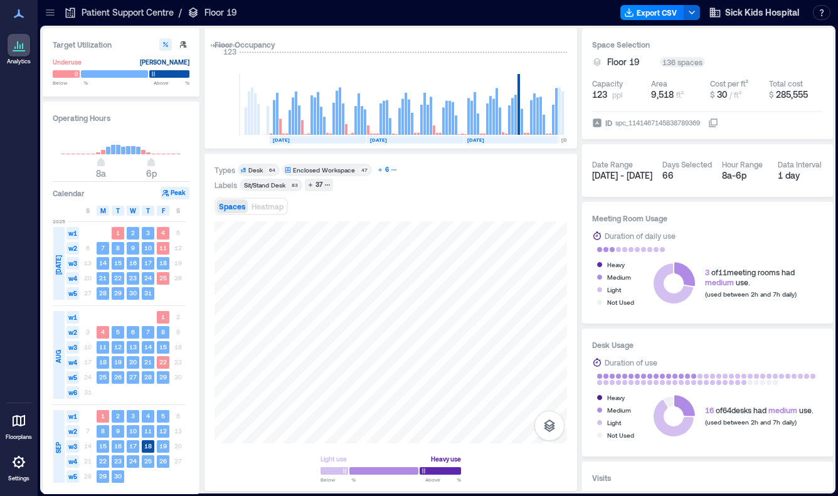
click at [383, 168] on div "6" at bounding box center [387, 169] width 8 height 11
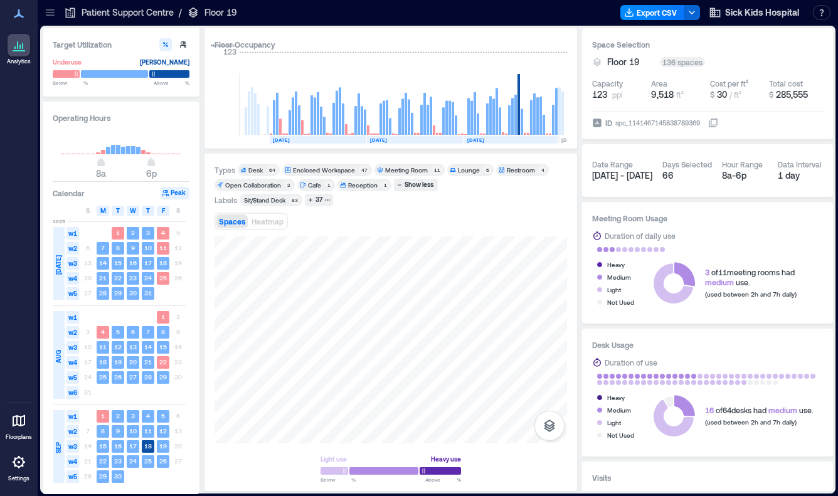
click at [422, 168] on div "Meeting Room" at bounding box center [406, 170] width 43 height 9
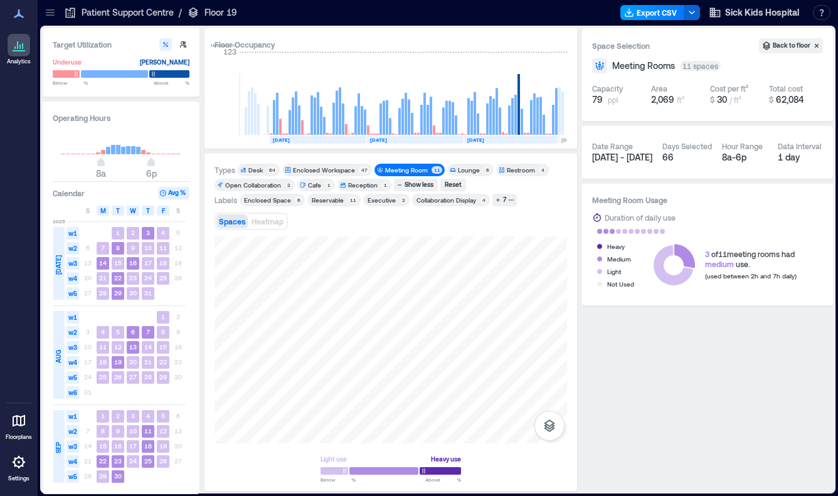
click at [638, 14] on button "Export CSV" at bounding box center [653, 12] width 64 height 15
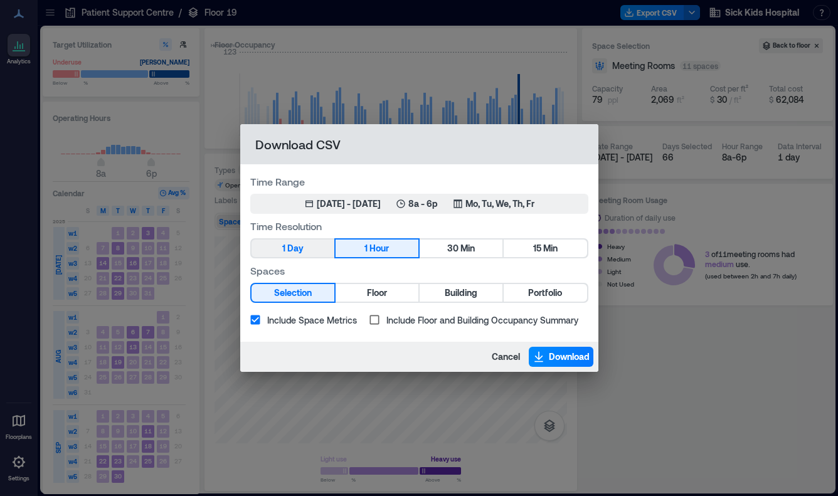
click at [299, 244] on span "Day" at bounding box center [295, 249] width 16 height 16
click at [553, 354] on span "Download" at bounding box center [569, 357] width 41 height 13
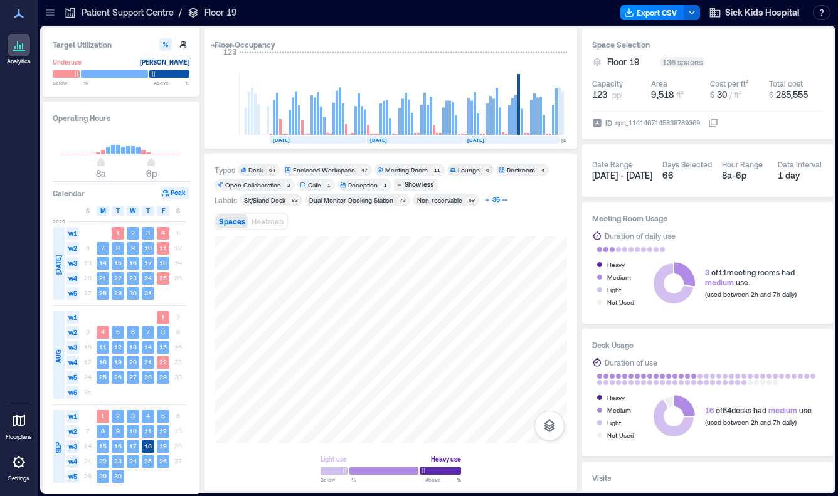
click at [502, 203] on icon "button" at bounding box center [505, 200] width 6 height 6
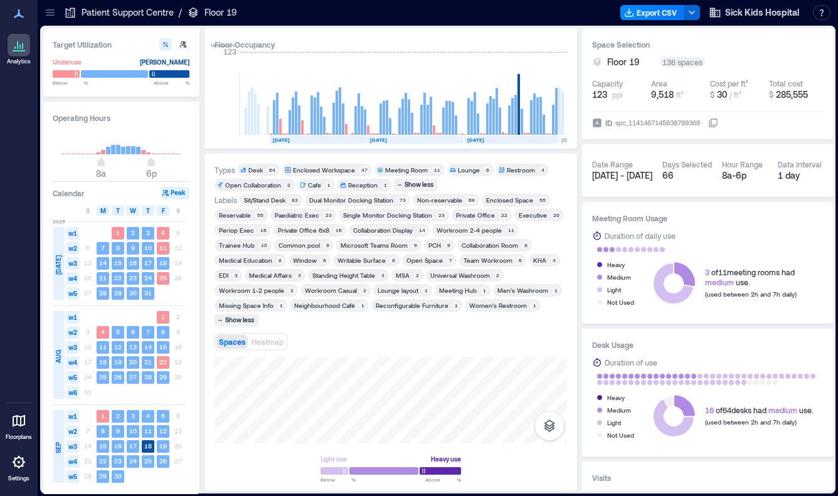
click at [299, 215] on div "Paediatric Exec" at bounding box center [297, 215] width 45 height 9
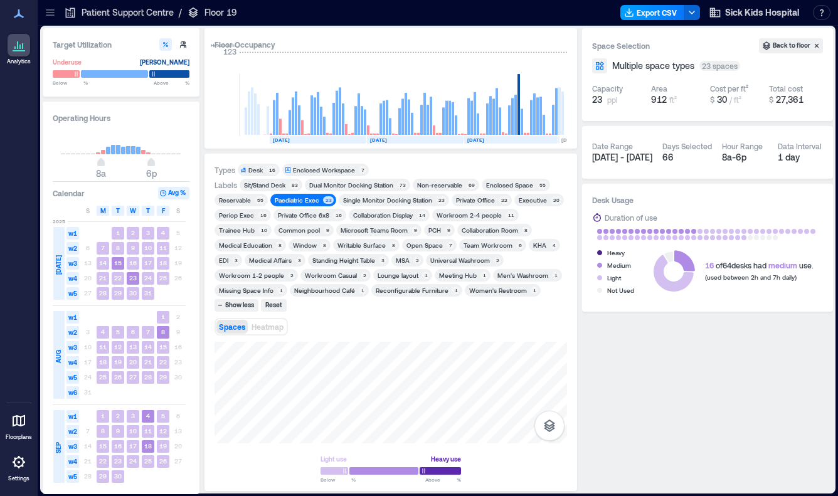
click at [663, 5] on button "Export CSV" at bounding box center [653, 12] width 64 height 15
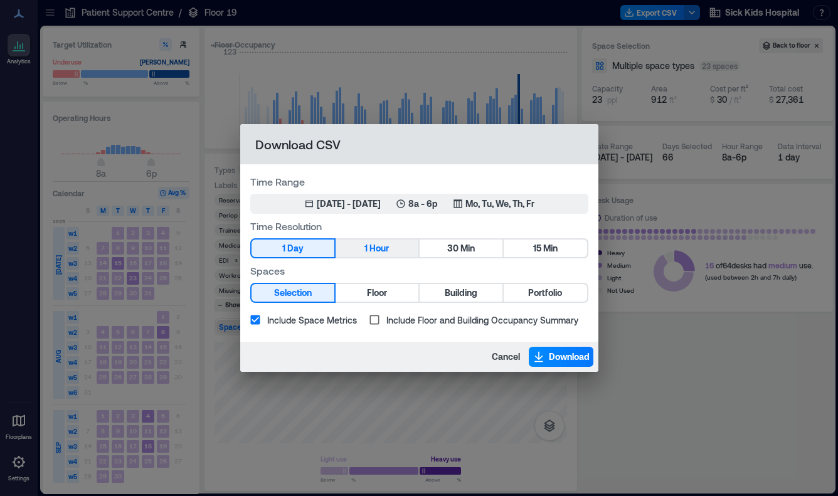
click at [378, 251] on span "Hour" at bounding box center [379, 249] width 19 height 16
click at [546, 358] on button "Download" at bounding box center [561, 357] width 65 height 20
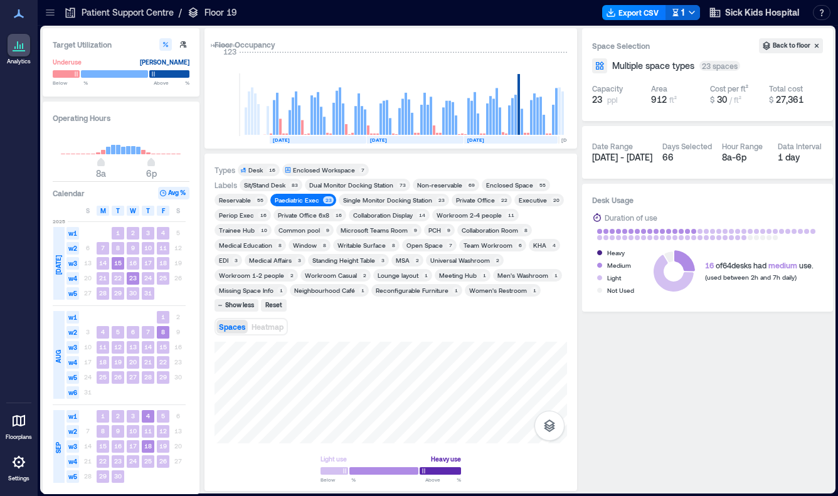
click at [531, 201] on div "Executive" at bounding box center [533, 200] width 28 height 9
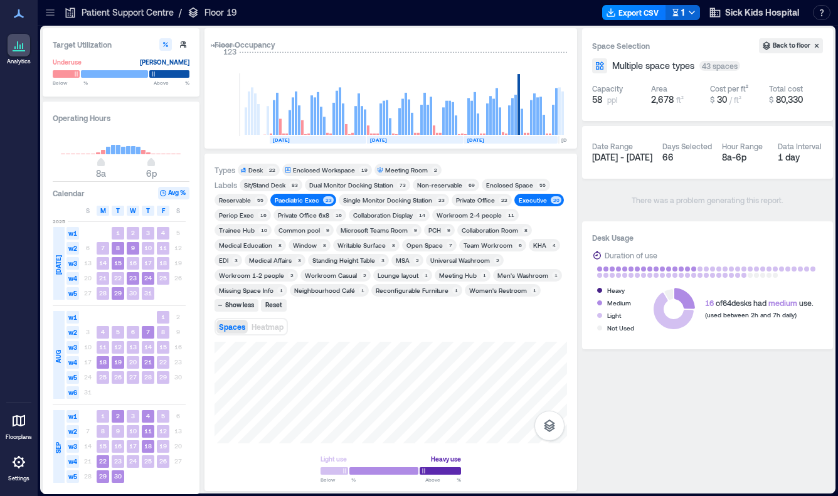
click at [302, 198] on div "Paediatric Exec" at bounding box center [297, 200] width 45 height 9
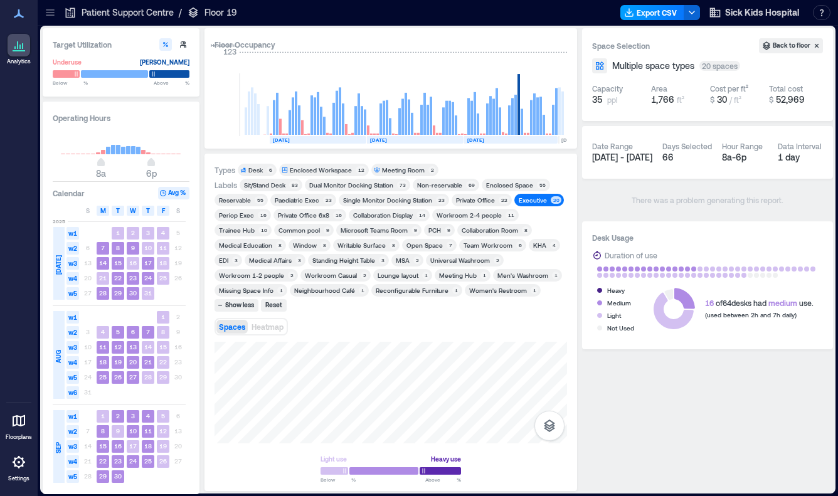
click at [656, 11] on button "Export CSV" at bounding box center [653, 12] width 64 height 15
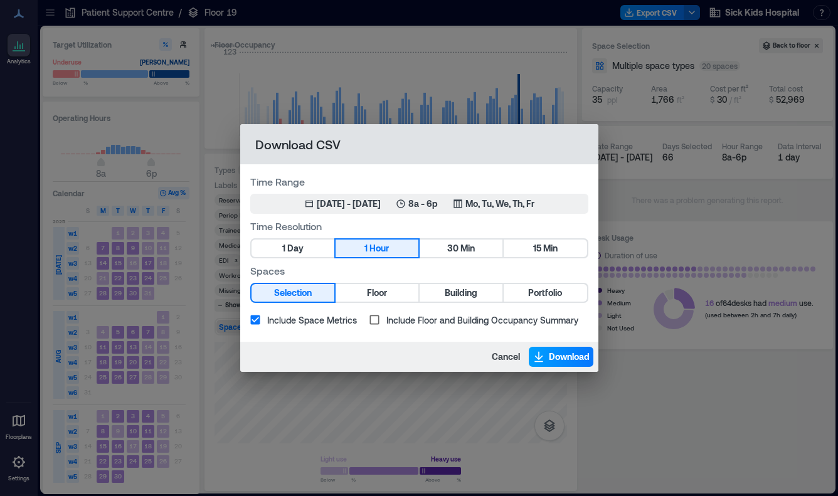
click at [540, 352] on icon "button" at bounding box center [539, 357] width 13 height 13
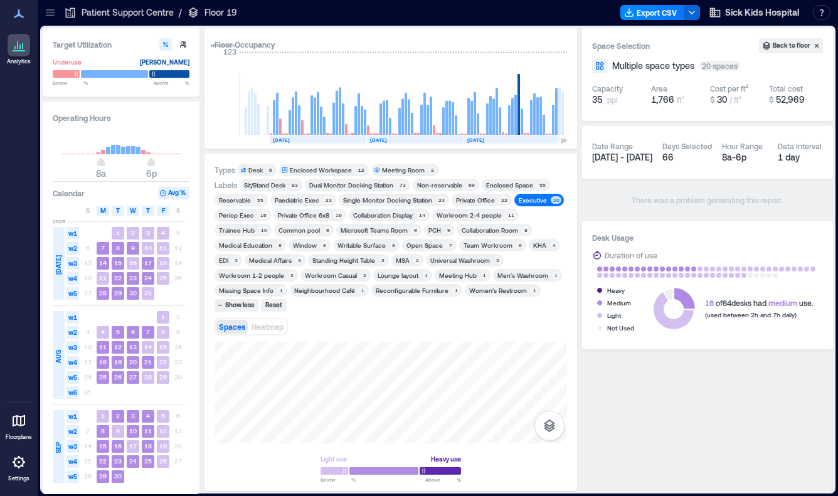
click at [532, 199] on div "Executive" at bounding box center [533, 200] width 28 height 9
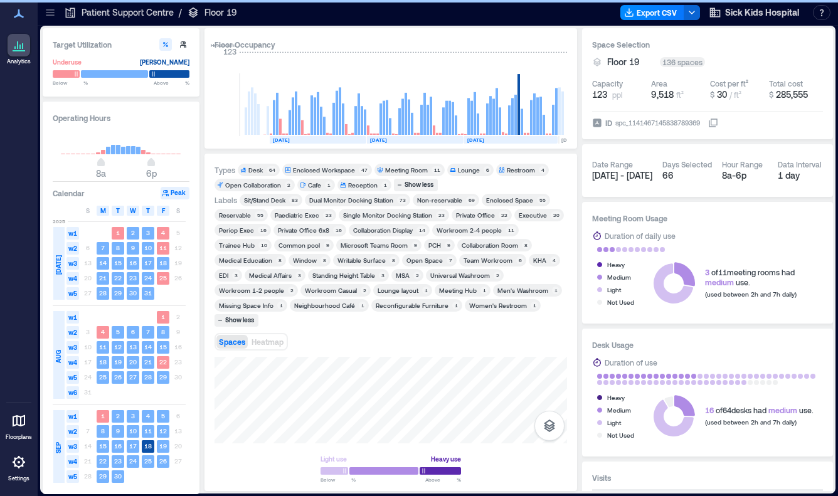
click at [236, 228] on div "Periop Exec" at bounding box center [236, 230] width 35 height 9
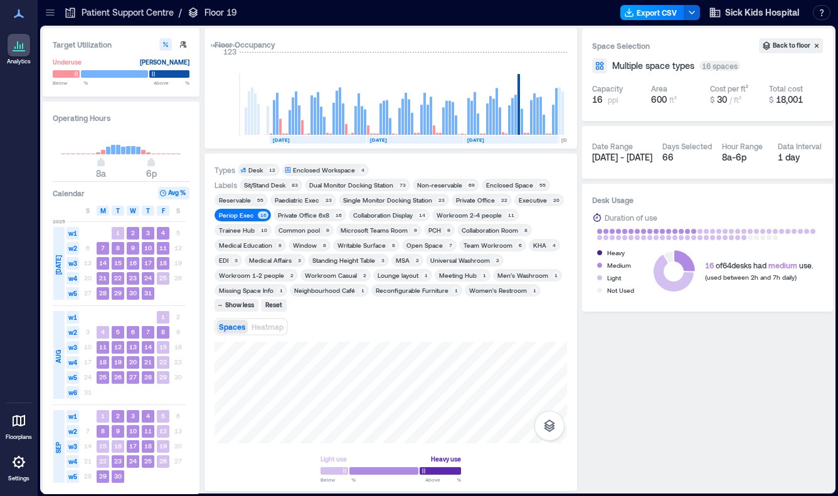
click at [655, 11] on button "Export CSV" at bounding box center [653, 12] width 64 height 15
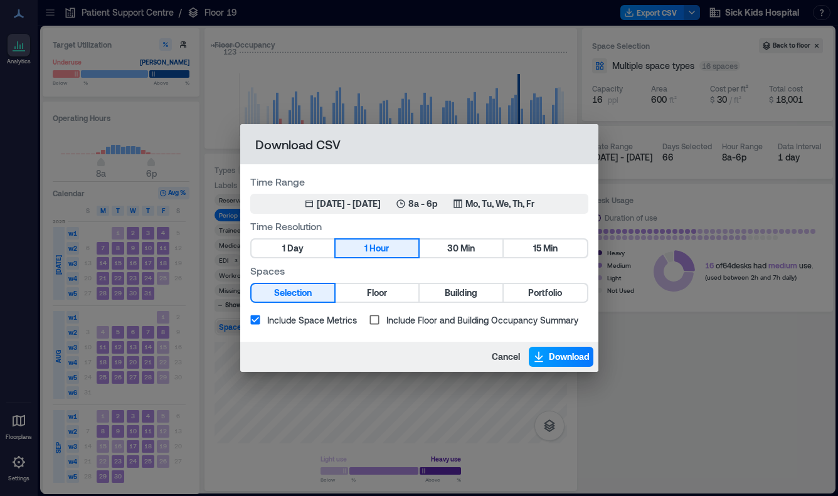
click at [557, 354] on span "Download" at bounding box center [569, 357] width 41 height 13
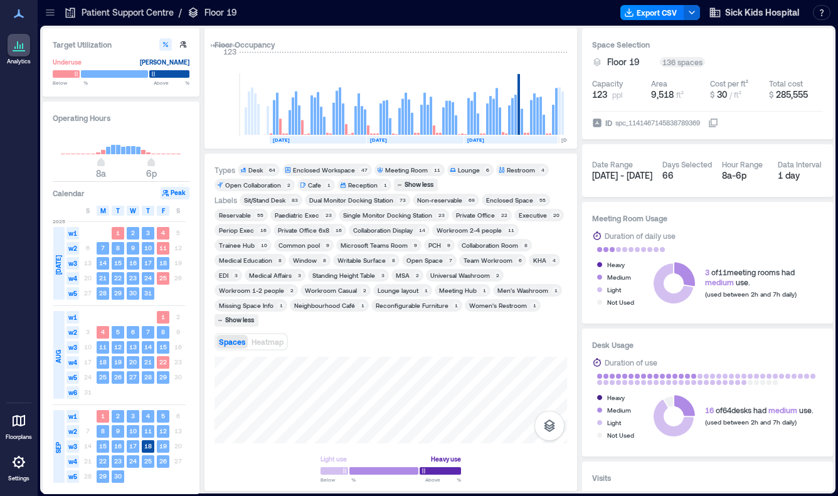
click at [435, 247] on div "PCH" at bounding box center [435, 245] width 13 height 9
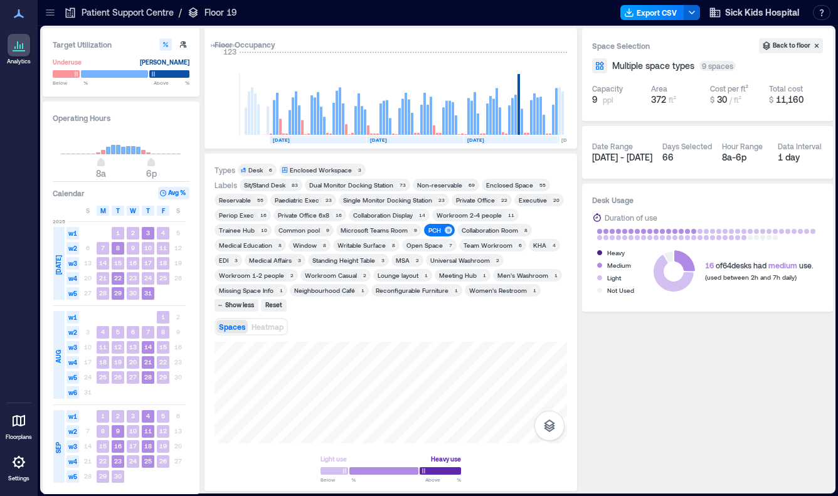
click at [650, 15] on button "Export CSV" at bounding box center [653, 12] width 64 height 15
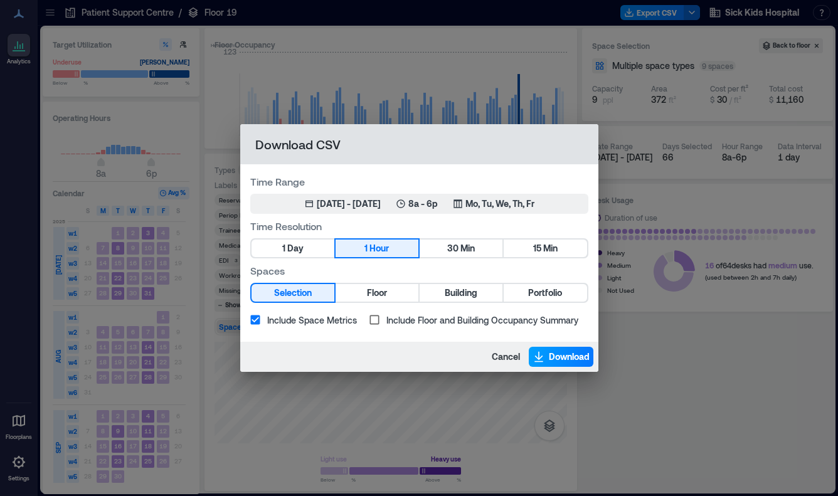
click at [557, 360] on span "Download" at bounding box center [569, 357] width 41 height 13
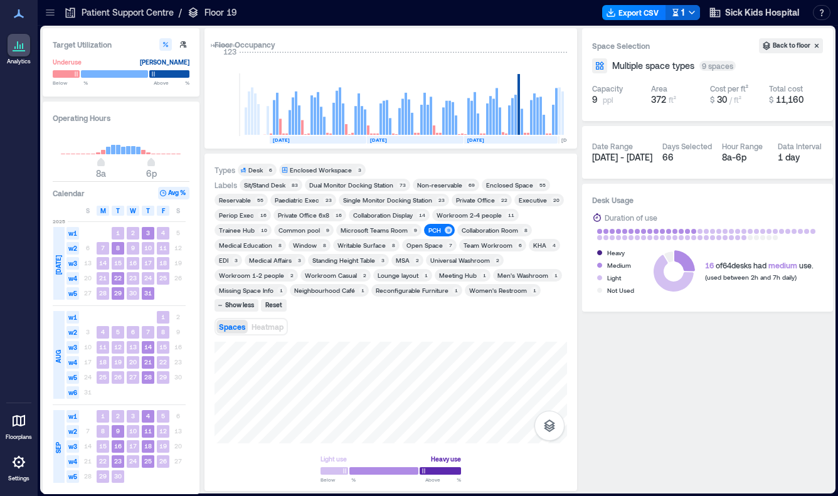
click at [434, 232] on div "PCH" at bounding box center [435, 230] width 13 height 9
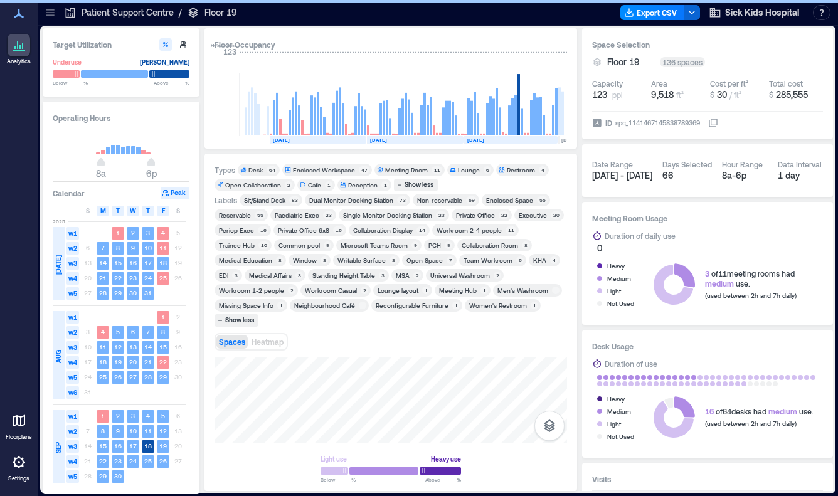
drag, startPoint x: 241, startPoint y: 262, endPoint x: 621, endPoint y: 395, distance: 403.0
click at [241, 262] on div "Medical Education" at bounding box center [245, 260] width 53 height 9
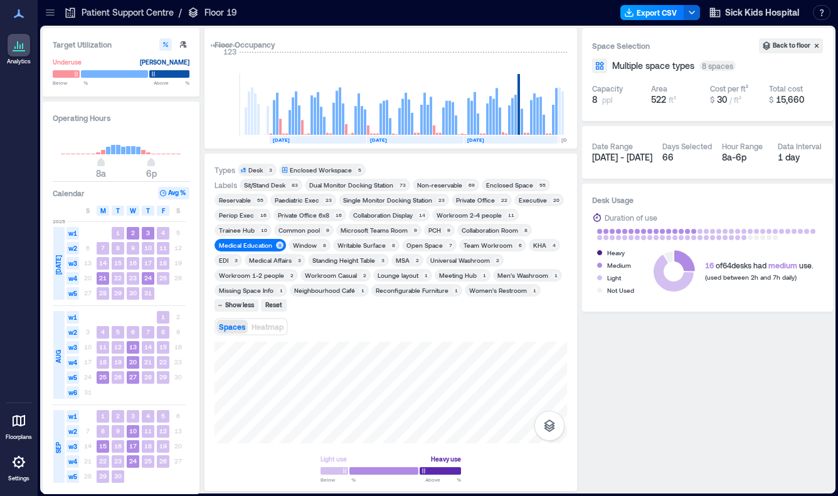
click at [628, 17] on icon "button" at bounding box center [629, 13] width 10 height 10
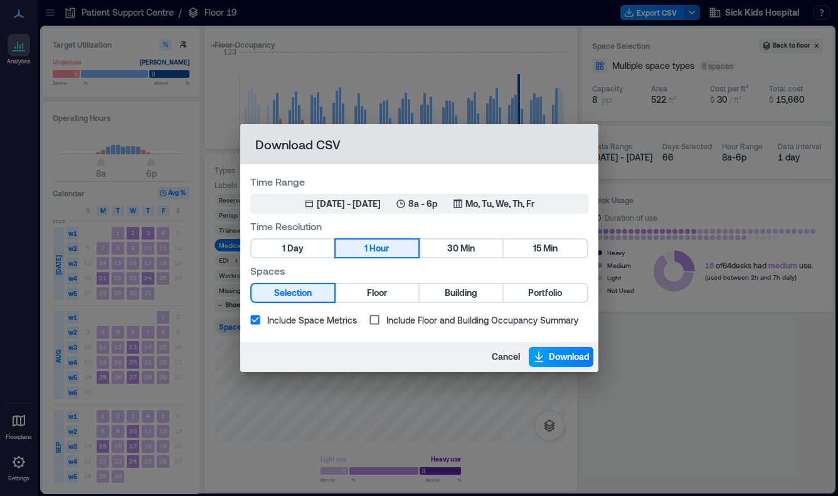
click at [535, 358] on icon "button" at bounding box center [539, 357] width 13 height 13
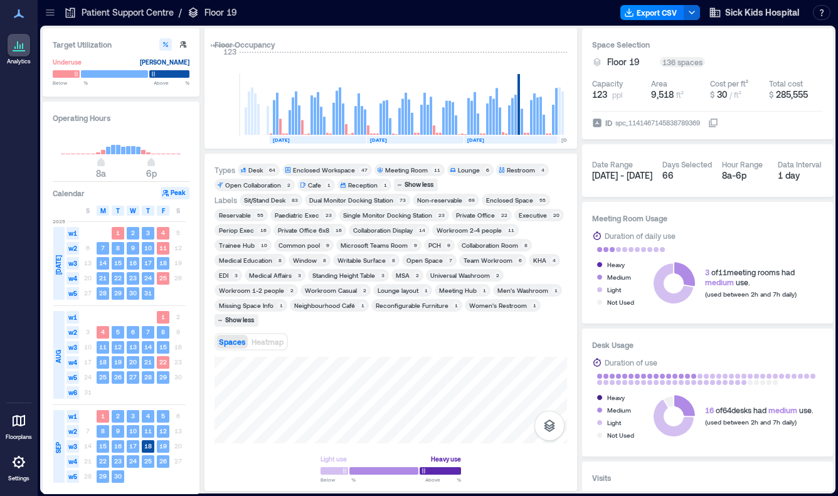
click at [538, 264] on div "KHA" at bounding box center [539, 260] width 13 height 9
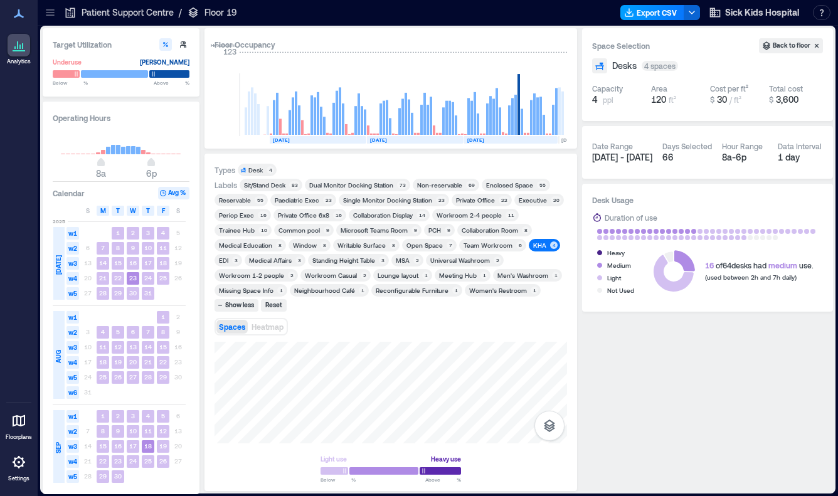
click at [671, 19] on button "Export CSV" at bounding box center [653, 12] width 64 height 15
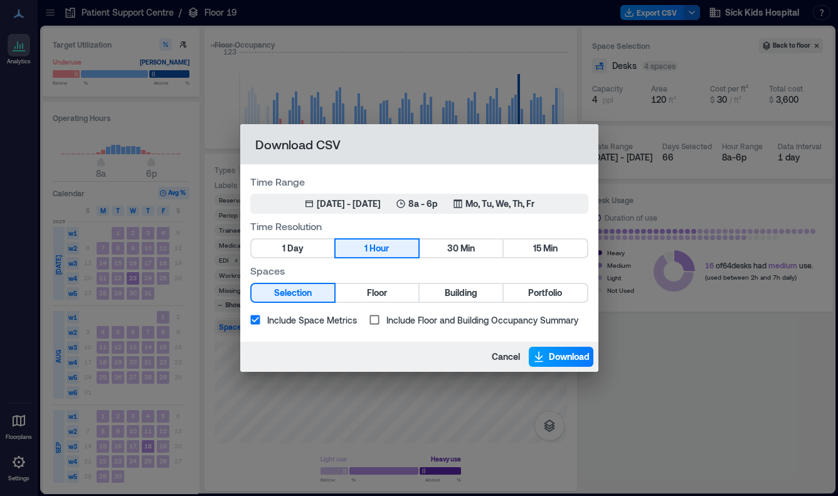
click at [540, 352] on icon "button" at bounding box center [539, 357] width 13 height 13
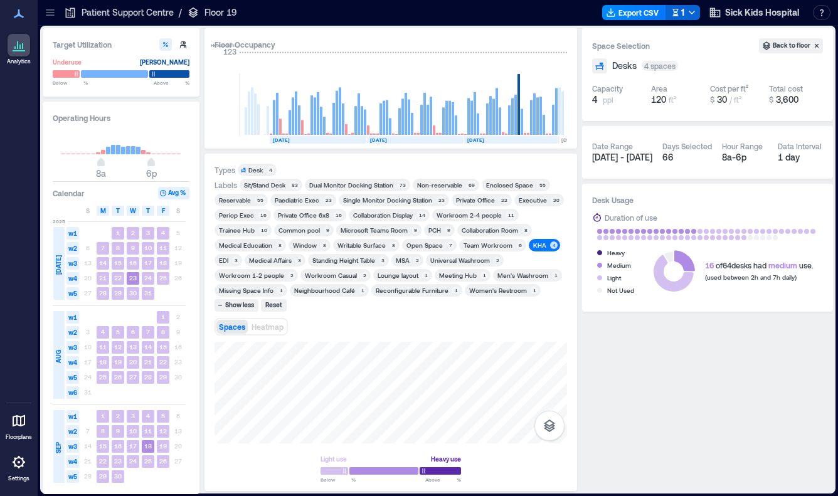
click at [534, 247] on div "KHA" at bounding box center [539, 245] width 13 height 9
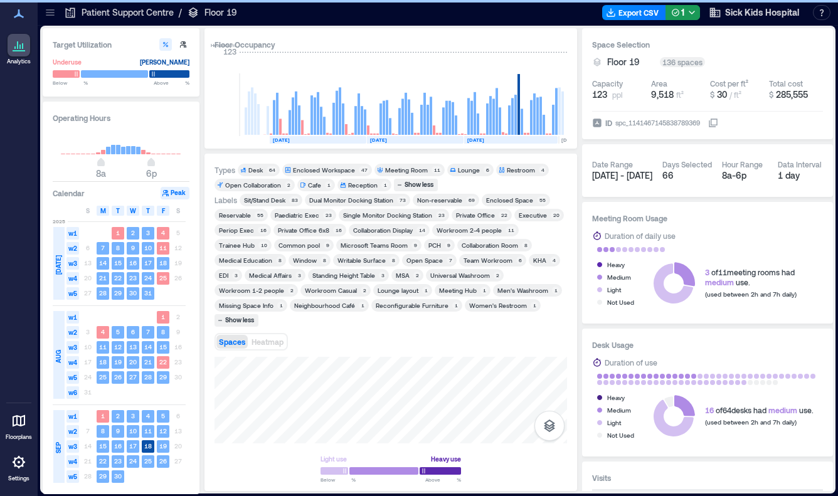
click at [229, 275] on div "EDI" at bounding box center [223, 275] width 13 height 9
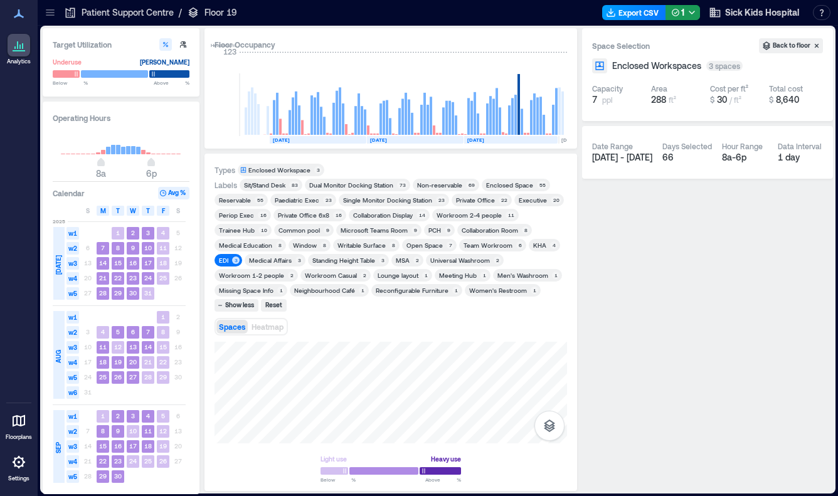
click at [644, 14] on button "Export CSV" at bounding box center [634, 12] width 64 height 15
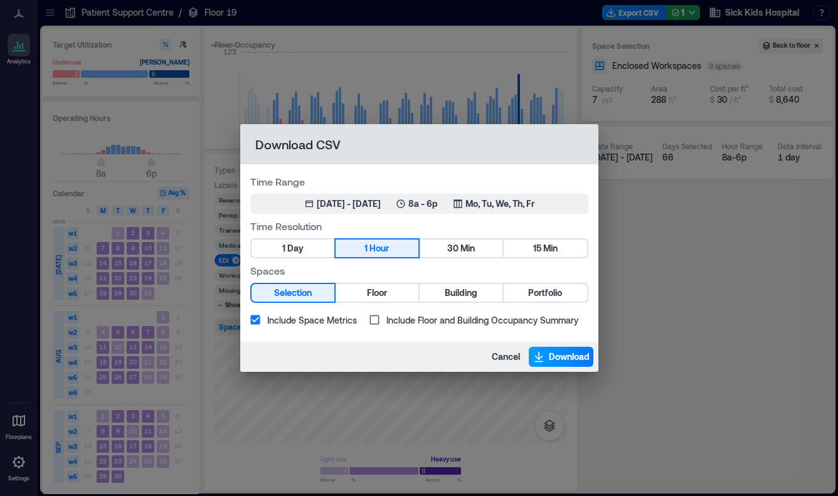
click at [562, 353] on span "Download" at bounding box center [569, 357] width 41 height 13
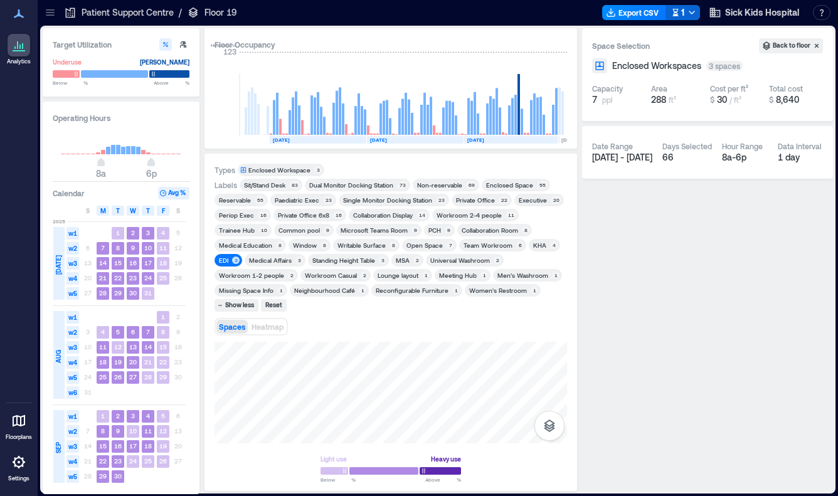
click at [230, 262] on span "EDI 3" at bounding box center [228, 260] width 23 height 9
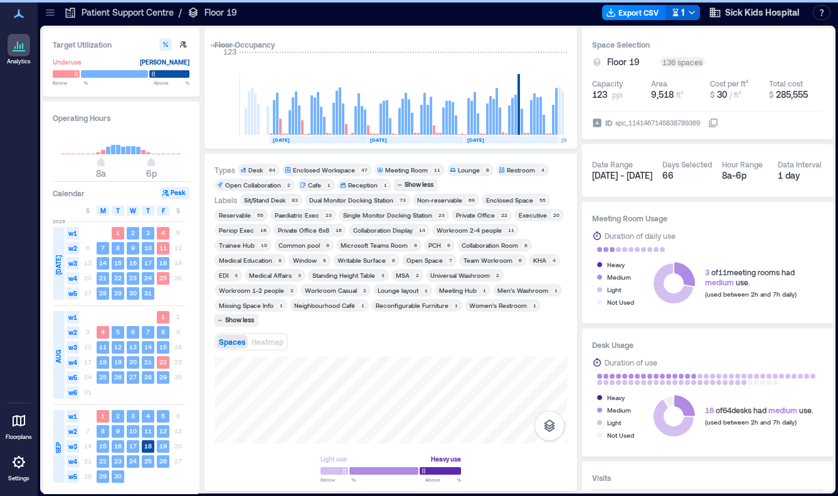
click at [251, 273] on div "Medical Affairs" at bounding box center [270, 275] width 43 height 9
click at [267, 271] on div "Medical Affairs" at bounding box center [270, 275] width 43 height 9
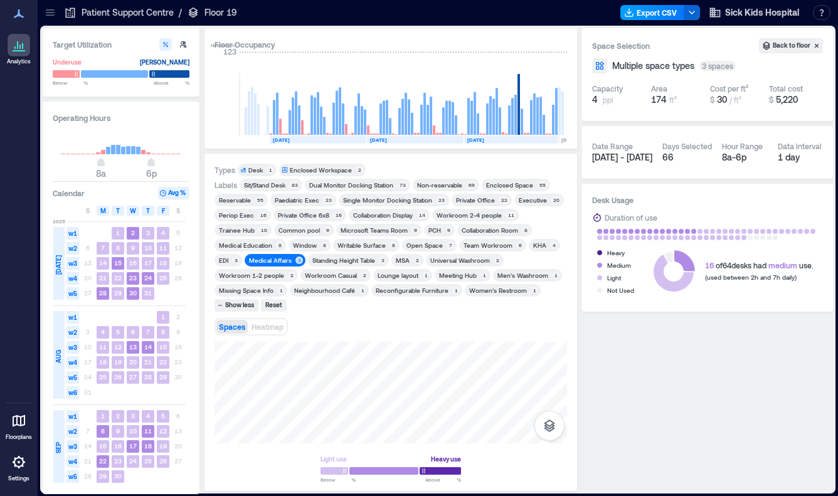
click at [645, 17] on button "Export CSV" at bounding box center [653, 12] width 64 height 15
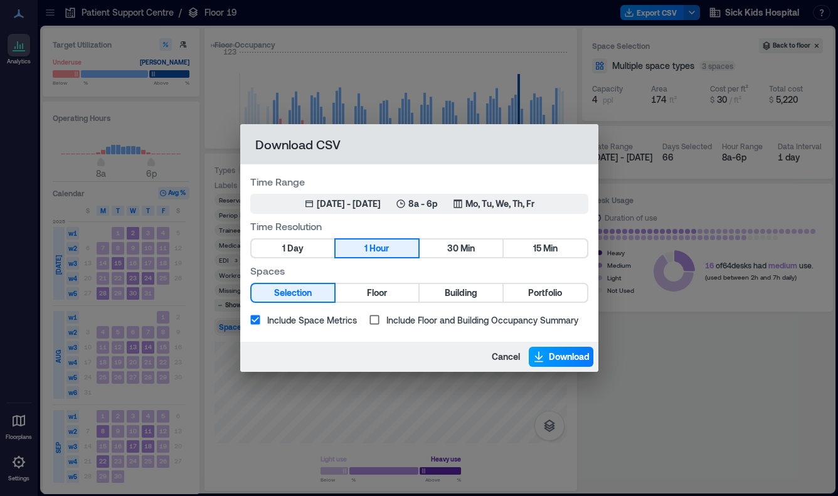
click at [558, 353] on span "Download" at bounding box center [569, 357] width 41 height 13
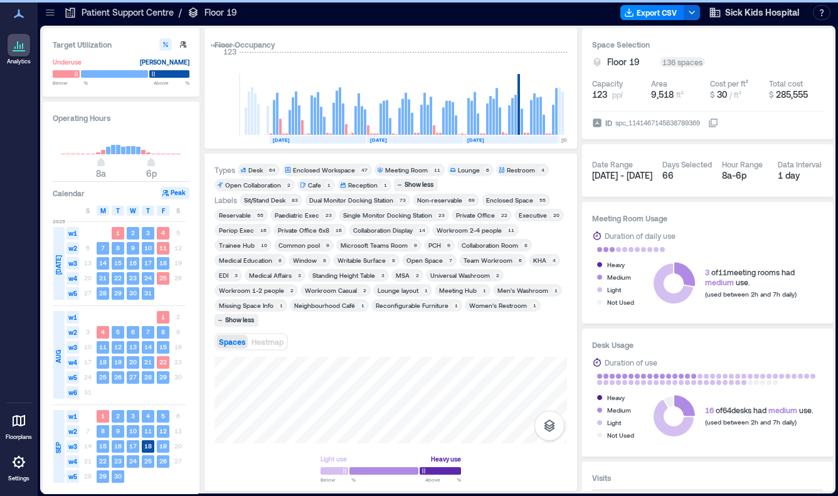
click at [403, 276] on div "MSA" at bounding box center [403, 275] width 14 height 9
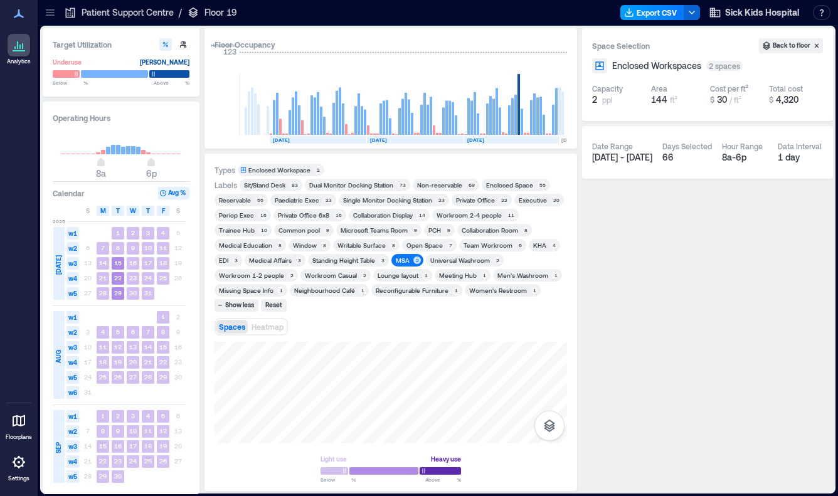
click at [658, 18] on button "Export CSV" at bounding box center [653, 12] width 64 height 15
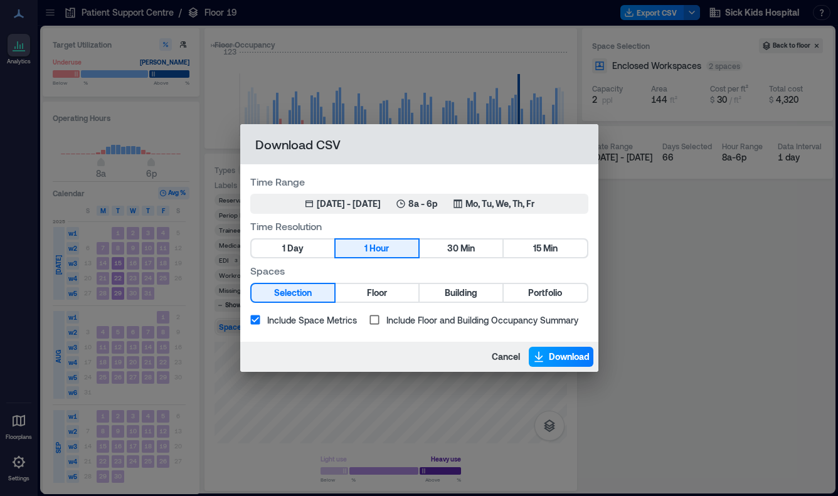
click at [575, 358] on span "Download" at bounding box center [569, 357] width 41 height 13
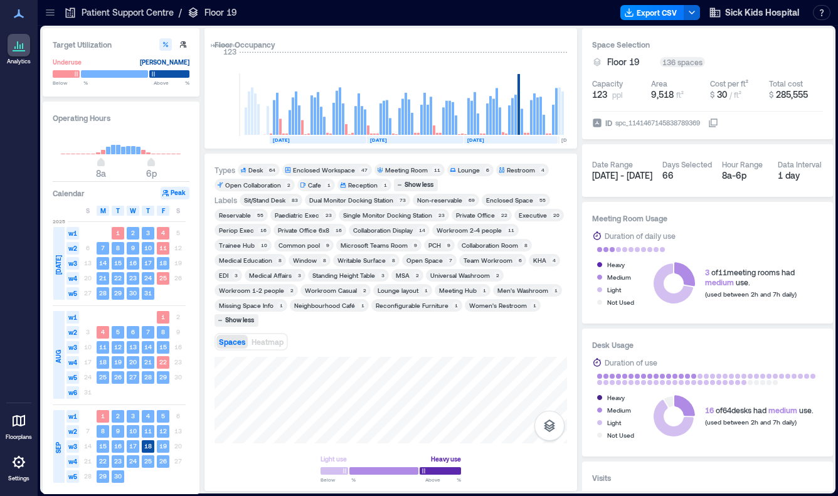
click at [263, 304] on div "Missing Space Info" at bounding box center [246, 305] width 55 height 9
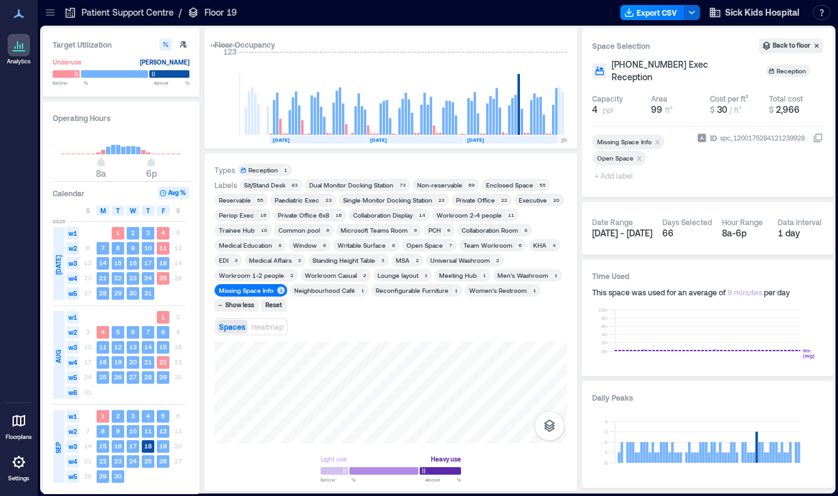
click at [655, 138] on icon "Remove Missing Space Info" at bounding box center [657, 142] width 9 height 9
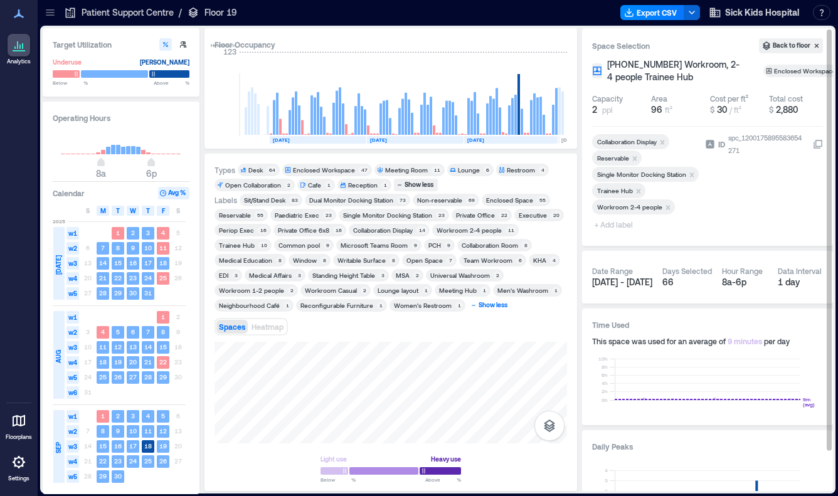
click at [486, 306] on div "Show less" at bounding box center [493, 305] width 33 height 11
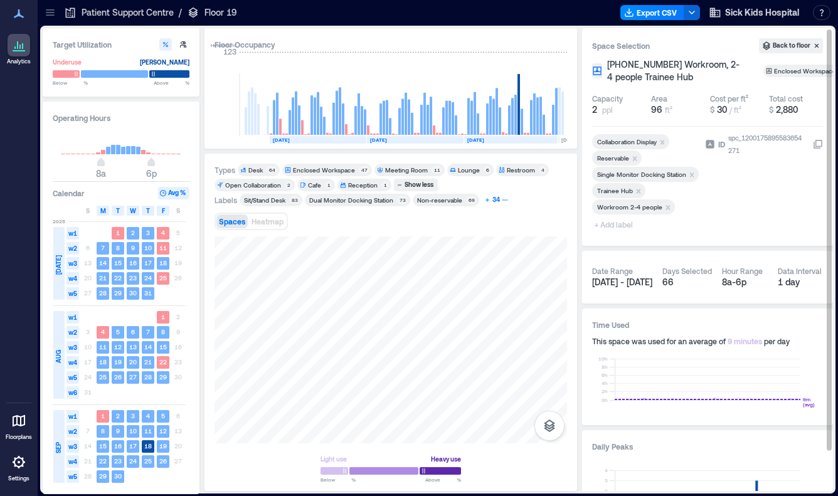
click at [499, 201] on div "34" at bounding box center [496, 199] width 11 height 11
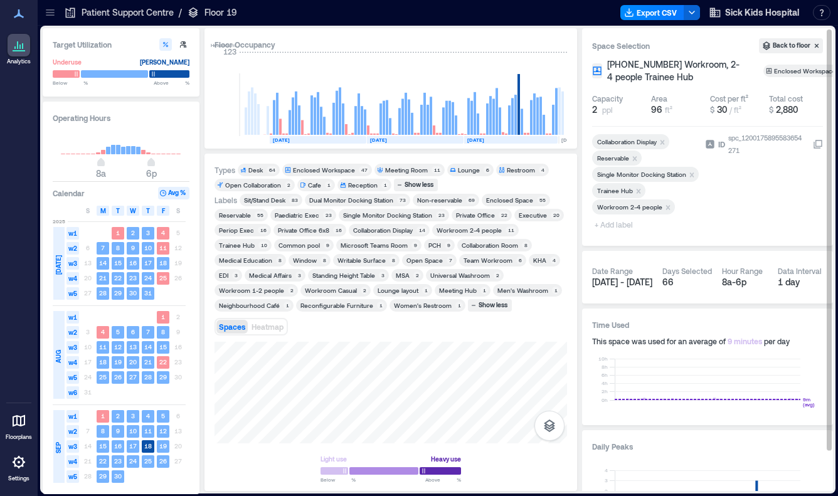
click at [244, 243] on div "Trainee Hub" at bounding box center [237, 245] width 36 height 9
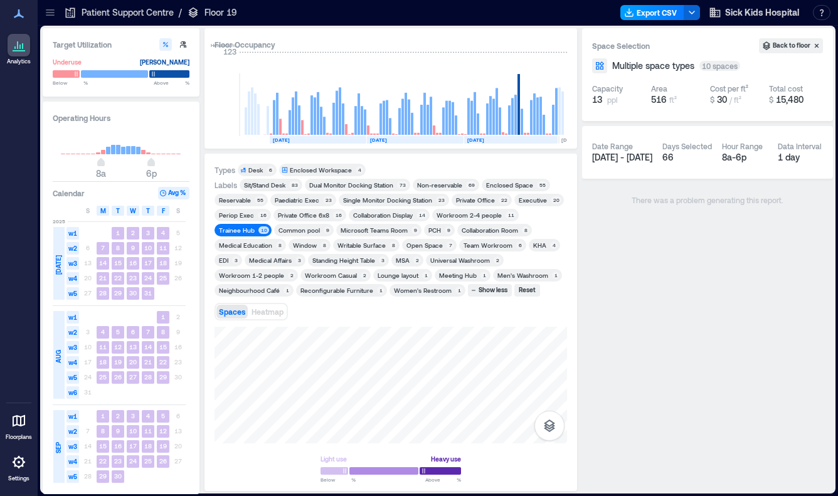
click at [658, 18] on button "Export CSV" at bounding box center [653, 12] width 64 height 15
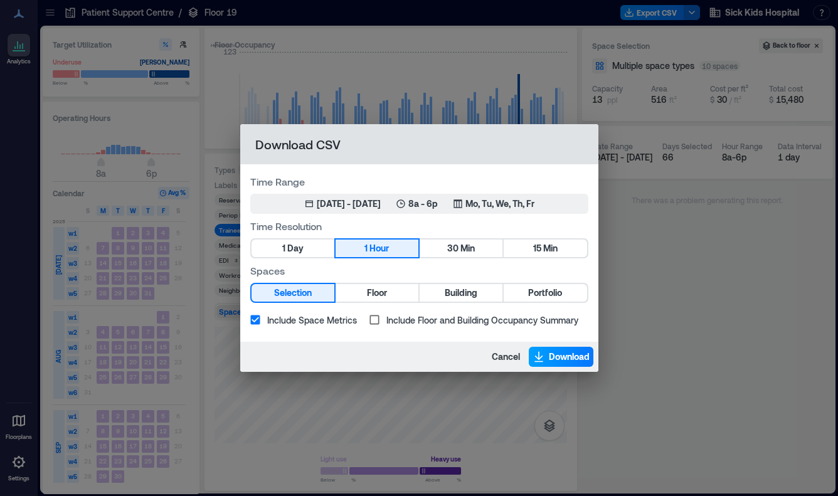
click at [563, 358] on span "Download" at bounding box center [569, 357] width 41 height 13
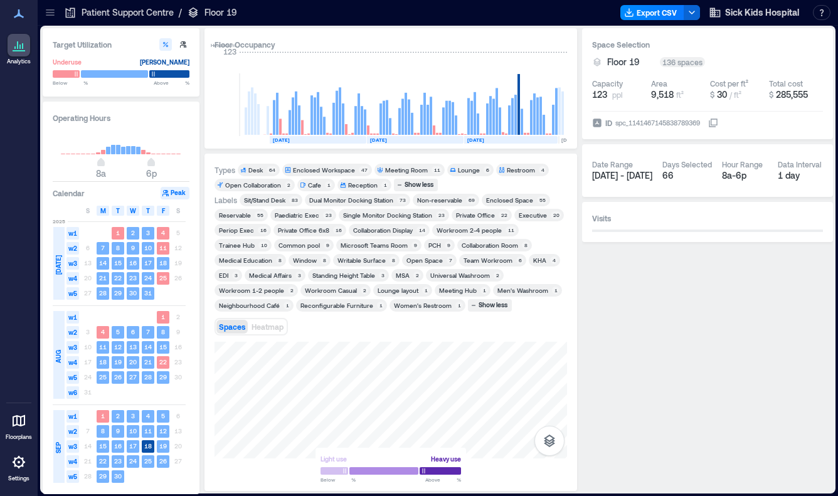
click at [45, 9] on icon at bounding box center [50, 12] width 13 height 13
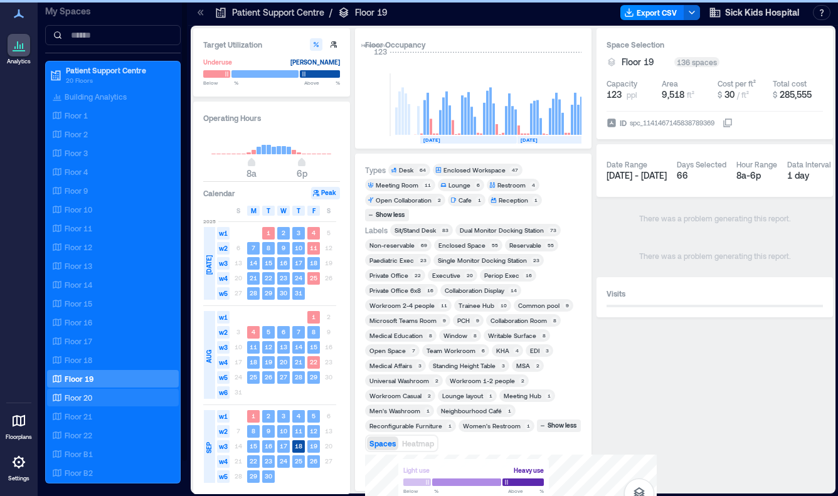
click at [99, 396] on div "Floor 20" at bounding box center [111, 398] width 122 height 13
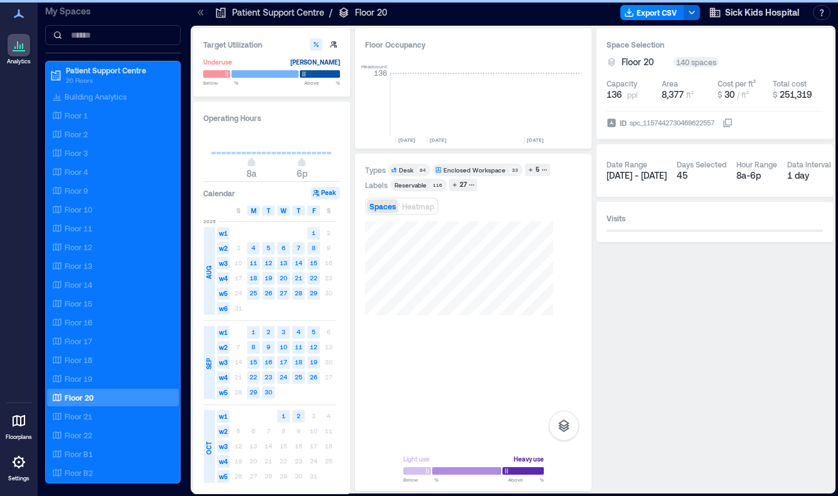
click at [198, 12] on icon at bounding box center [199, 12] width 3 height 6
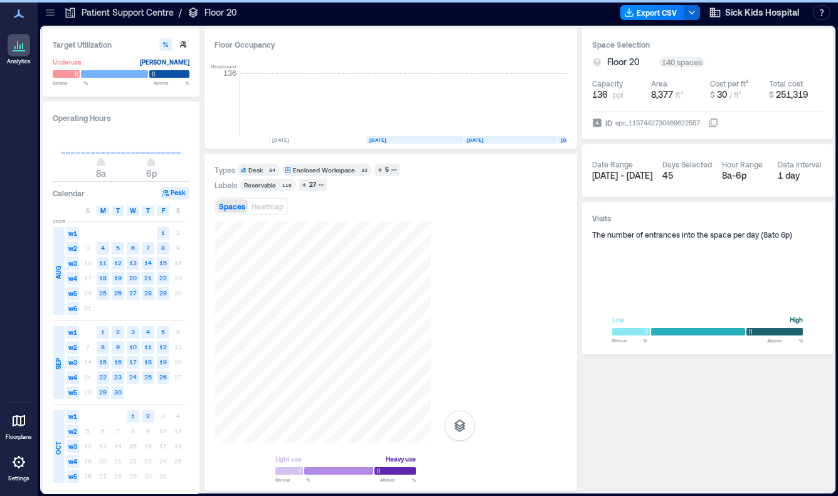
scroll to position [0, 2011]
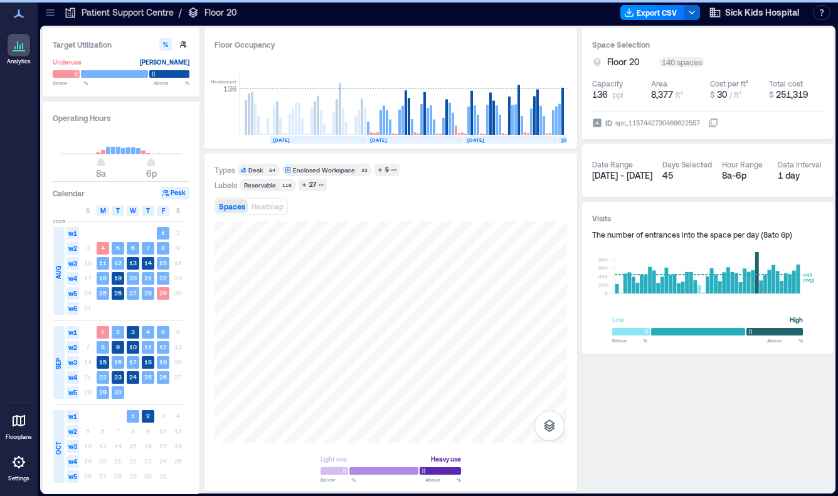
click at [321, 141] on rect at bounding box center [318, 140] width 97 height 8
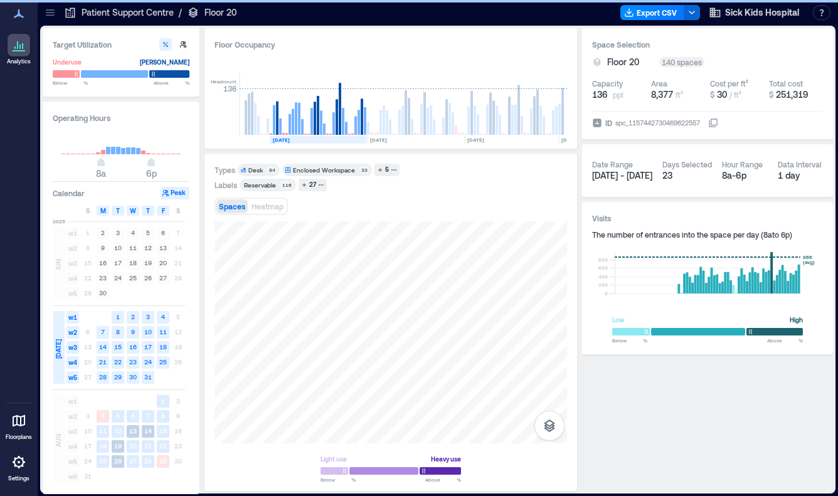
scroll to position [0, 1923]
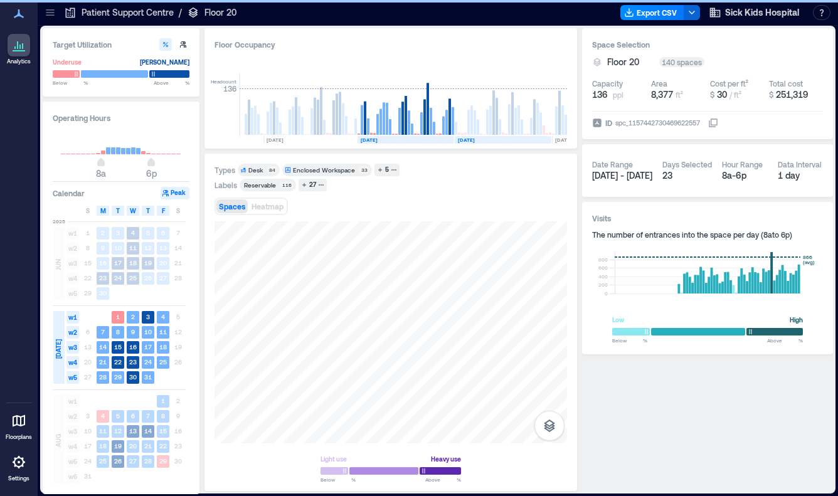
click at [558, 139] on text "[DATE]" at bounding box center [563, 140] width 17 height 6
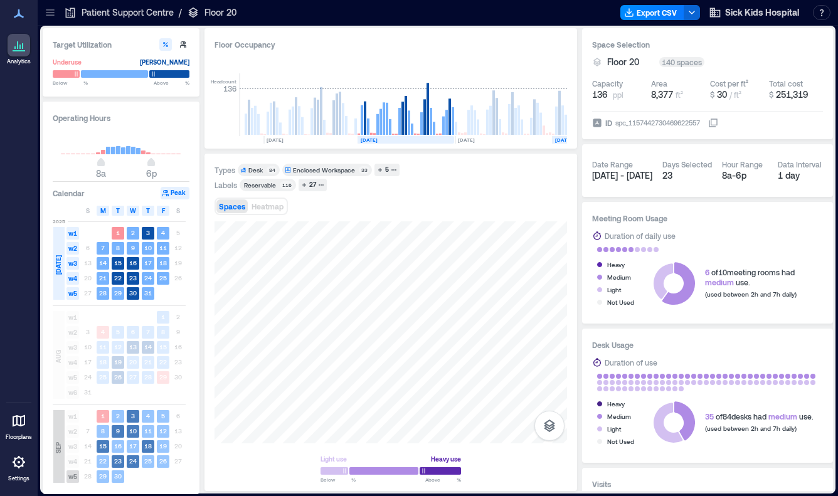
click at [558, 137] on text "[DATE]" at bounding box center [563, 140] width 17 height 6
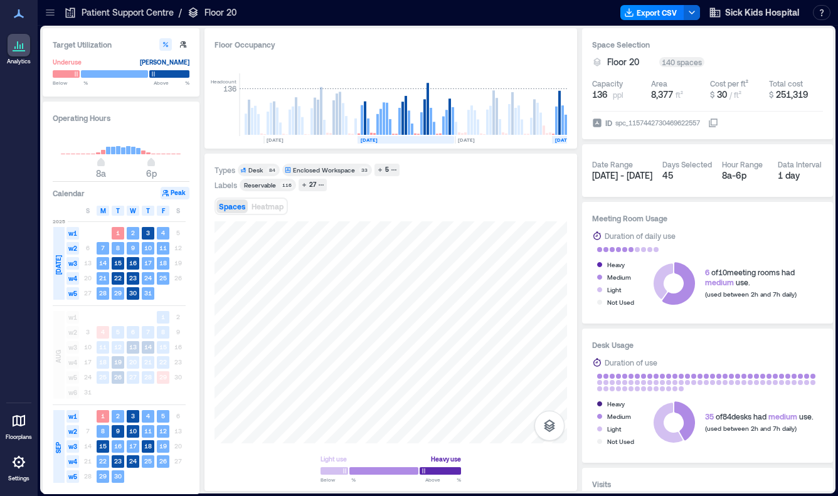
scroll to position [0, 1970]
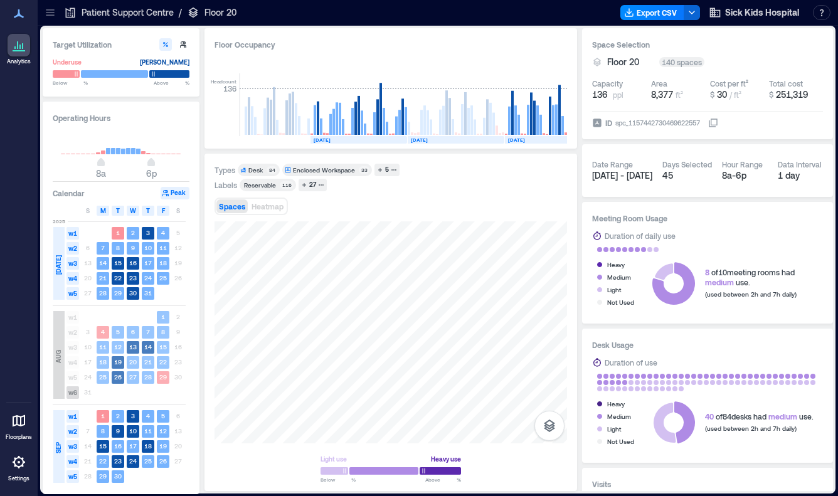
click at [454, 137] on rect at bounding box center [456, 140] width 97 height 8
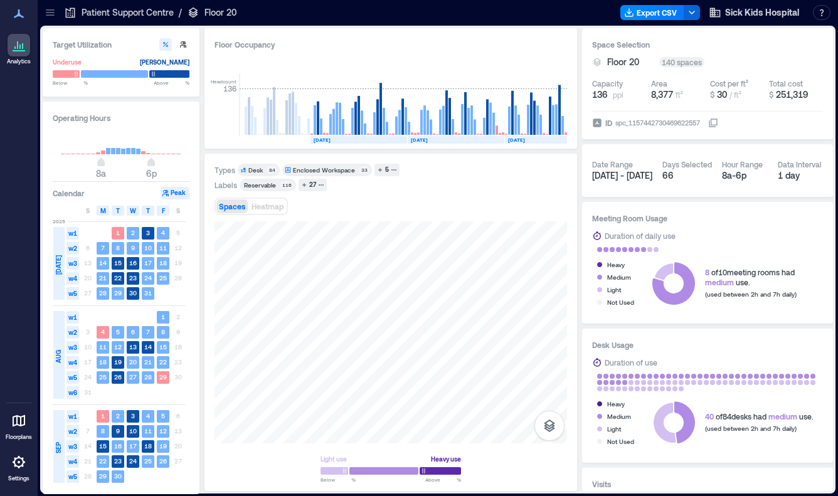
scroll to position [0, 2011]
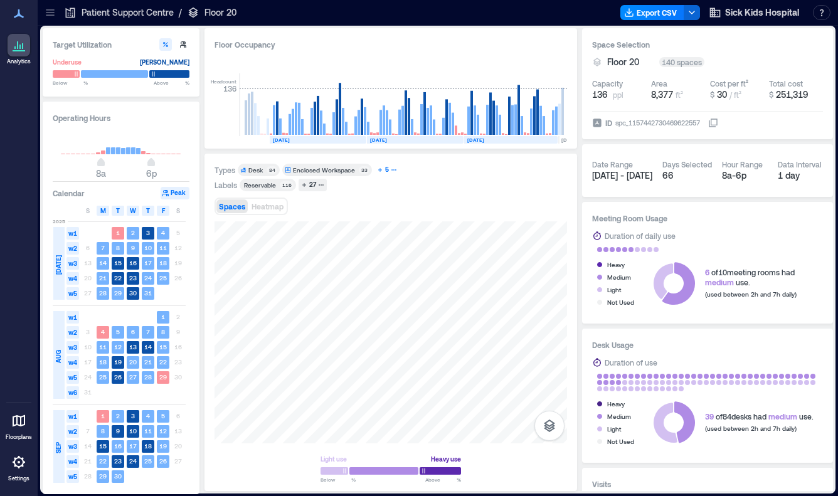
click at [386, 169] on div "5" at bounding box center [387, 169] width 8 height 11
click at [407, 167] on div "Meeting Room" at bounding box center [406, 170] width 43 height 9
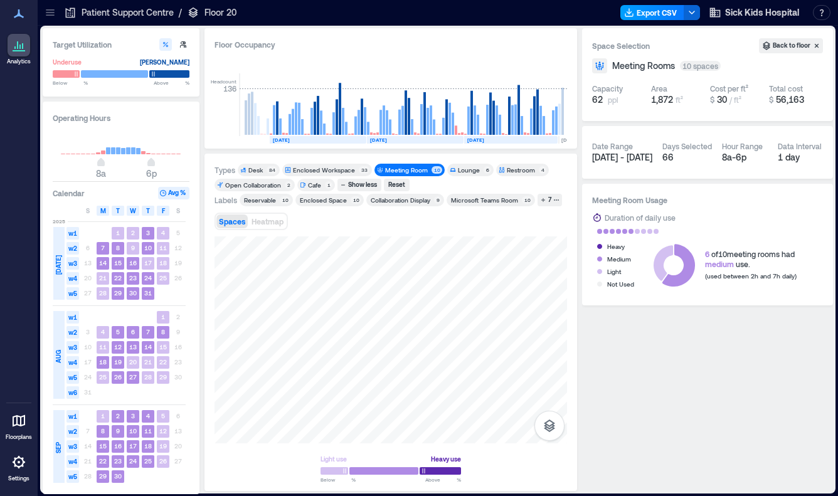
click at [642, 18] on button "Export CSV" at bounding box center [653, 12] width 64 height 15
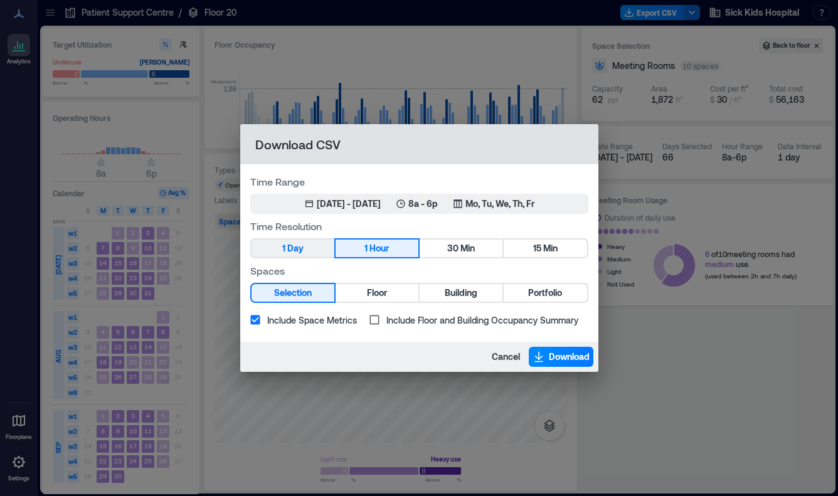
click at [299, 252] on span "Day" at bounding box center [295, 249] width 16 height 16
click at [555, 356] on span "Download" at bounding box center [569, 357] width 41 height 13
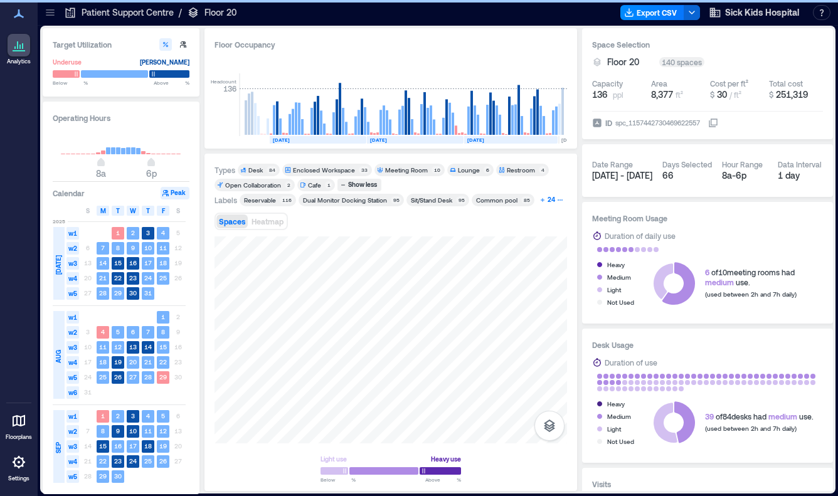
click at [551, 197] on div "24" at bounding box center [551, 199] width 11 height 11
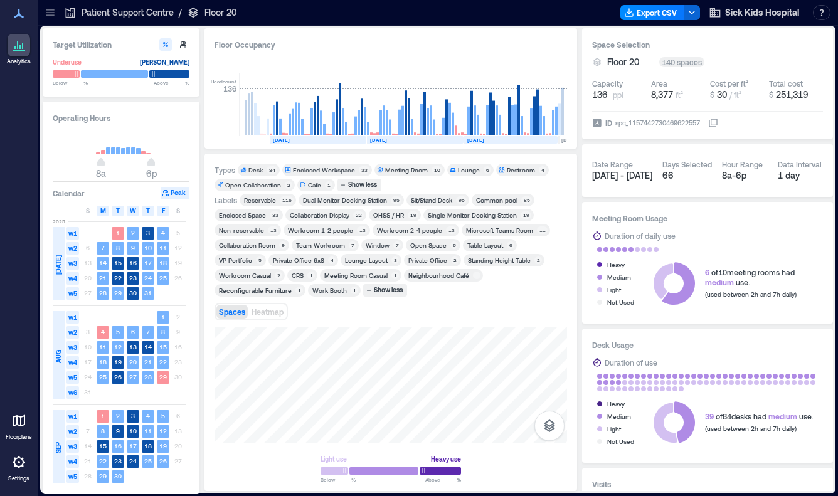
click at [394, 214] on div "OHSS / HR" at bounding box center [388, 215] width 31 height 9
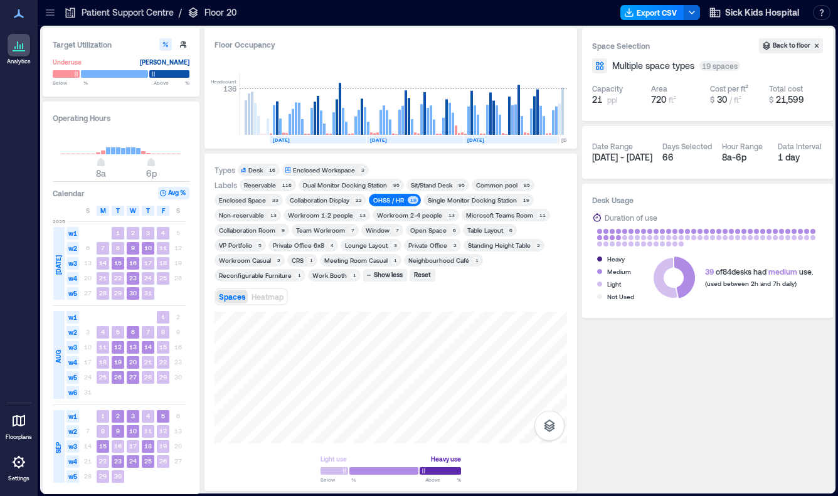
click at [658, 16] on button "Export CSV" at bounding box center [653, 12] width 64 height 15
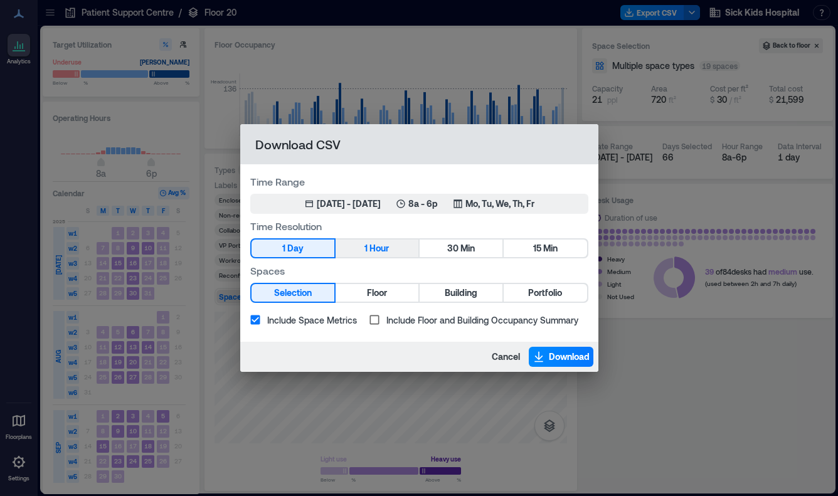
click at [397, 254] on button "1 Hour" at bounding box center [377, 249] width 83 height 18
click at [562, 359] on span "Download" at bounding box center [569, 357] width 41 height 13
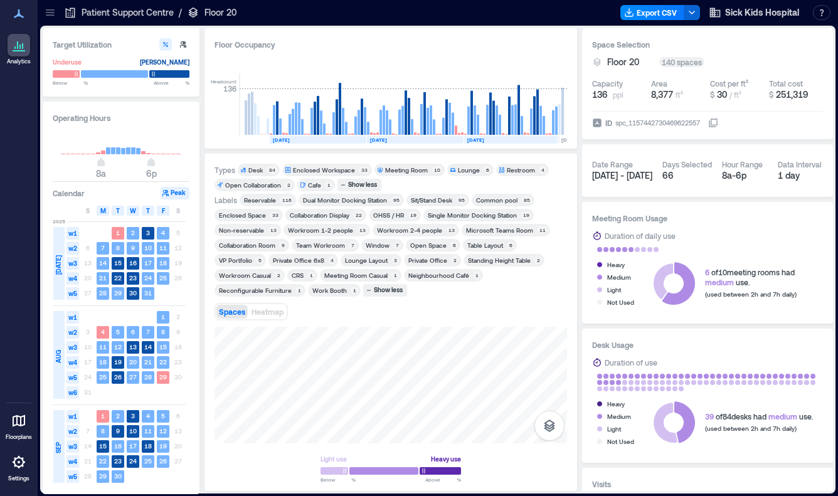
click at [327, 248] on div "Team Workroom" at bounding box center [320, 245] width 49 height 9
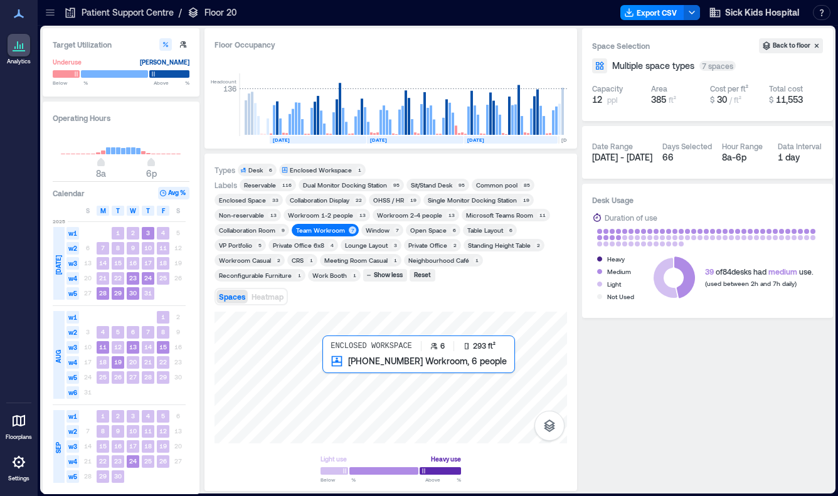
click at [331, 365] on div at bounding box center [391, 378] width 353 height 132
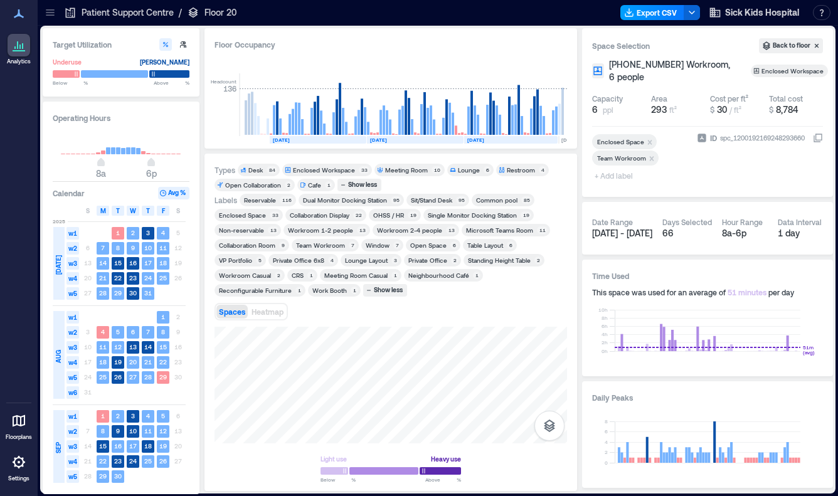
click at [648, 14] on button "Export CSV" at bounding box center [653, 12] width 64 height 15
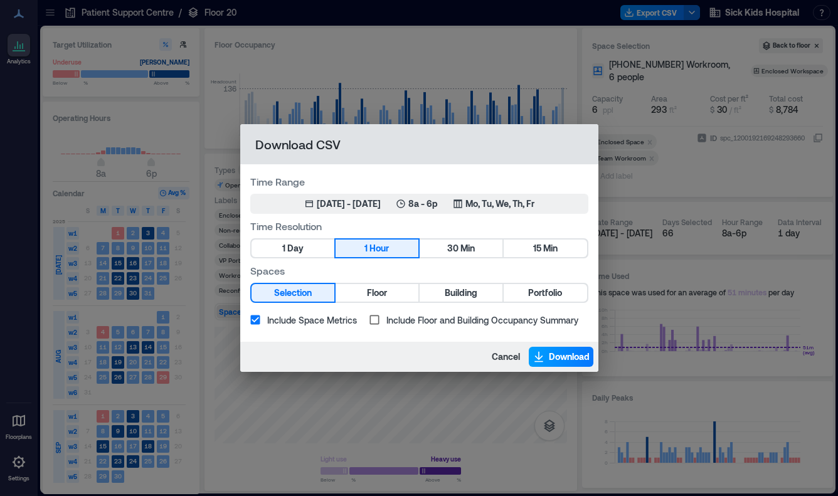
click at [540, 349] on button "Download" at bounding box center [561, 357] width 65 height 20
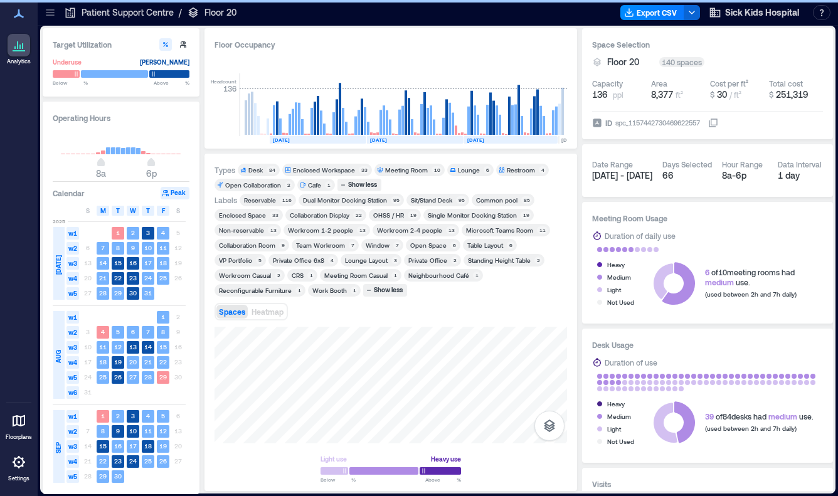
click at [256, 171] on div "Desk" at bounding box center [255, 170] width 14 height 9
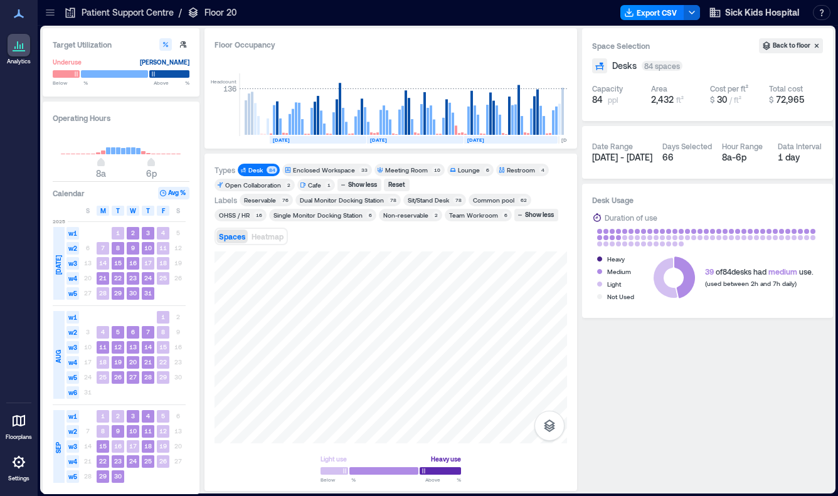
click at [274, 200] on div "Reservable" at bounding box center [260, 200] width 32 height 9
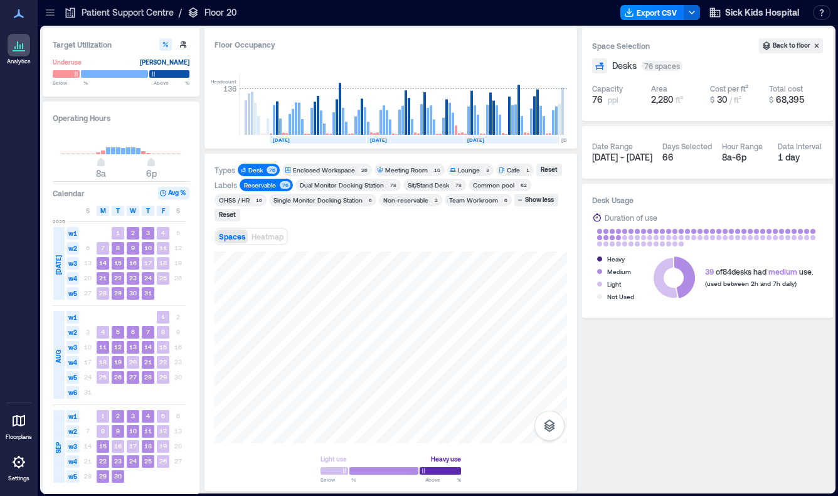
click at [494, 181] on div "Common pool" at bounding box center [493, 185] width 41 height 9
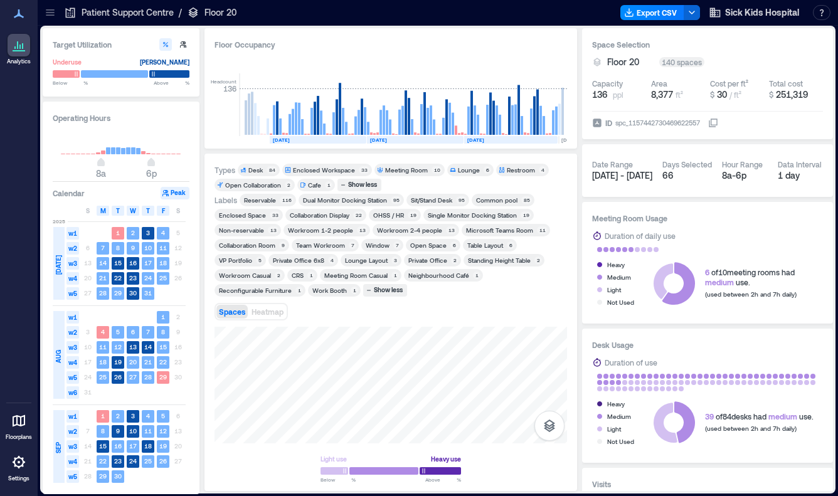
click at [497, 201] on div "Common pool" at bounding box center [496, 200] width 41 height 9
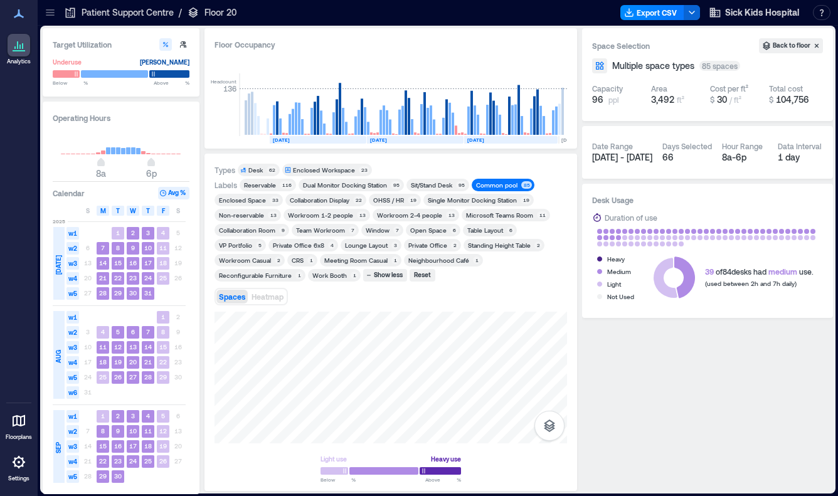
click at [423, 184] on div "Sit/Stand Desk" at bounding box center [431, 185] width 41 height 9
click at [256, 166] on div "Desk" at bounding box center [255, 170] width 14 height 9
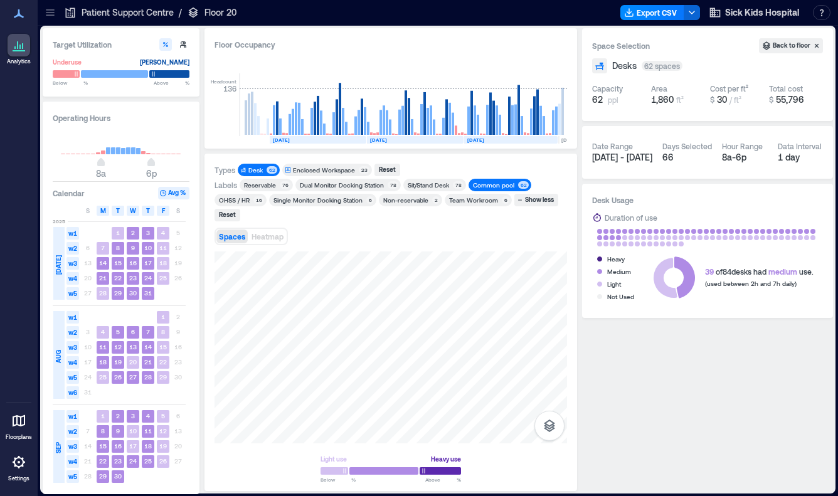
click at [258, 187] on div "Reservable" at bounding box center [260, 185] width 32 height 9
click at [661, 14] on button "Export CSV" at bounding box center [653, 12] width 64 height 15
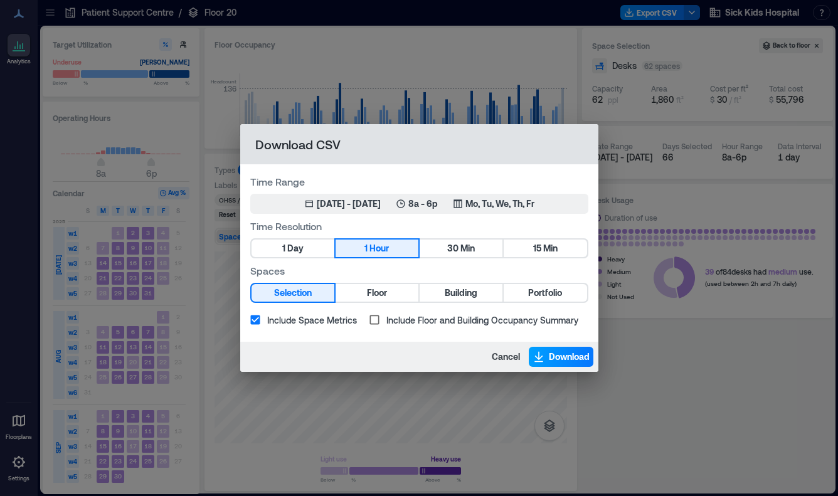
click at [558, 353] on span "Download" at bounding box center [569, 357] width 41 height 13
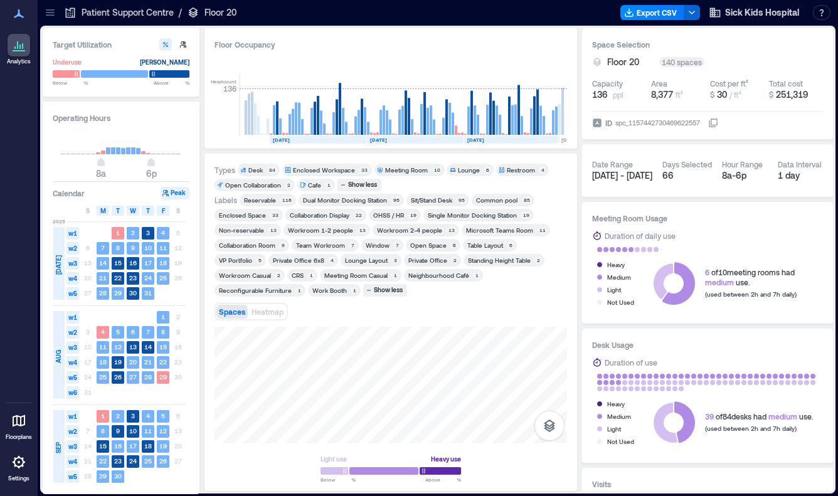
click at [317, 165] on div "Enclosed Workspace 33" at bounding box center [327, 170] width 90 height 13
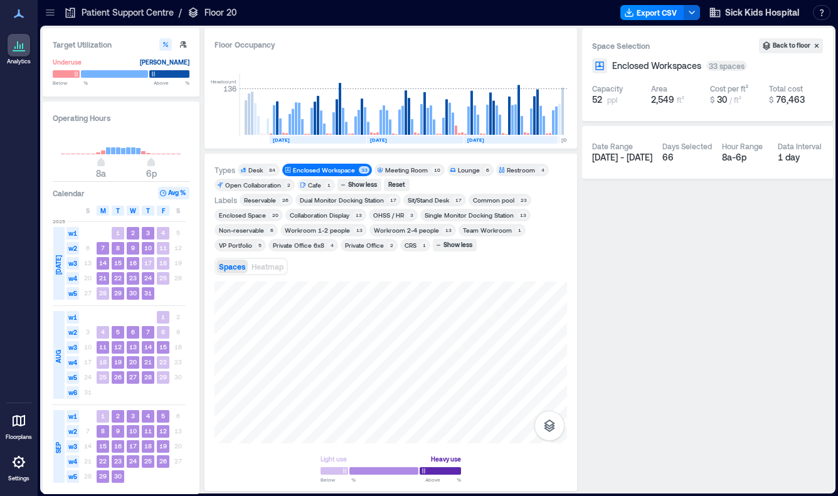
click at [253, 201] on div "Reservable" at bounding box center [260, 200] width 32 height 9
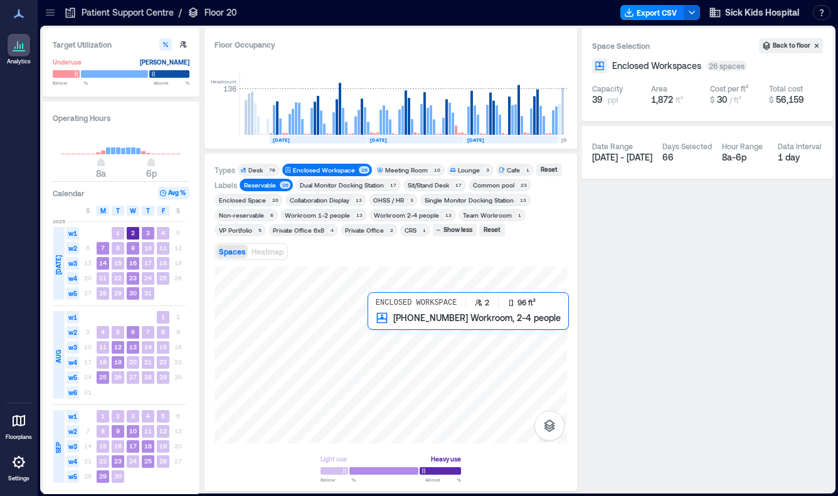
click at [378, 321] on div at bounding box center [391, 355] width 353 height 177
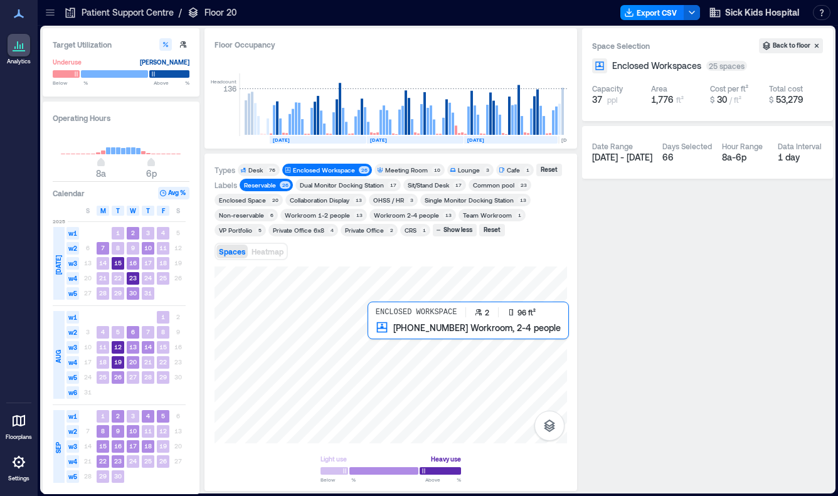
click at [380, 331] on div at bounding box center [391, 355] width 353 height 177
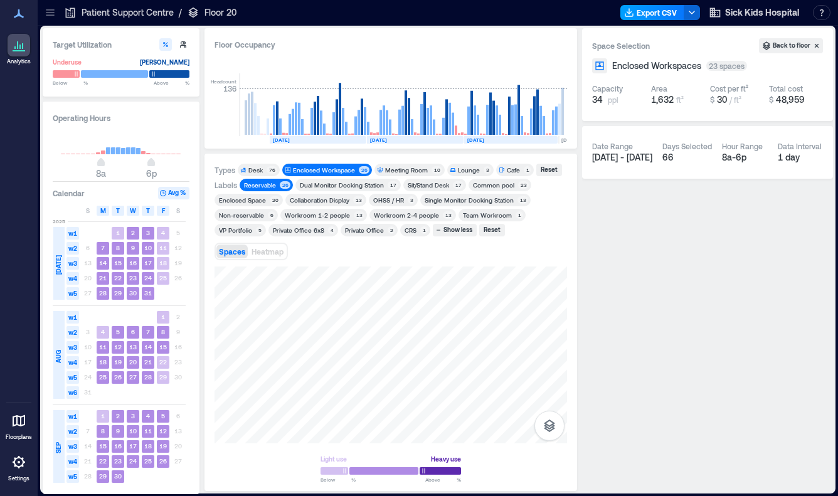
click at [637, 7] on button "Export CSV" at bounding box center [653, 12] width 64 height 15
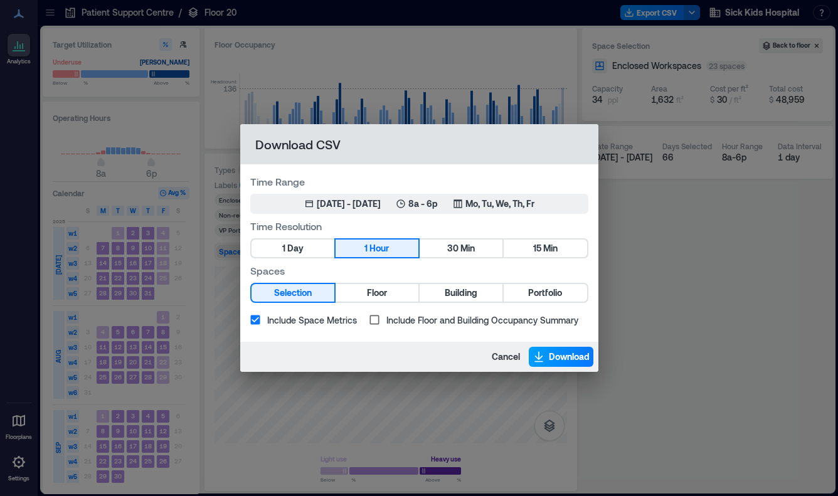
click at [539, 357] on icon "button" at bounding box center [539, 357] width 13 height 13
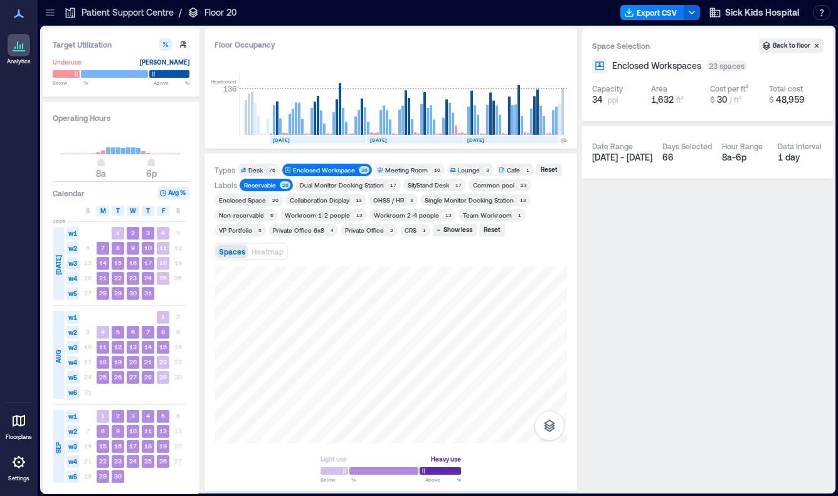
click at [266, 186] on div "Reservable" at bounding box center [260, 185] width 32 height 9
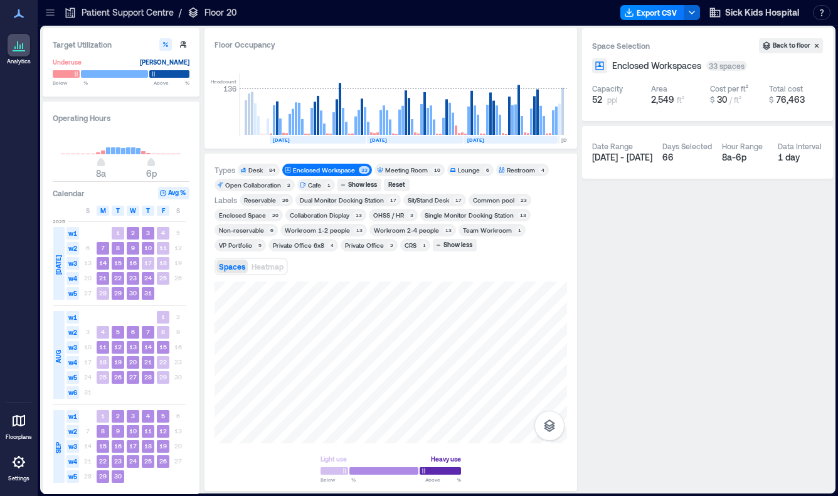
click at [248, 230] on div "Non-reservable" at bounding box center [241, 230] width 45 height 9
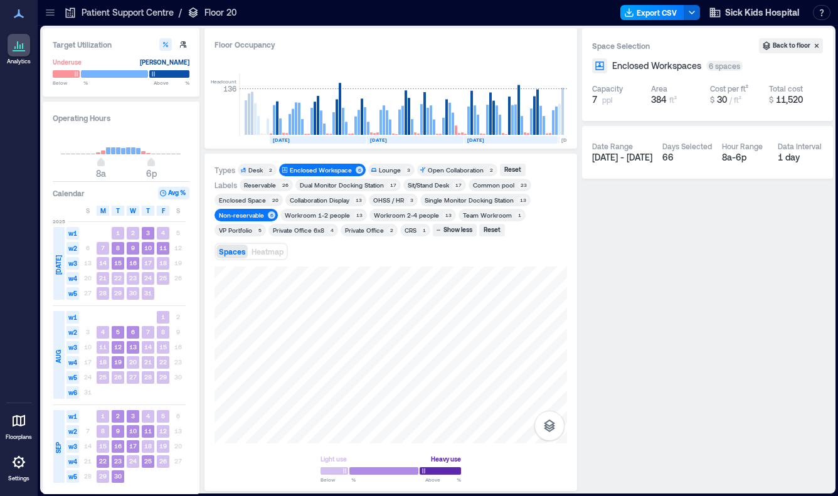
click at [655, 9] on button "Export CSV" at bounding box center [653, 12] width 64 height 15
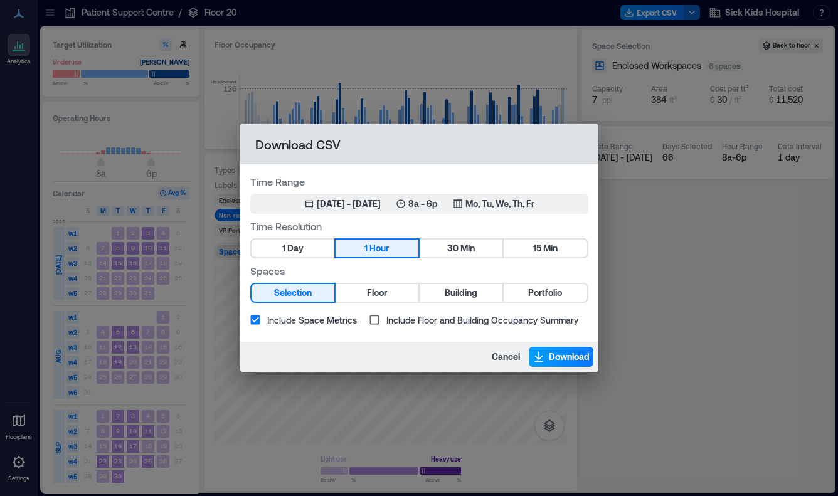
click at [559, 356] on span "Download" at bounding box center [569, 357] width 41 height 13
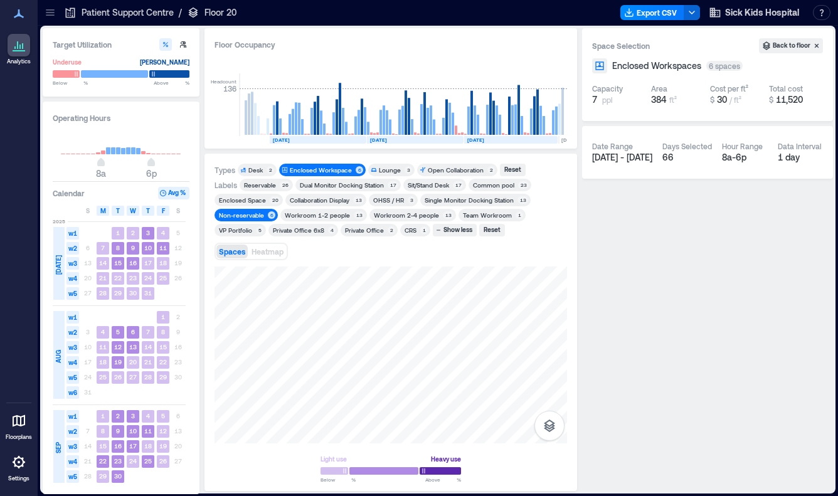
drag, startPoint x: 50, startPoint y: 9, endPoint x: 56, endPoint y: 26, distance: 17.3
click at [50, 9] on icon at bounding box center [50, 9] width 8 height 1
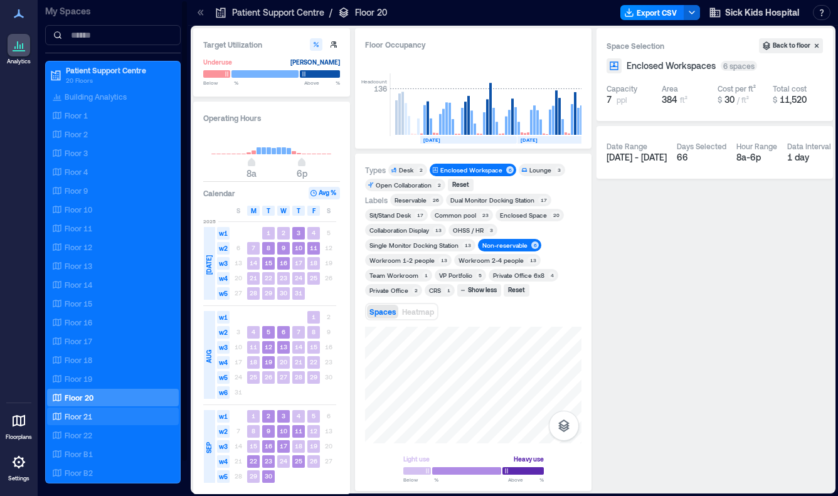
click at [98, 413] on div "Floor 21" at bounding box center [111, 416] width 122 height 13
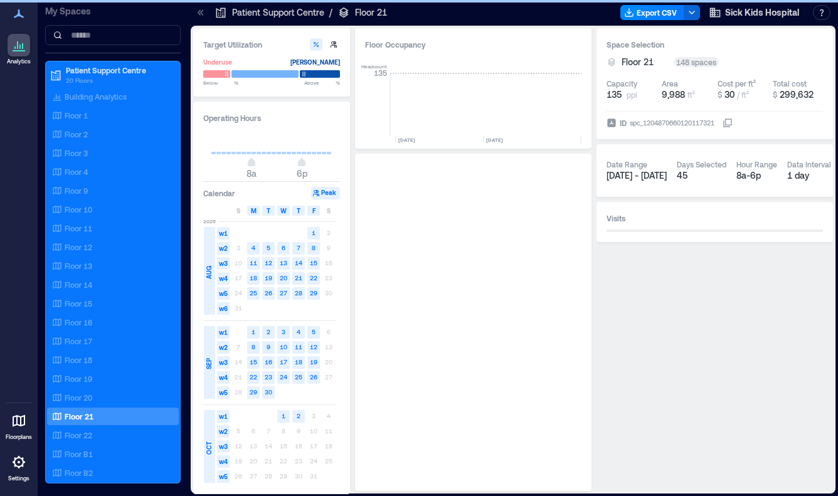
click at [200, 13] on icon at bounding box center [200, 12] width 13 height 13
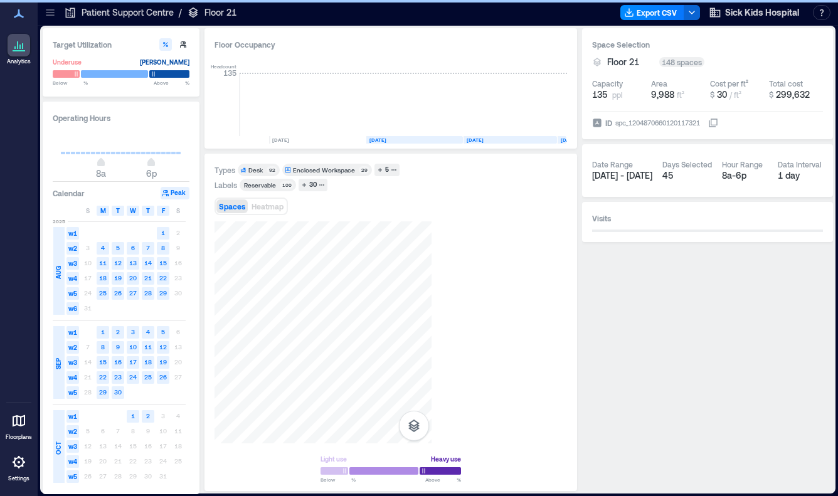
scroll to position [0, 1876]
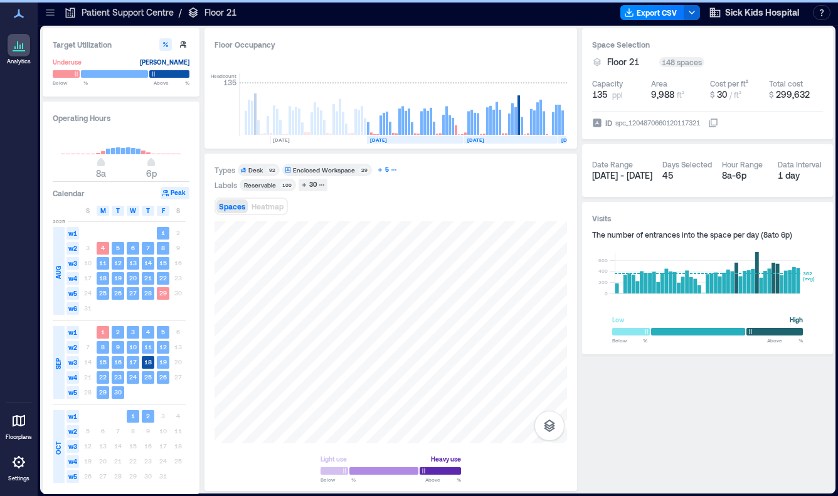
click at [386, 168] on div "5" at bounding box center [387, 169] width 8 height 11
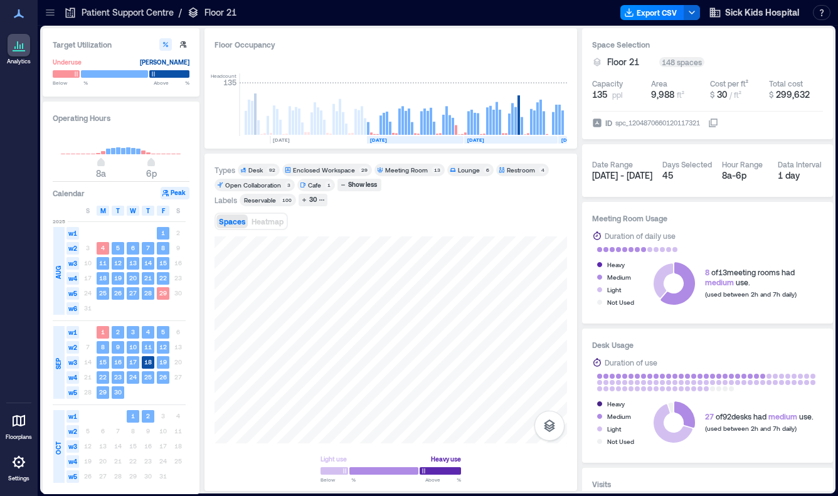
click at [406, 170] on div "Meeting Room" at bounding box center [406, 170] width 43 height 9
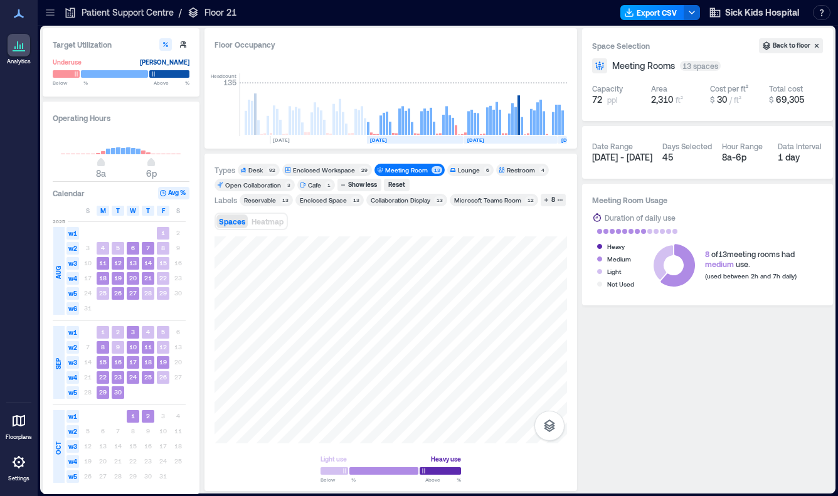
click at [671, 15] on button "Export CSV" at bounding box center [653, 12] width 64 height 15
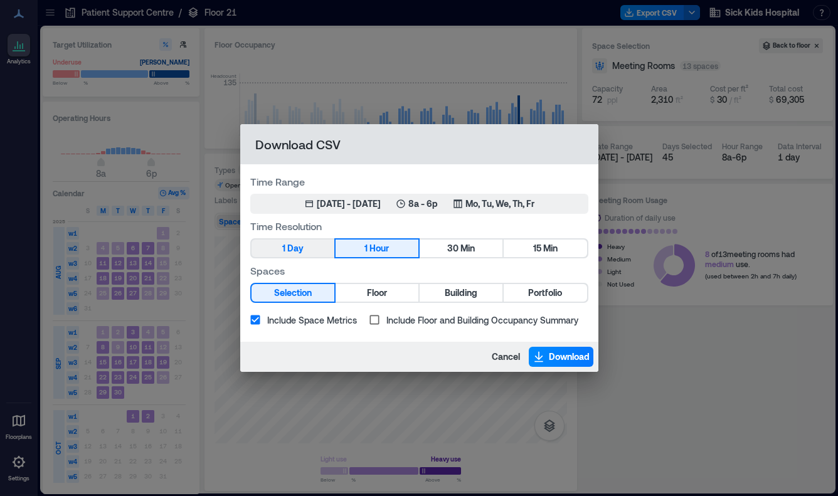
click at [312, 252] on button "1 Day" at bounding box center [293, 249] width 83 height 18
click at [567, 356] on span "Download" at bounding box center [569, 357] width 41 height 13
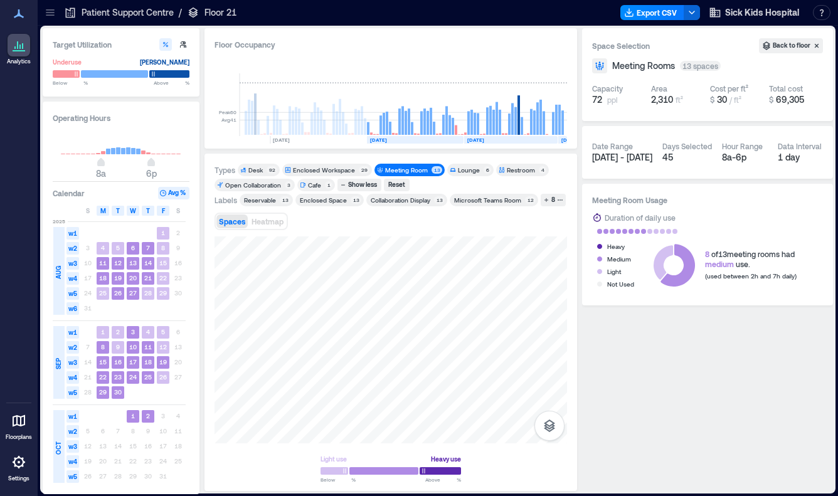
drag, startPoint x: 301, startPoint y: 137, endPoint x: 496, endPoint y: 147, distance: 194.8
click at [301, 137] on rect at bounding box center [318, 140] width 97 height 8
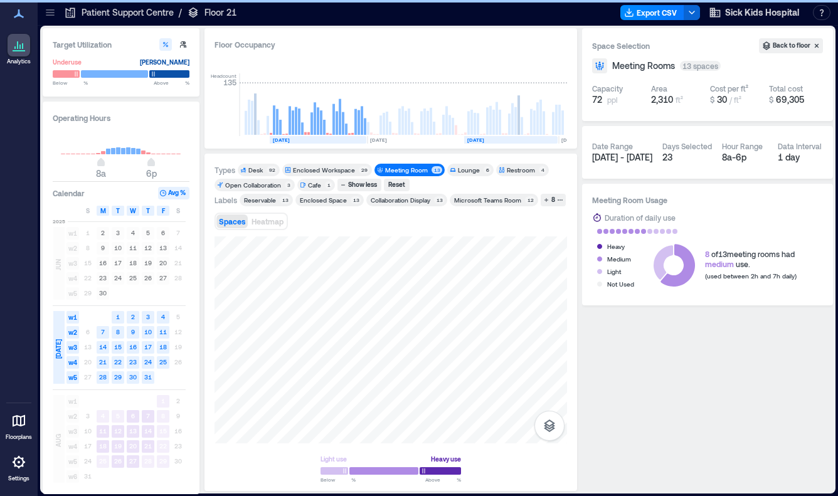
scroll to position [0, 1788]
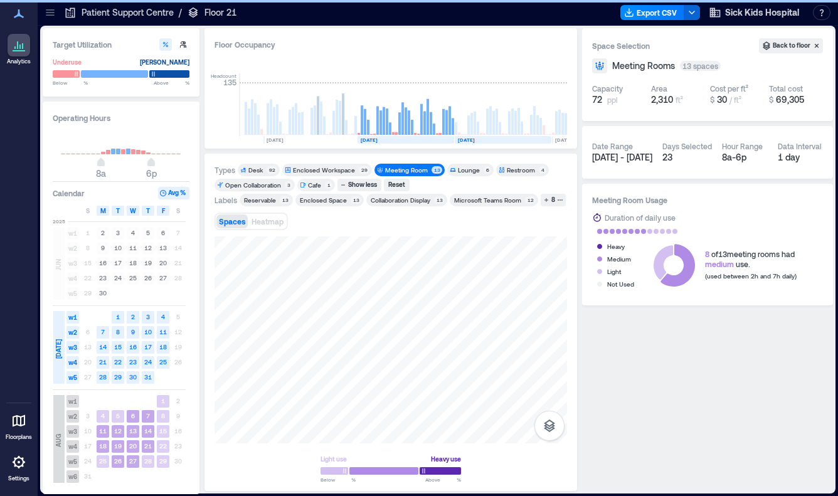
click at [554, 140] on rect at bounding box center [598, 140] width 93 height 8
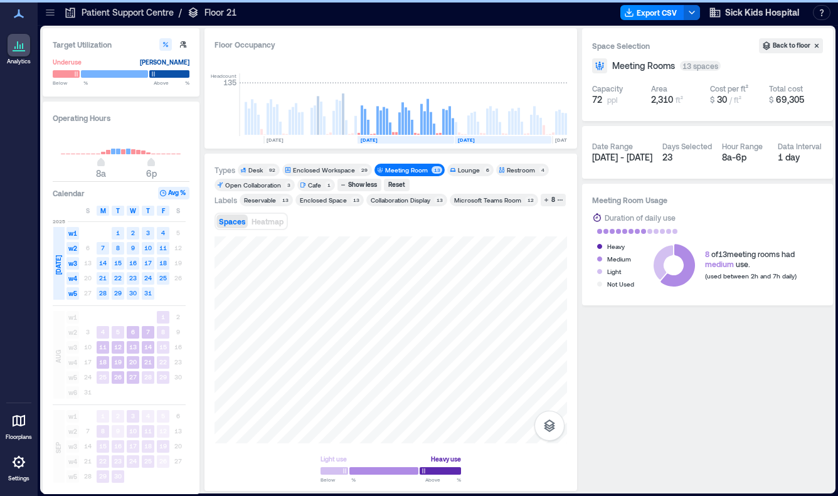
click at [501, 142] on rect at bounding box center [503, 140] width 97 height 8
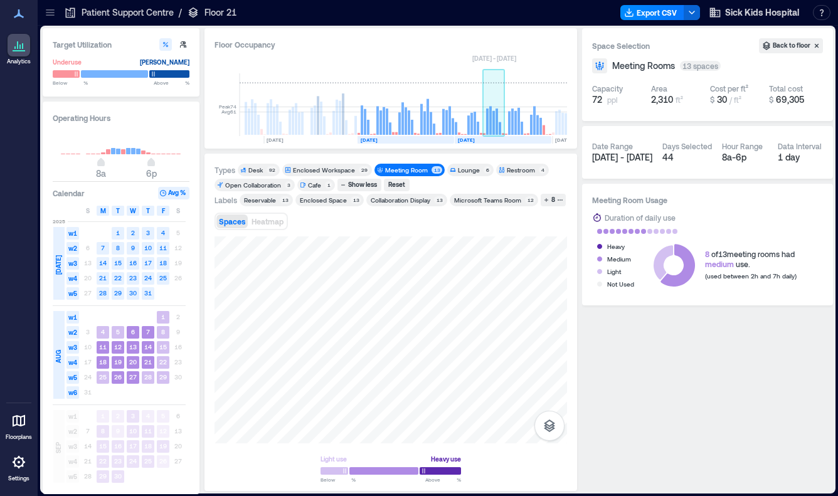
scroll to position [0, 1837]
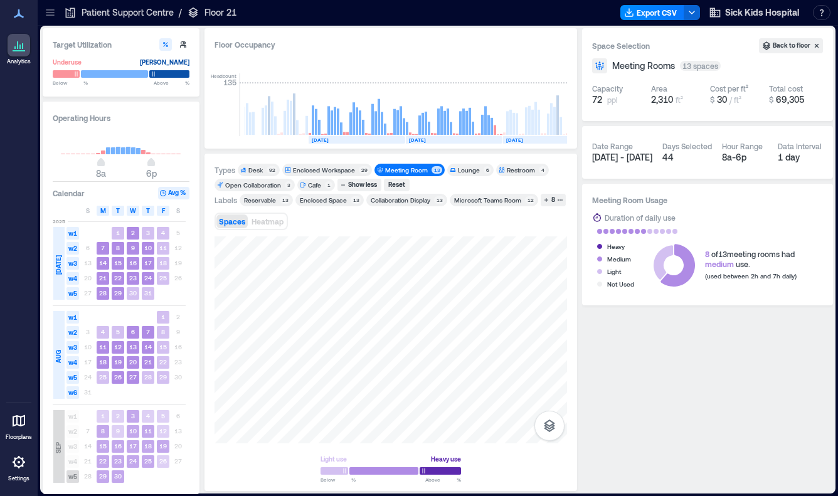
click at [515, 137] on text "[DATE]" at bounding box center [514, 140] width 17 height 6
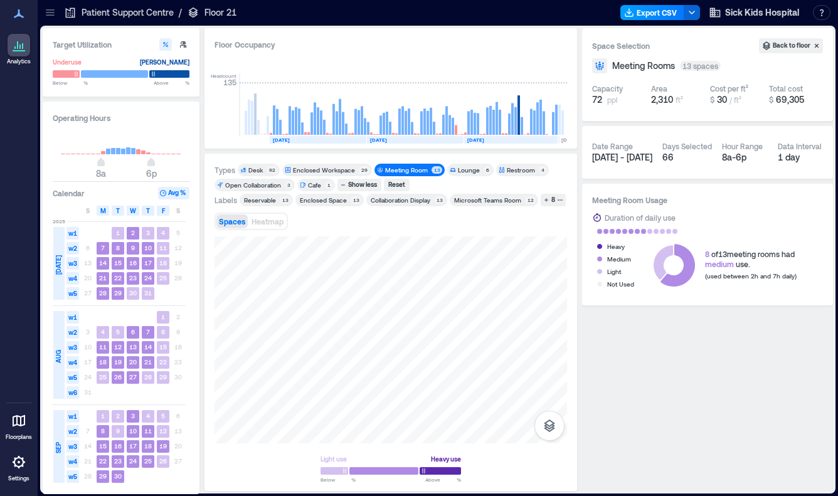
click at [659, 15] on button "Export CSV" at bounding box center [653, 12] width 64 height 15
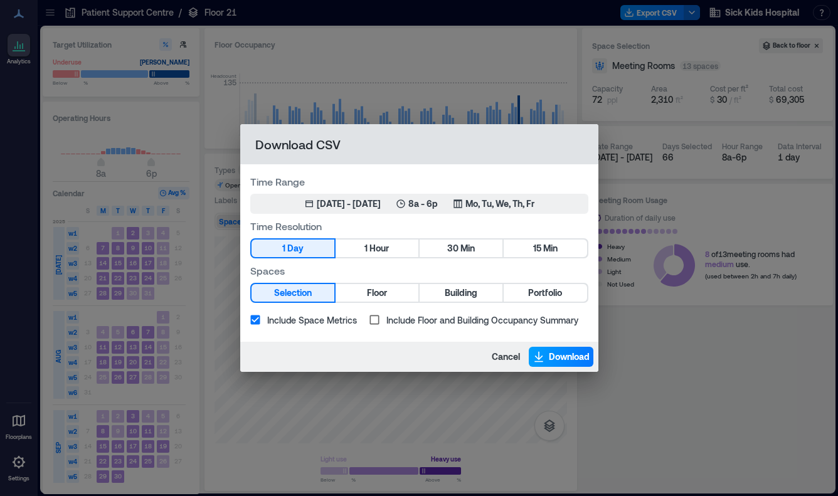
click at [549, 358] on span "Download" at bounding box center [569, 357] width 41 height 13
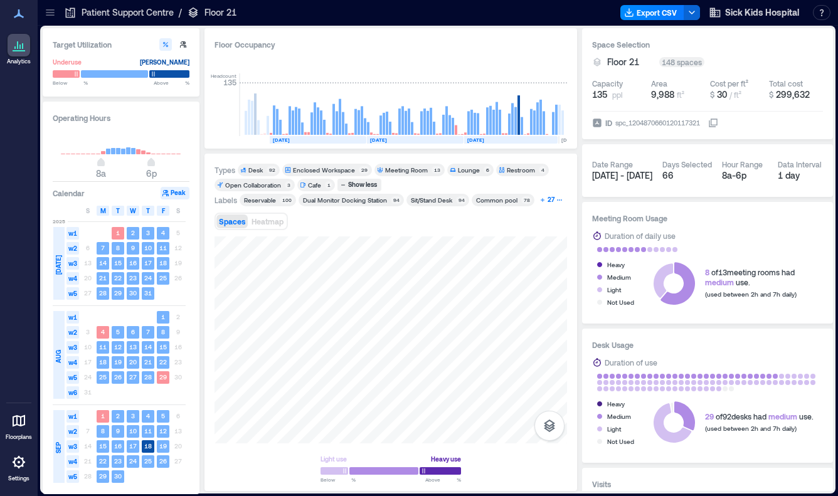
click at [546, 199] on div "27" at bounding box center [551, 199] width 11 height 11
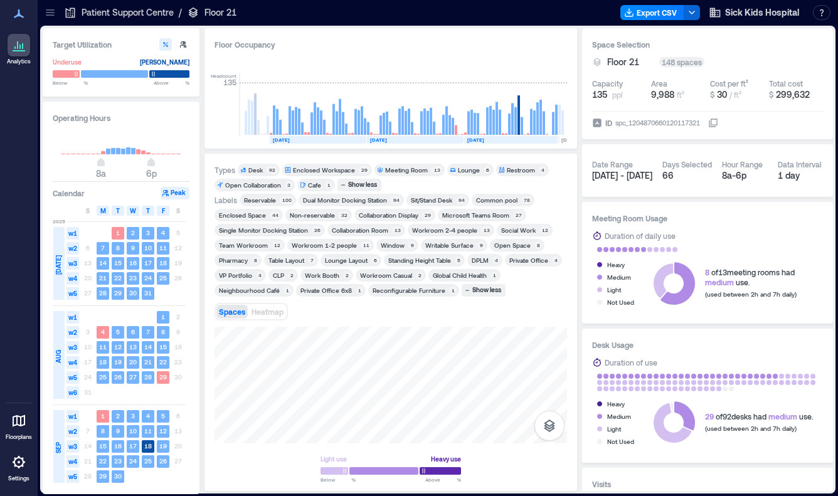
click at [520, 228] on div "Social Work" at bounding box center [518, 230] width 35 height 9
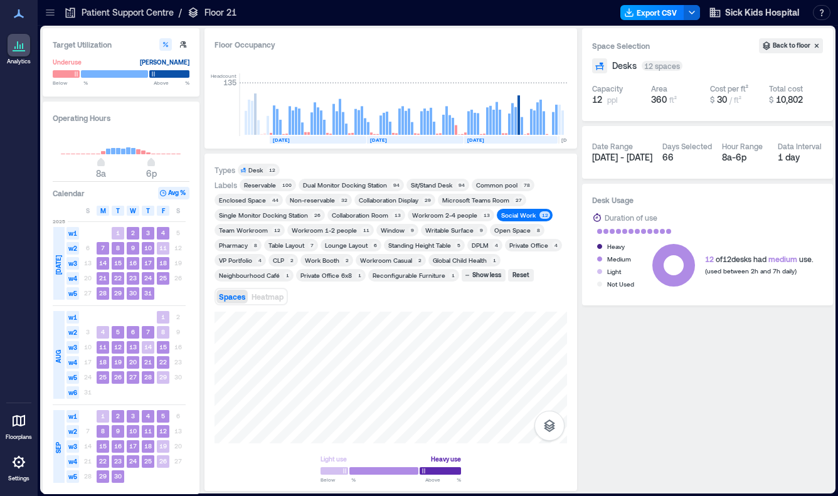
click at [653, 18] on button "Export CSV" at bounding box center [653, 12] width 64 height 15
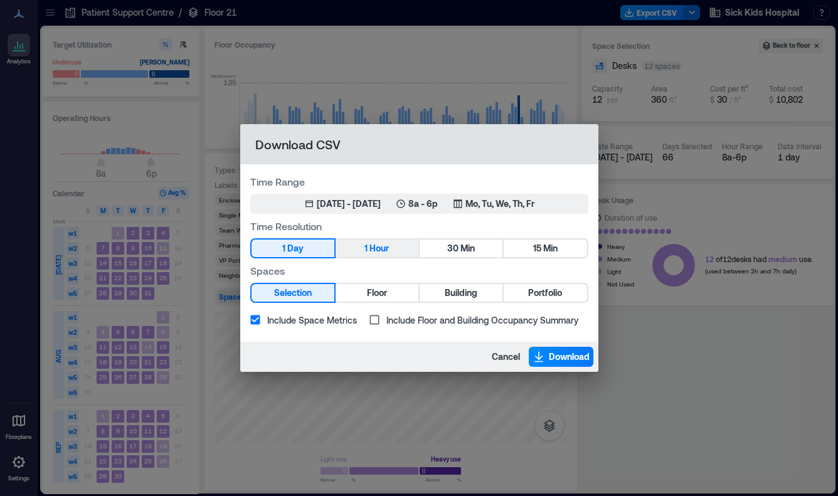
click at [392, 248] on button "1 Hour" at bounding box center [377, 249] width 83 height 18
click at [543, 360] on icon "button" at bounding box center [539, 357] width 13 height 13
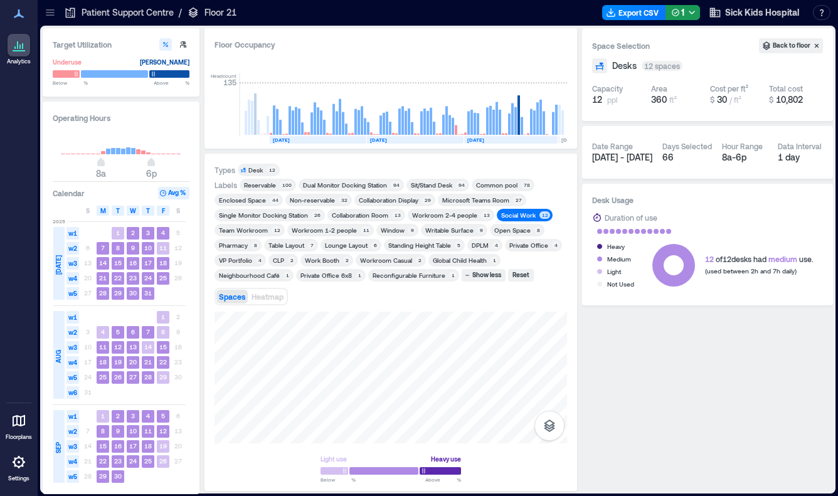
click at [285, 262] on div "CLP" at bounding box center [278, 260] width 15 height 9
click at [511, 210] on div "Social Work 12" at bounding box center [525, 215] width 56 height 13
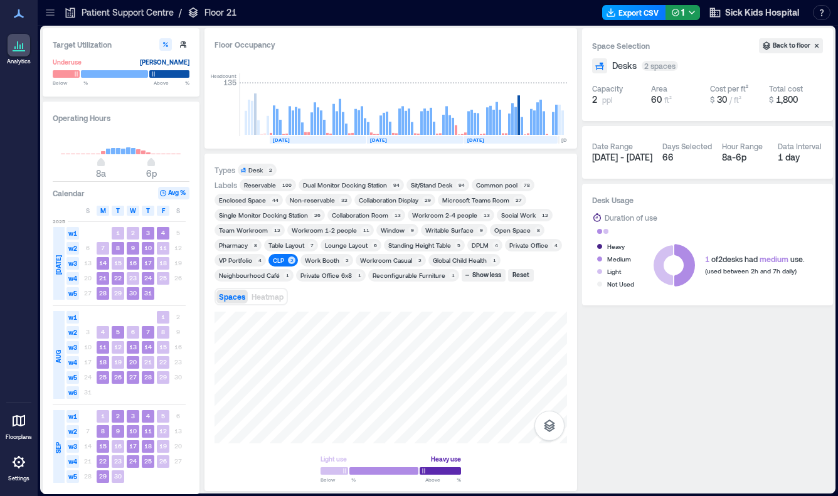
click at [646, 18] on button "Export CSV" at bounding box center [634, 12] width 64 height 15
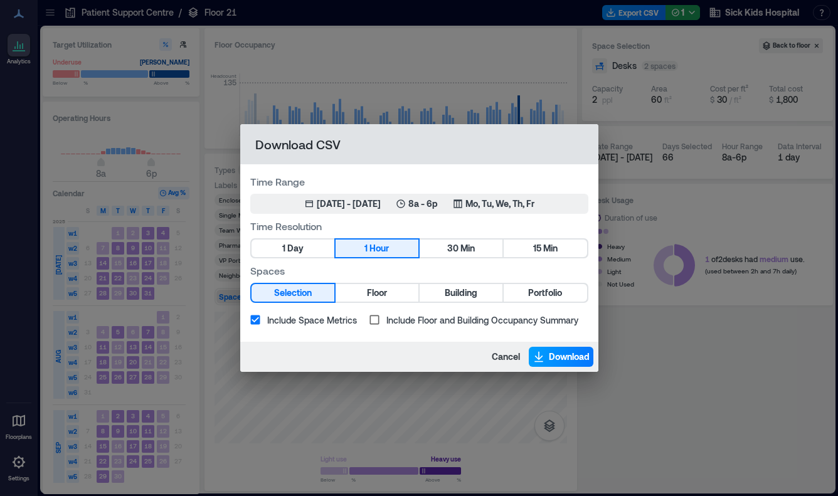
click at [555, 359] on span "Download" at bounding box center [569, 357] width 41 height 13
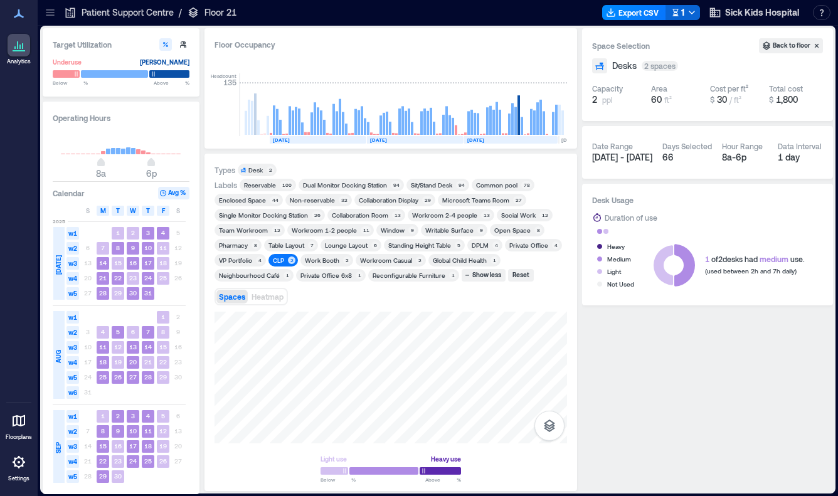
click at [275, 260] on div "CLP" at bounding box center [278, 260] width 11 height 9
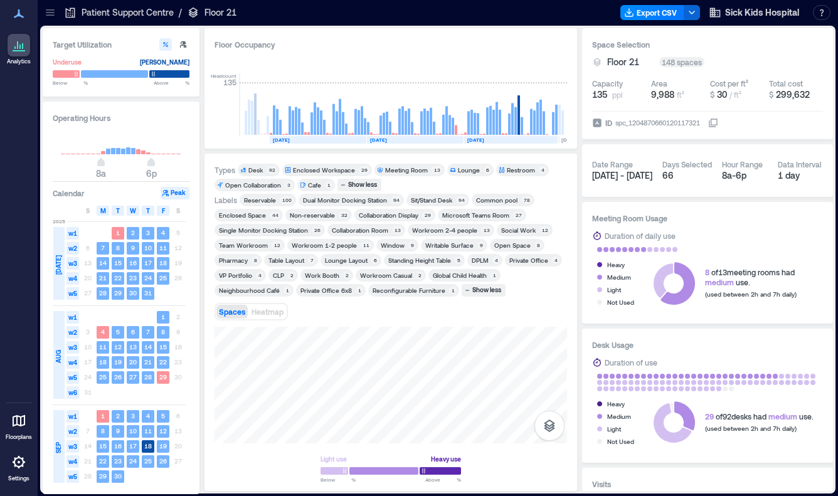
click at [234, 260] on div "Pharmacy" at bounding box center [233, 260] width 29 height 9
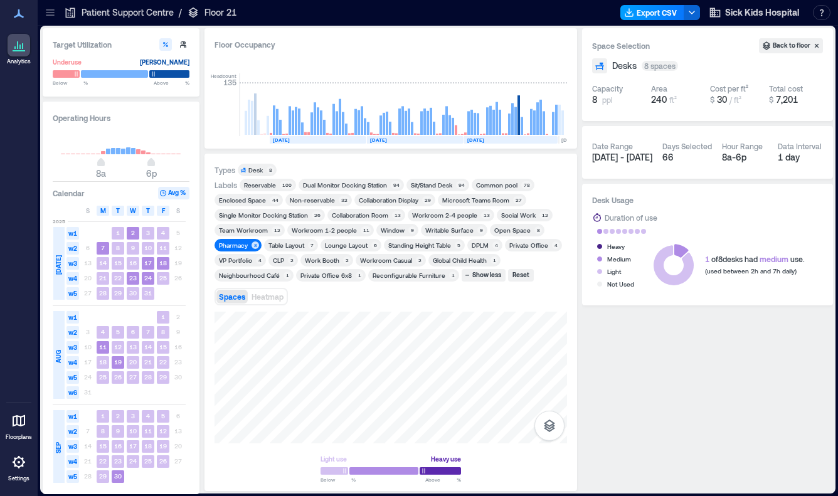
click at [665, 11] on button "Export CSV" at bounding box center [653, 12] width 64 height 15
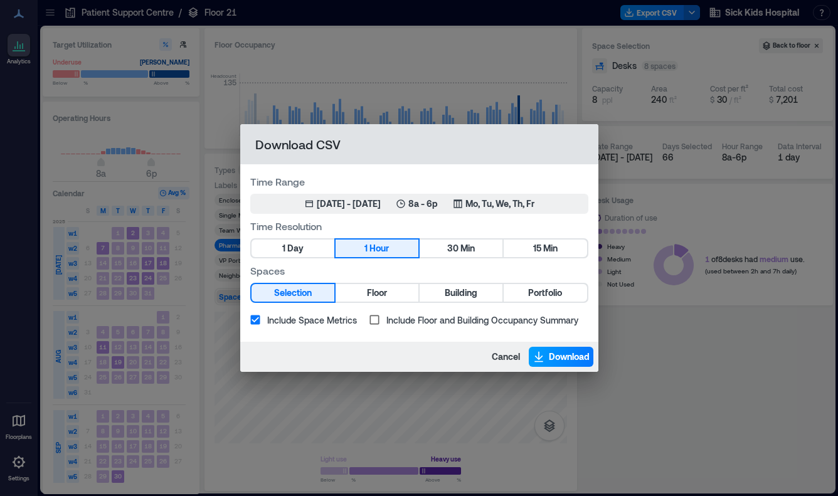
click at [557, 361] on span "Download" at bounding box center [569, 357] width 41 height 13
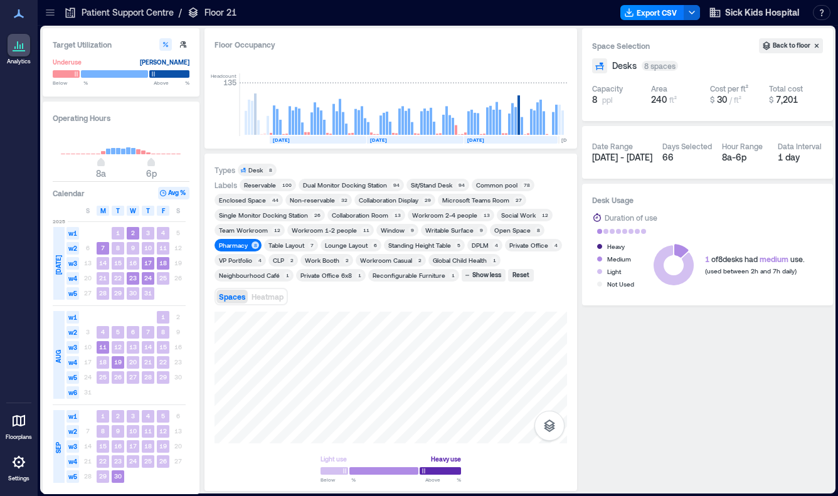
drag, startPoint x: 473, startPoint y: 245, endPoint x: 421, endPoint y: 253, distance: 52.7
click at [473, 245] on div "DPLM" at bounding box center [480, 245] width 17 height 9
click at [226, 245] on div "Pharmacy" at bounding box center [233, 245] width 29 height 9
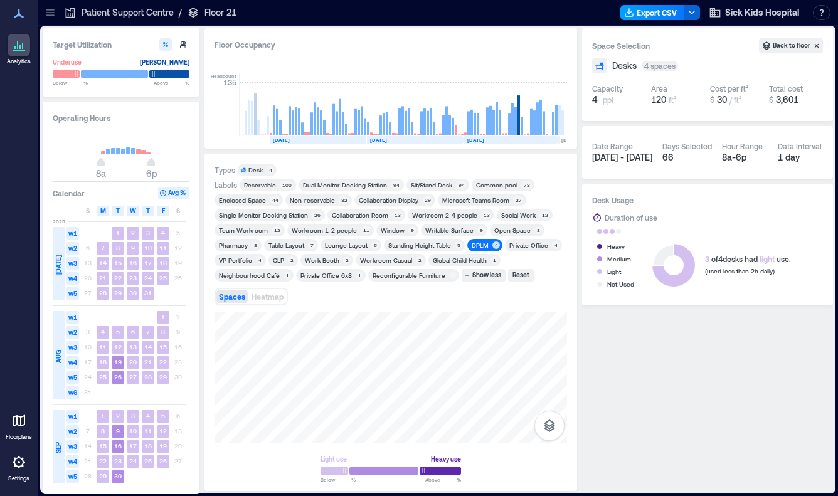
click at [636, 17] on button "Export CSV" at bounding box center [653, 12] width 64 height 15
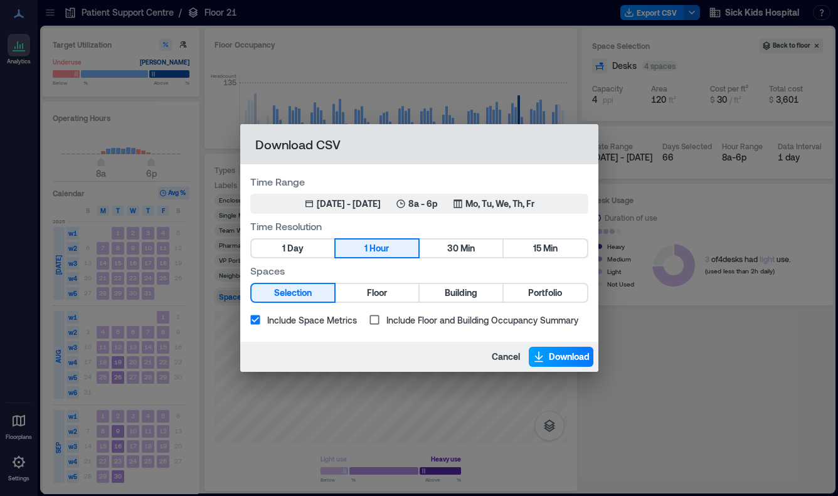
click at [549, 355] on span "Download" at bounding box center [569, 357] width 41 height 13
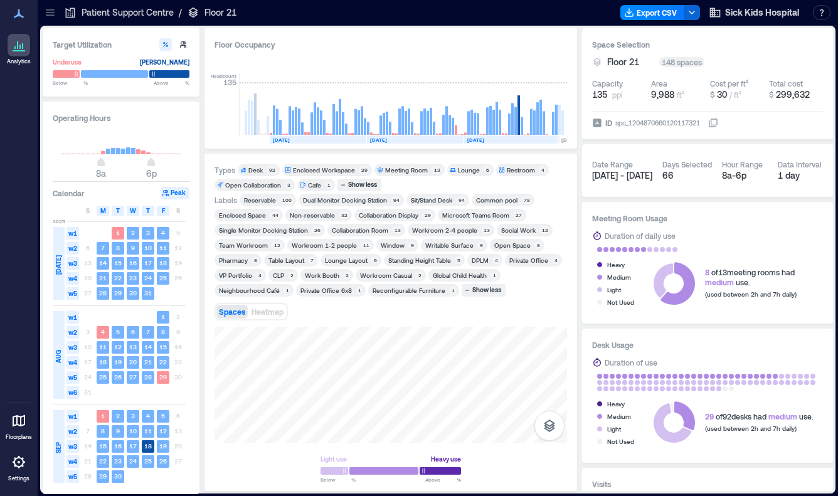
click at [261, 164] on div "Desk 92" at bounding box center [259, 170] width 42 height 13
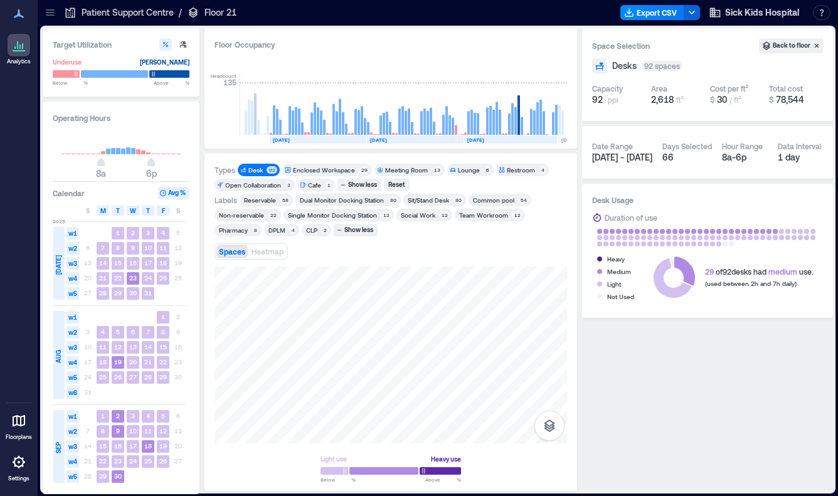
click at [253, 200] on div "Reservable" at bounding box center [260, 200] width 32 height 9
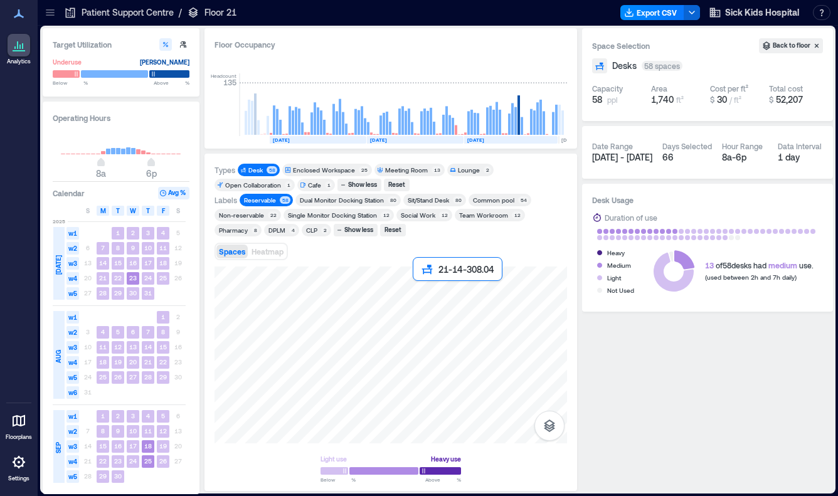
click at [415, 286] on div at bounding box center [391, 355] width 353 height 177
click at [410, 286] on div at bounding box center [391, 355] width 353 height 177
click at [409, 292] on div at bounding box center [391, 355] width 353 height 177
click at [414, 292] on div at bounding box center [391, 355] width 353 height 177
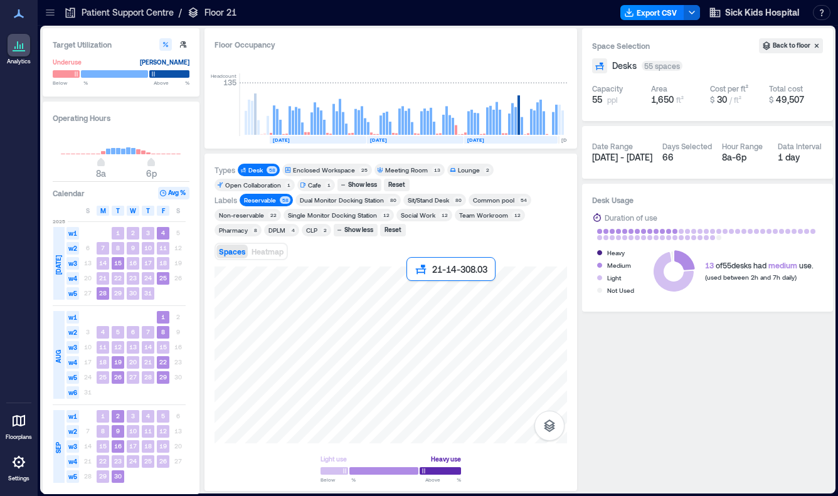
click at [409, 288] on div at bounding box center [391, 355] width 353 height 177
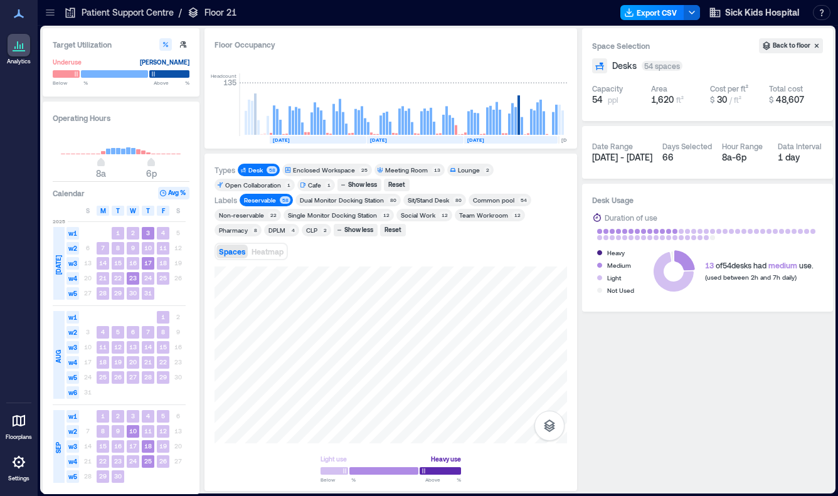
click at [658, 6] on button "Export CSV" at bounding box center [653, 12] width 64 height 15
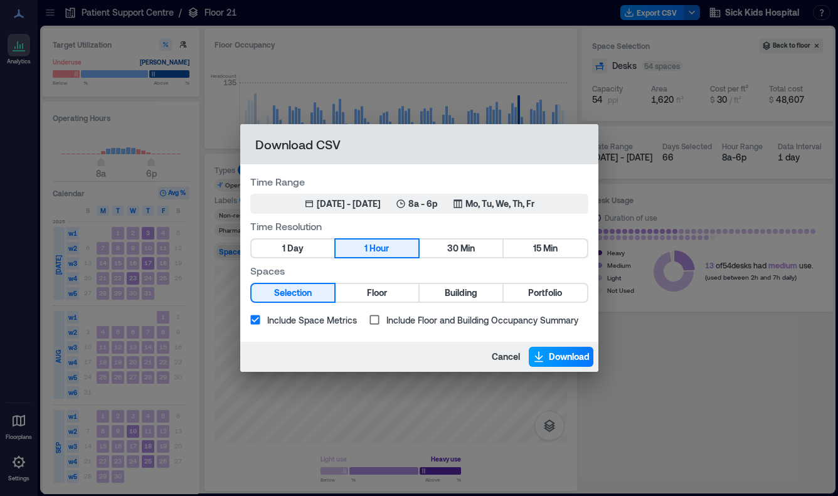
click at [573, 358] on span "Download" at bounding box center [569, 357] width 41 height 13
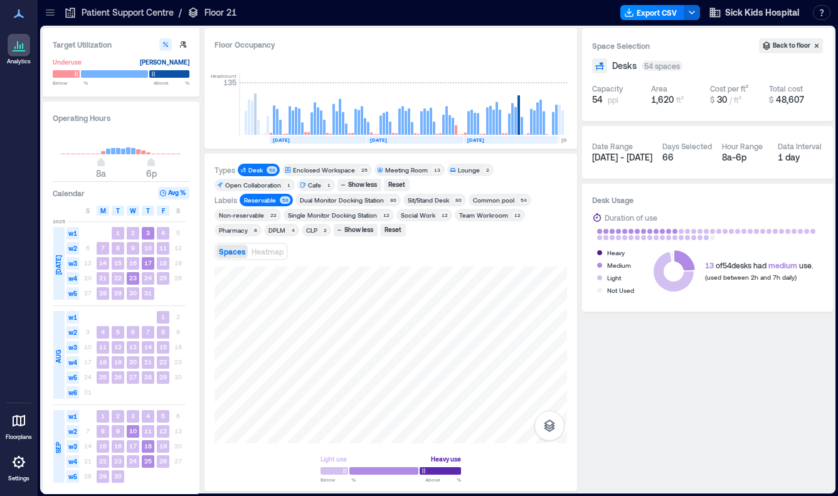
click at [289, 232] on div "4" at bounding box center [293, 230] width 8 height 8
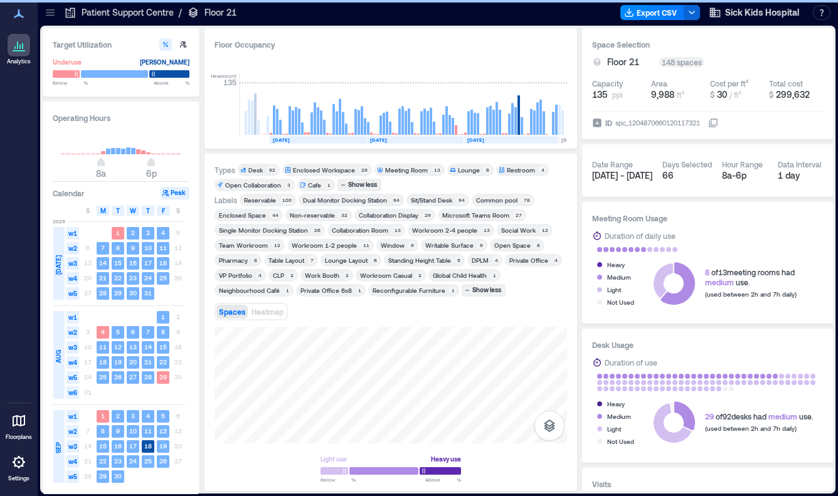
click at [476, 260] on div "DPLM" at bounding box center [480, 260] width 17 height 9
click at [326, 164] on div "Enclosed Workspace 29" at bounding box center [327, 170] width 90 height 13
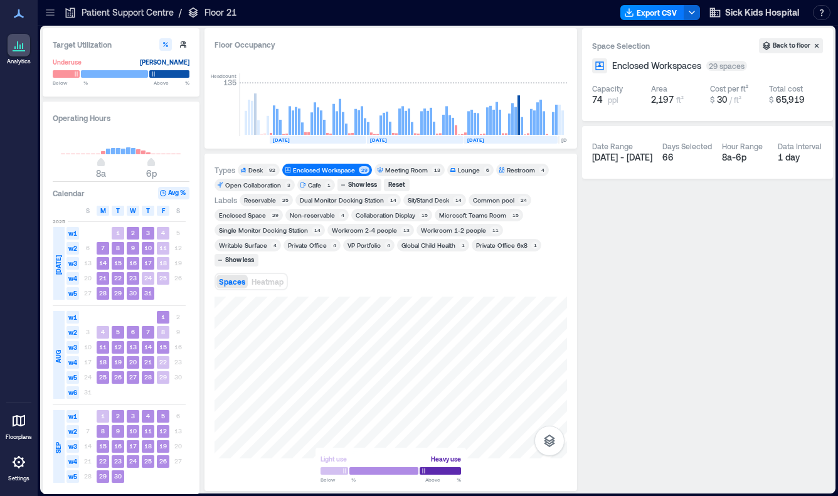
click at [255, 197] on div "Reservable" at bounding box center [260, 200] width 32 height 9
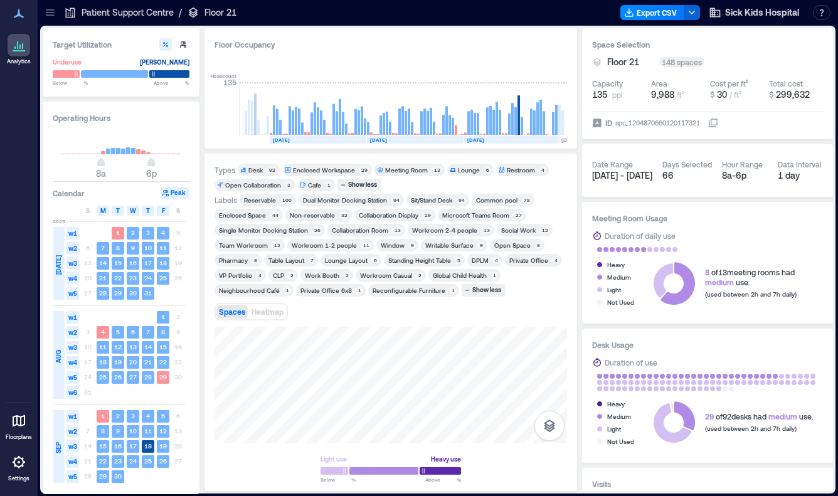
click at [246, 275] on div "VP Portfolio" at bounding box center [235, 275] width 33 height 9
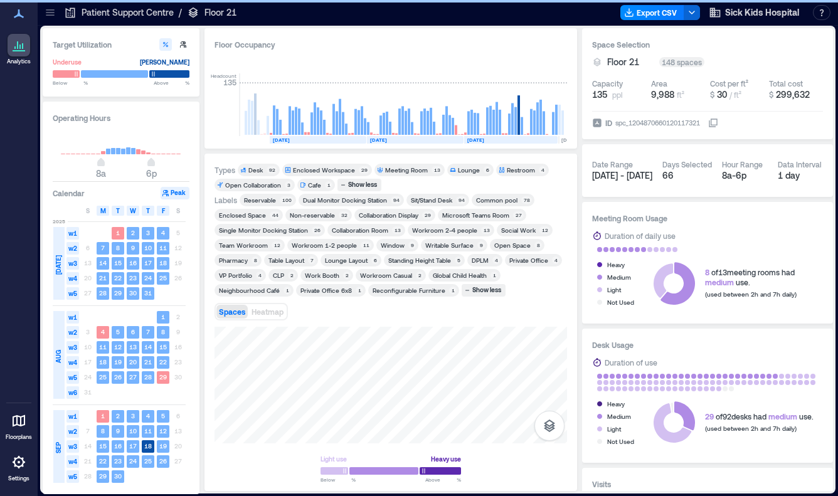
click at [314, 168] on div "Enclosed Workspace" at bounding box center [324, 170] width 62 height 9
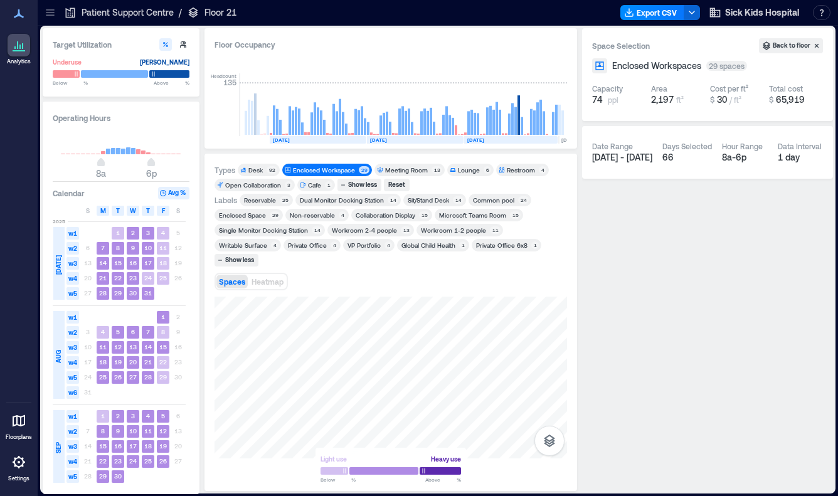
click at [260, 198] on div "Reservable" at bounding box center [260, 200] width 32 height 9
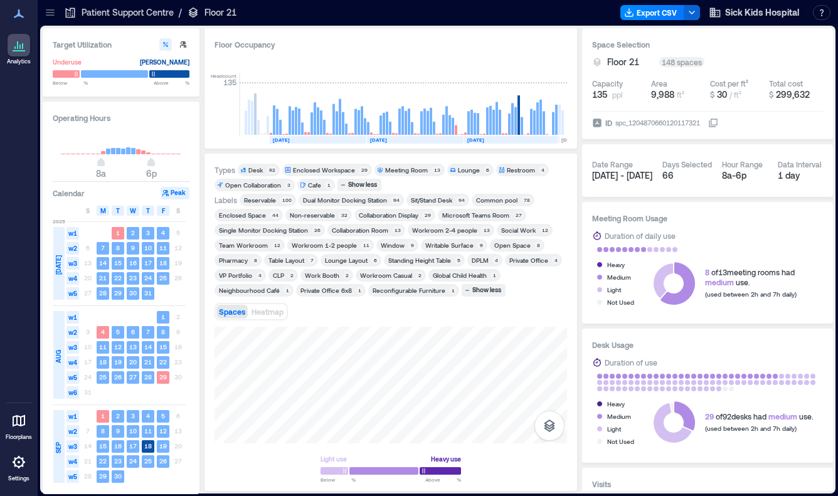
click at [307, 215] on div "Non-reservable" at bounding box center [312, 215] width 45 height 9
click at [257, 275] on div "4" at bounding box center [260, 276] width 8 height 8
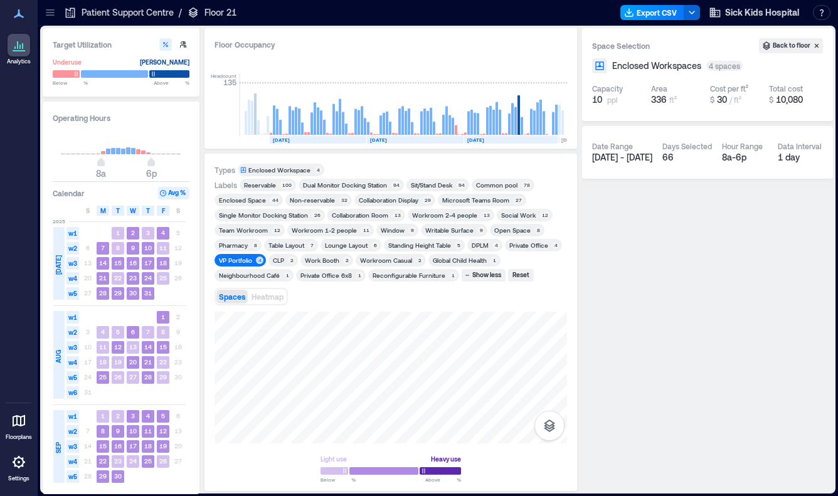
click at [659, 17] on button "Export CSV" at bounding box center [653, 12] width 64 height 15
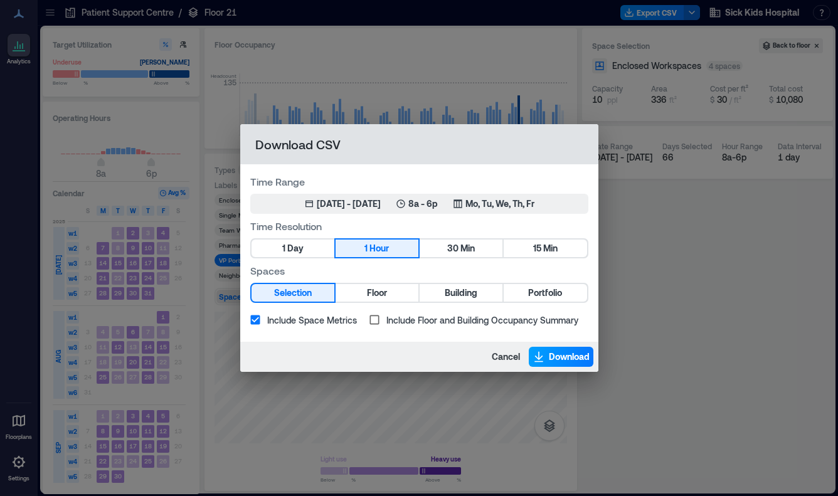
click at [553, 356] on span "Download" at bounding box center [569, 357] width 41 height 13
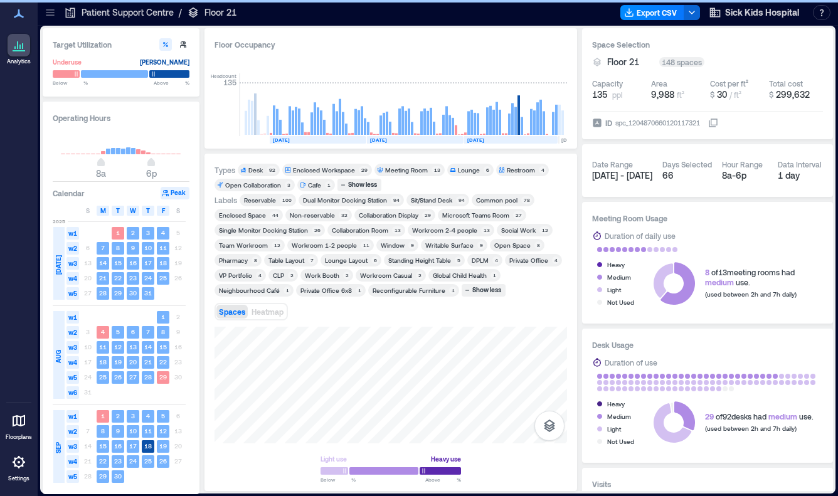
click at [334, 166] on div "Enclosed Workspace" at bounding box center [324, 170] width 62 height 9
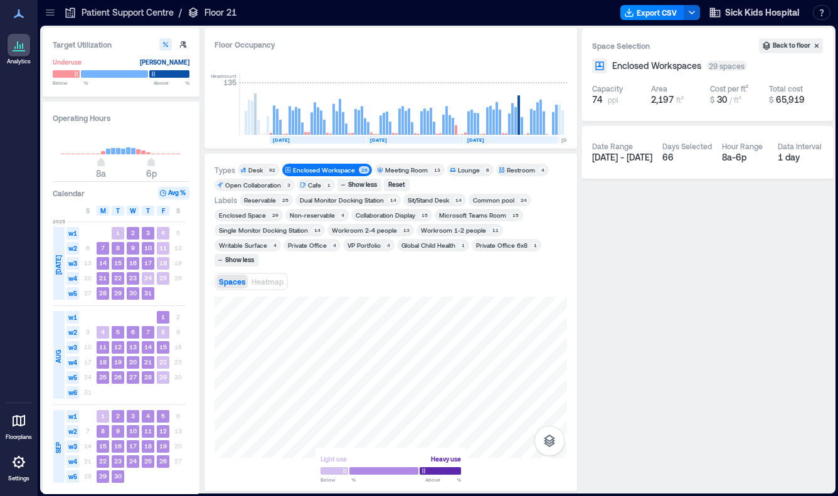
click at [262, 196] on div "Reservable" at bounding box center [260, 200] width 32 height 9
click at [649, 14] on button "Export CSV" at bounding box center [653, 12] width 64 height 15
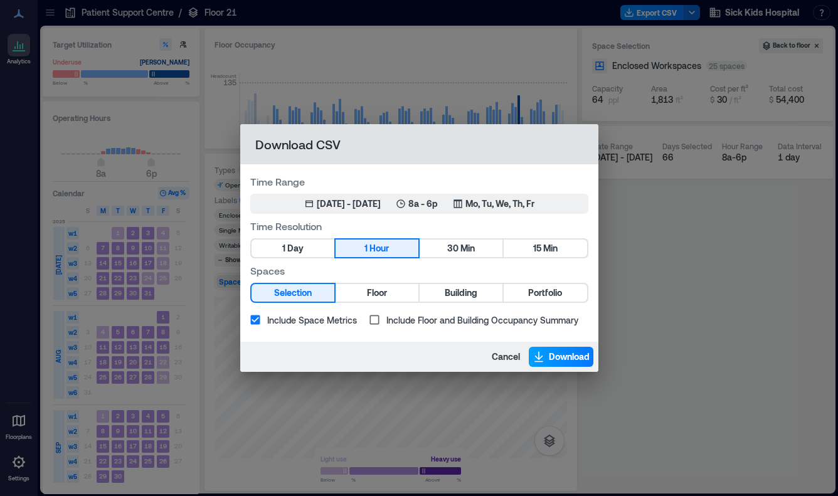
click at [570, 358] on span "Download" at bounding box center [569, 357] width 41 height 13
